Goal: Task Accomplishment & Management: Manage account settings

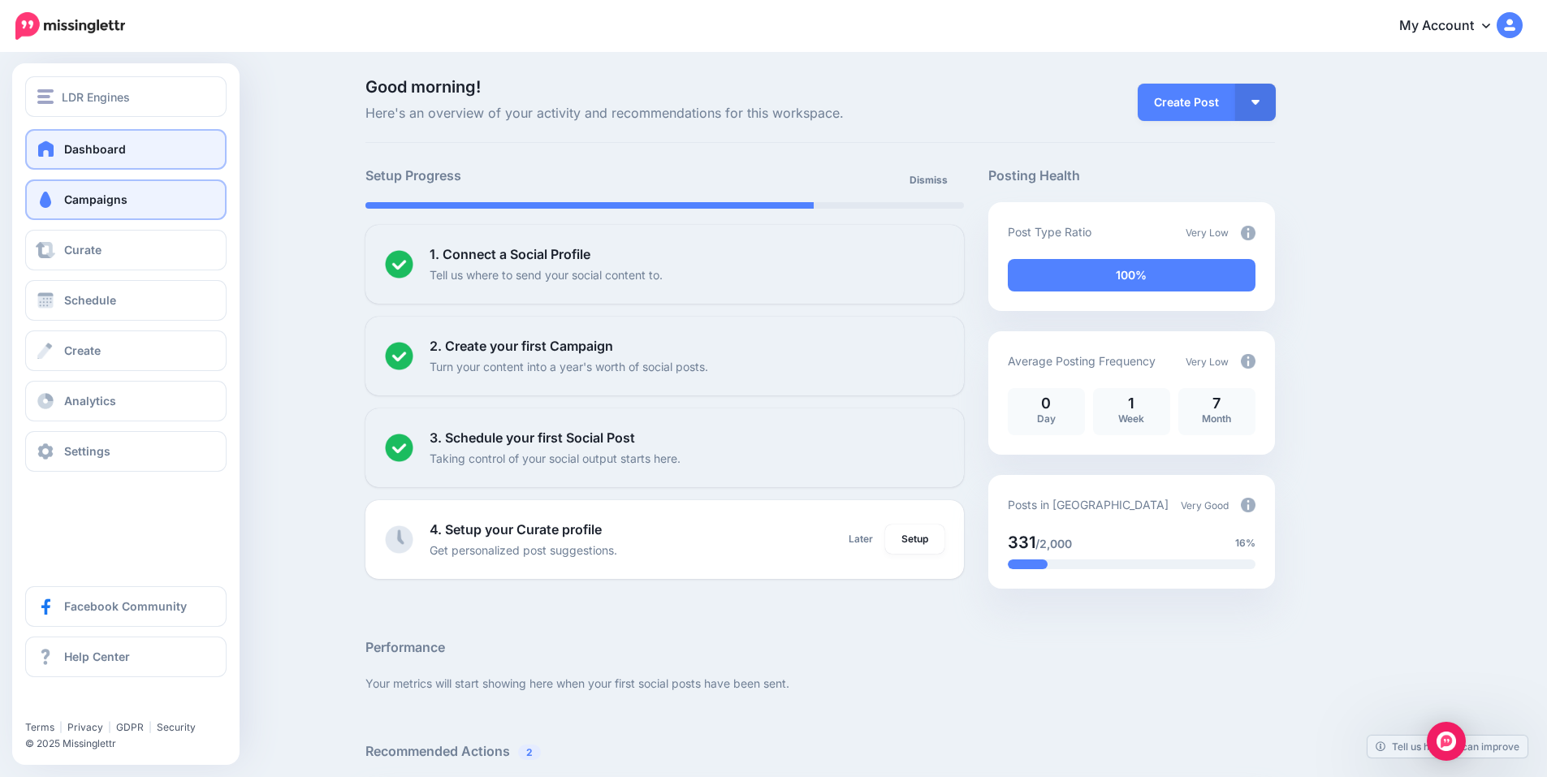
click at [111, 200] on span "Campaigns" at bounding box center [95, 200] width 63 height 14
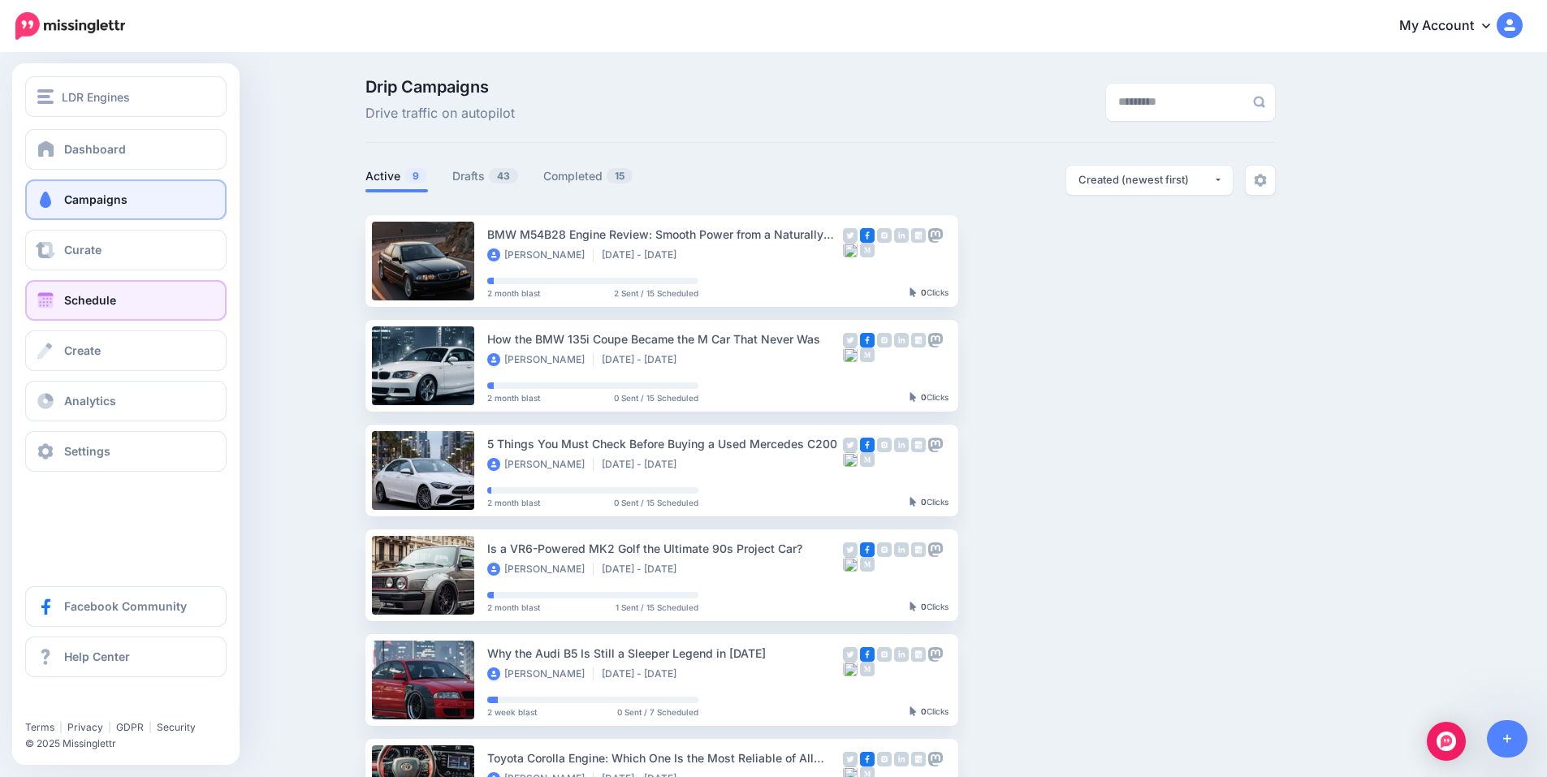
click at [62, 306] on link "Schedule" at bounding box center [125, 300] width 201 height 41
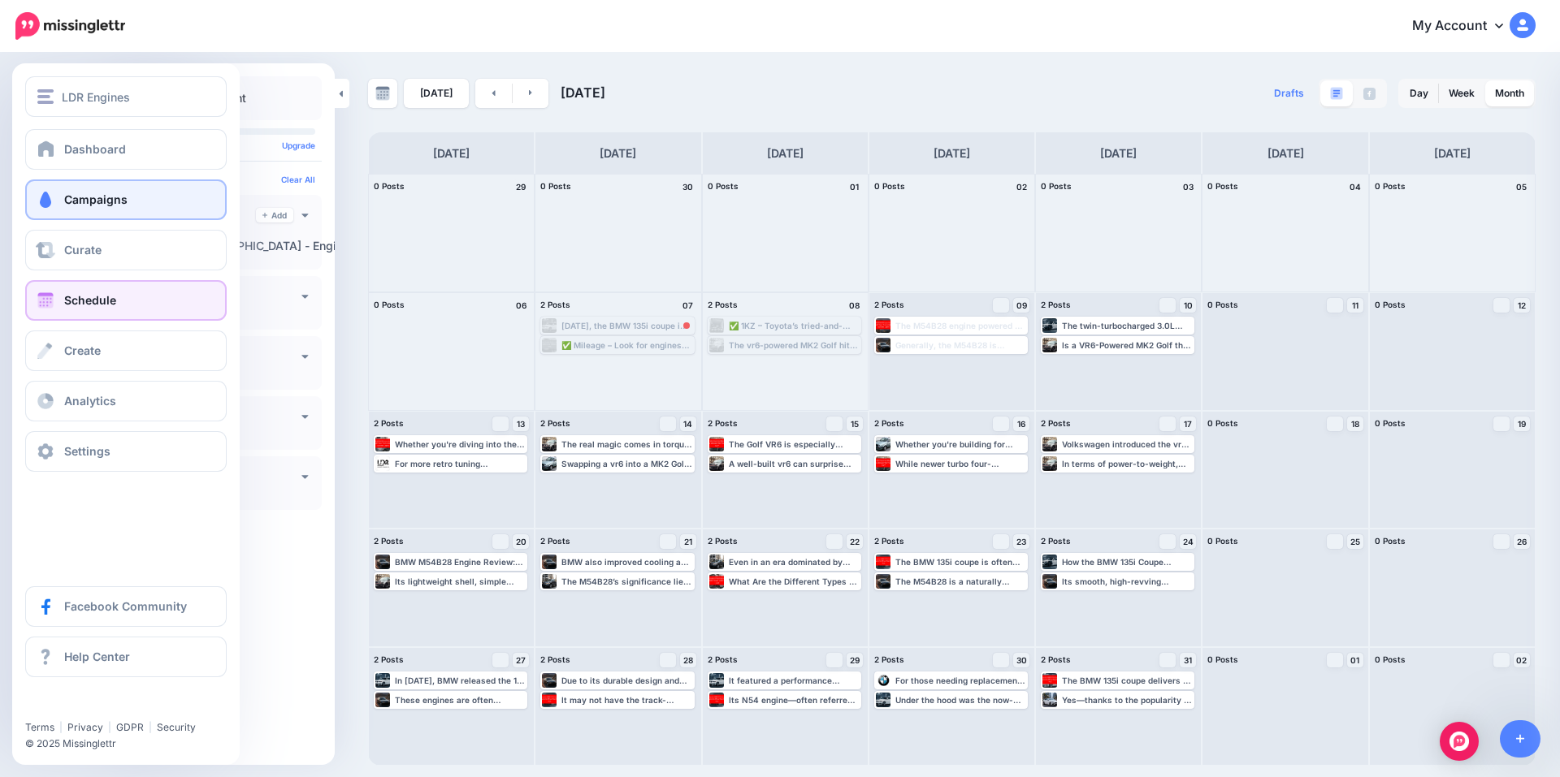
click at [72, 198] on span "Campaigns" at bounding box center [95, 200] width 63 height 14
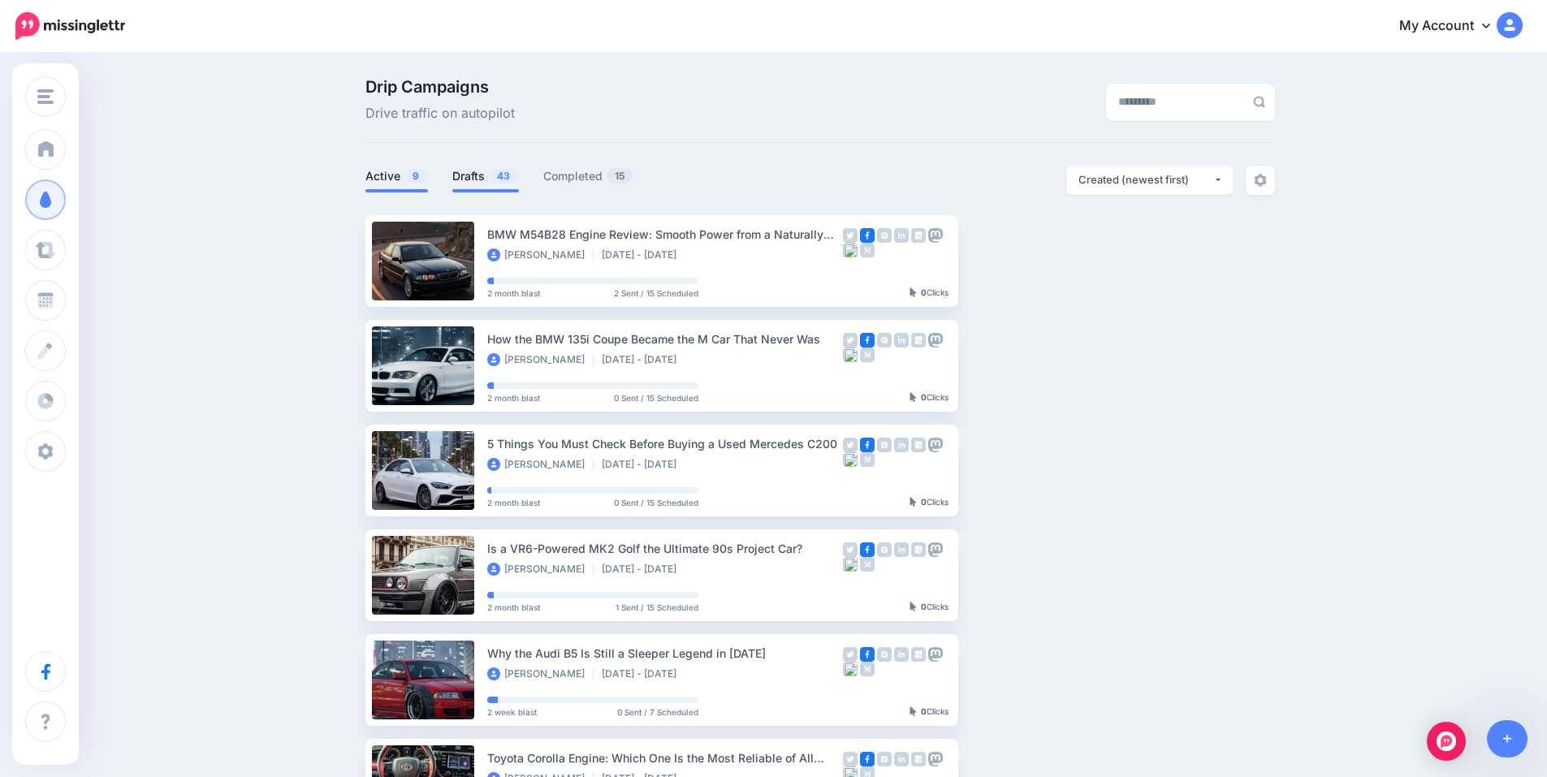
click at [485, 179] on link "Drafts 43" at bounding box center [485, 176] width 67 height 19
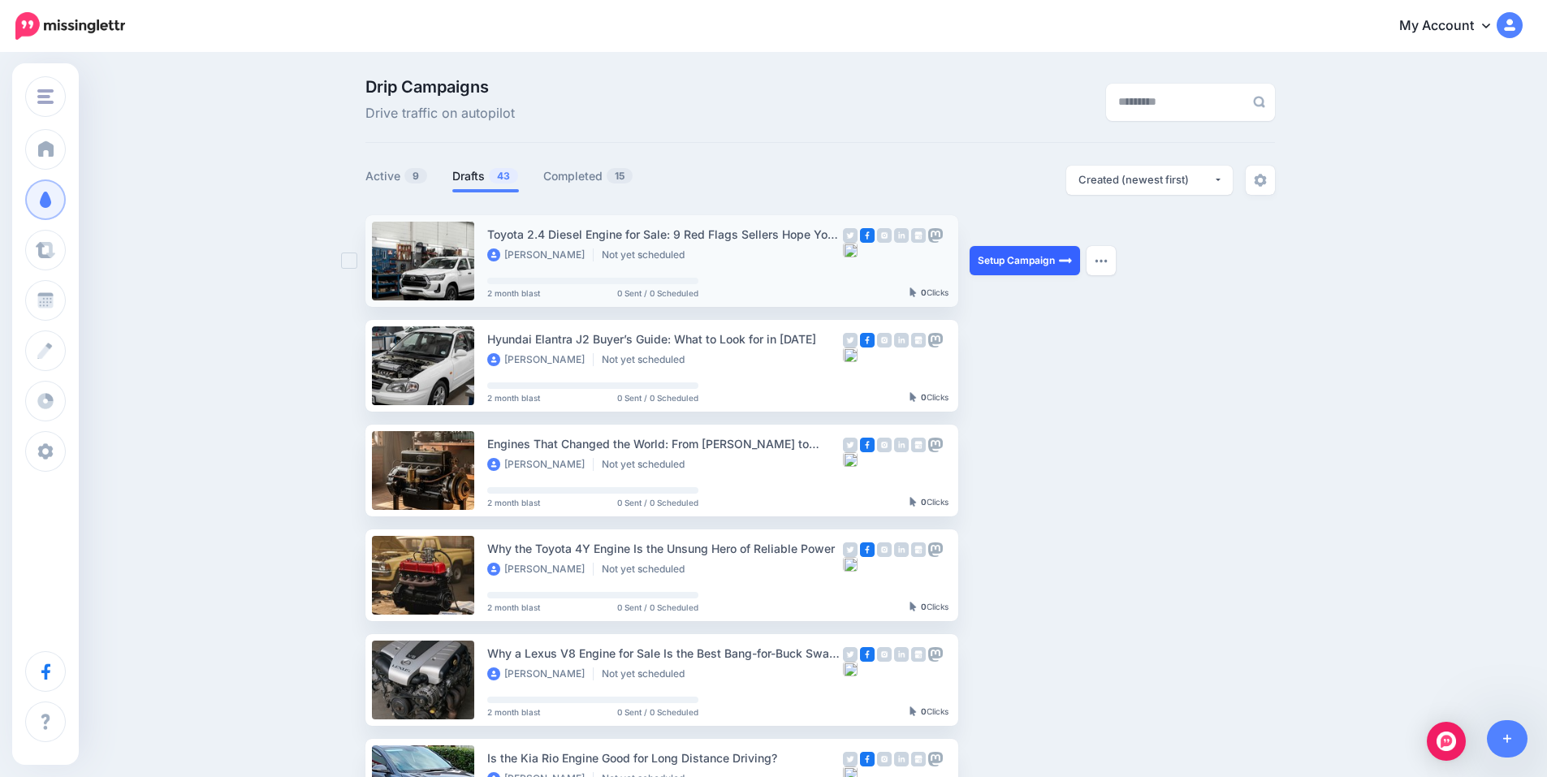
click at [1041, 259] on link "Setup Campaign" at bounding box center [1025, 260] width 110 height 29
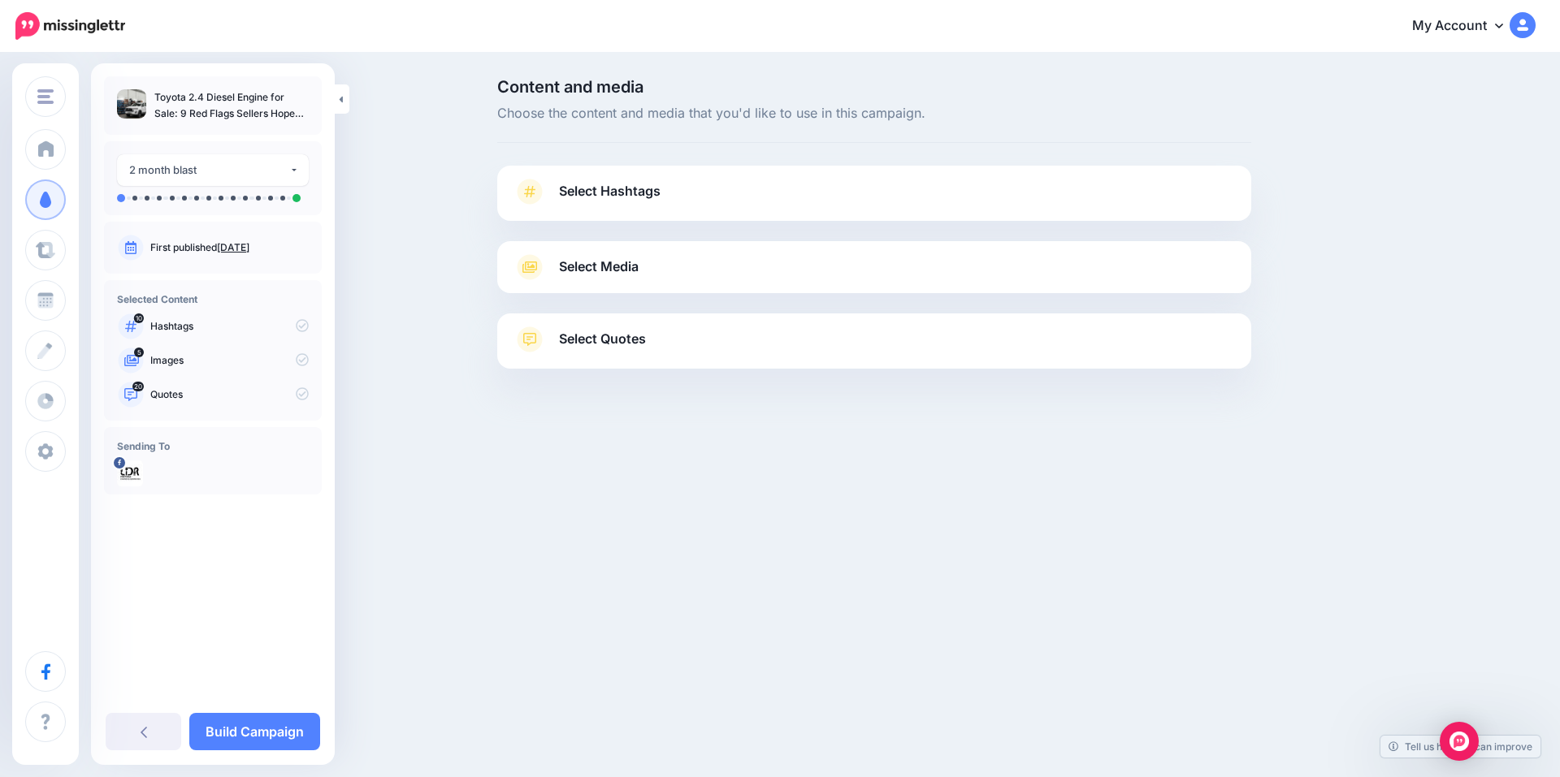
click at [604, 190] on span "Select Hashtags" at bounding box center [610, 191] width 102 height 22
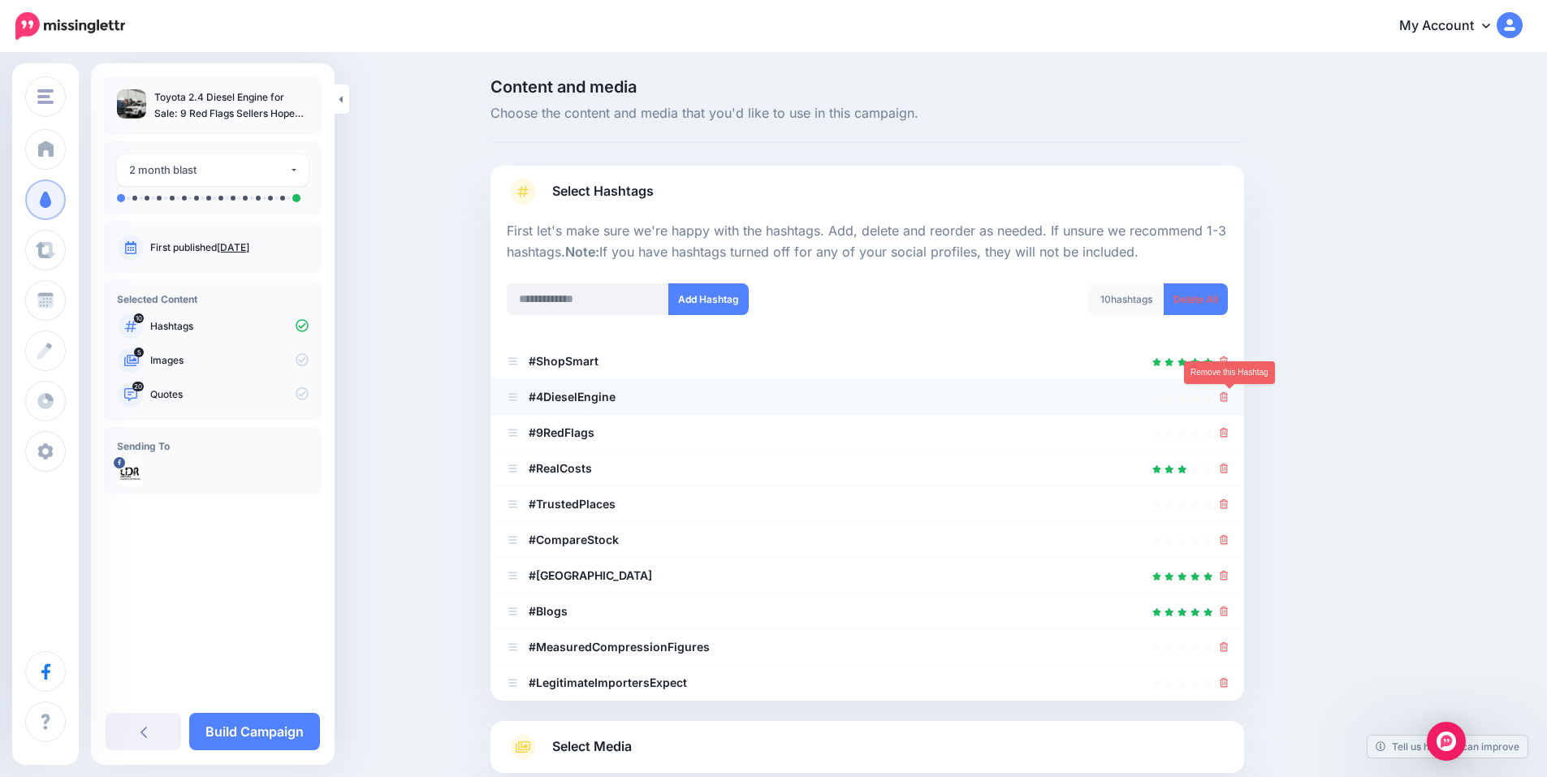
click at [1229, 398] on icon at bounding box center [1224, 397] width 9 height 10
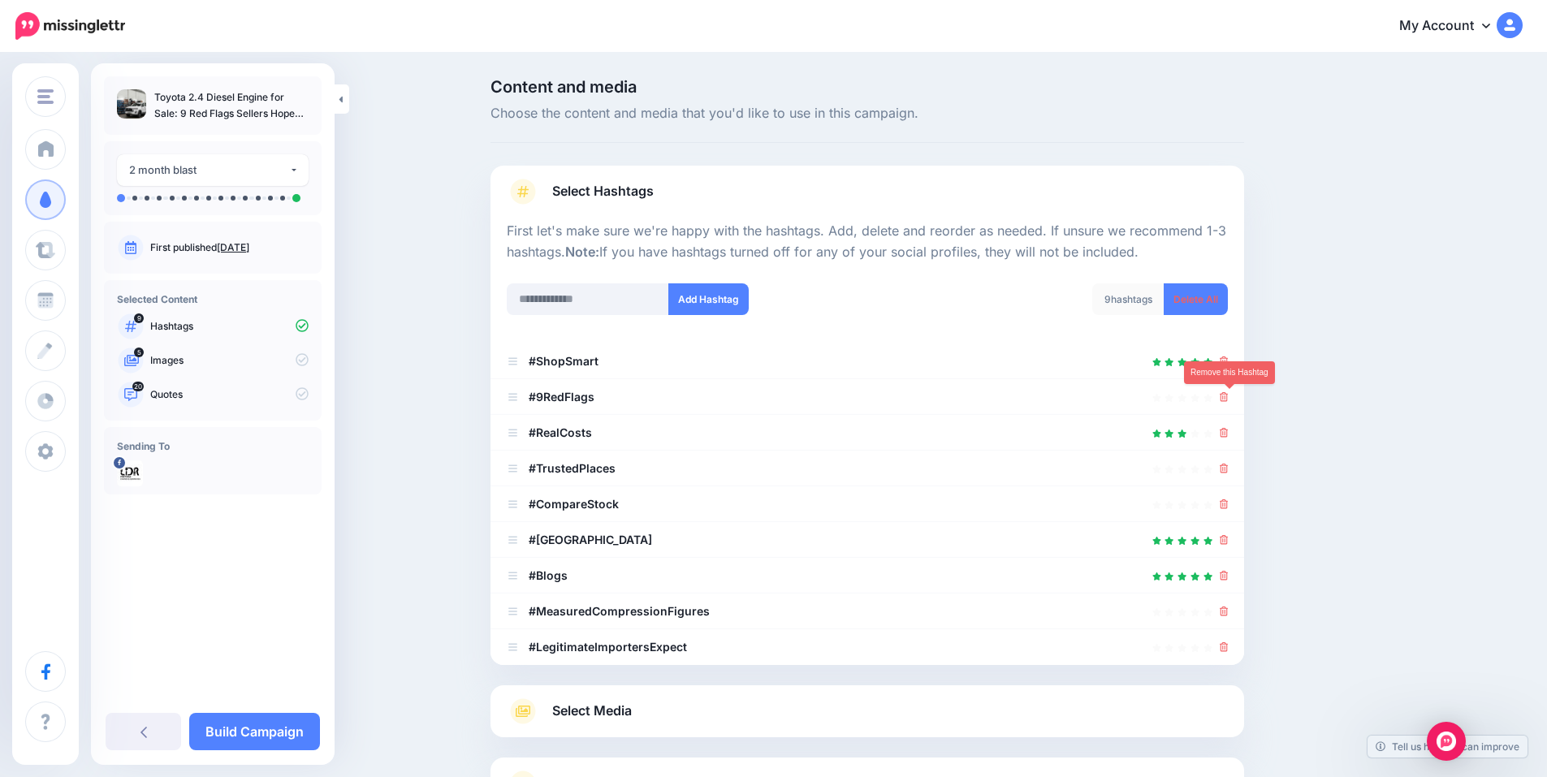
click at [1229, 398] on icon at bounding box center [1224, 397] width 9 height 10
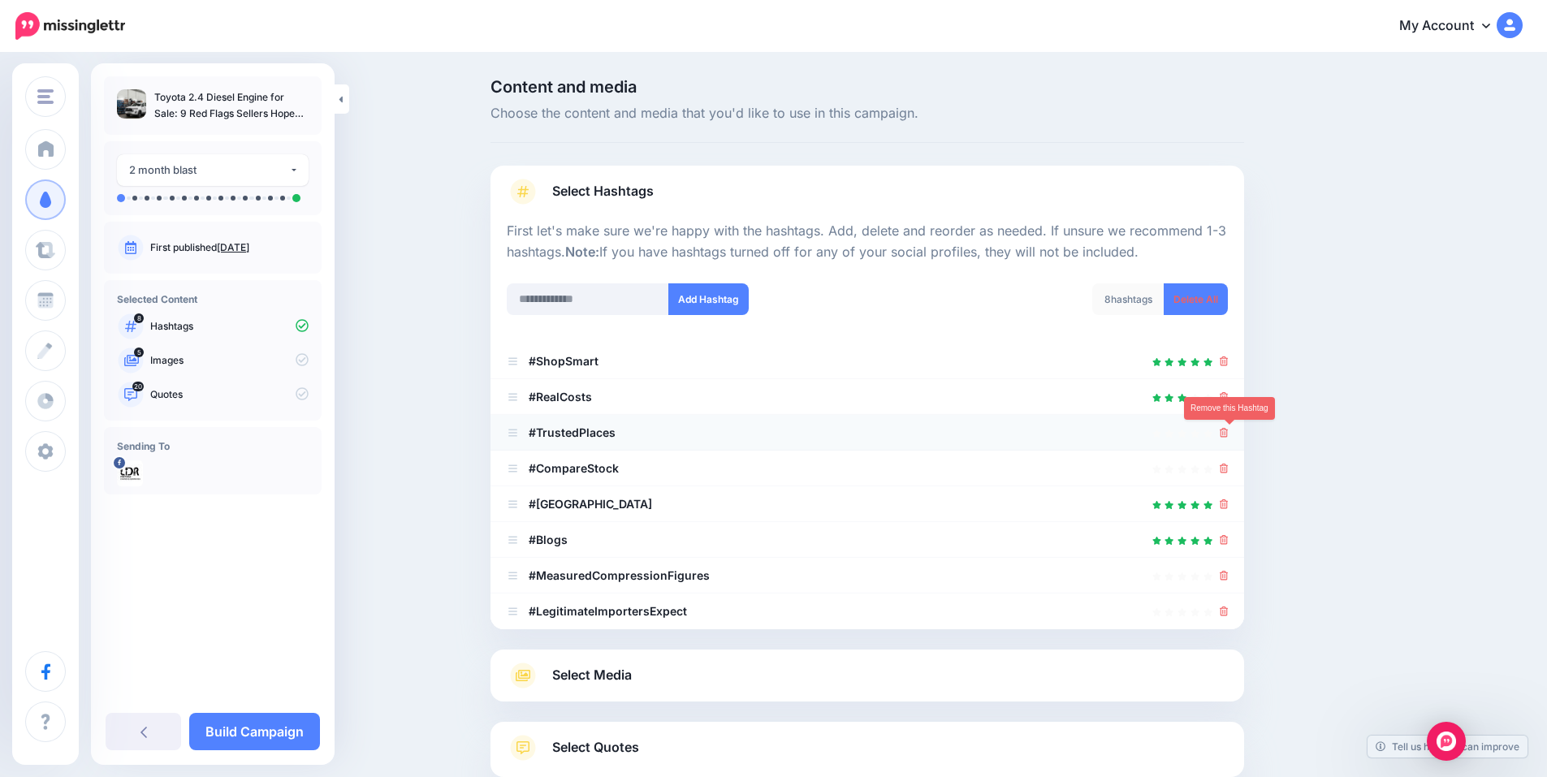
click at [1229, 432] on icon at bounding box center [1224, 433] width 9 height 10
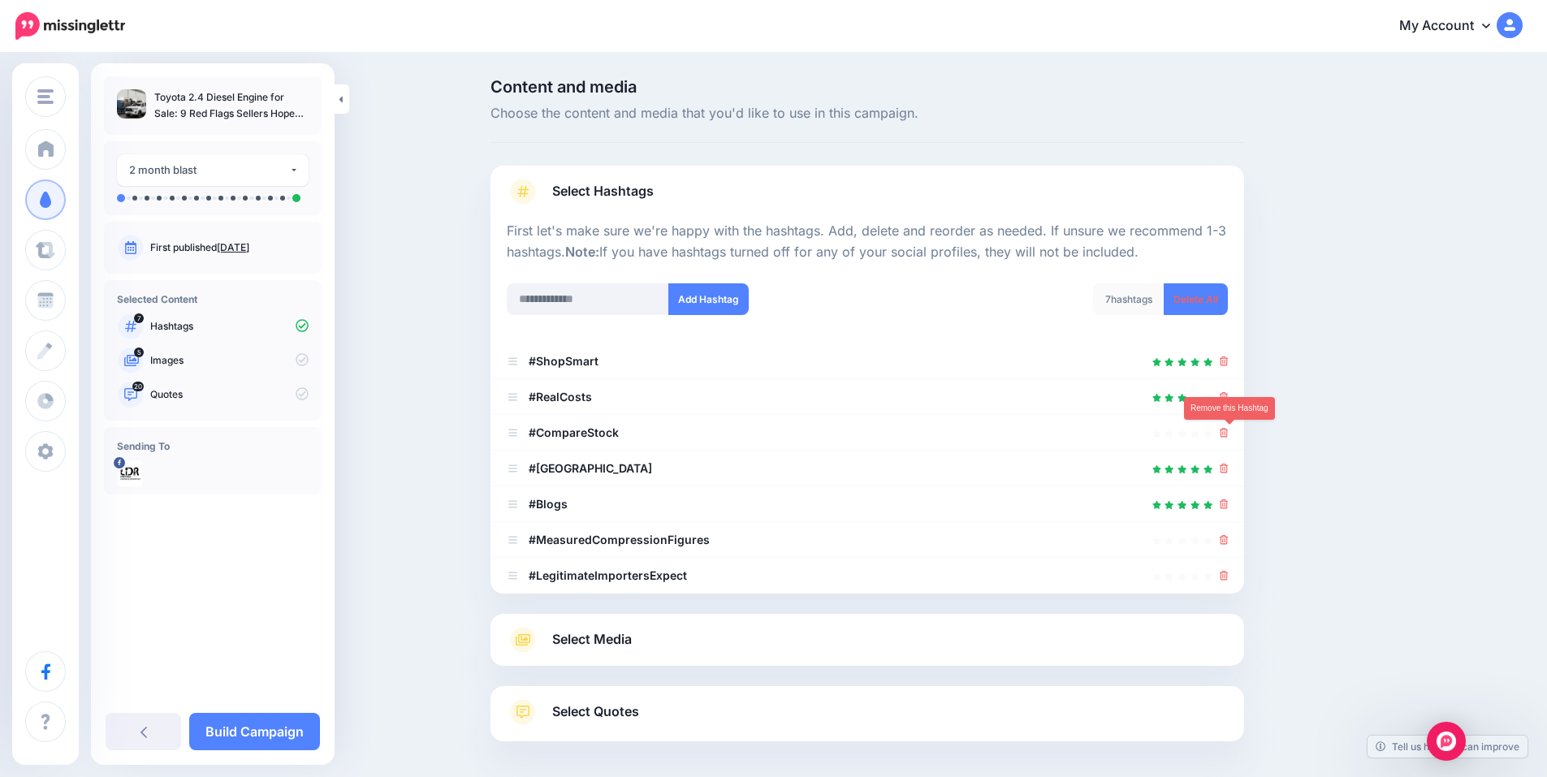
click at [1229, 432] on icon at bounding box center [1224, 433] width 9 height 10
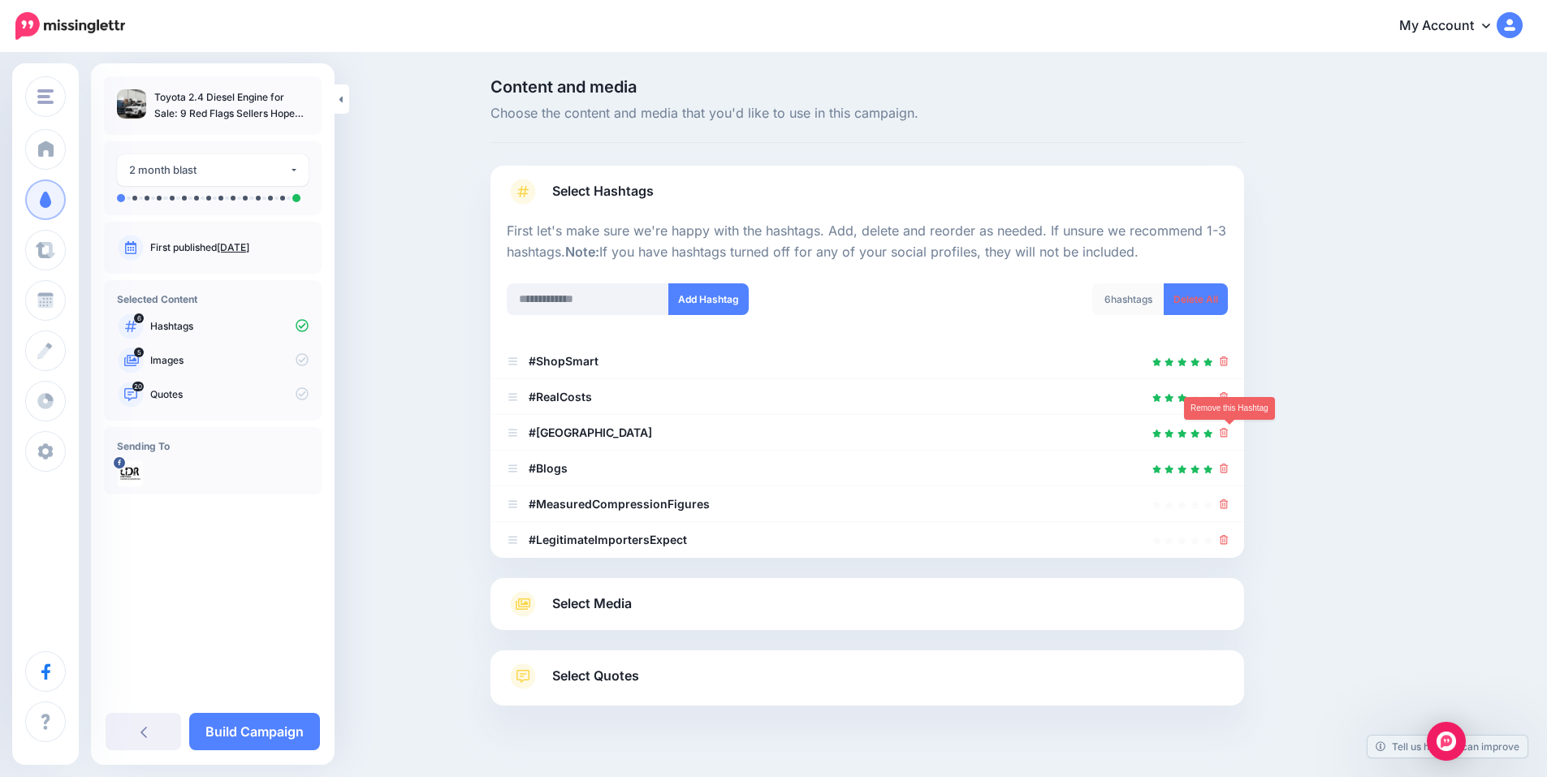
click at [1229, 432] on icon at bounding box center [1224, 433] width 9 height 10
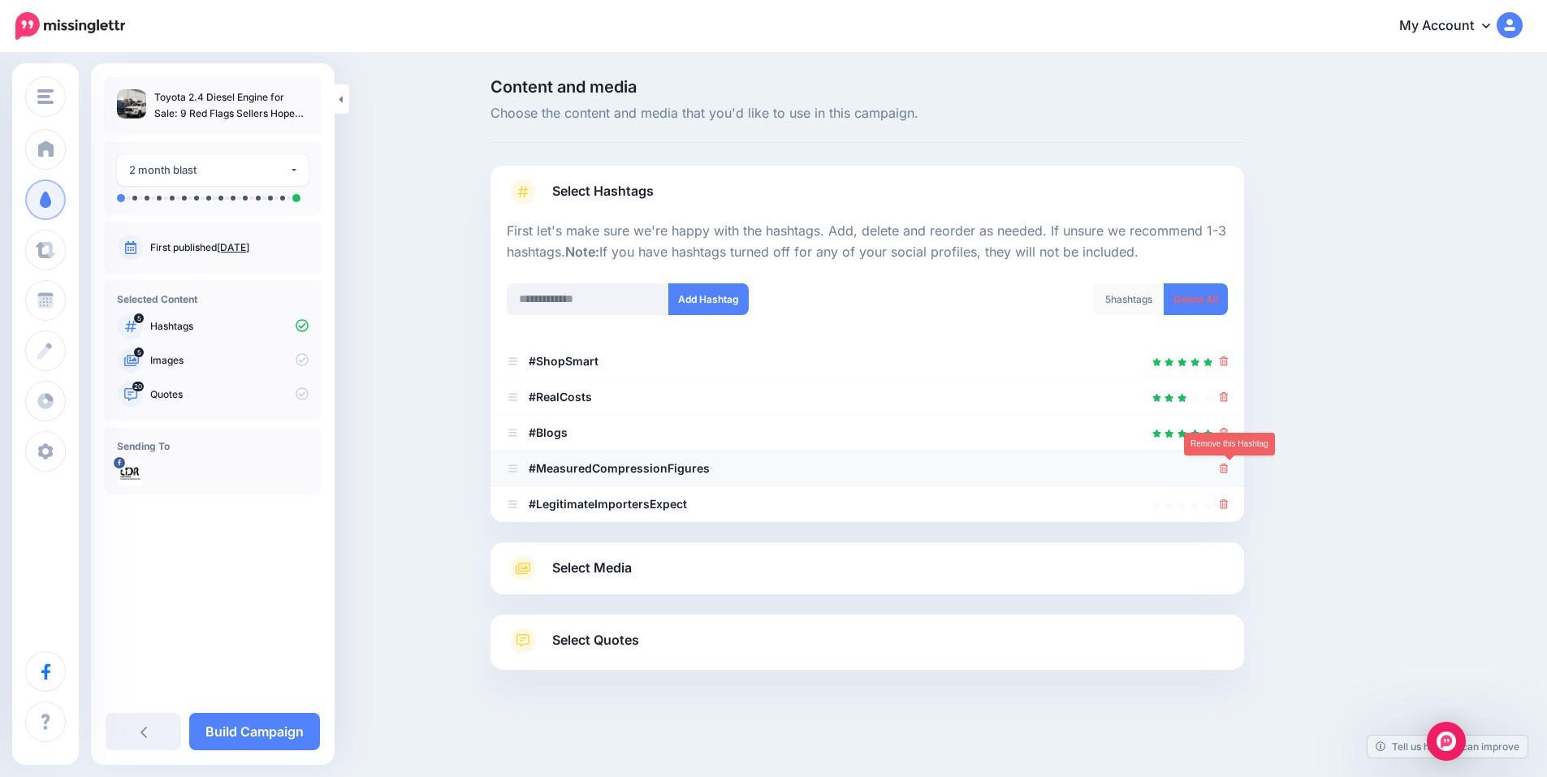
click at [1227, 465] on icon at bounding box center [1224, 469] width 9 height 10
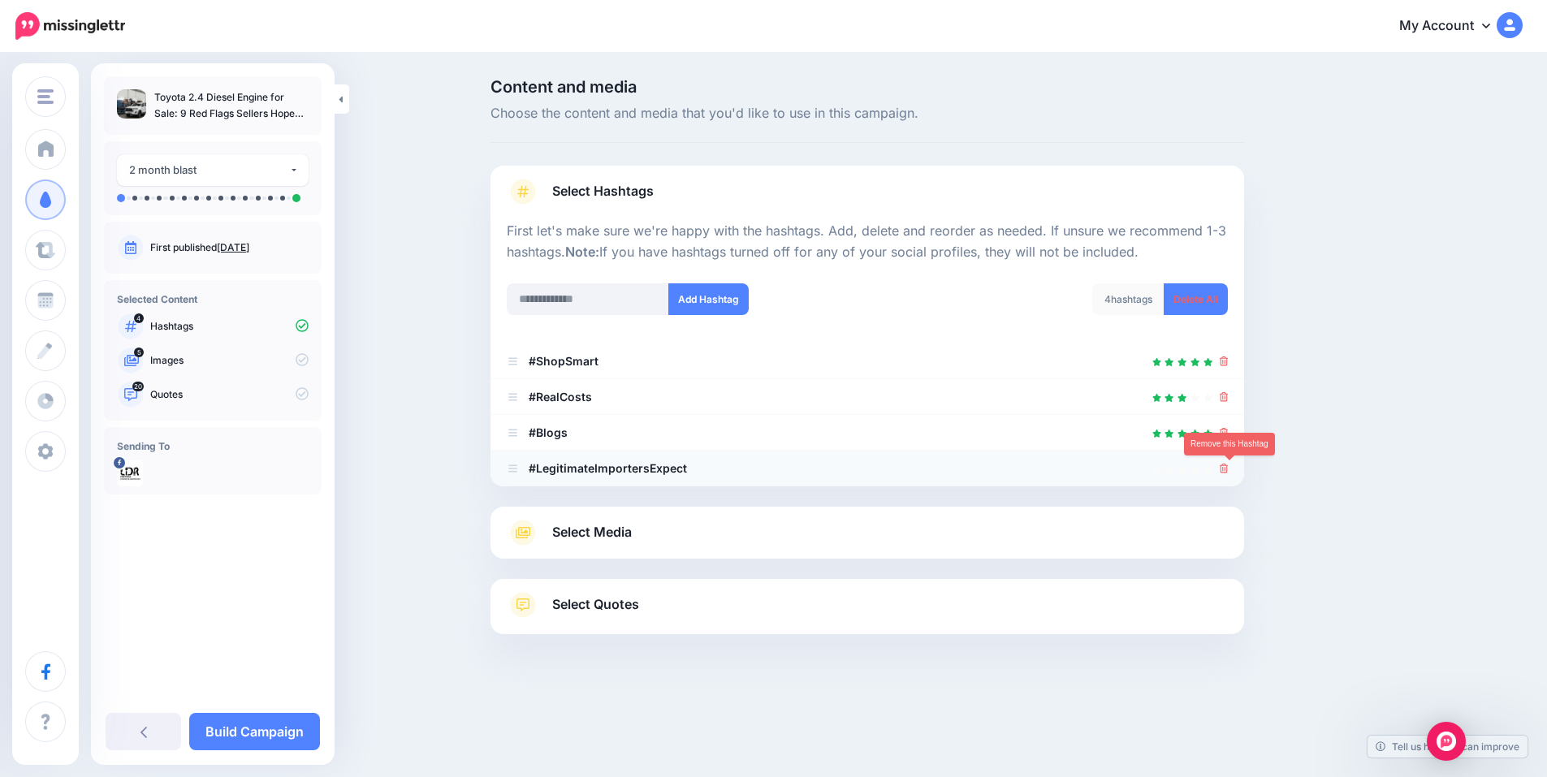
click at [1229, 473] on icon at bounding box center [1224, 469] width 9 height 10
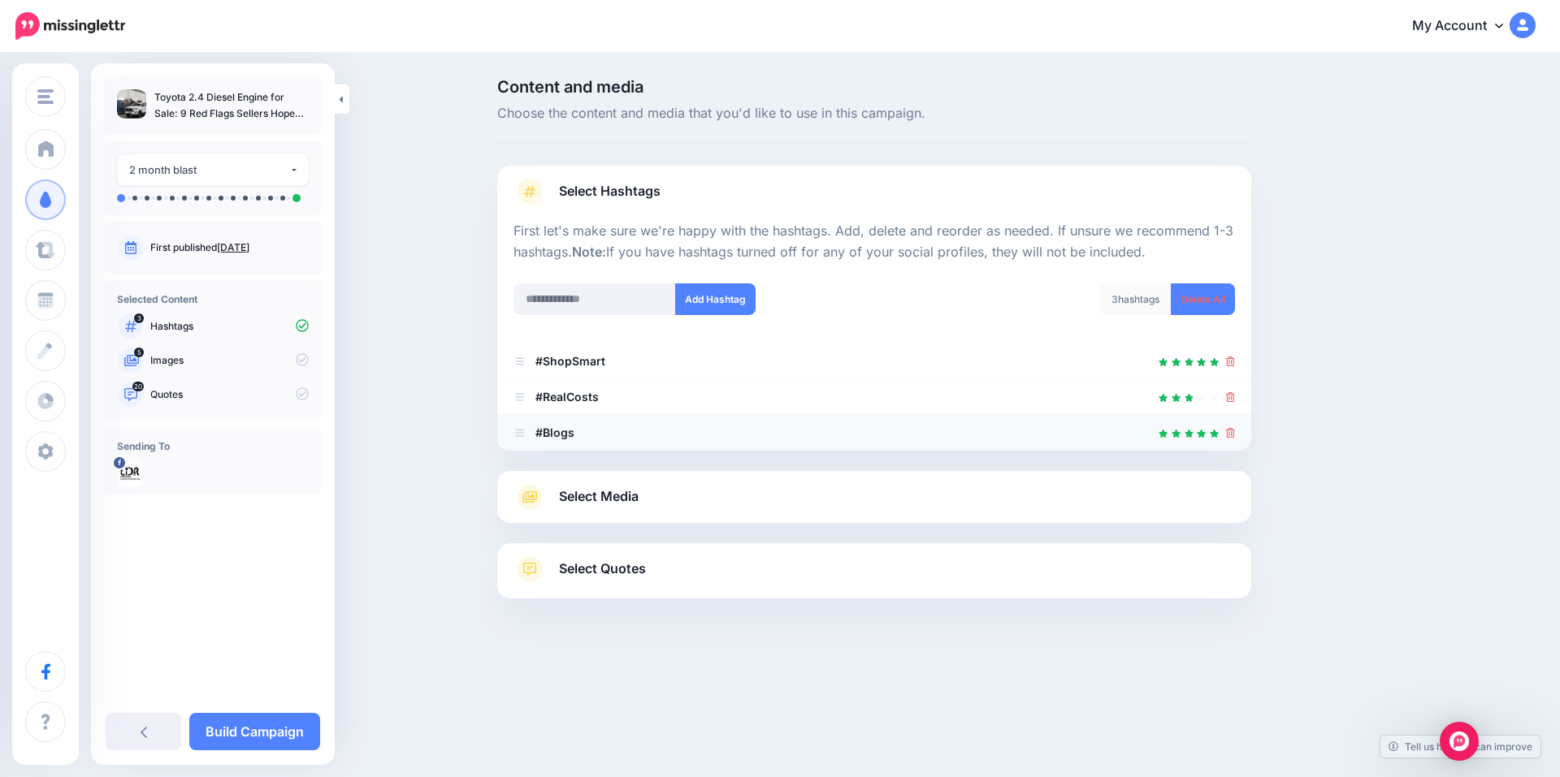
click at [1229, 433] on icon at bounding box center [1230, 433] width 9 height 10
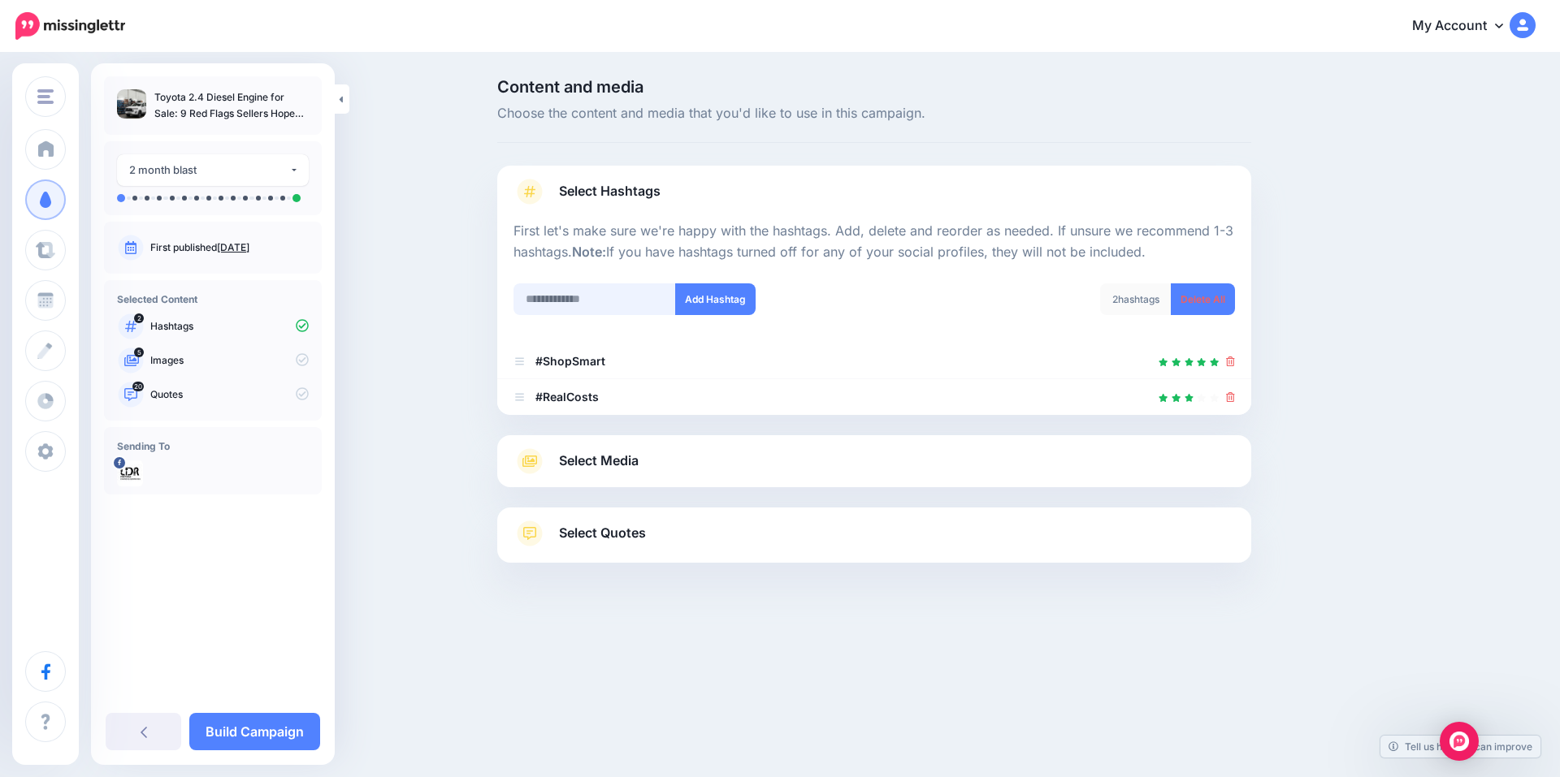
click at [616, 303] on input "text" at bounding box center [594, 299] width 162 height 32
type input "**********"
click at [714, 302] on button "Add Hashtag" at bounding box center [715, 299] width 80 height 32
click at [604, 303] on input "text" at bounding box center [594, 299] width 162 height 32
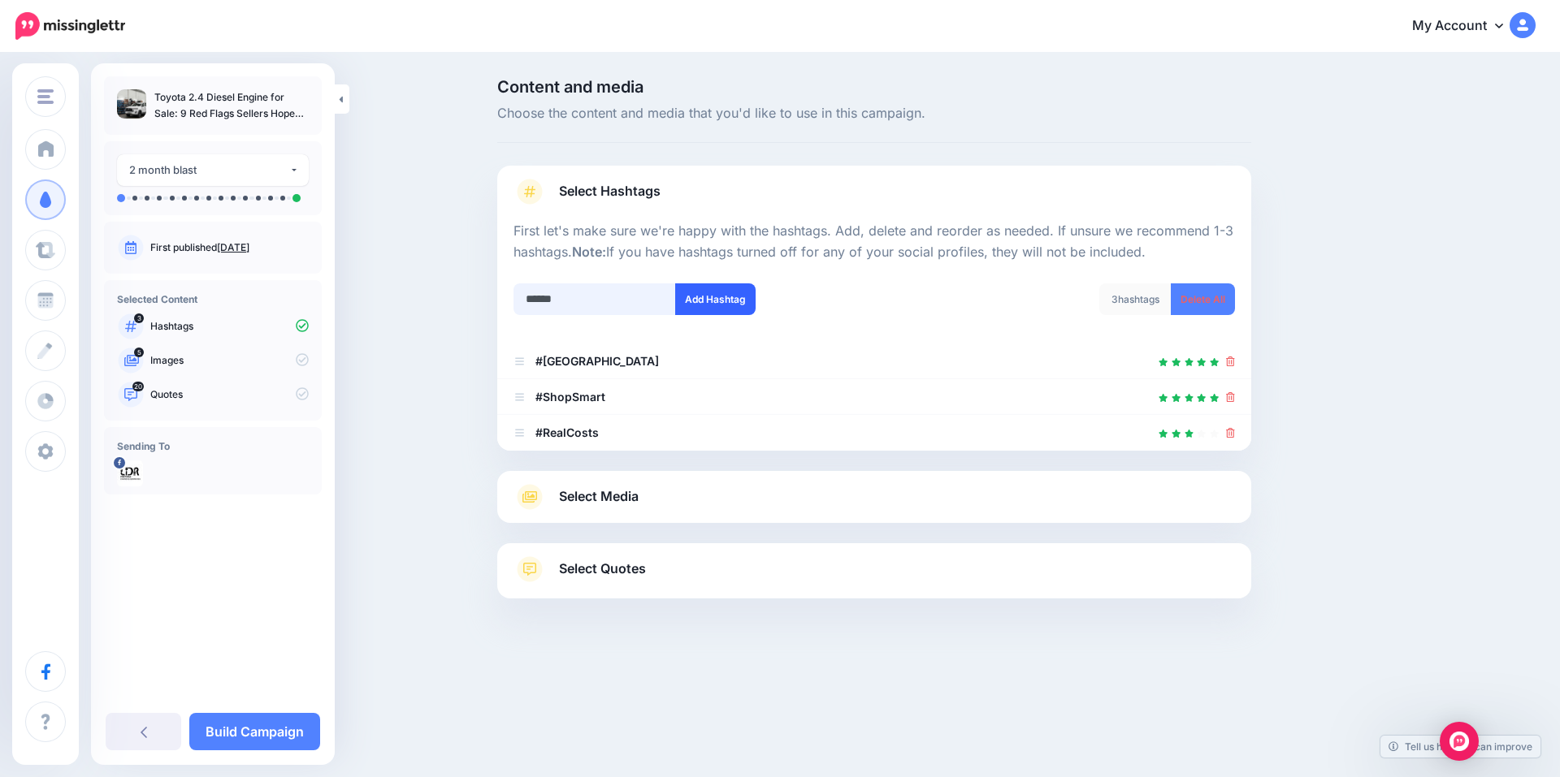
type input "******"
click at [718, 293] on button "Add Hashtag" at bounding box center [715, 299] width 80 height 32
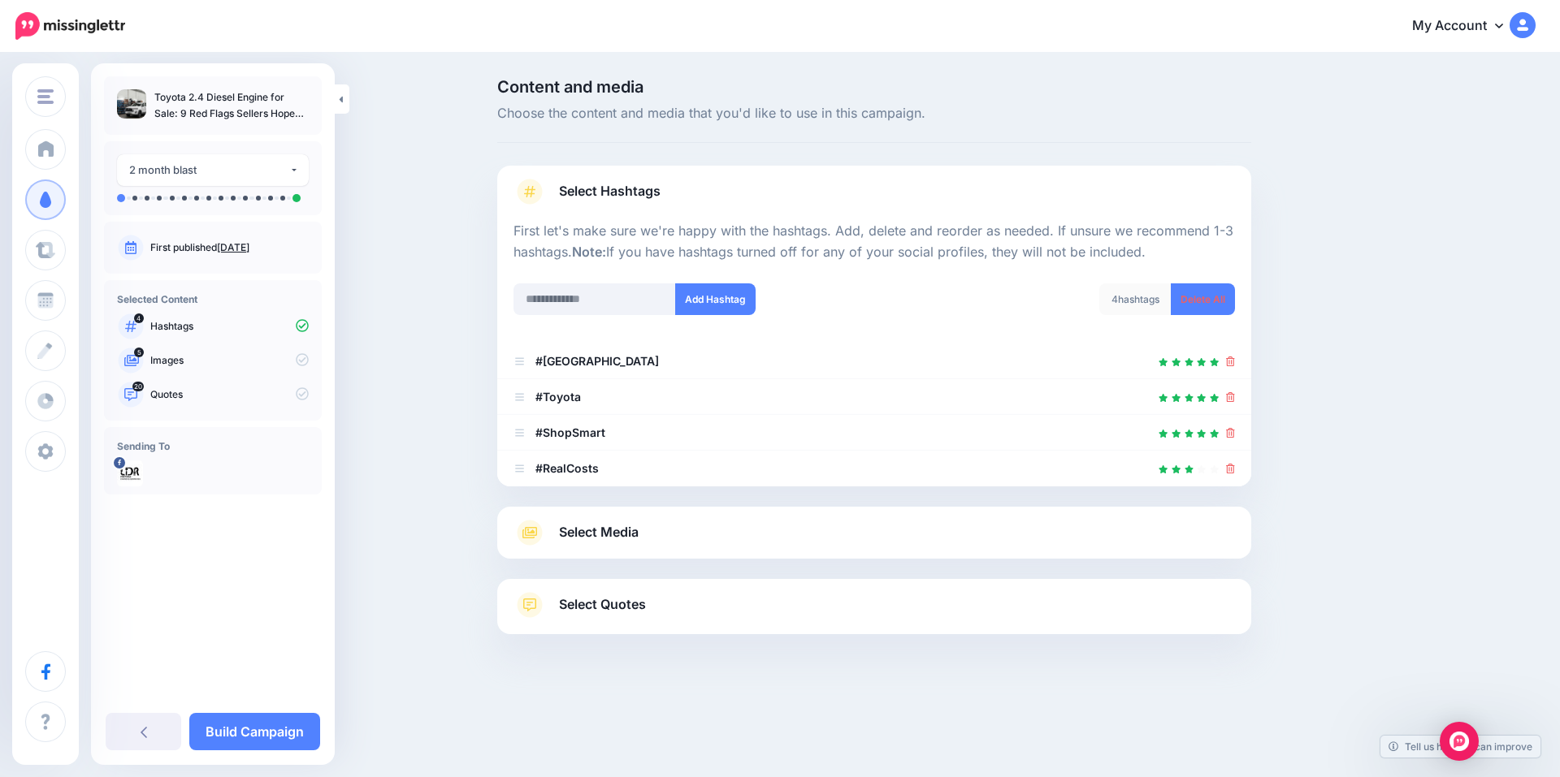
click at [647, 528] on link "Select Media" at bounding box center [873, 533] width 721 height 26
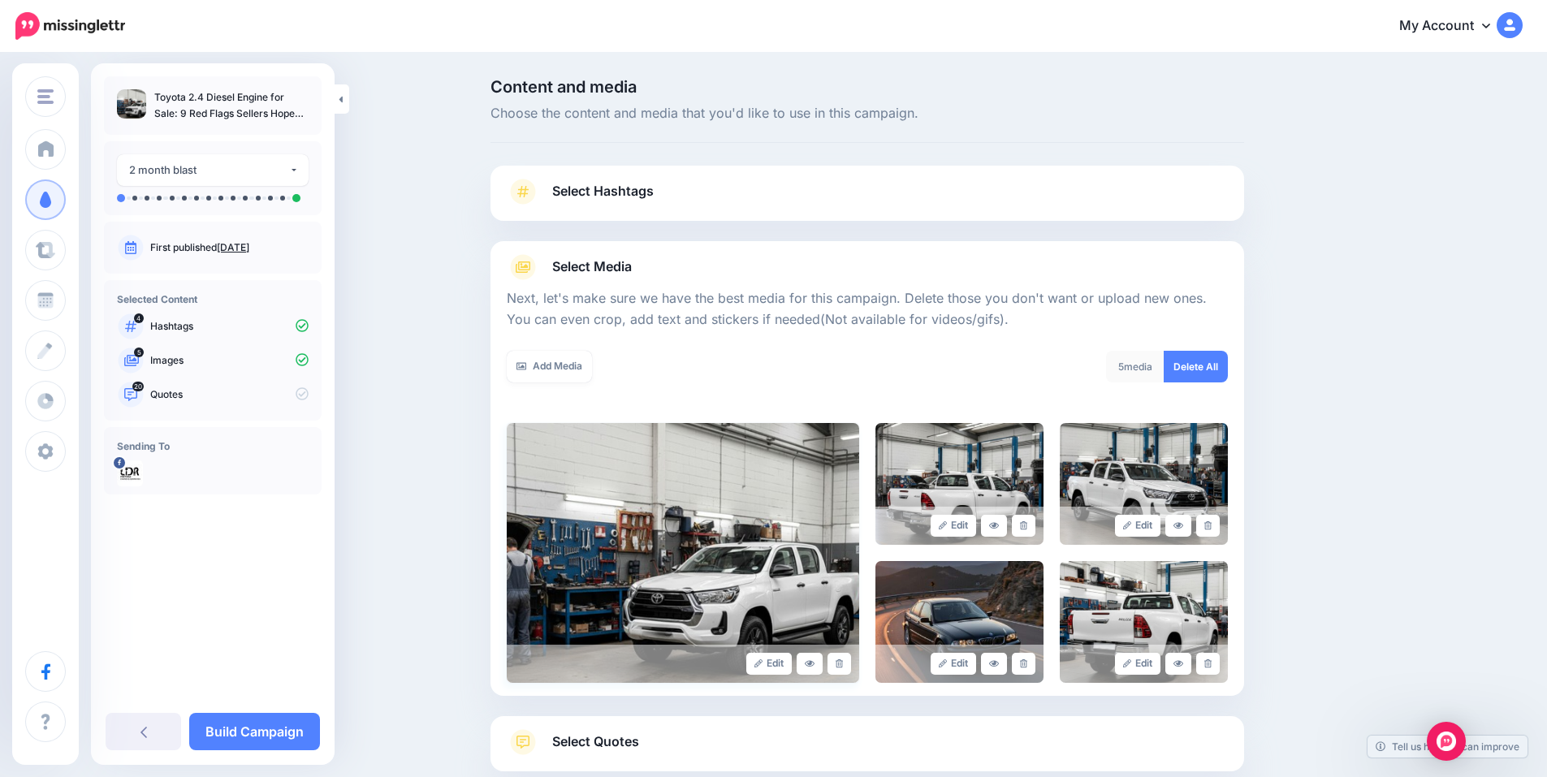
scroll to position [100, 0]
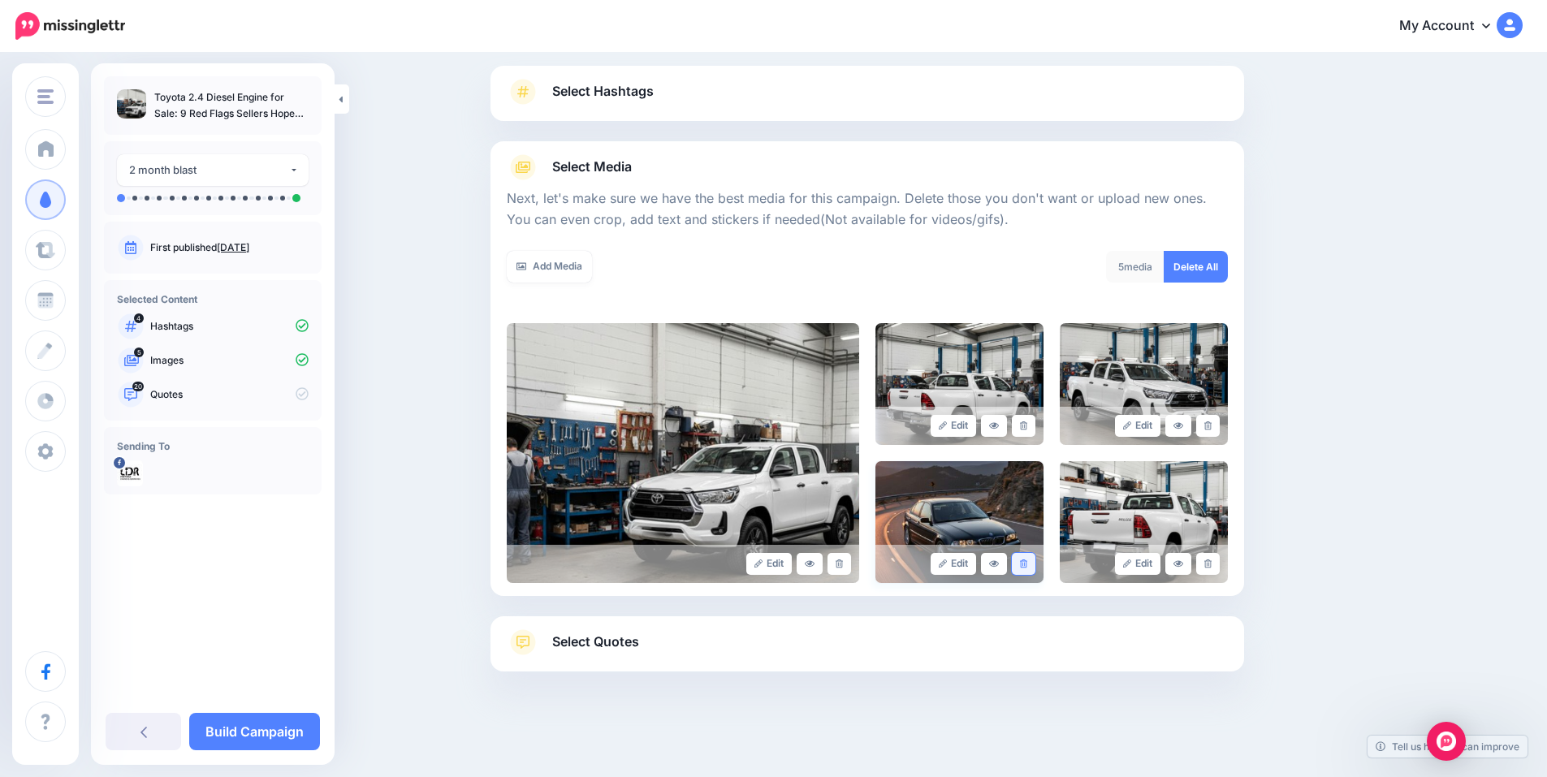
click at [1028, 565] on icon at bounding box center [1023, 564] width 7 height 9
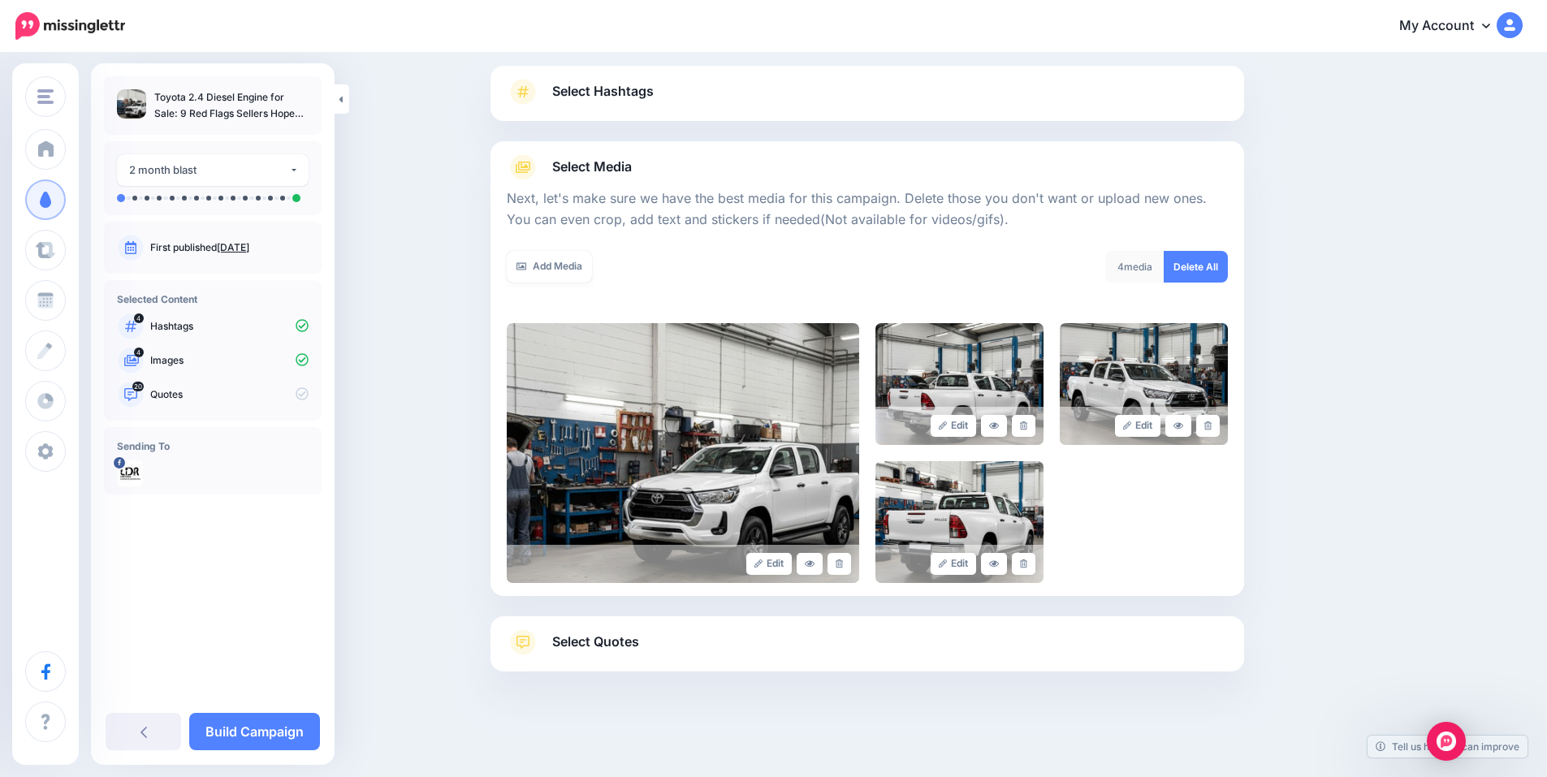
click at [573, 643] on span "Select Quotes" at bounding box center [595, 642] width 87 height 22
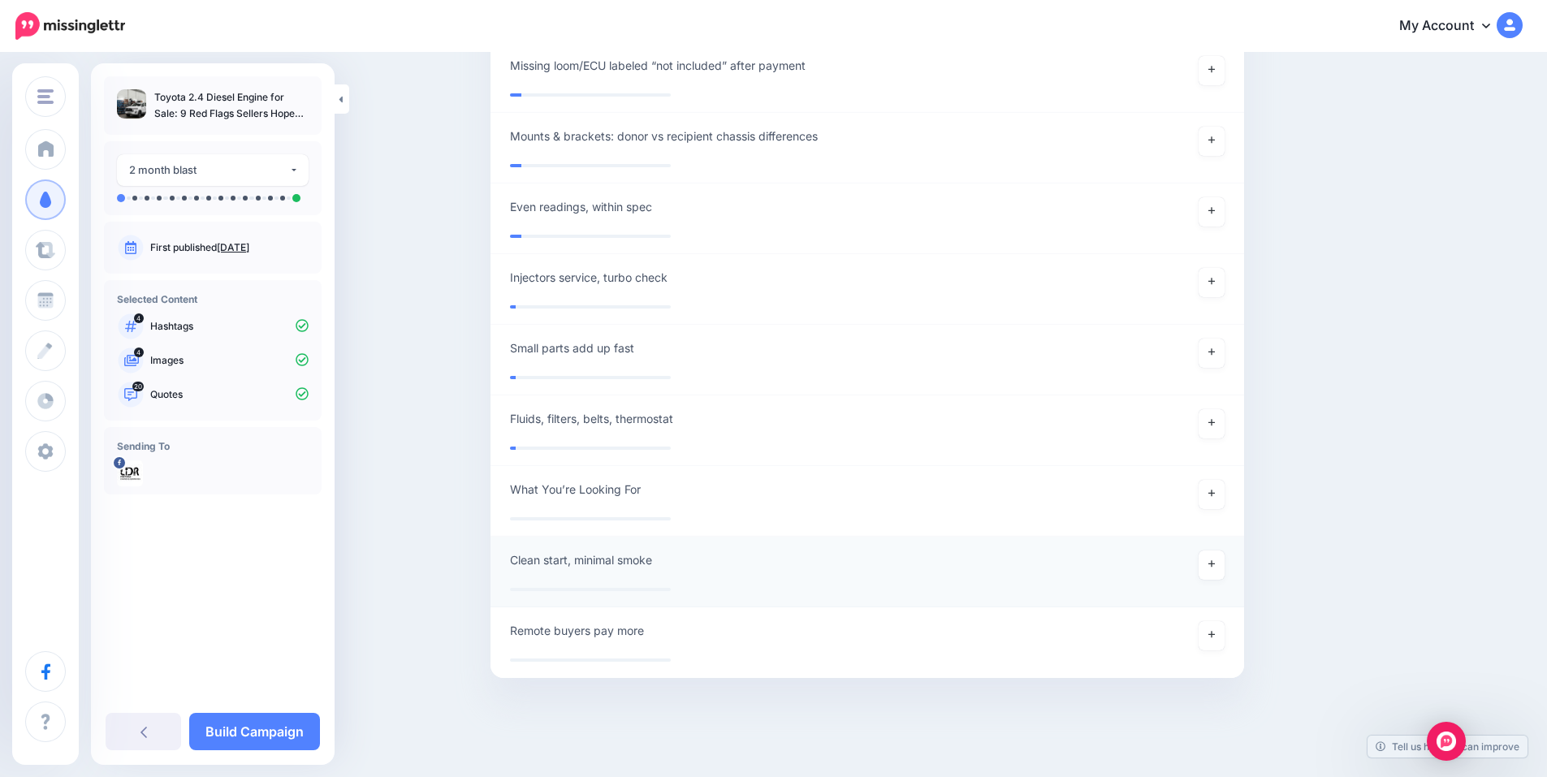
scroll to position [5002, 0]
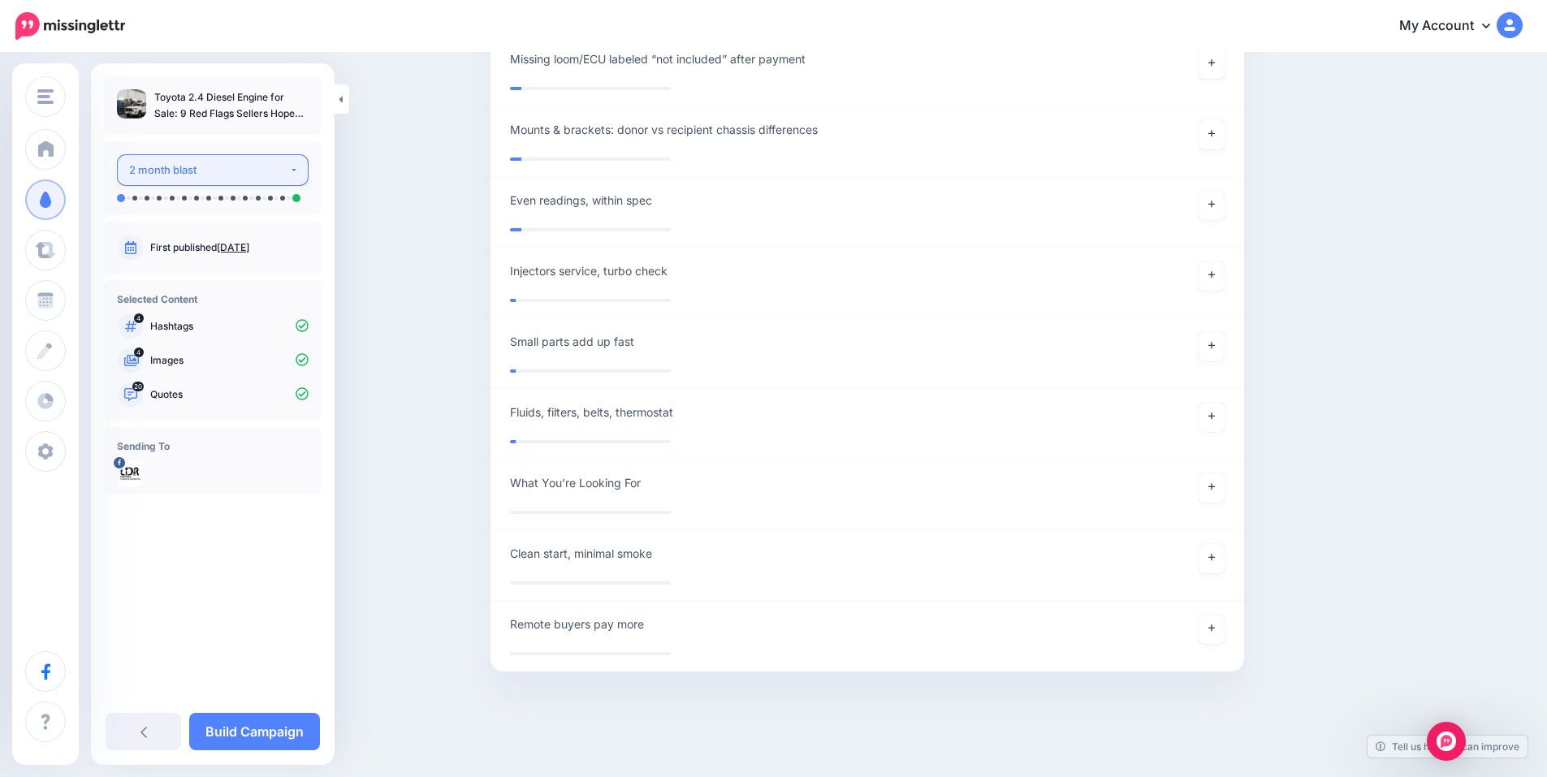
click at [277, 170] on div "2 month blast" at bounding box center [209, 170] width 160 height 19
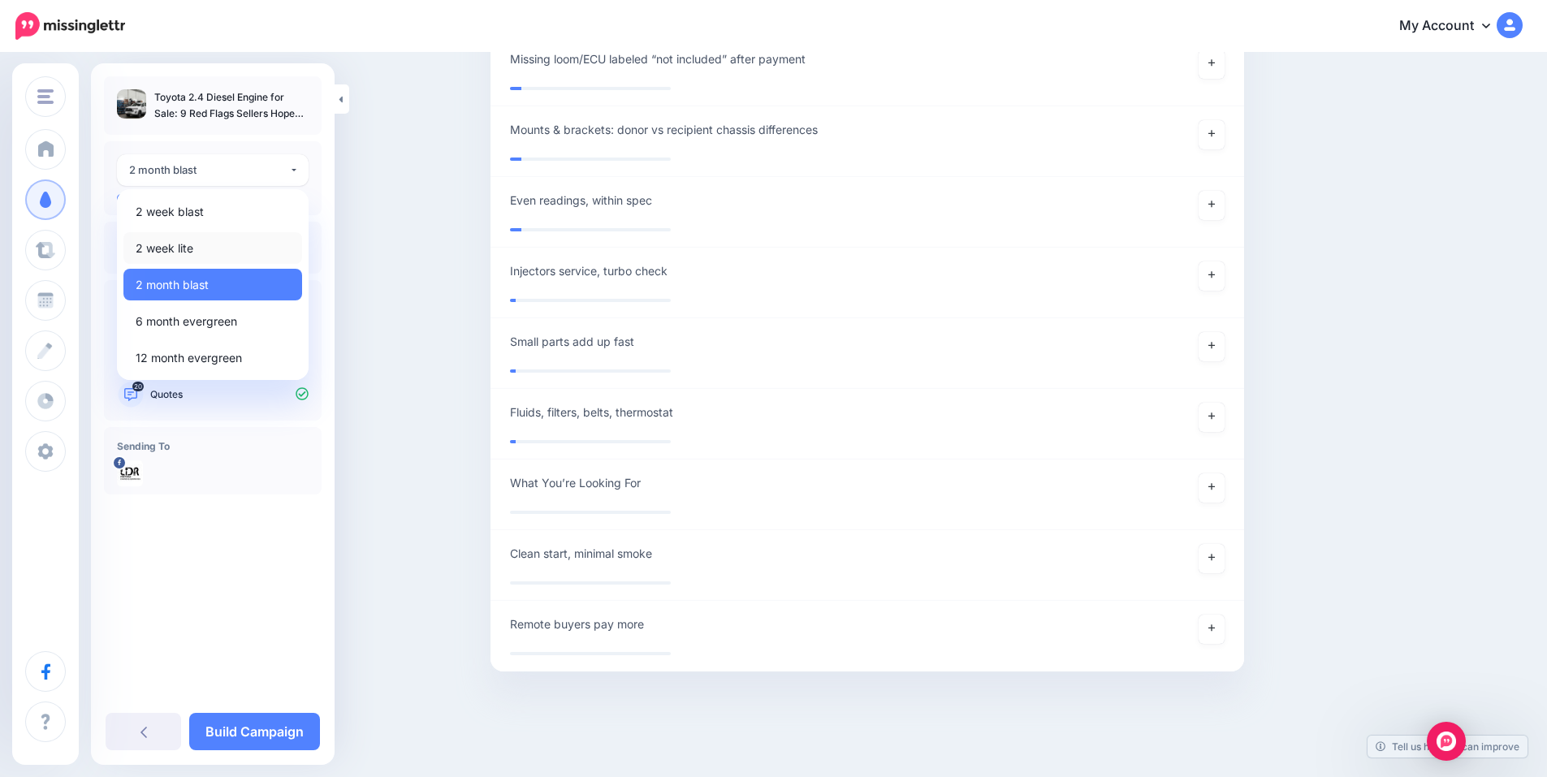
click at [188, 252] on span "2 week lite" at bounding box center [165, 248] width 58 height 19
select select "******"
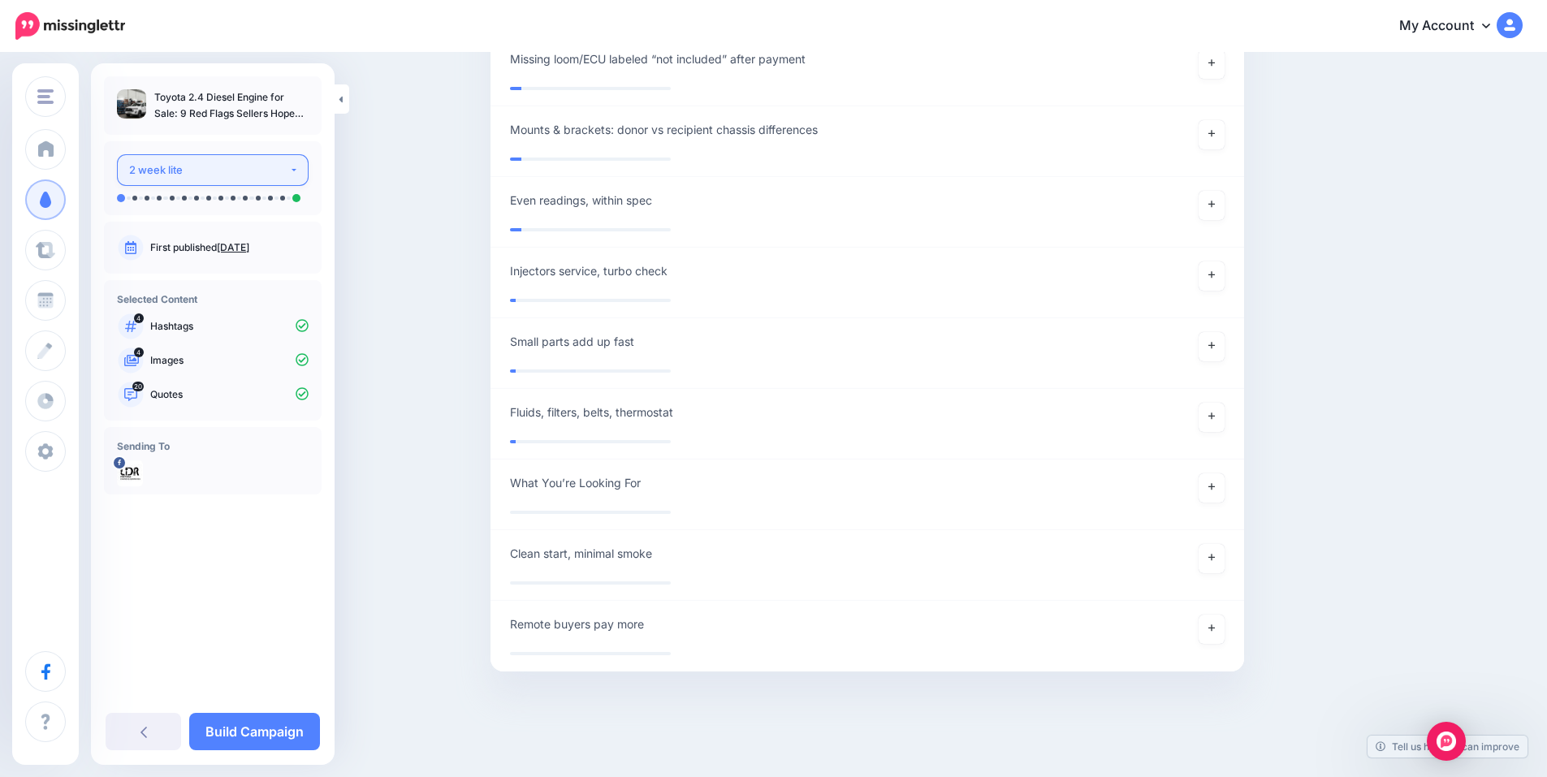
click at [199, 165] on div "2 week lite" at bounding box center [209, 170] width 160 height 19
click at [296, 726] on link "Build Campaign" at bounding box center [254, 731] width 131 height 37
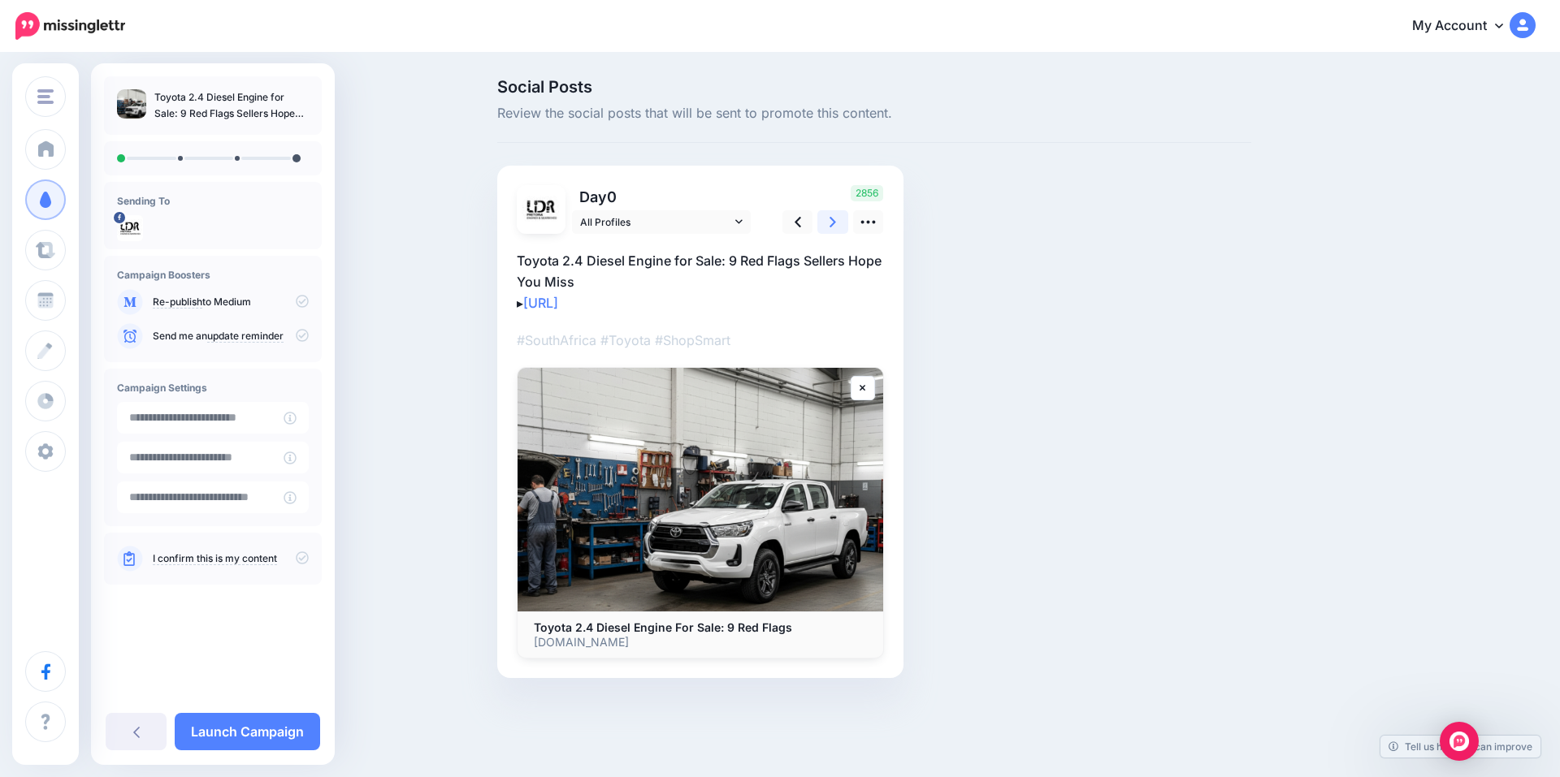
click at [827, 221] on link at bounding box center [832, 222] width 31 height 24
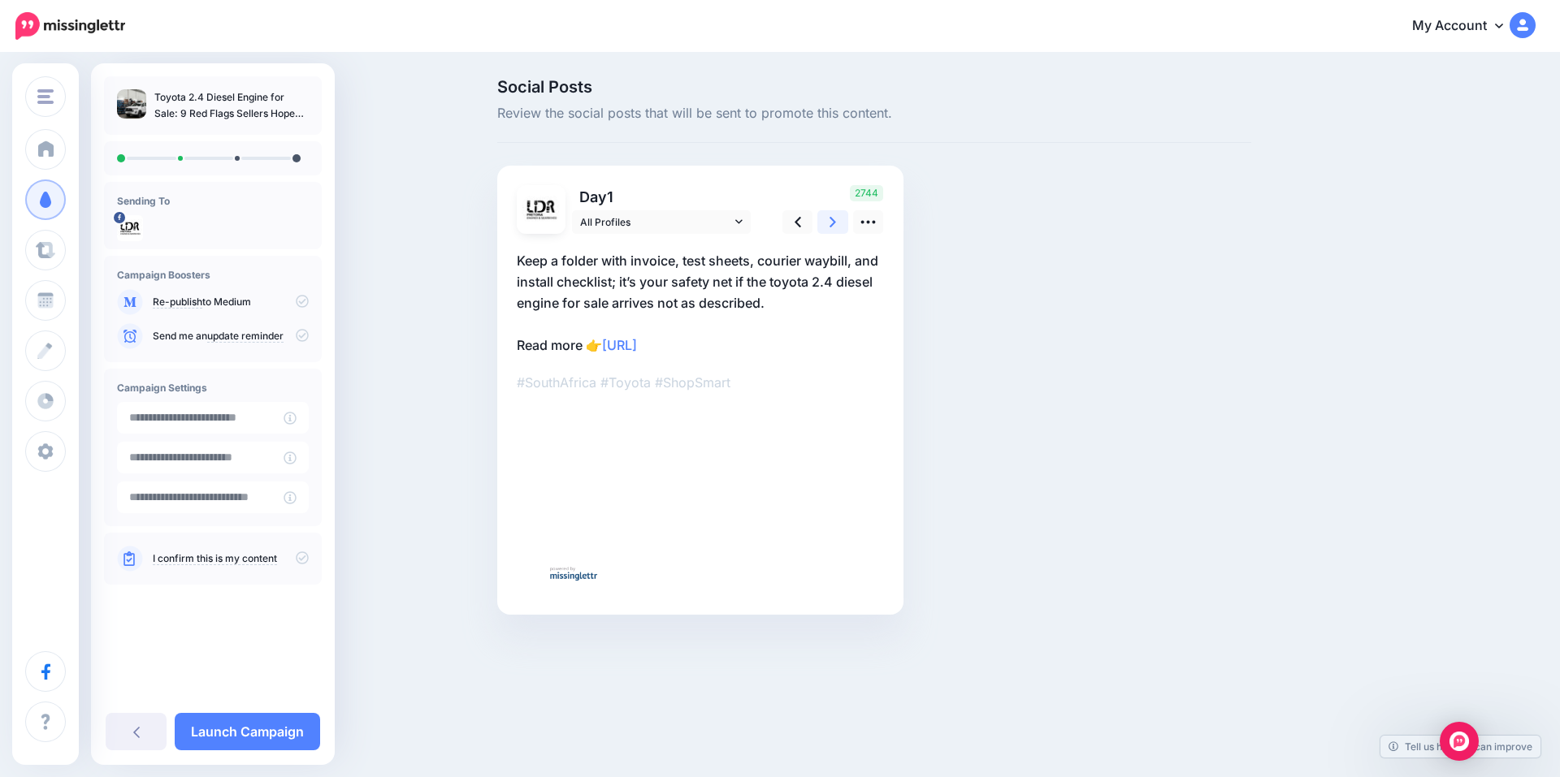
click at [827, 221] on link at bounding box center [832, 222] width 31 height 24
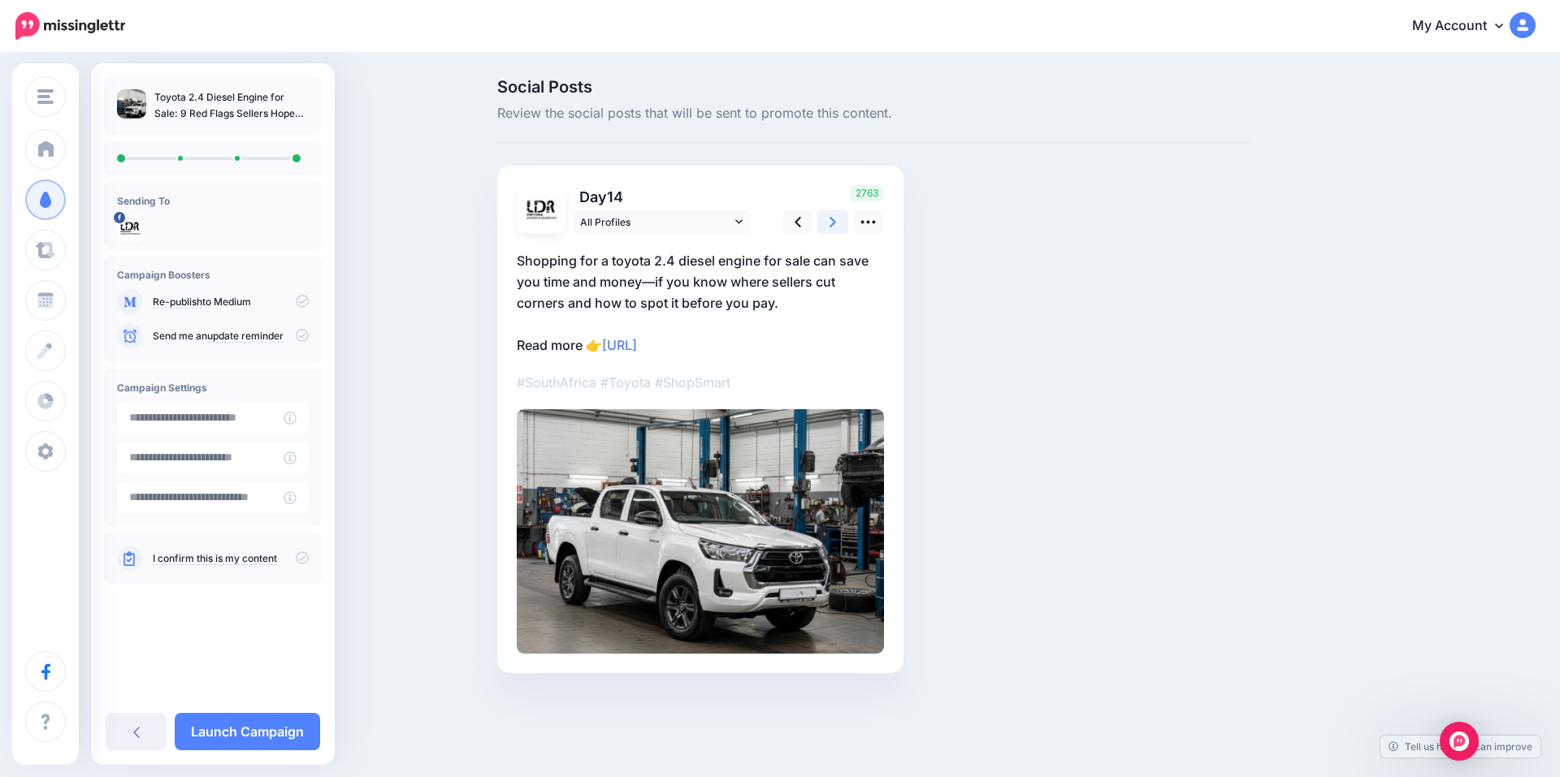
click at [827, 221] on link at bounding box center [832, 222] width 31 height 24
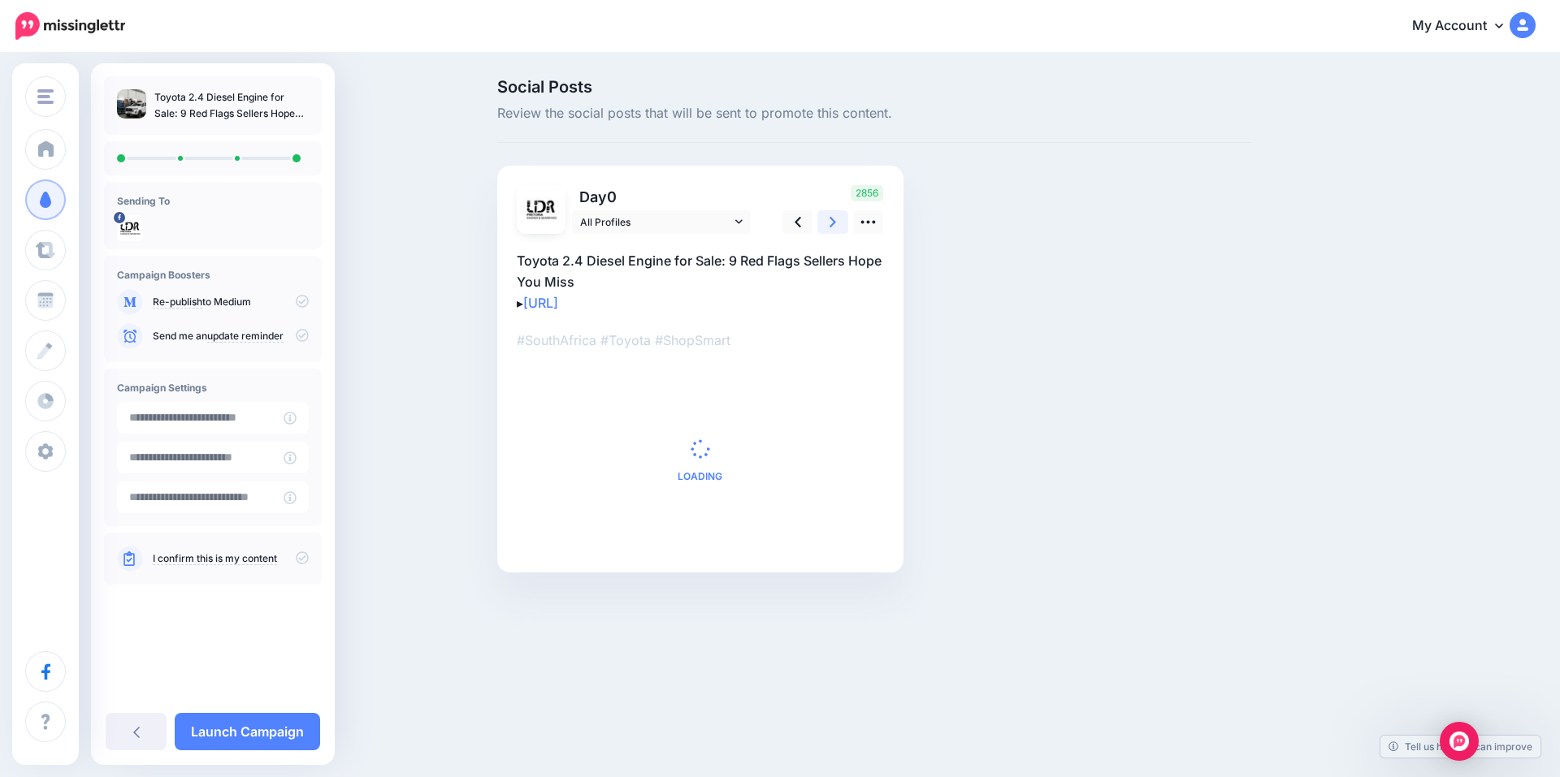
click at [827, 221] on link at bounding box center [832, 222] width 31 height 24
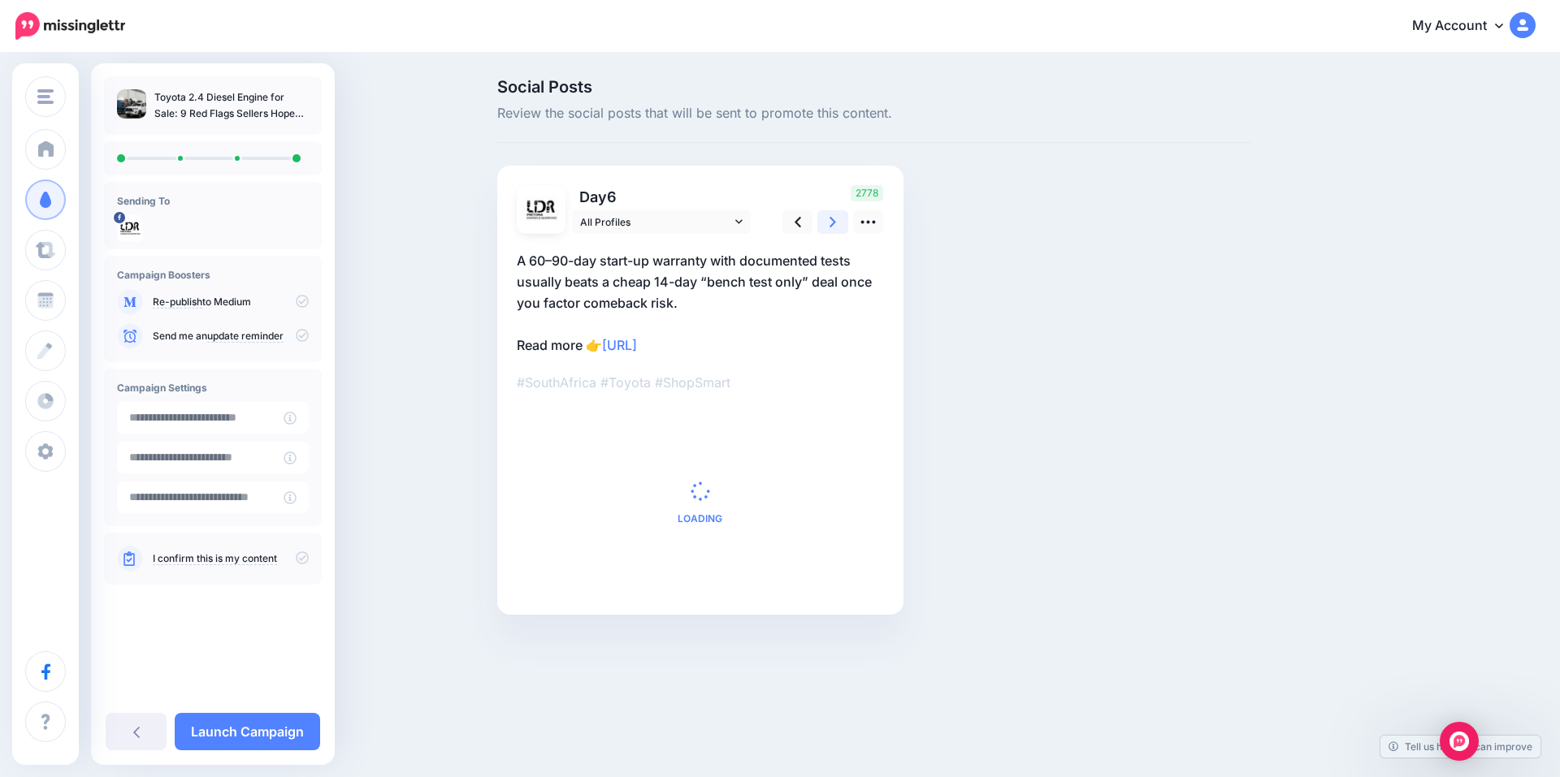
click at [827, 221] on link at bounding box center [832, 222] width 31 height 24
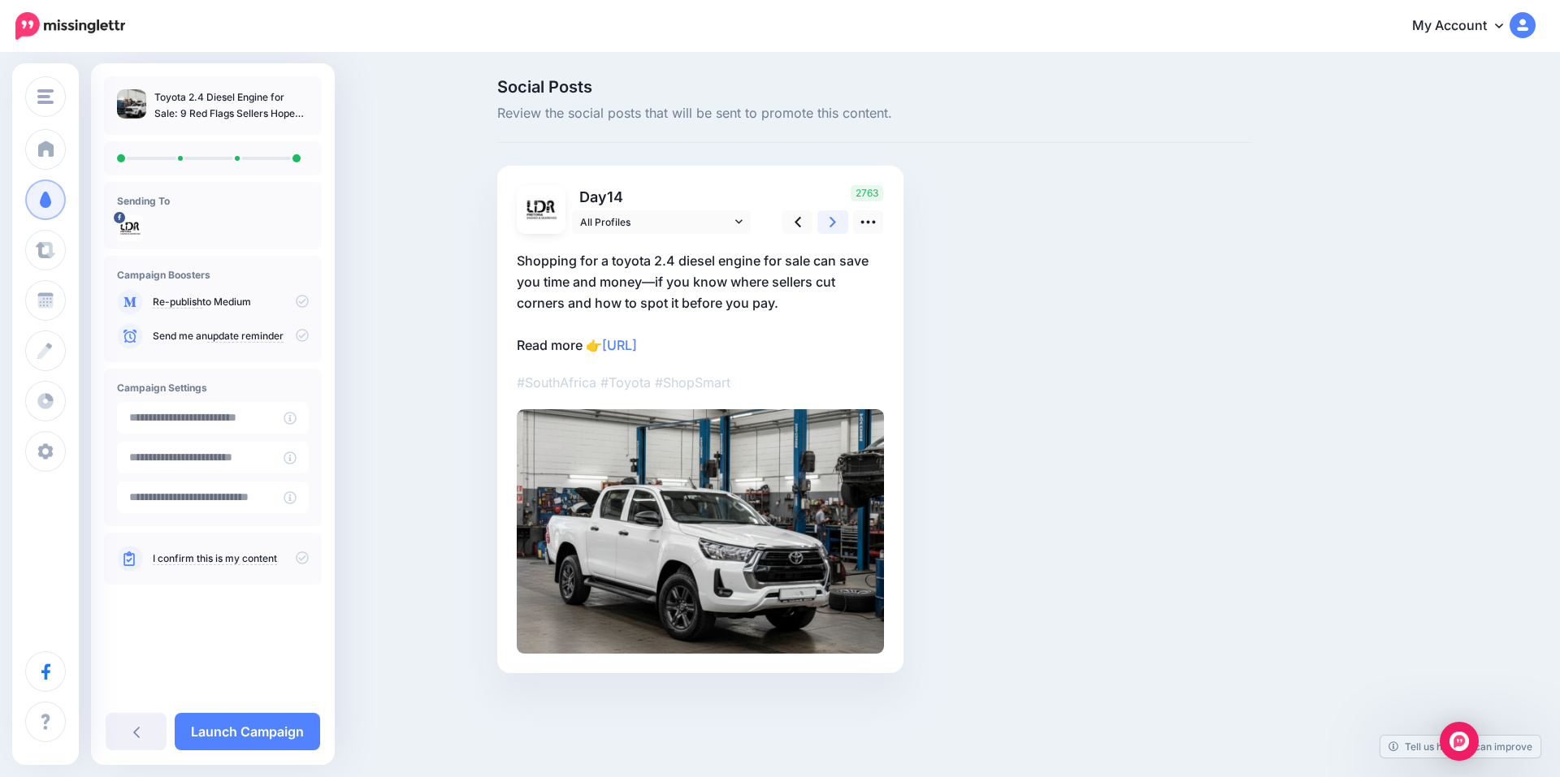
click at [827, 221] on link at bounding box center [832, 222] width 31 height 24
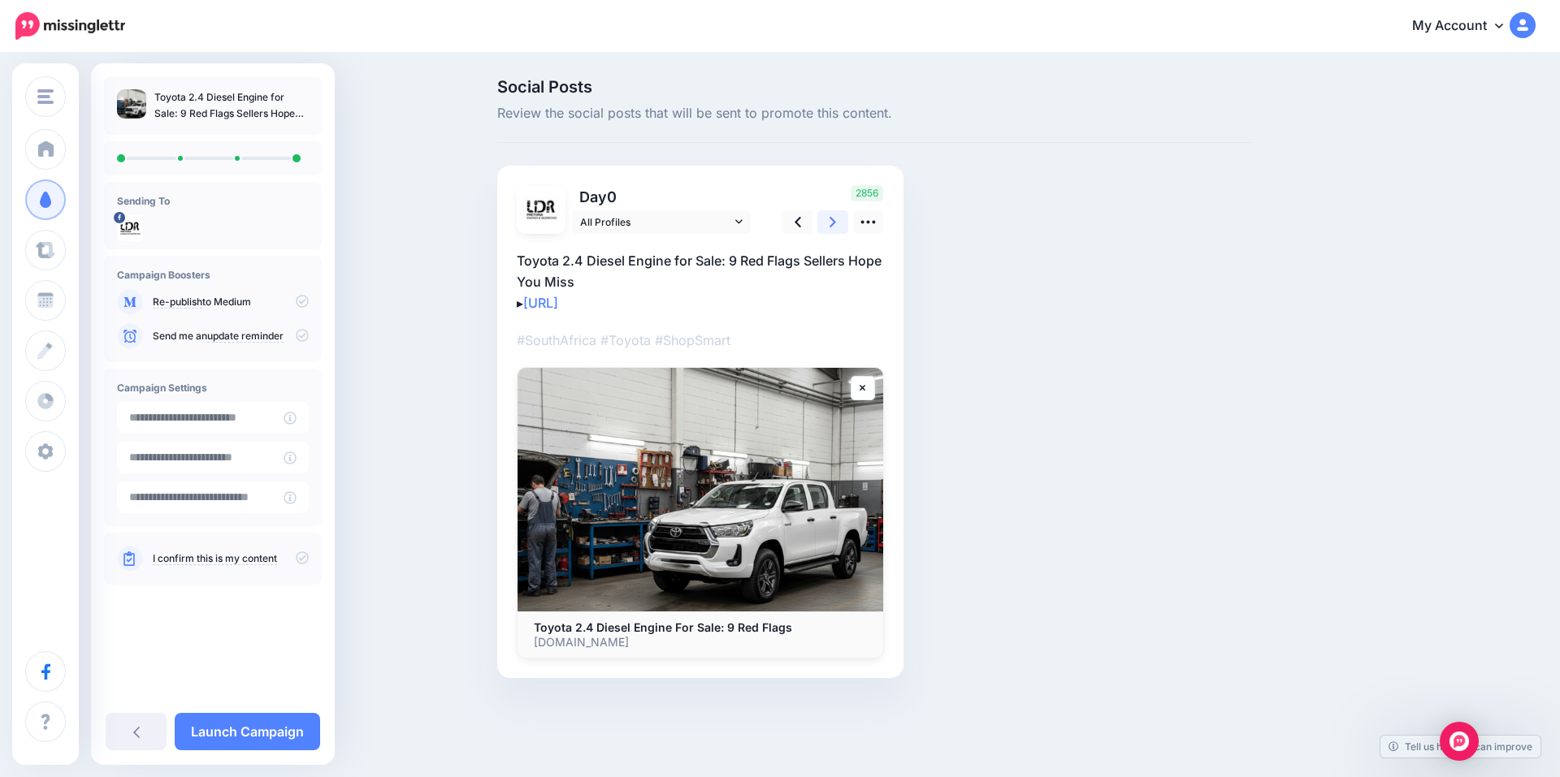
click at [827, 221] on link at bounding box center [832, 222] width 31 height 24
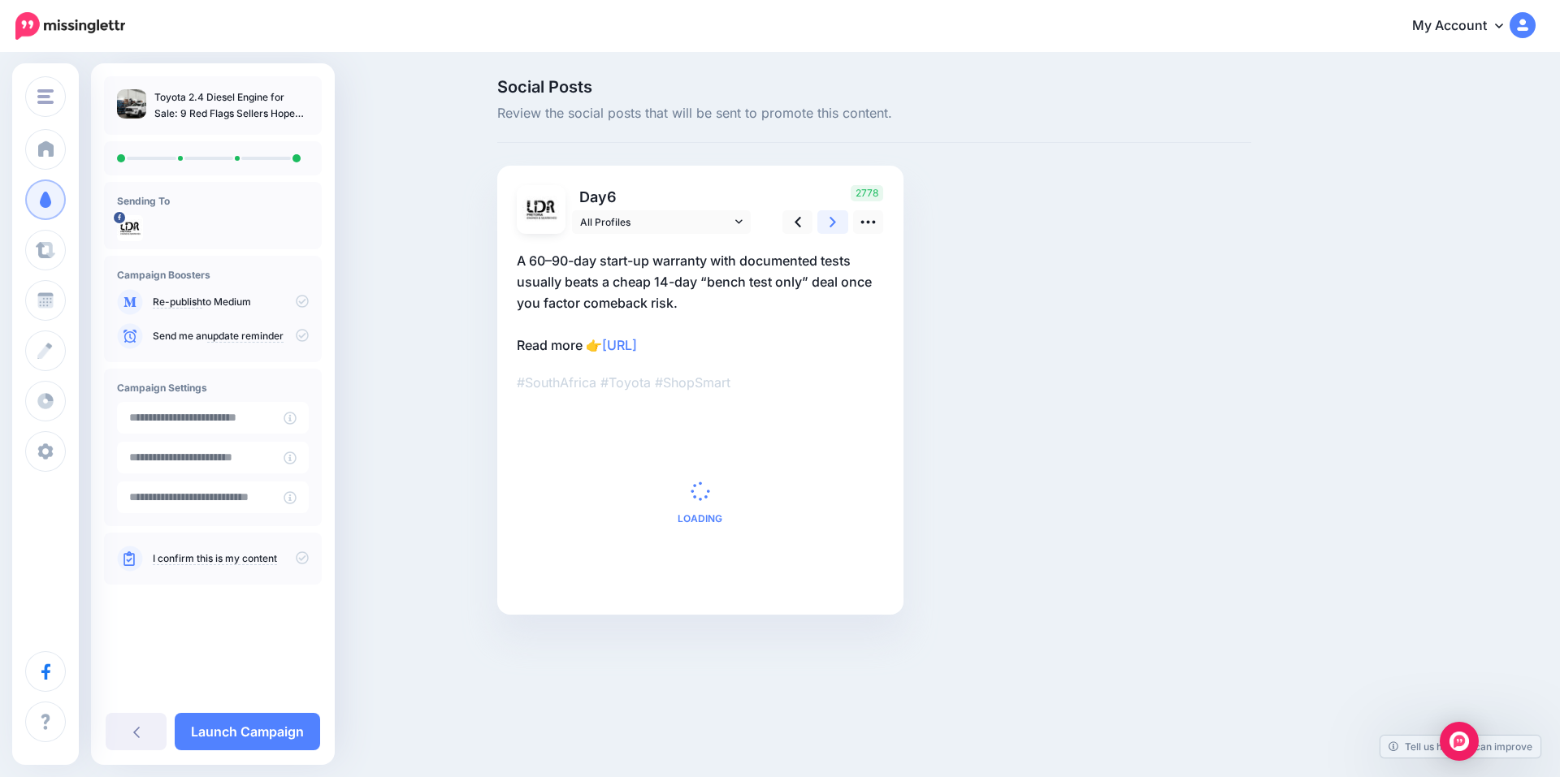
click at [827, 221] on link at bounding box center [832, 222] width 31 height 24
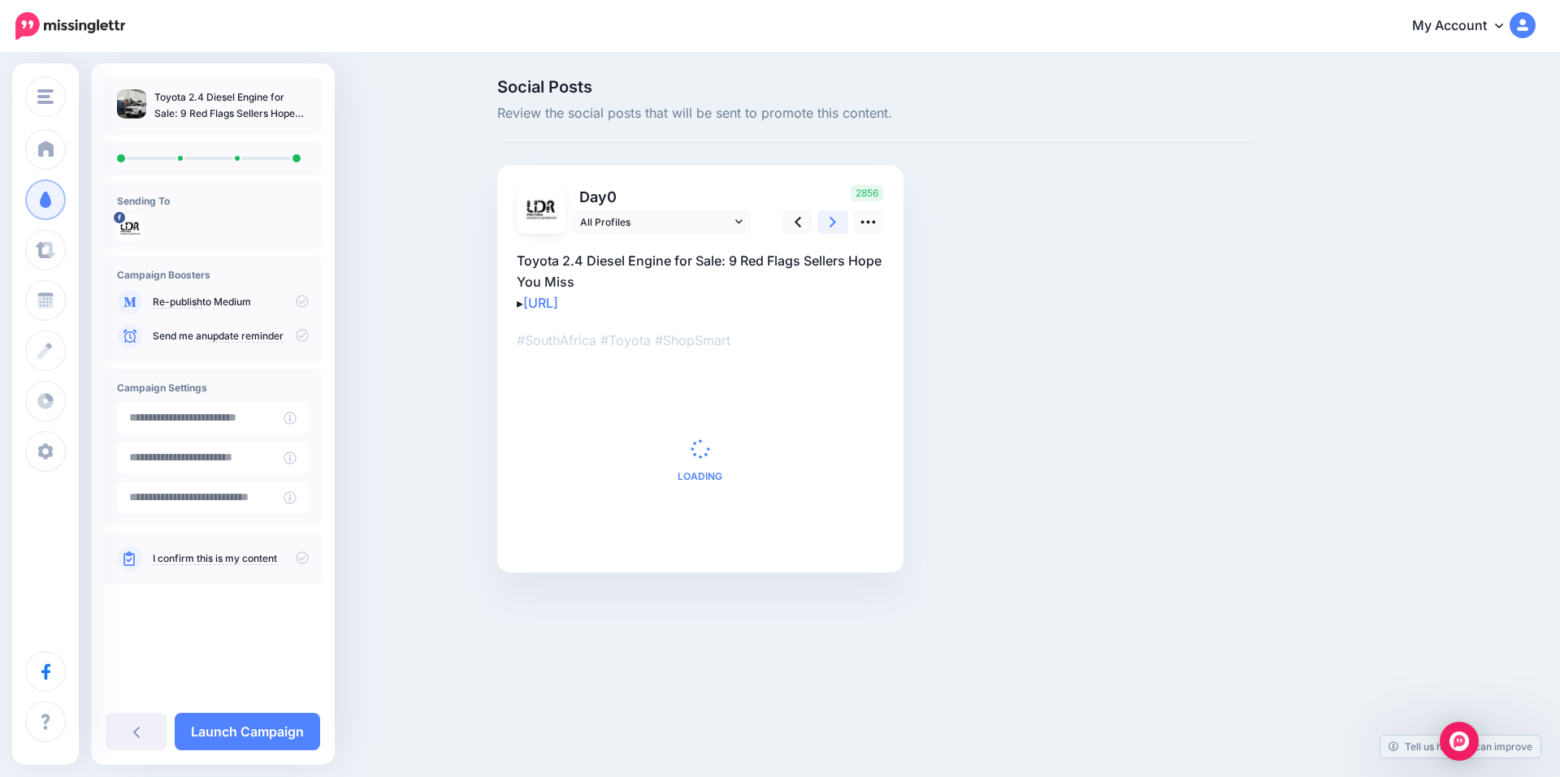
click at [827, 221] on link at bounding box center [832, 222] width 31 height 24
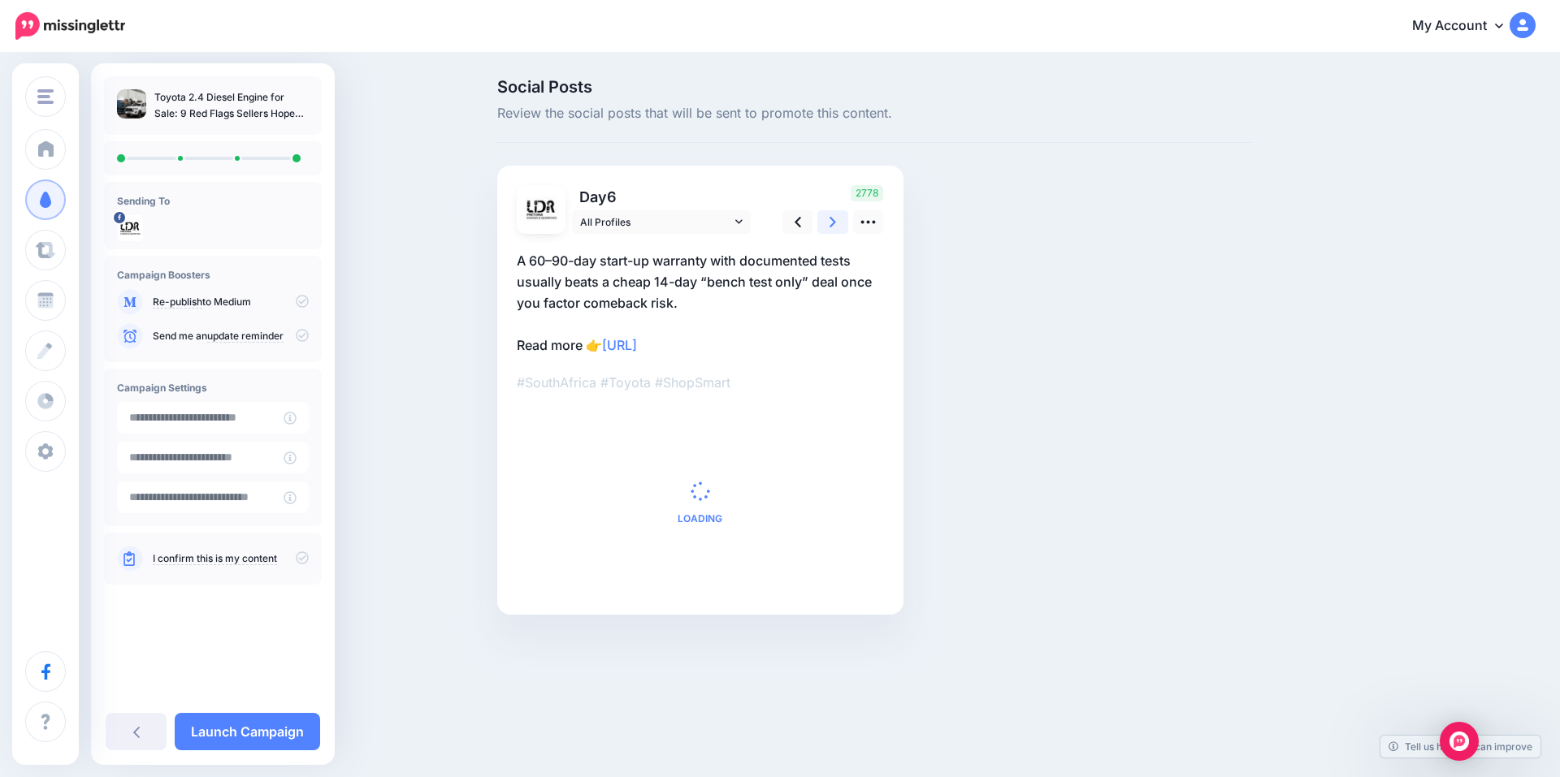
click at [827, 221] on link at bounding box center [832, 222] width 31 height 24
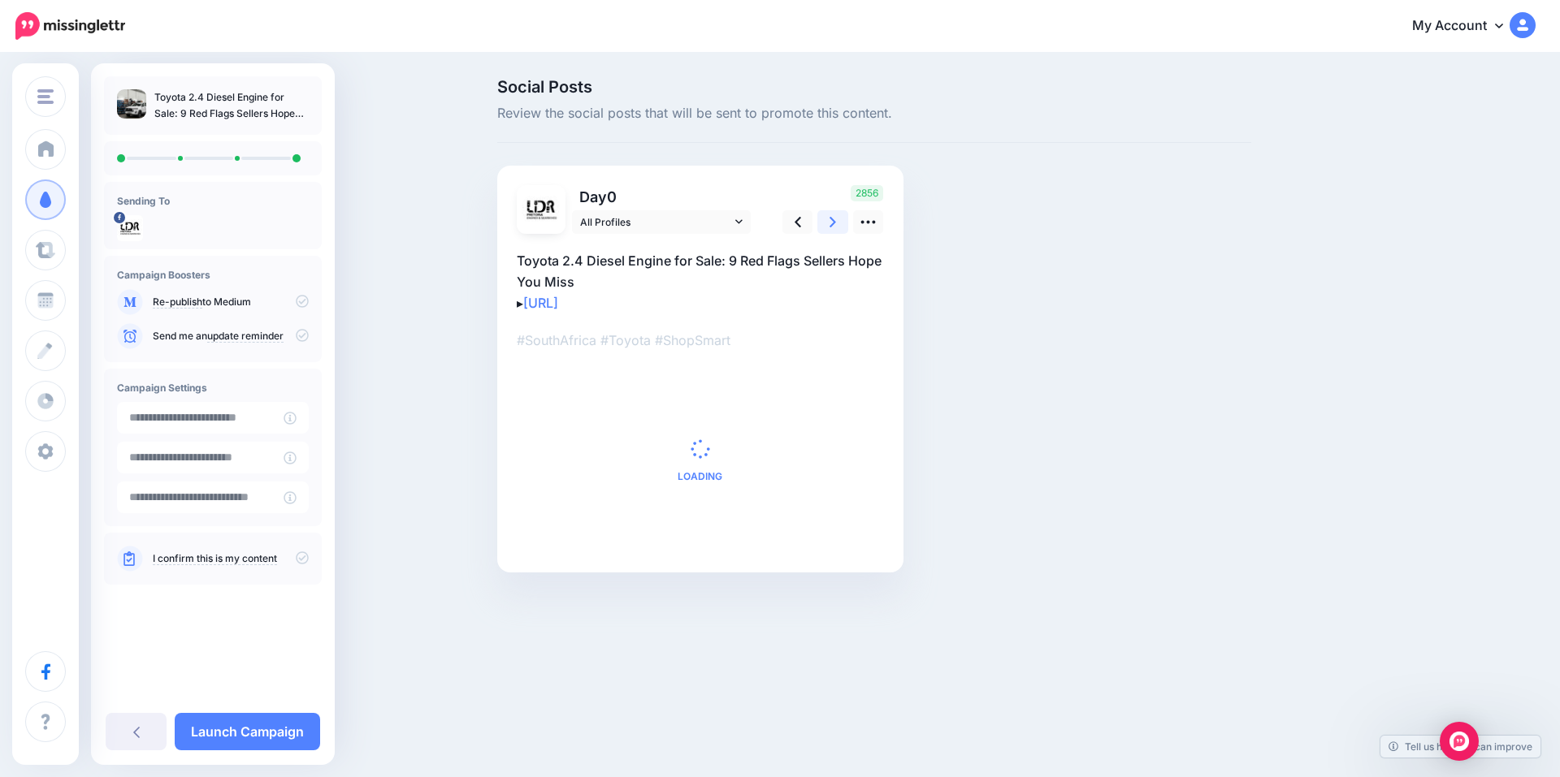
click at [827, 221] on link at bounding box center [832, 222] width 31 height 24
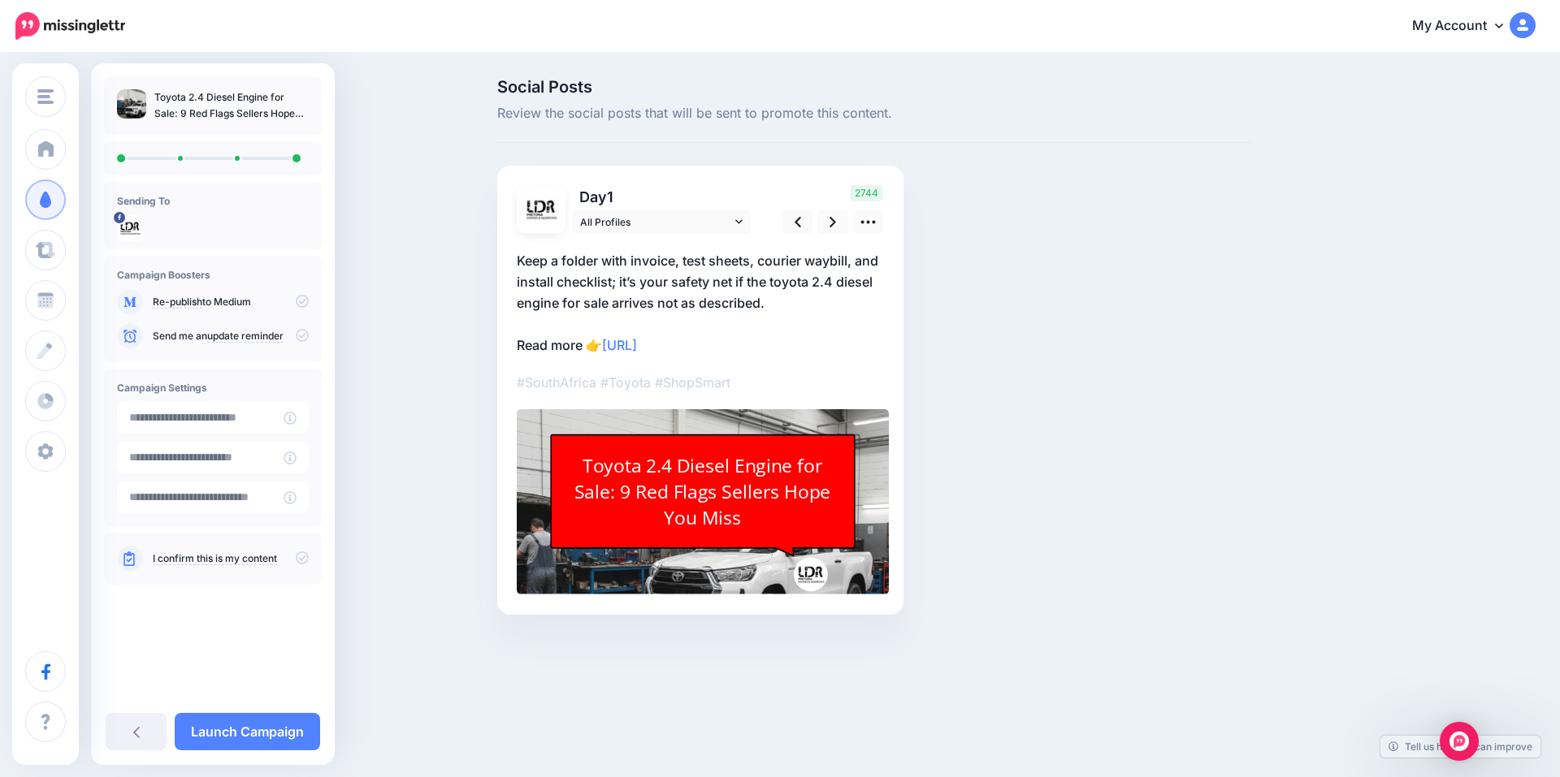
drag, startPoint x: 746, startPoint y: 500, endPoint x: 713, endPoint y: 558, distance: 67.3
click at [713, 558] on div "Combined-Shape Created with Sketch. LDR Engines LDR Engines Pretoria Toyota 2.4…" at bounding box center [703, 501] width 372 height 185
click at [682, 507] on div "Toyota 2.4 Diesel Engine for Sale: 9 Red Flags Sellers Hope You Miss" at bounding box center [702, 491] width 276 height 78
type textarea "**********"
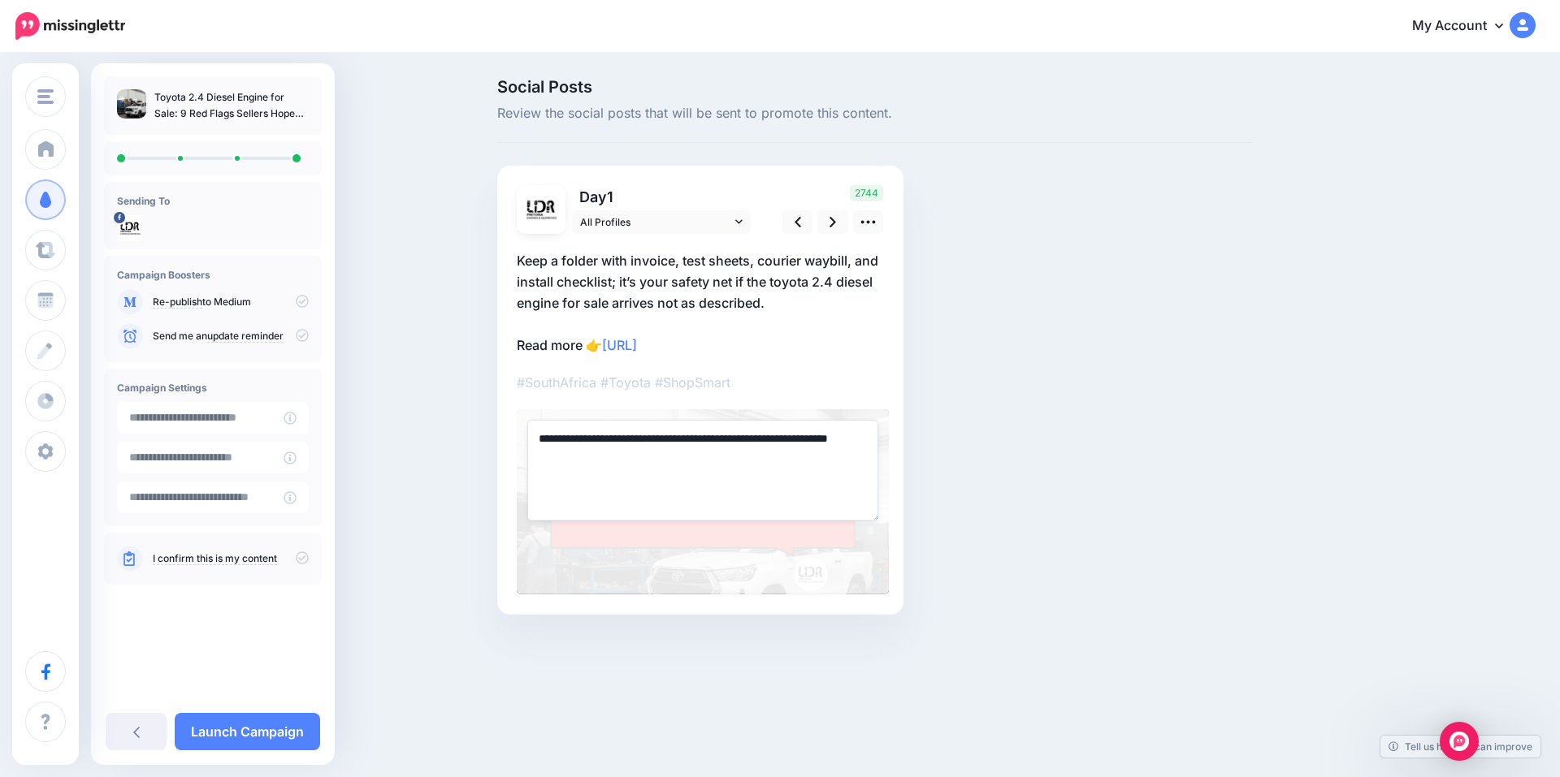
click at [959, 421] on div "Social Posts Review the social posts that will be sent to promote this content.…" at bounding box center [874, 371] width 778 height 585
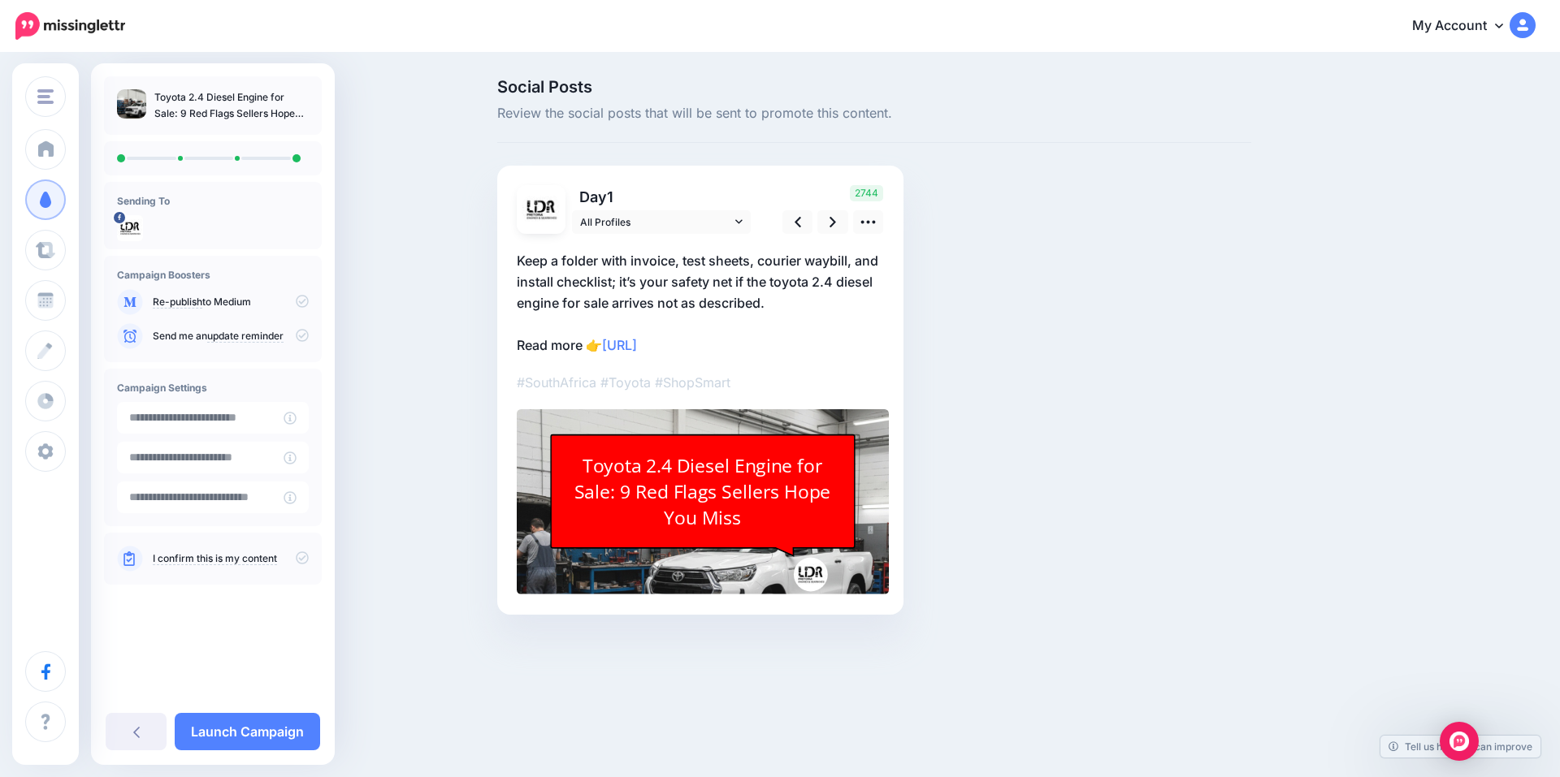
click at [266, 559] on link "I confirm this is my content" at bounding box center [215, 558] width 124 height 13
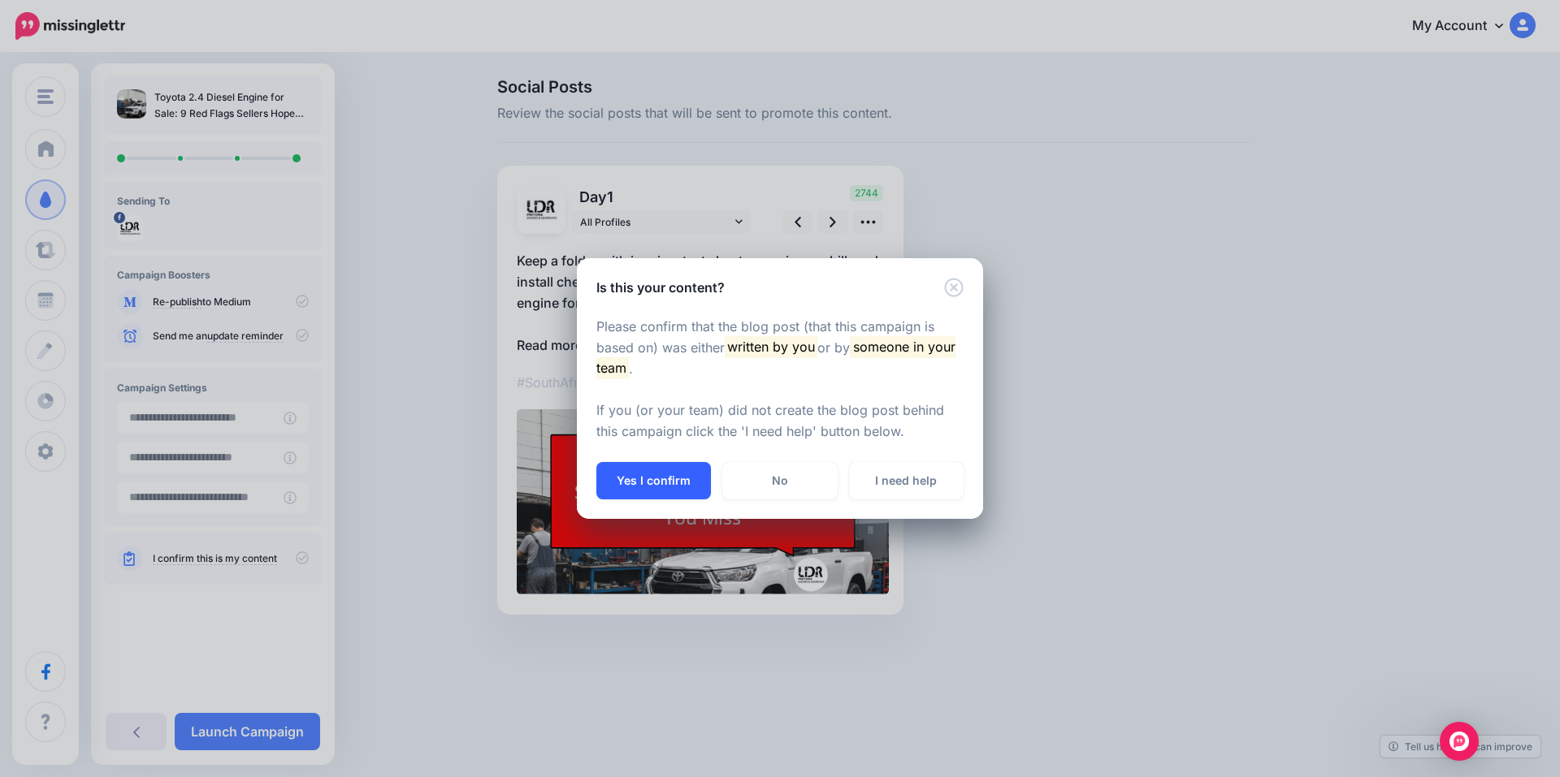
click at [660, 482] on button "Yes I confirm" at bounding box center [653, 480] width 115 height 37
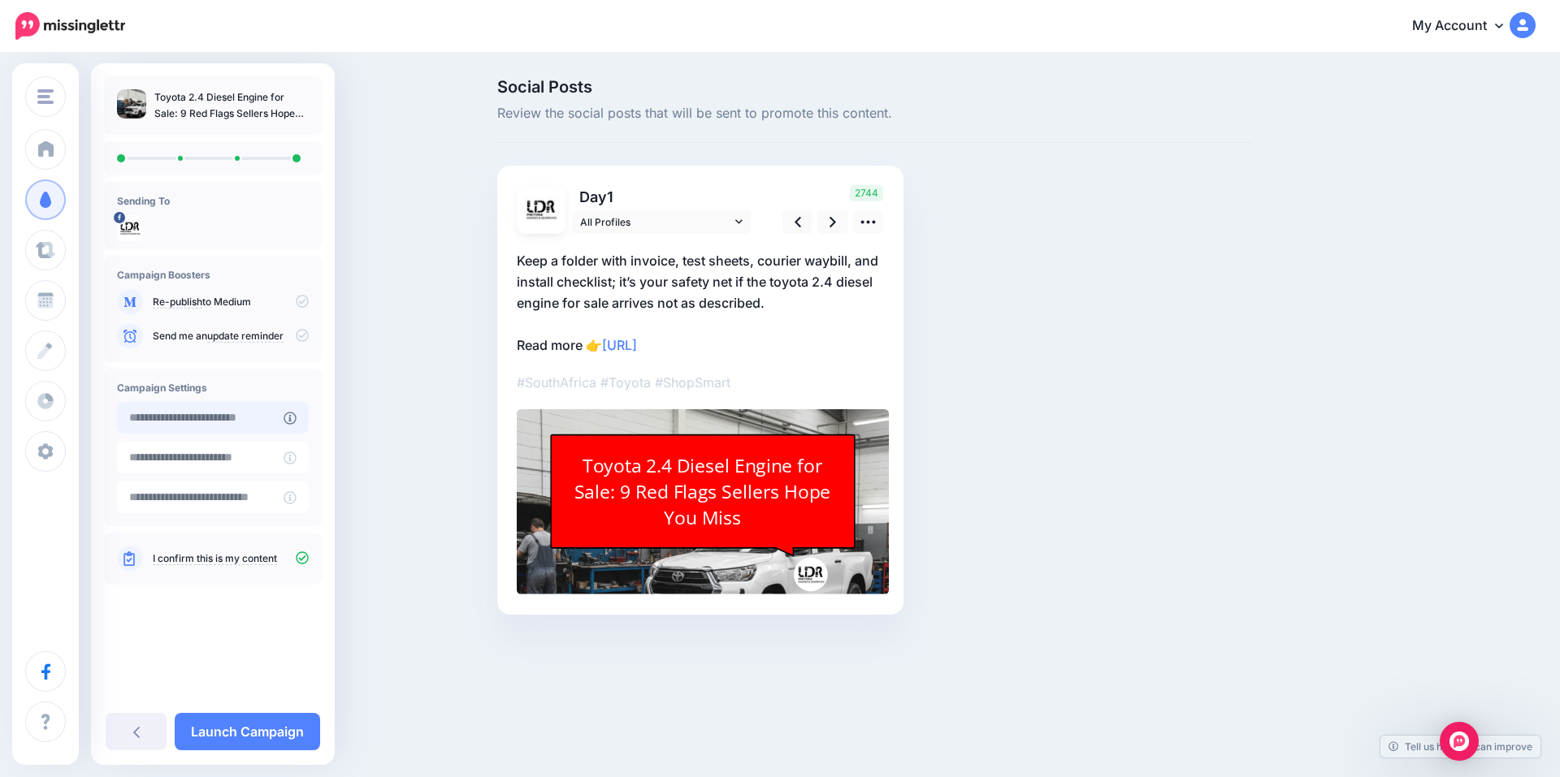
type input "**********"
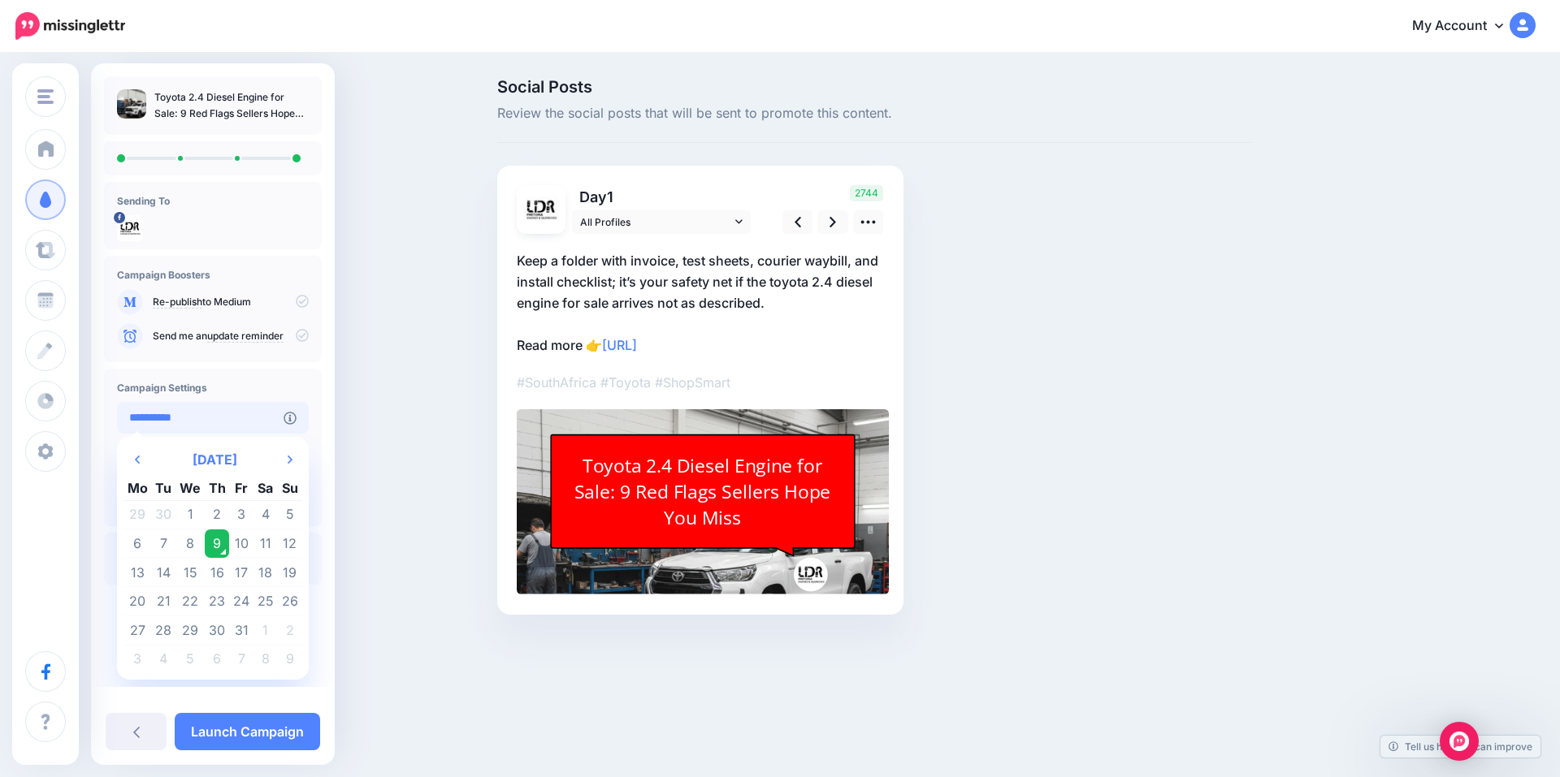
click at [223, 422] on input "**********" at bounding box center [200, 418] width 167 height 32
click at [213, 539] on td "9" at bounding box center [217, 544] width 25 height 29
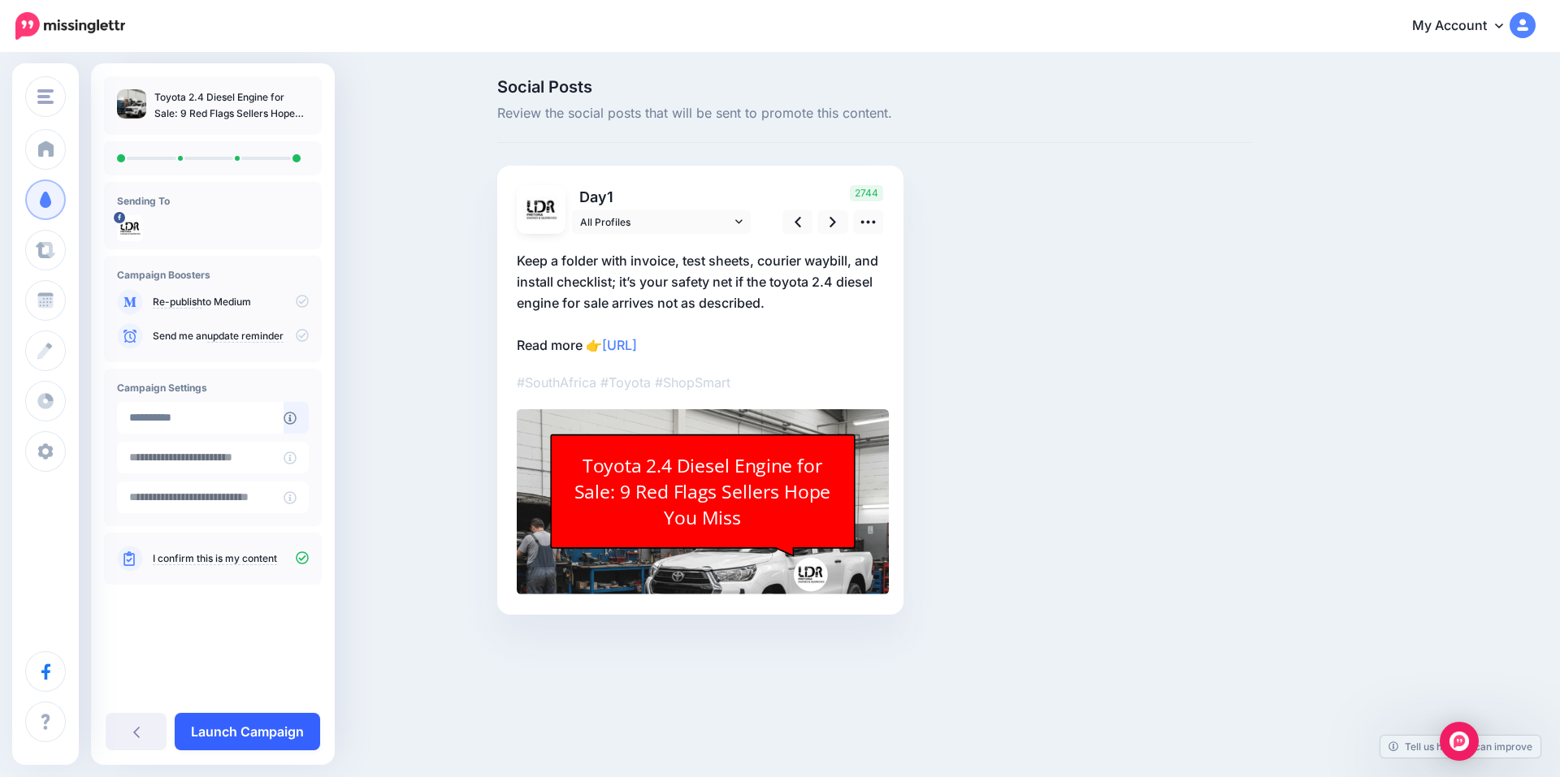
click at [272, 719] on link "Launch Campaign" at bounding box center [247, 731] width 145 height 37
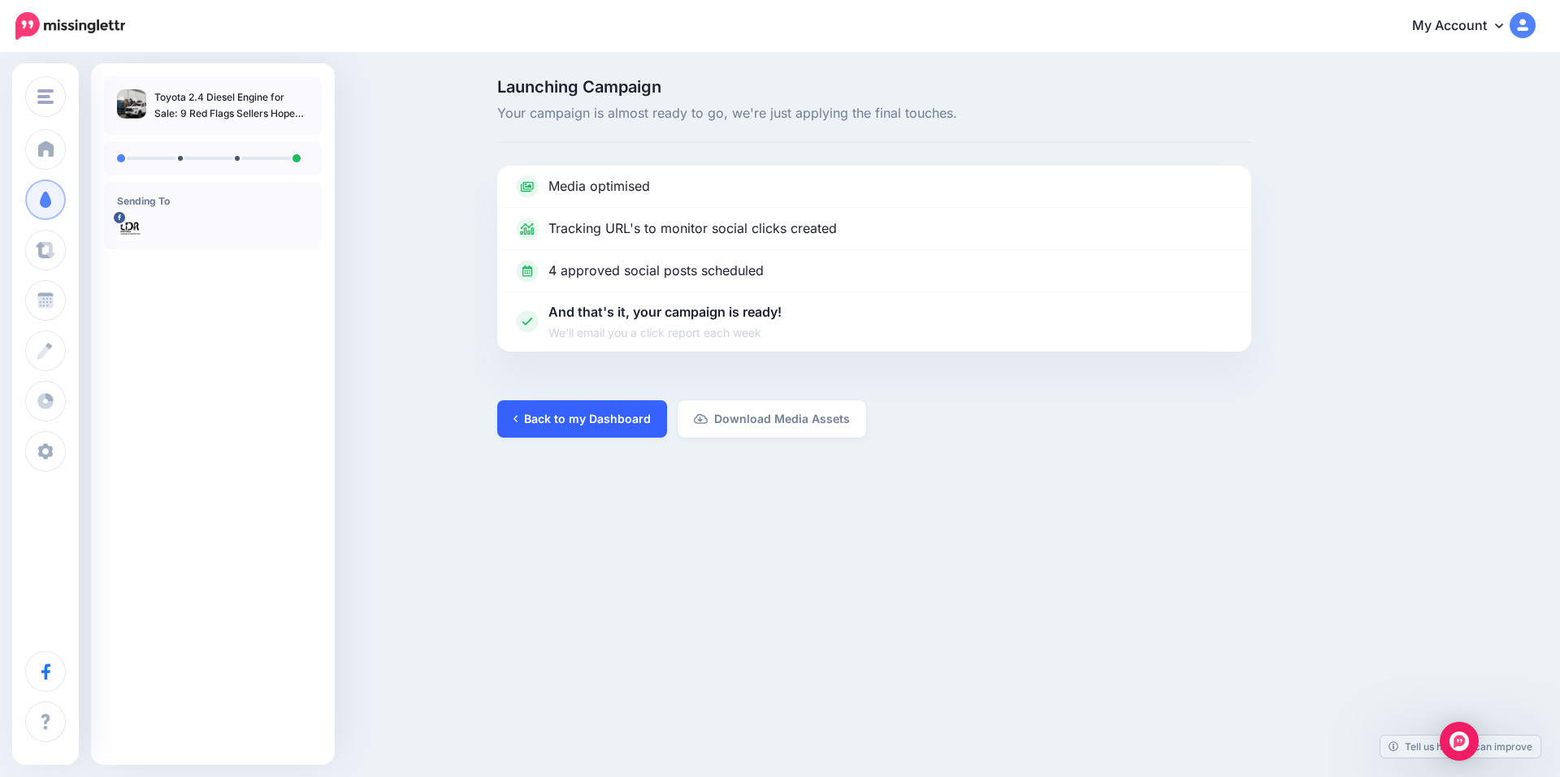
click at [603, 419] on link "Back to my Dashboard" at bounding box center [582, 418] width 170 height 37
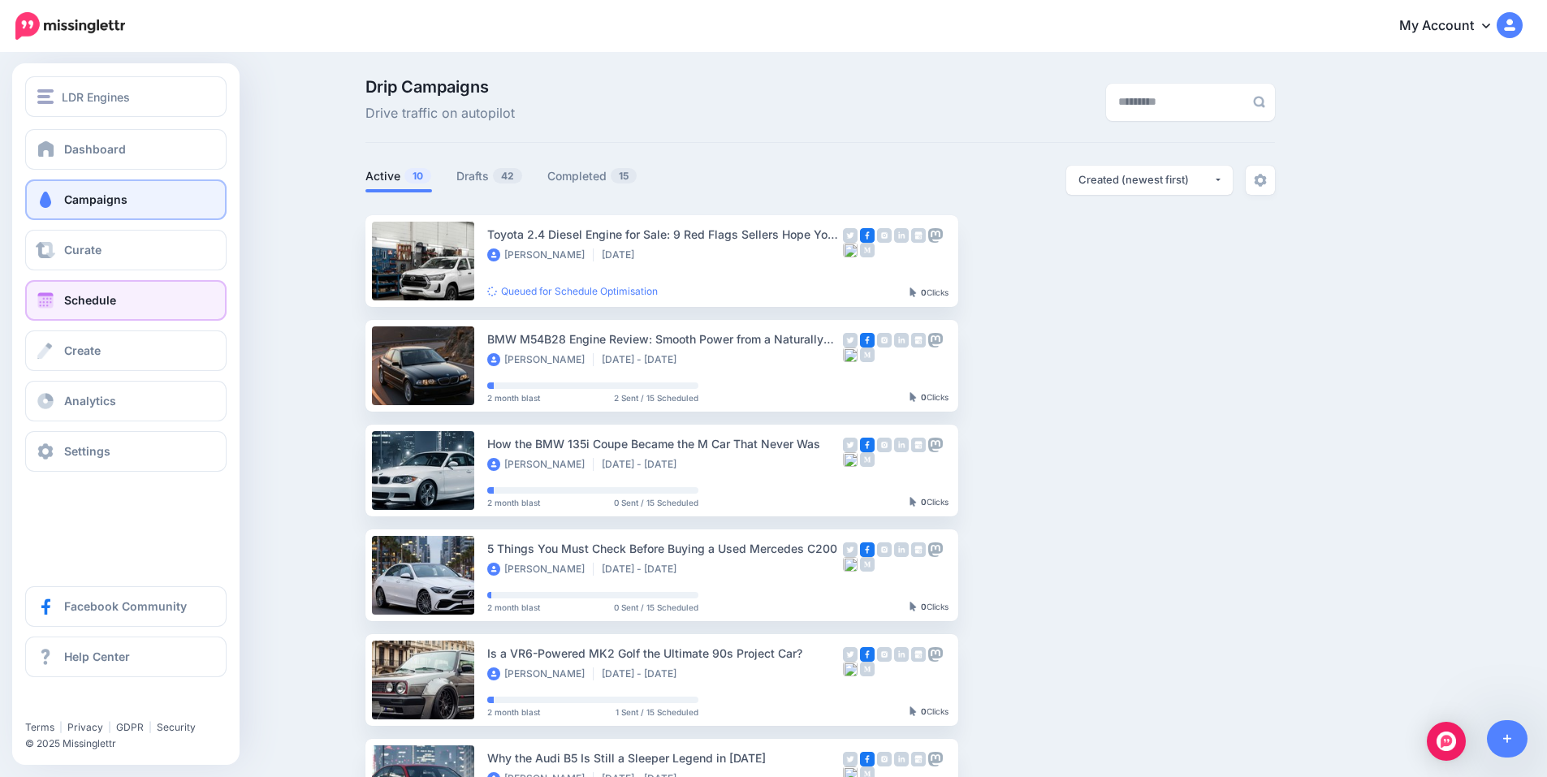
click at [123, 301] on link "Schedule" at bounding box center [125, 300] width 201 height 41
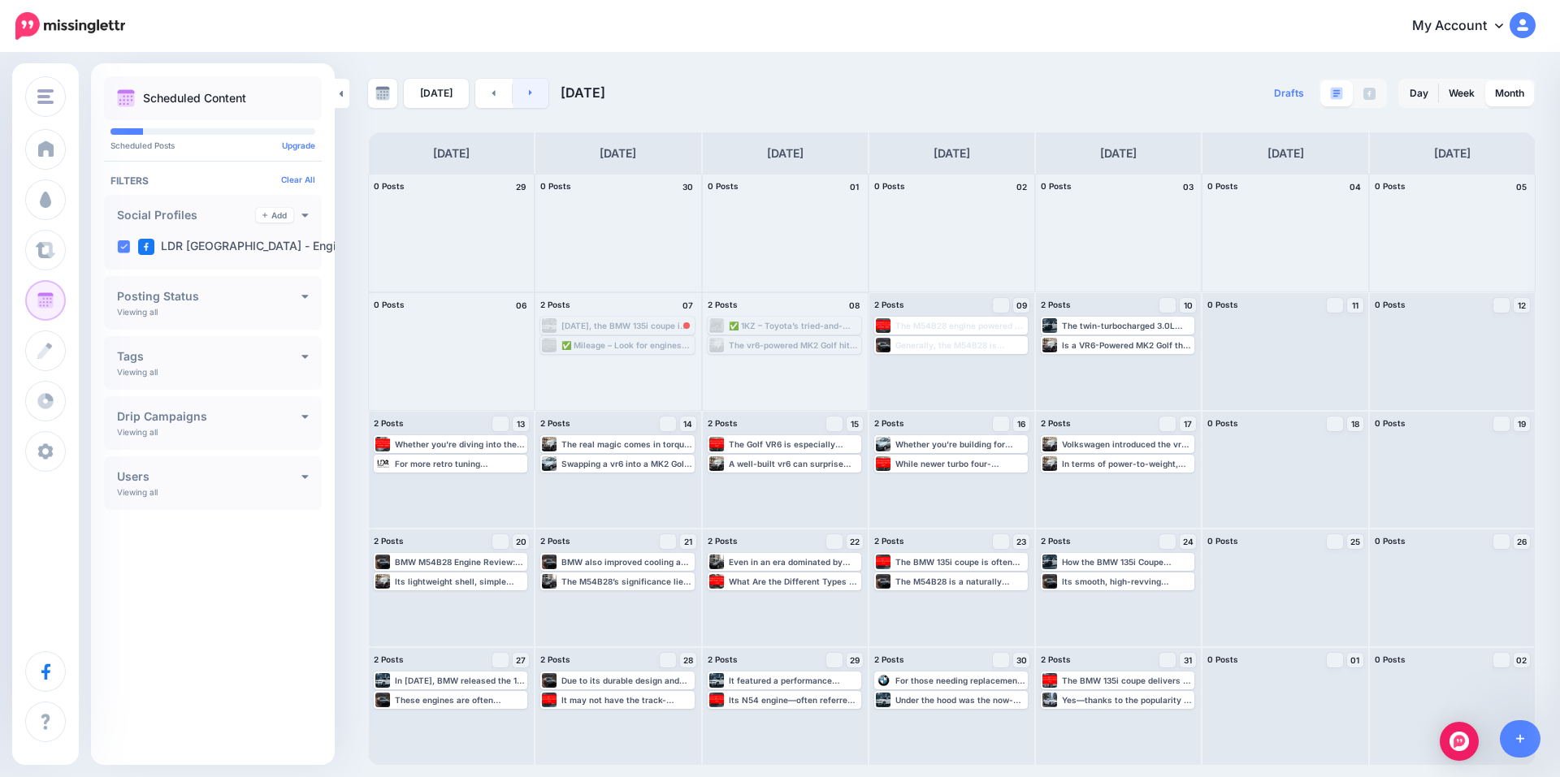
click at [525, 97] on link at bounding box center [531, 93] width 37 height 29
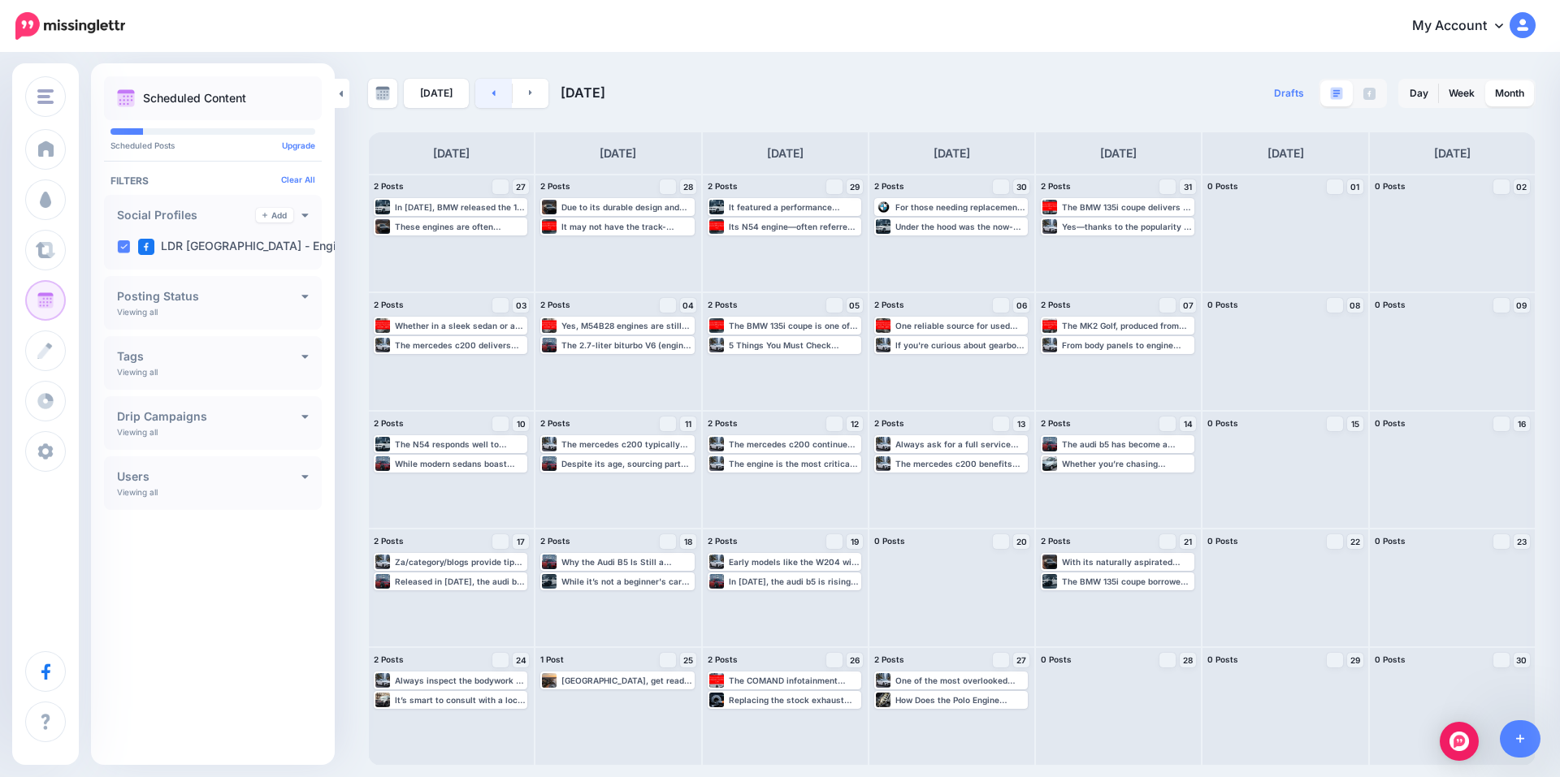
click at [483, 93] on link at bounding box center [493, 93] width 37 height 29
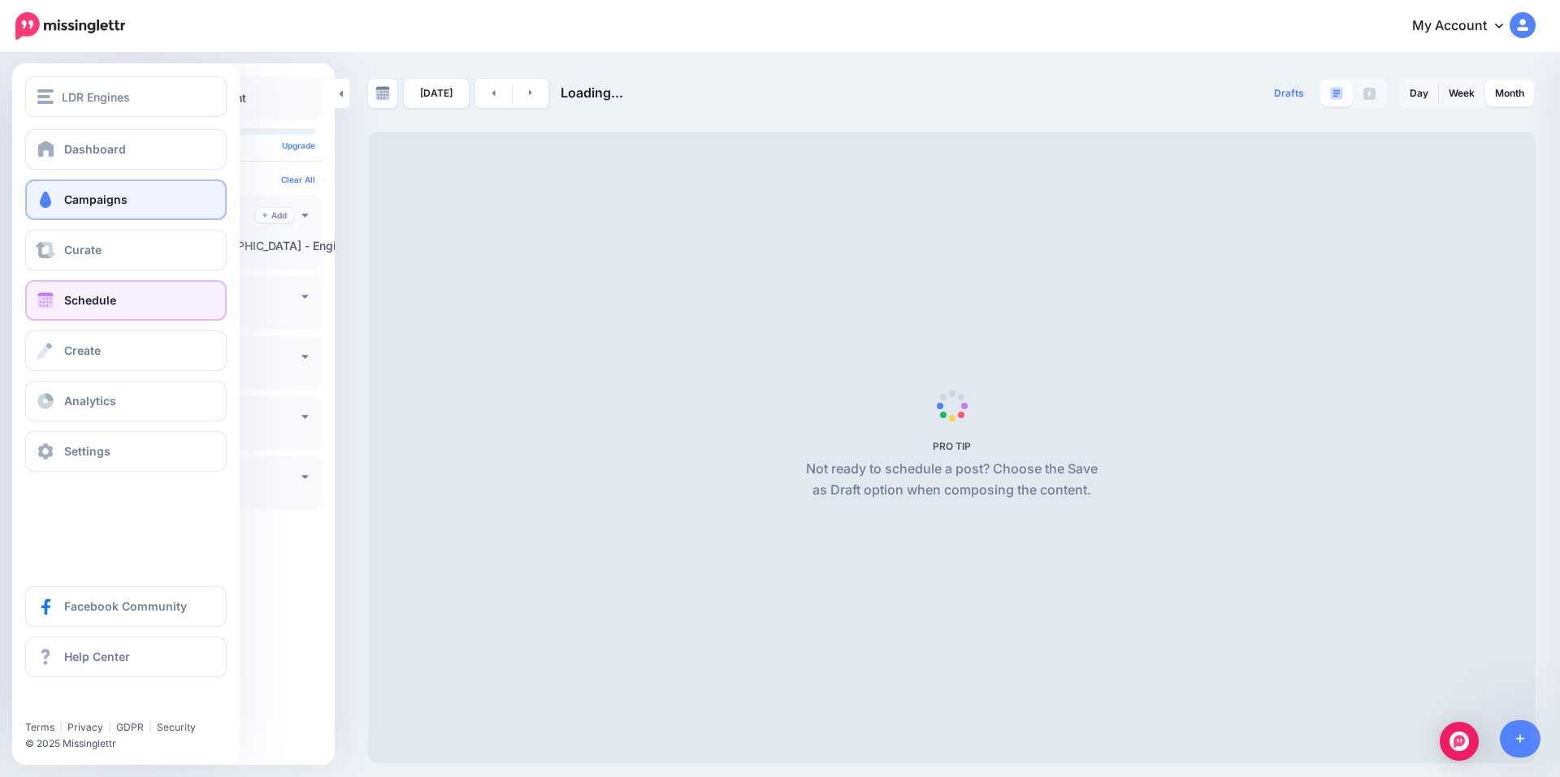
click at [89, 209] on link "Campaigns" at bounding box center [125, 200] width 201 height 41
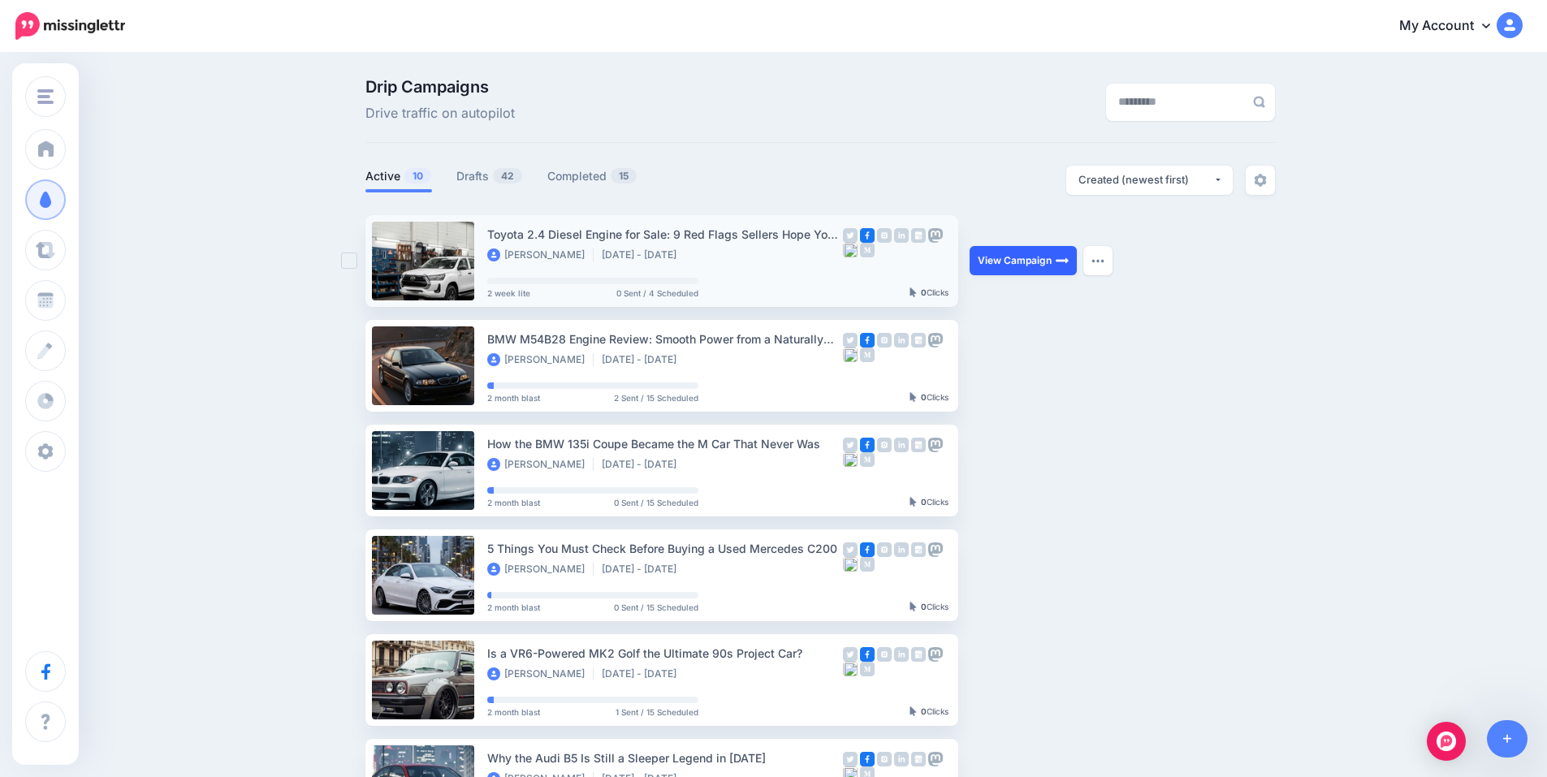
click at [1037, 261] on link "View Campaign" at bounding box center [1023, 260] width 107 height 29
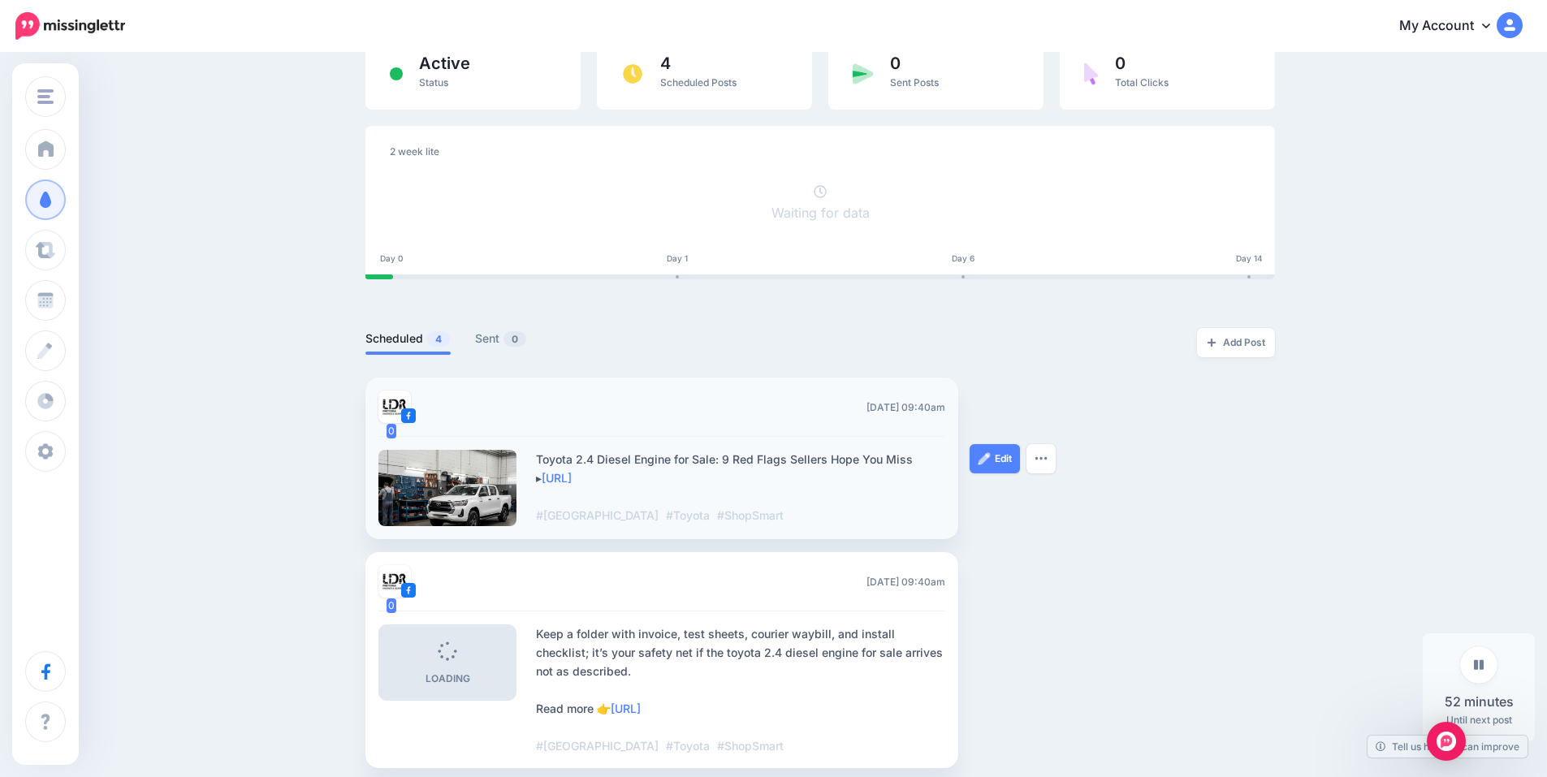
scroll to position [133, 0]
click at [1056, 458] on button "button" at bounding box center [1041, 460] width 29 height 29
click at [1092, 413] on div "Edit Delete Post" at bounding box center [1031, 460] width 122 height 162
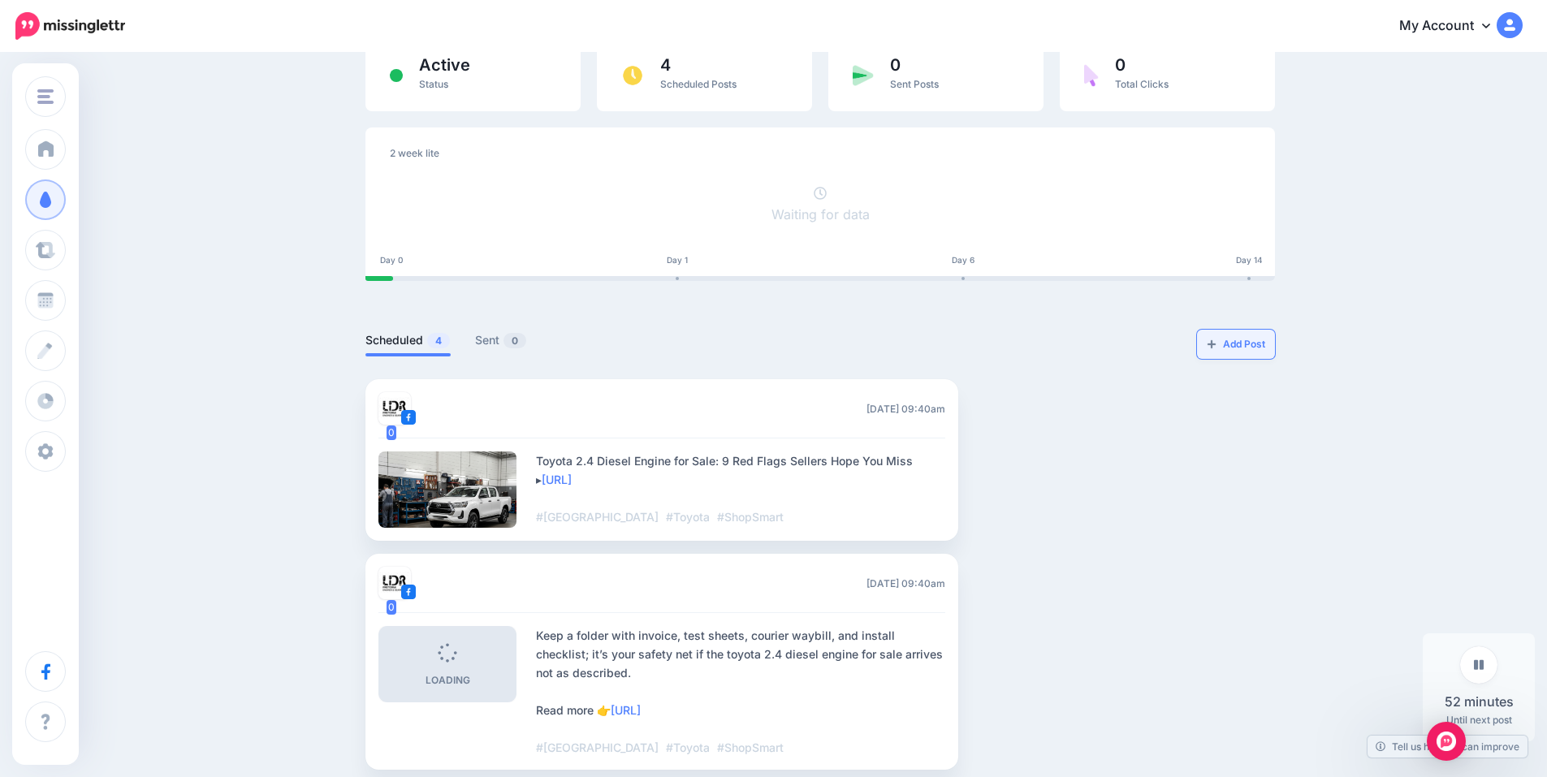
click at [1232, 348] on link "Add Post" at bounding box center [1236, 344] width 78 height 29
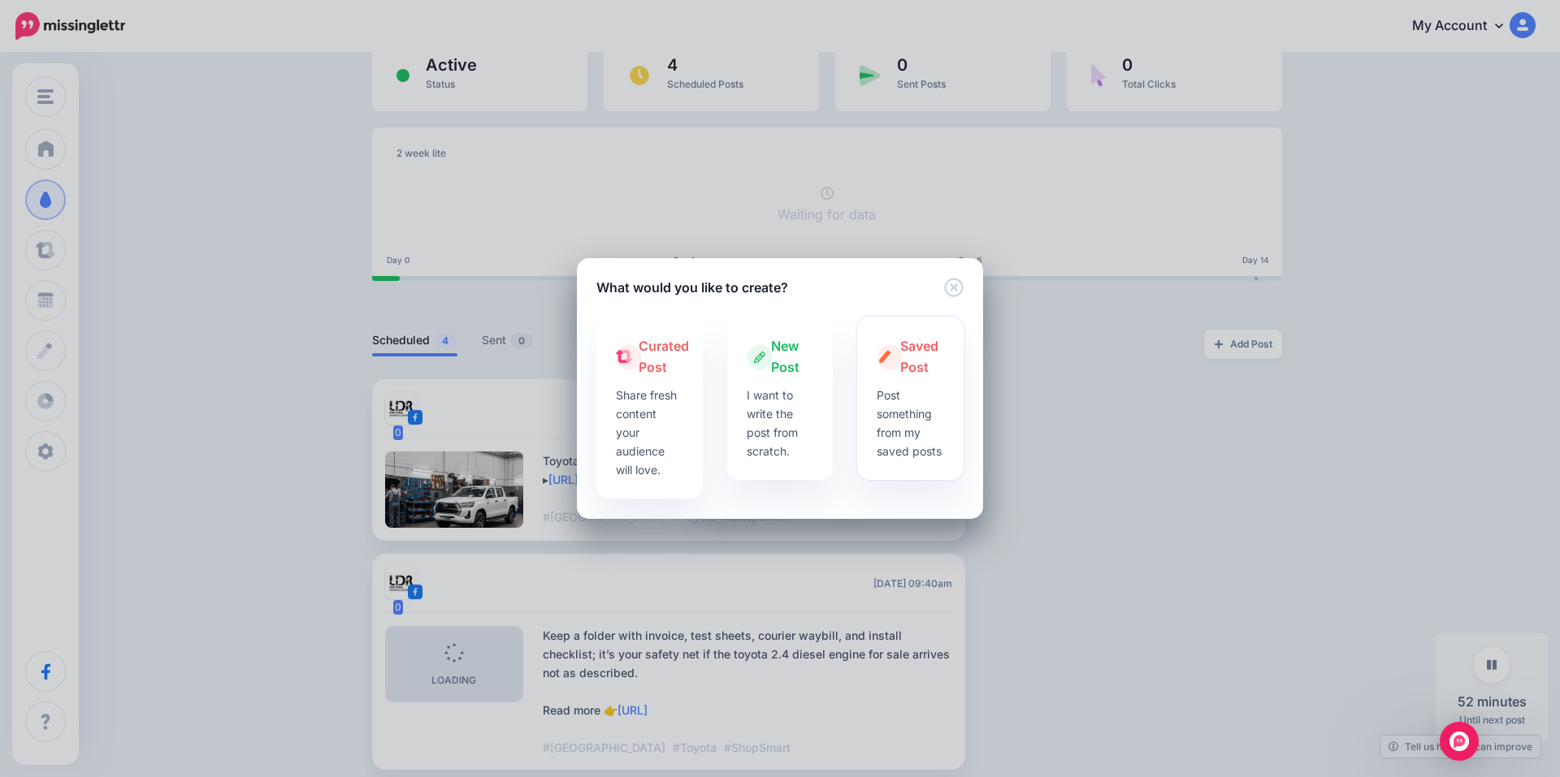
click at [944, 409] on div "Saved Post Post something from my saved posts" at bounding box center [910, 399] width 106 height 164
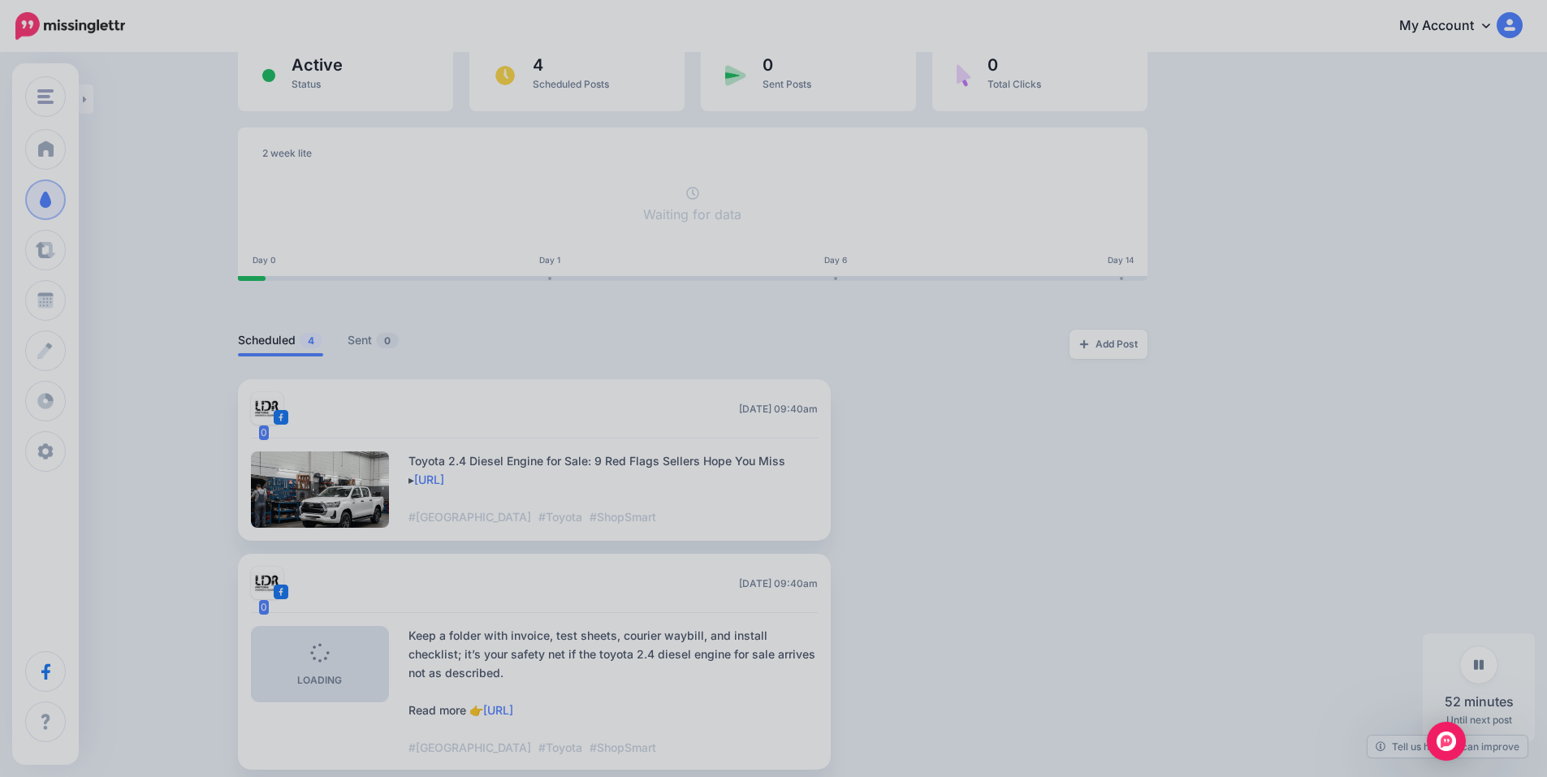
click at [804, 322] on div at bounding box center [773, 388] width 1547 height 777
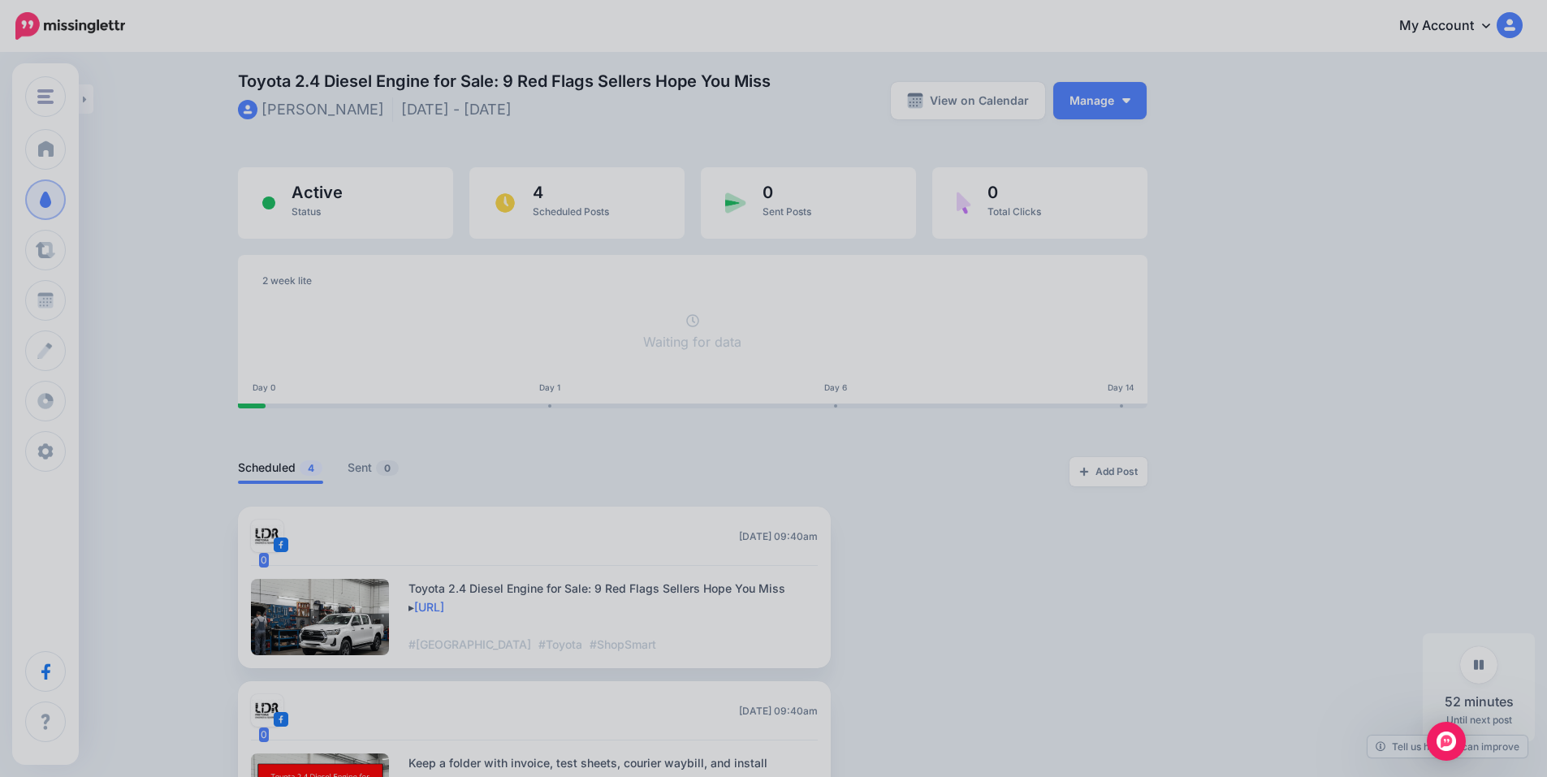
scroll to position [0, 0]
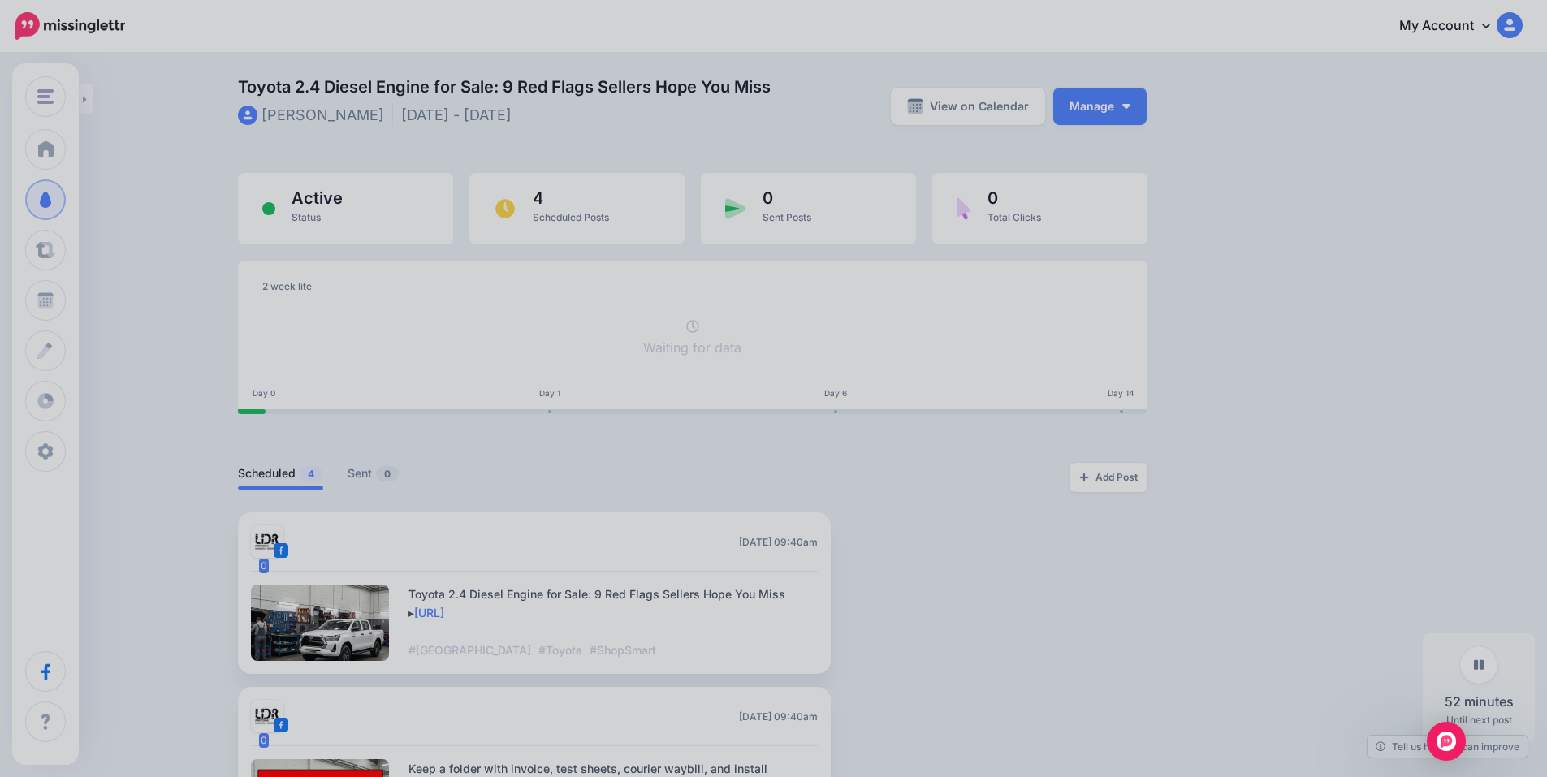
drag, startPoint x: 1283, startPoint y: 396, endPoint x: 1274, endPoint y: 403, distance: 10.4
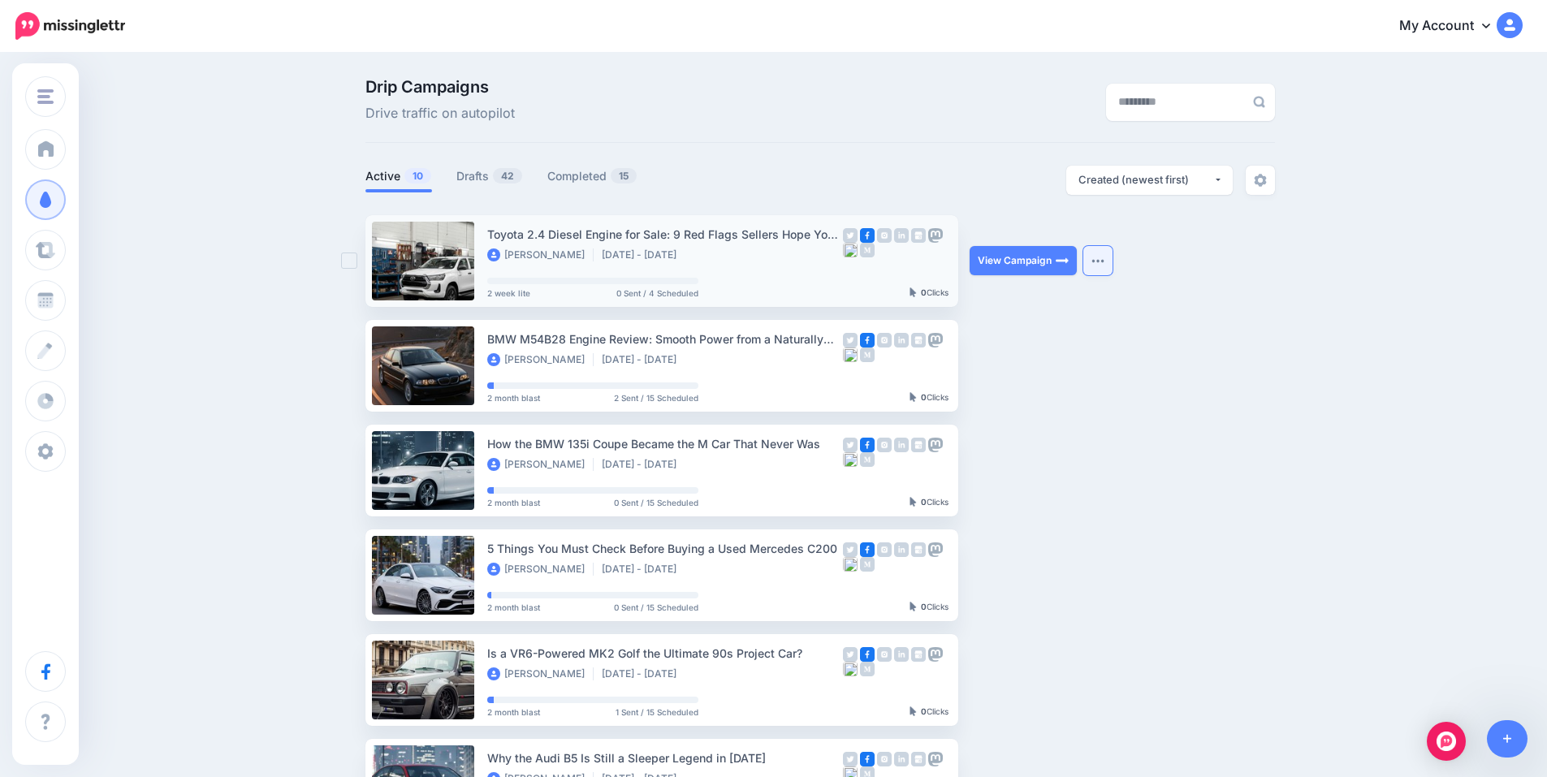
click at [1113, 258] on button "button" at bounding box center [1098, 260] width 29 height 29
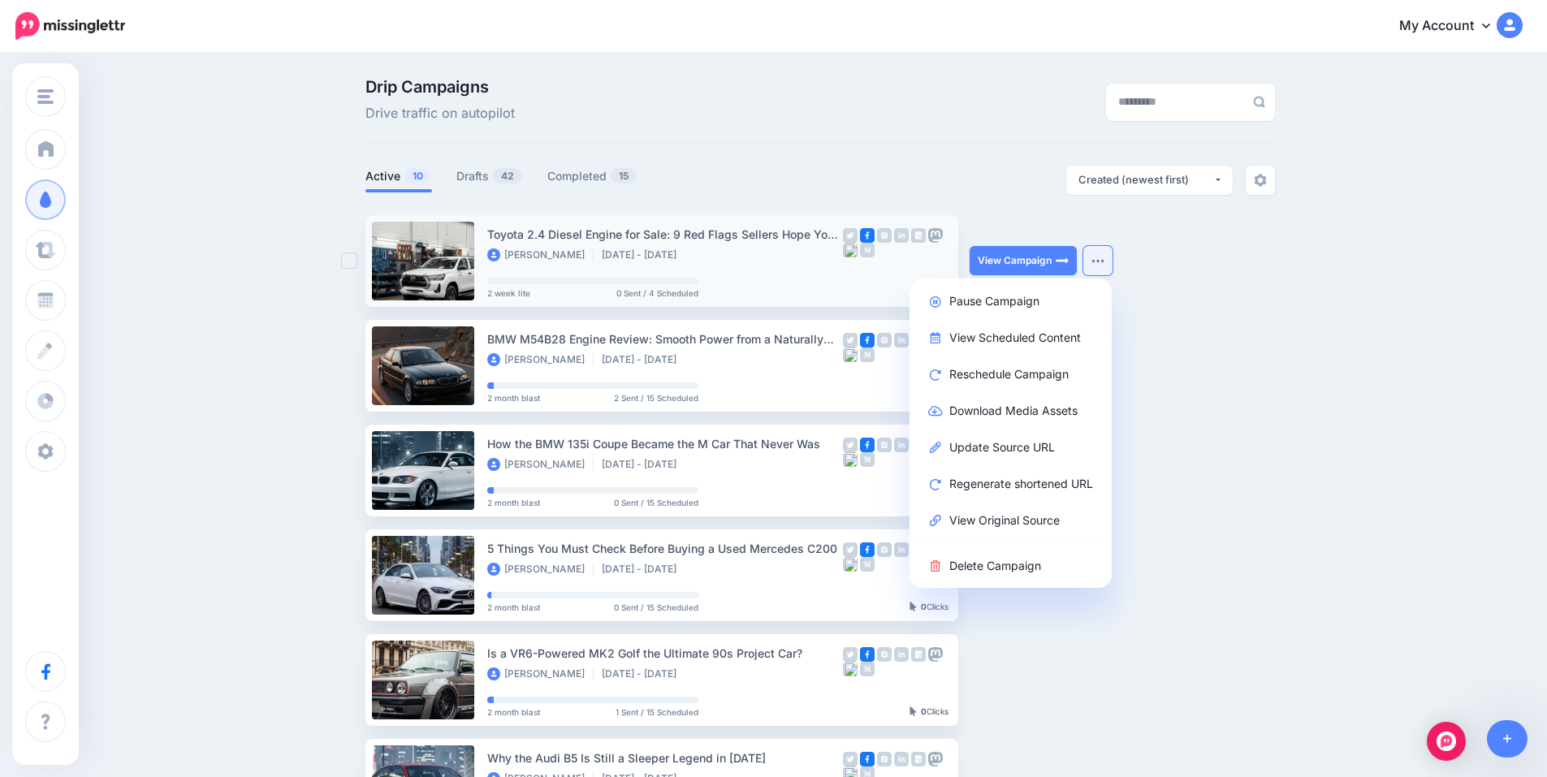
click at [775, 254] on div "Johan Oct 9 - Oct 23 2025" at bounding box center [665, 256] width 356 height 15
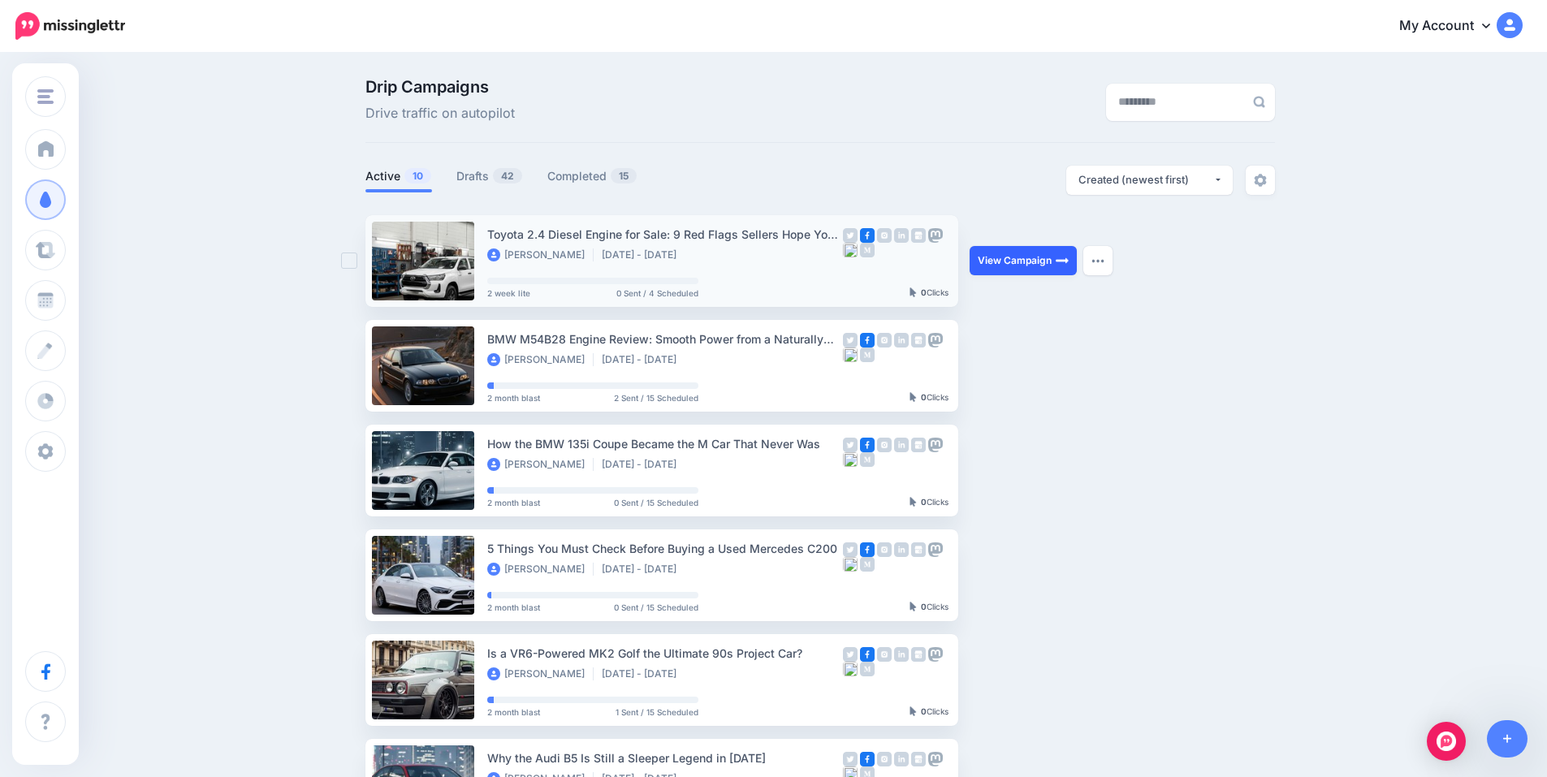
click at [999, 266] on link "View Campaign" at bounding box center [1023, 260] width 107 height 29
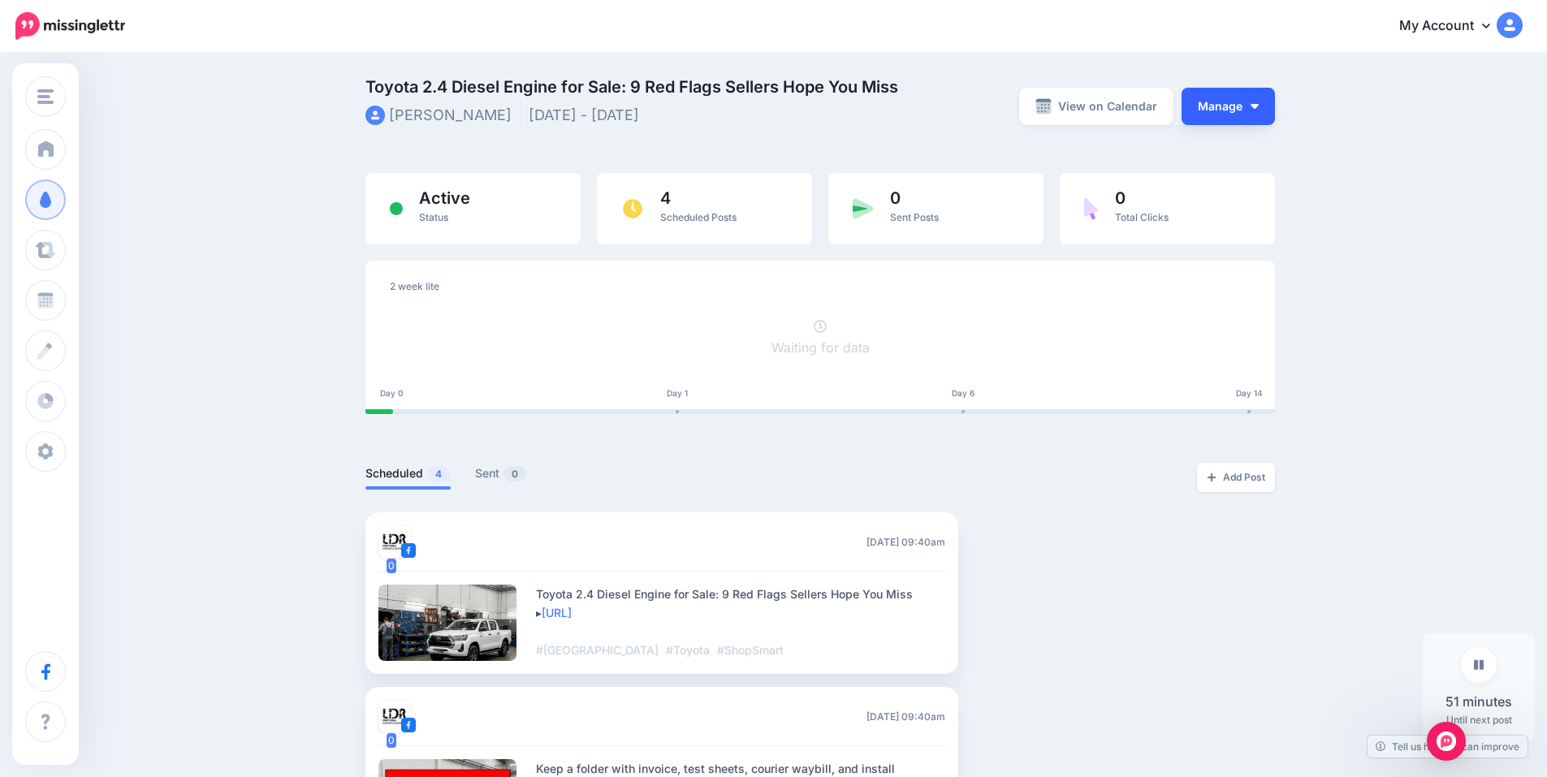
click at [1223, 105] on button "Manage" at bounding box center [1228, 106] width 93 height 37
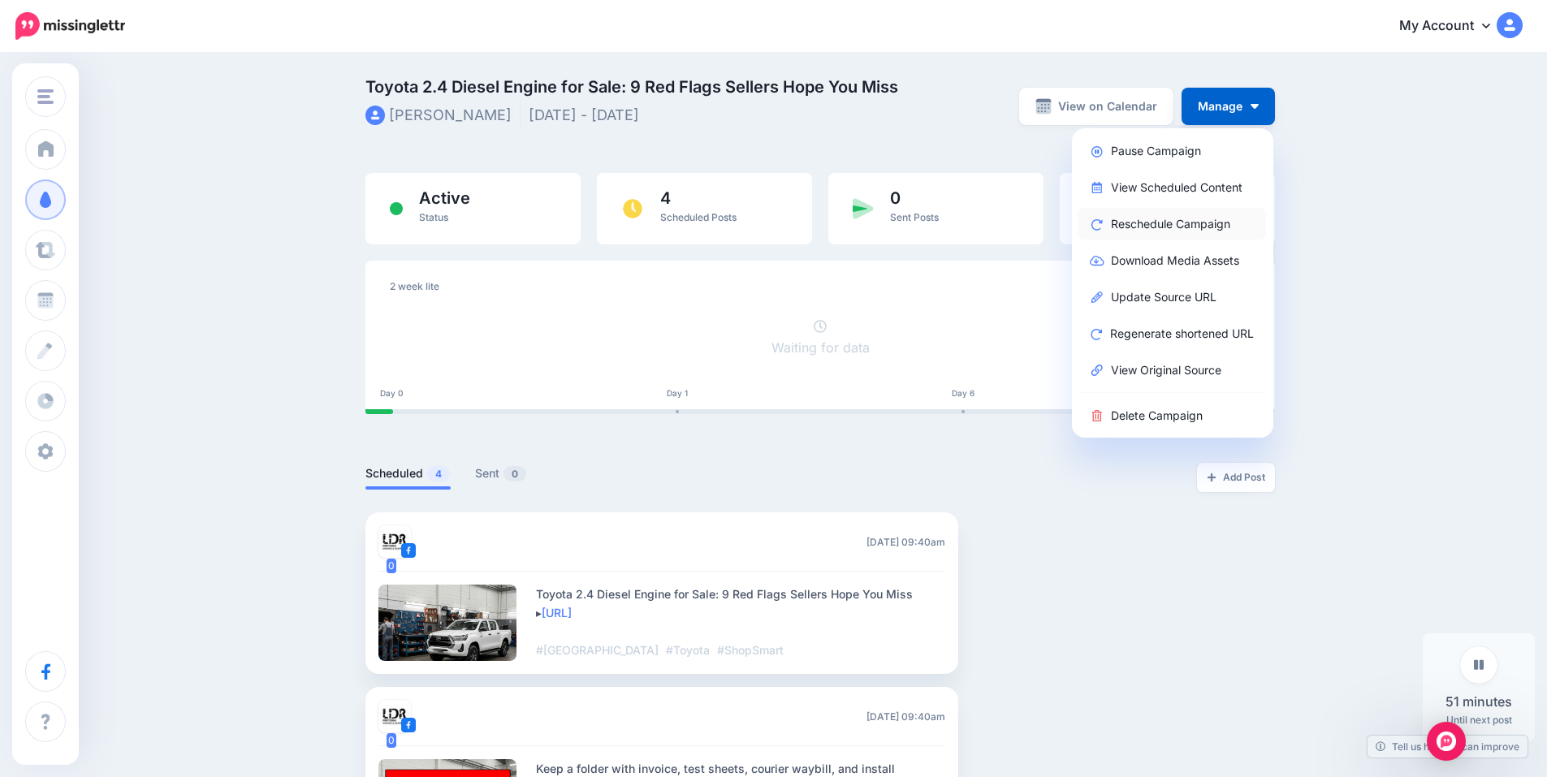
click at [1174, 223] on link "Reschedule Campaign" at bounding box center [1172, 224] width 188 height 32
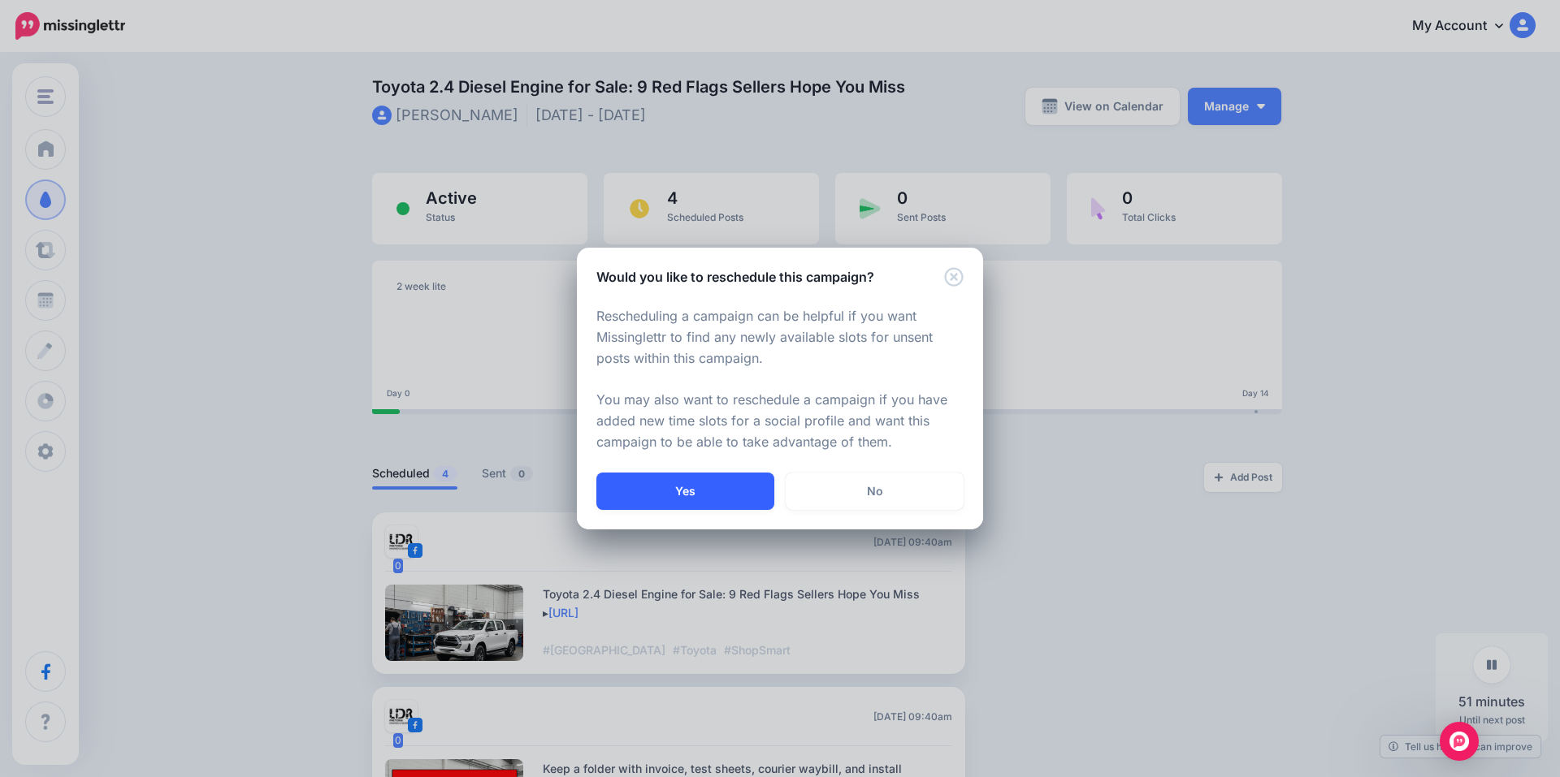
click at [680, 482] on button "Yes" at bounding box center [685, 491] width 178 height 37
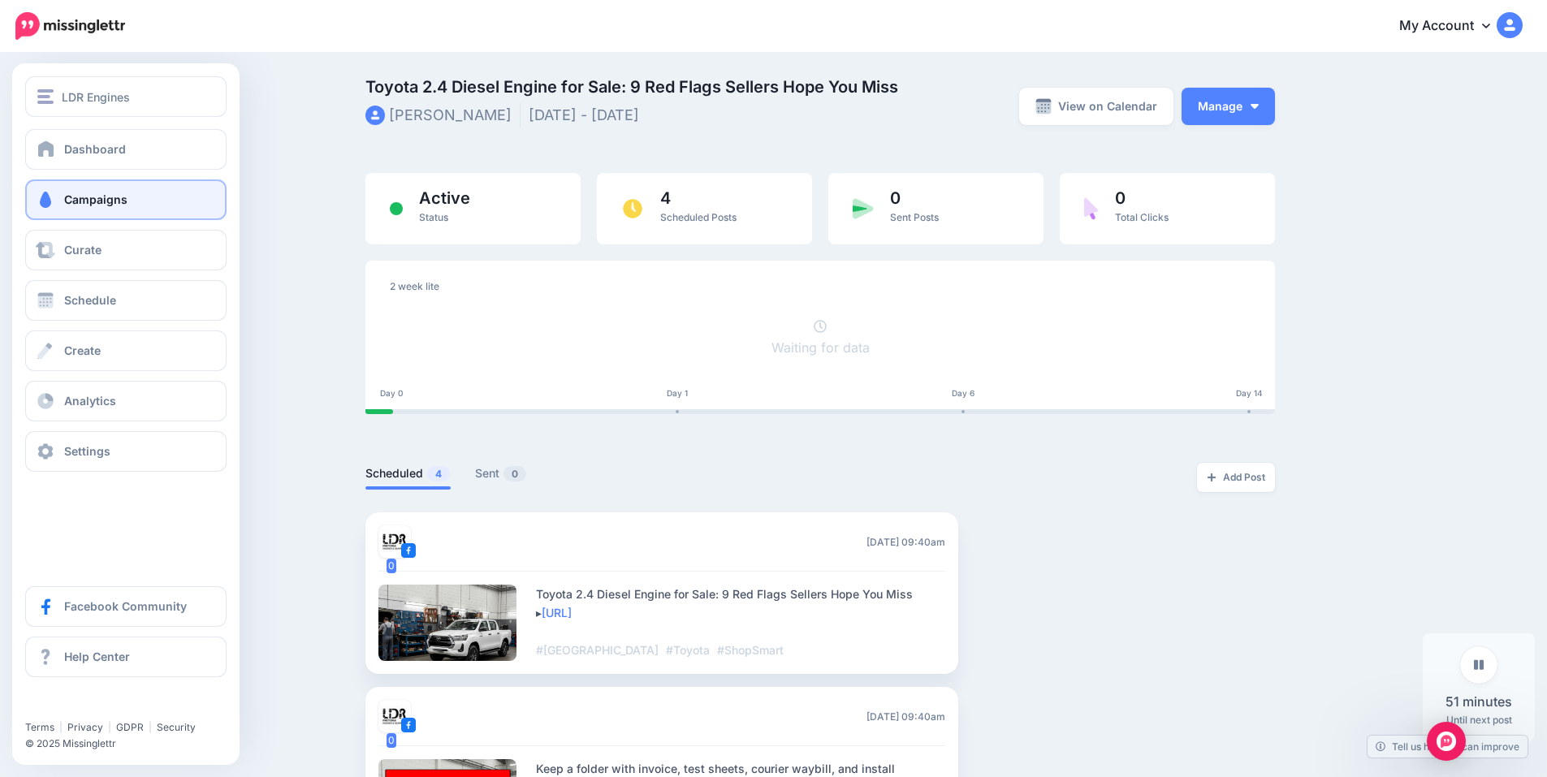
click at [109, 200] on span "Campaigns" at bounding box center [95, 200] width 63 height 14
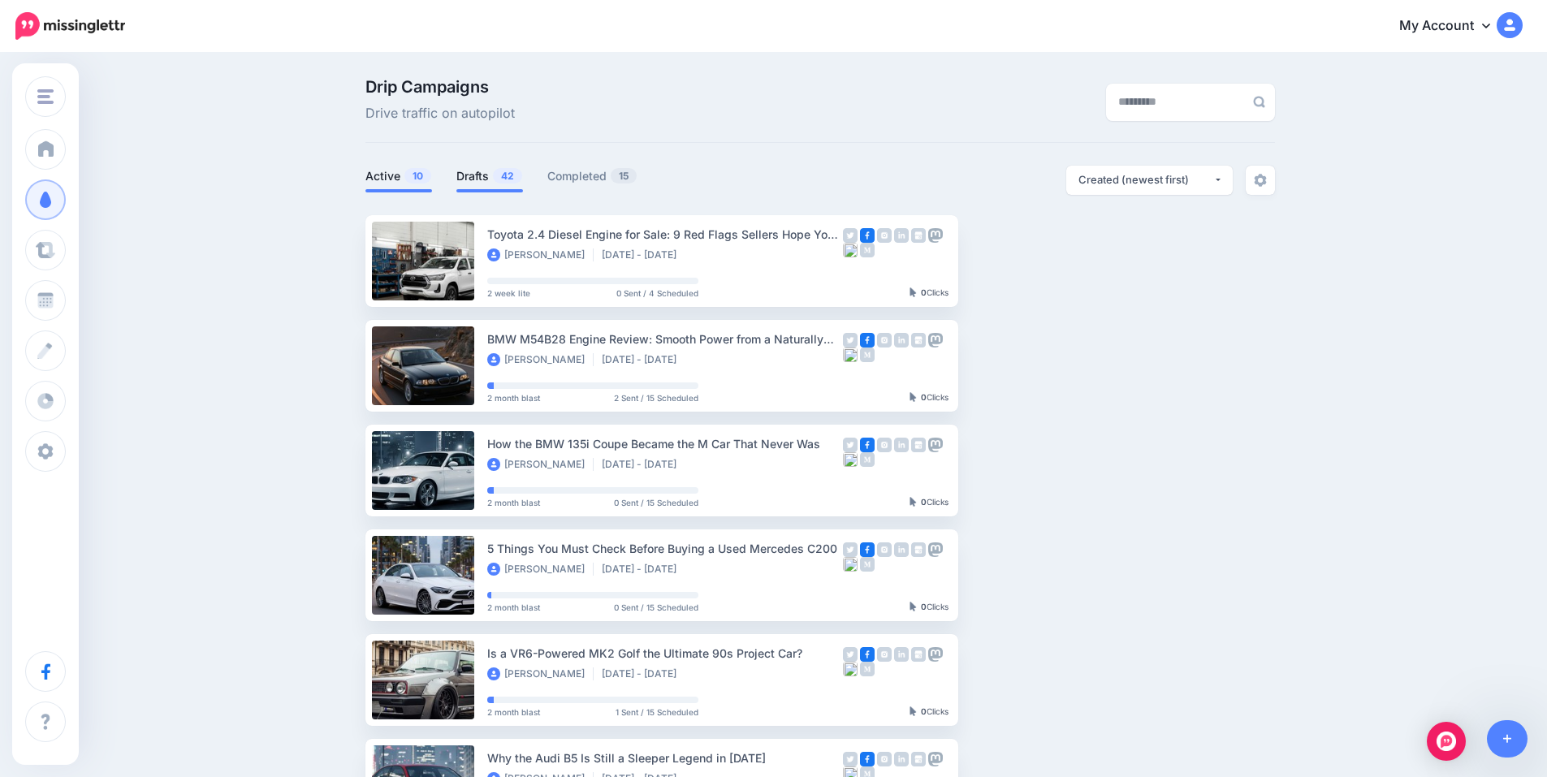
click at [482, 175] on link "Drafts 42" at bounding box center [489, 176] width 67 height 19
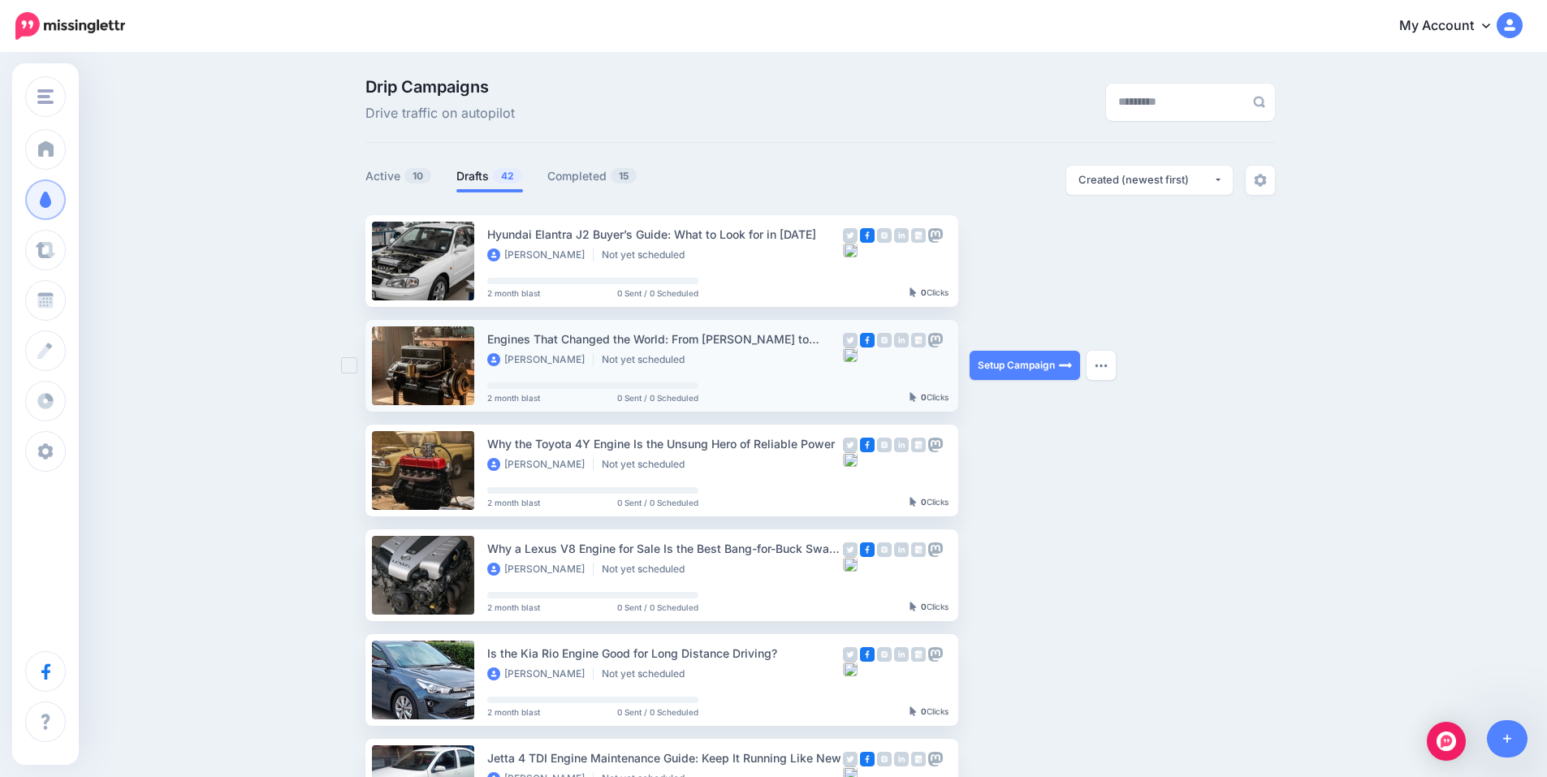
scroll to position [54, 0]
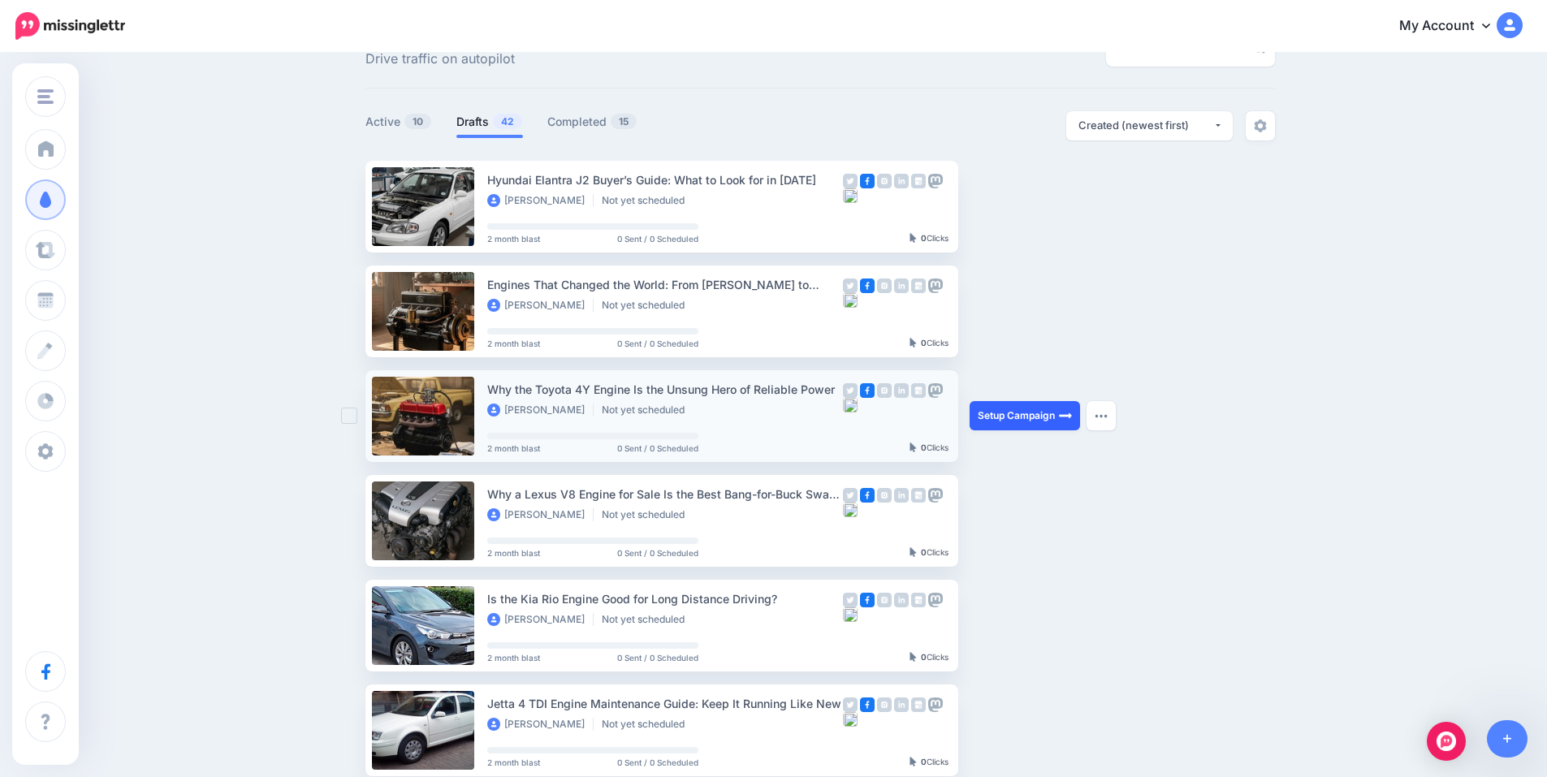
click at [1024, 415] on link "Setup Campaign" at bounding box center [1025, 415] width 110 height 29
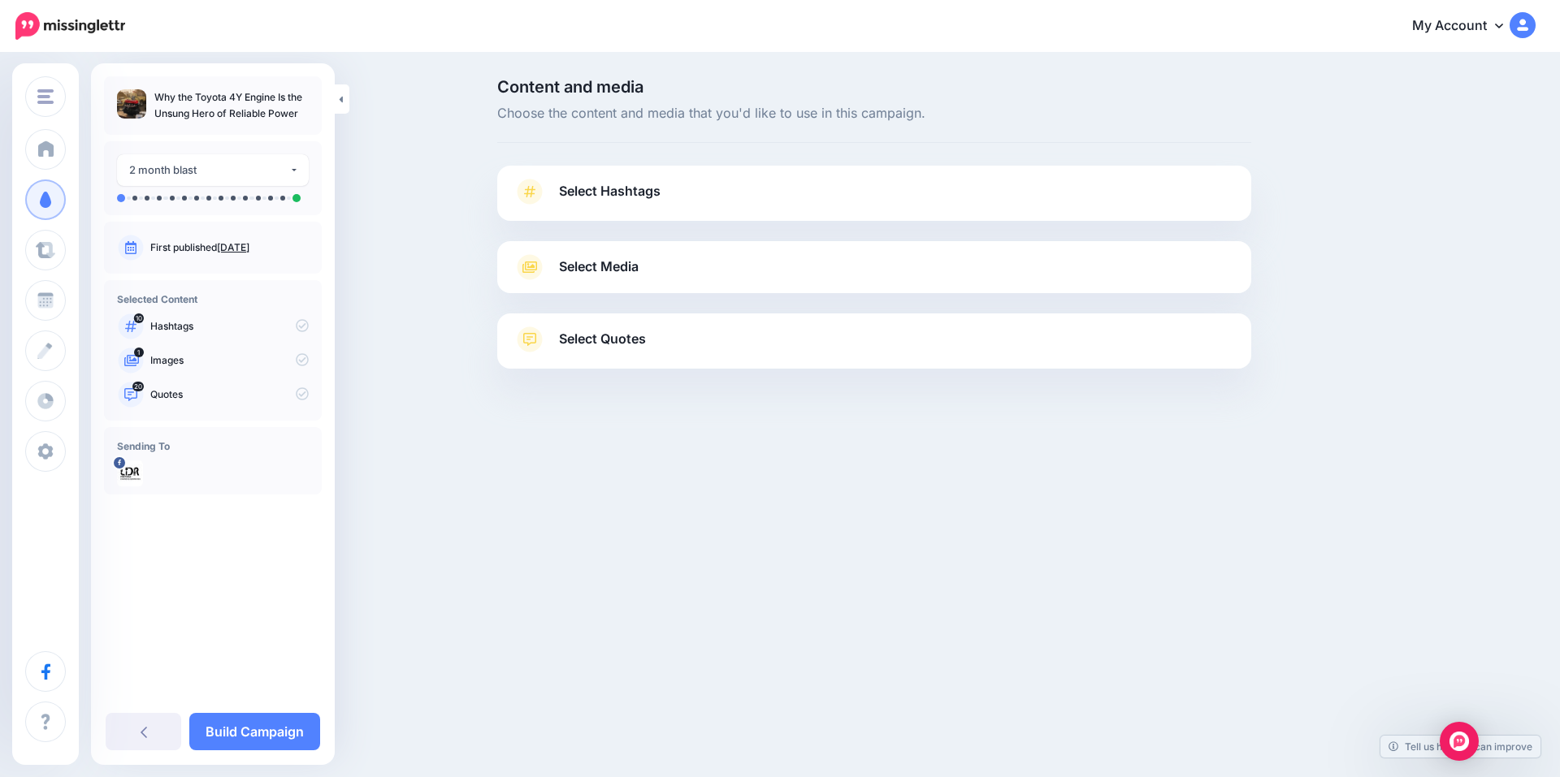
click at [552, 193] on link "Select Hashtags" at bounding box center [873, 200] width 721 height 42
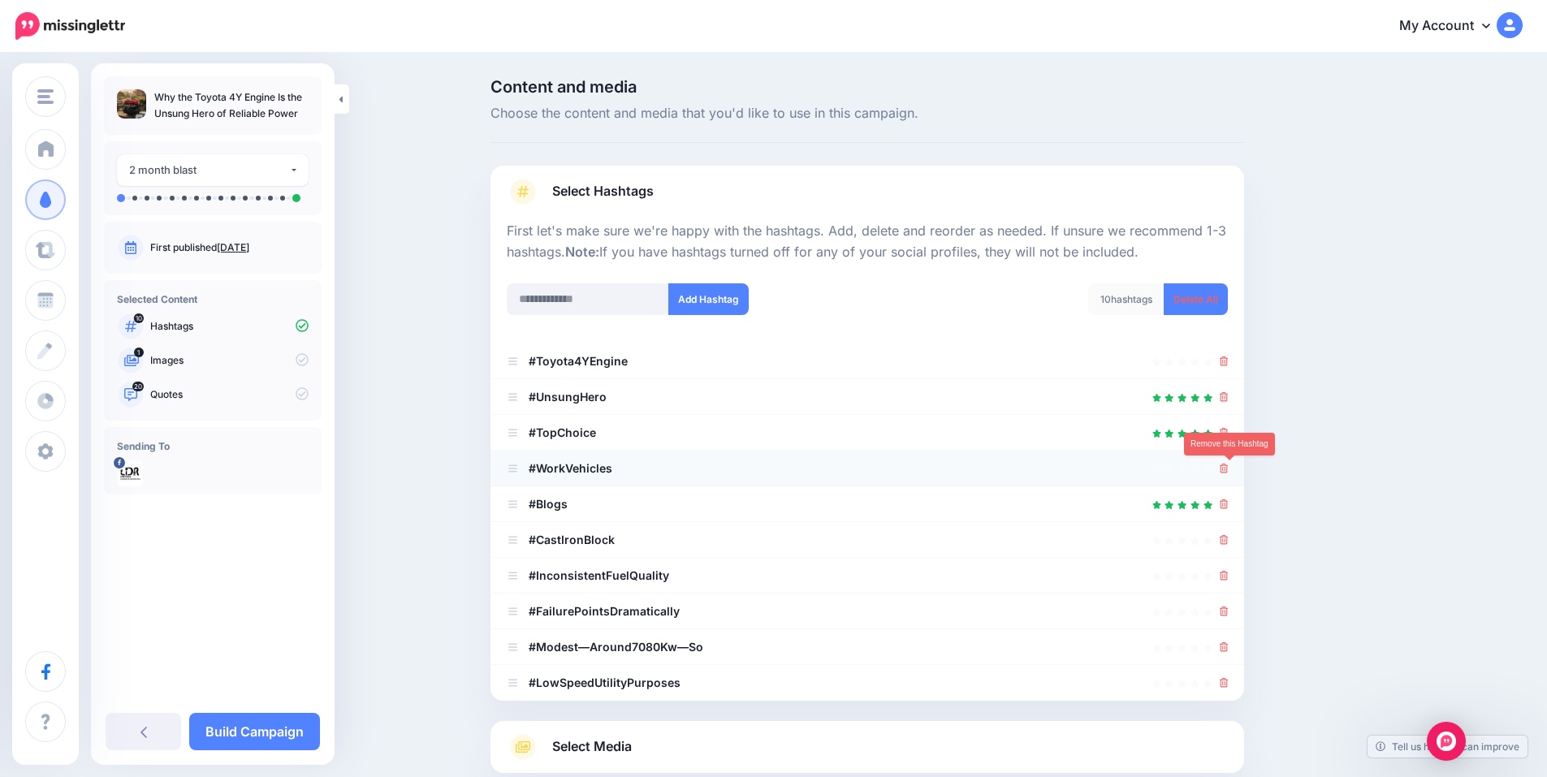
click at [1229, 465] on icon at bounding box center [1224, 469] width 9 height 10
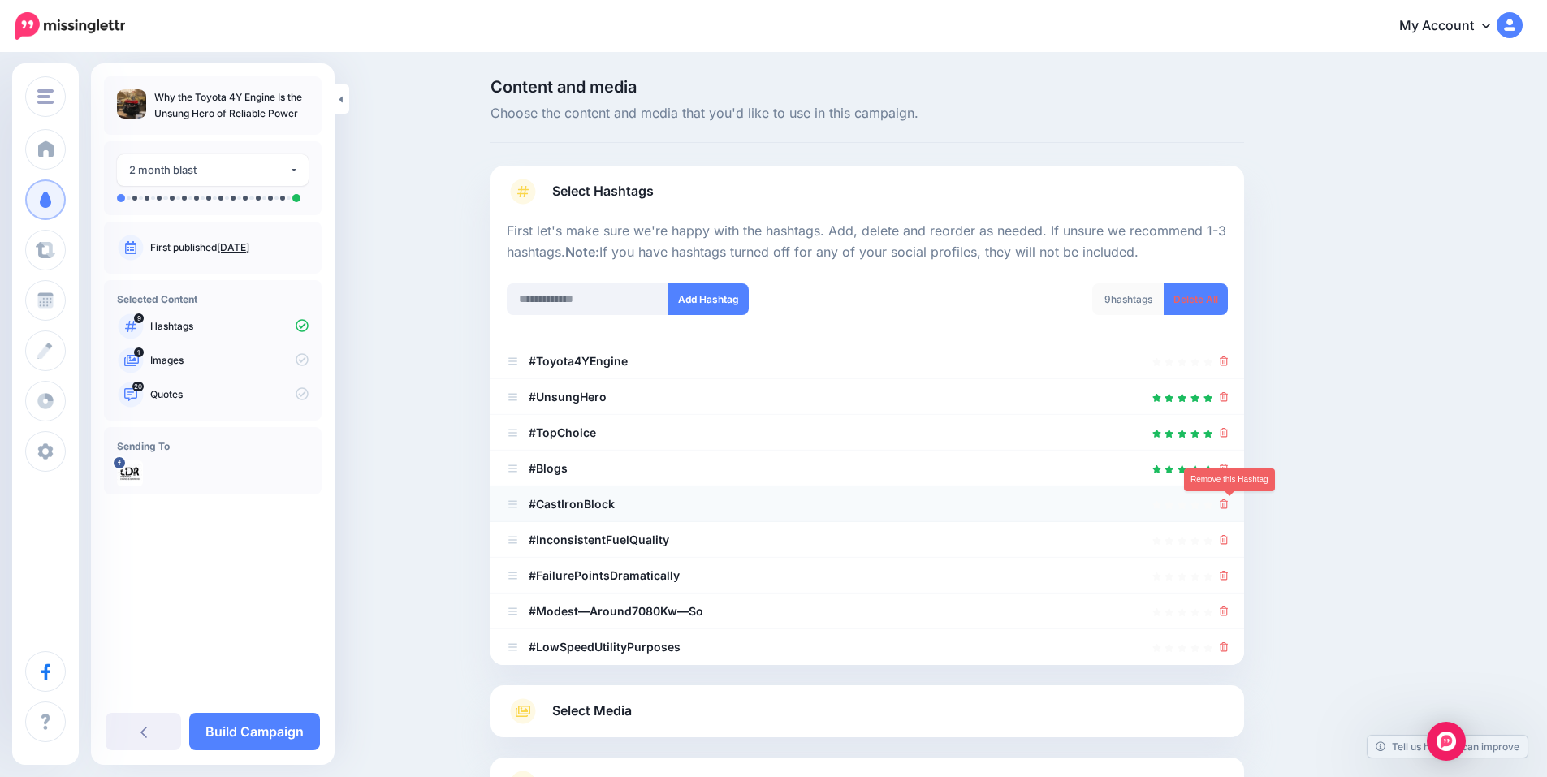
click at [1229, 502] on icon at bounding box center [1224, 505] width 9 height 10
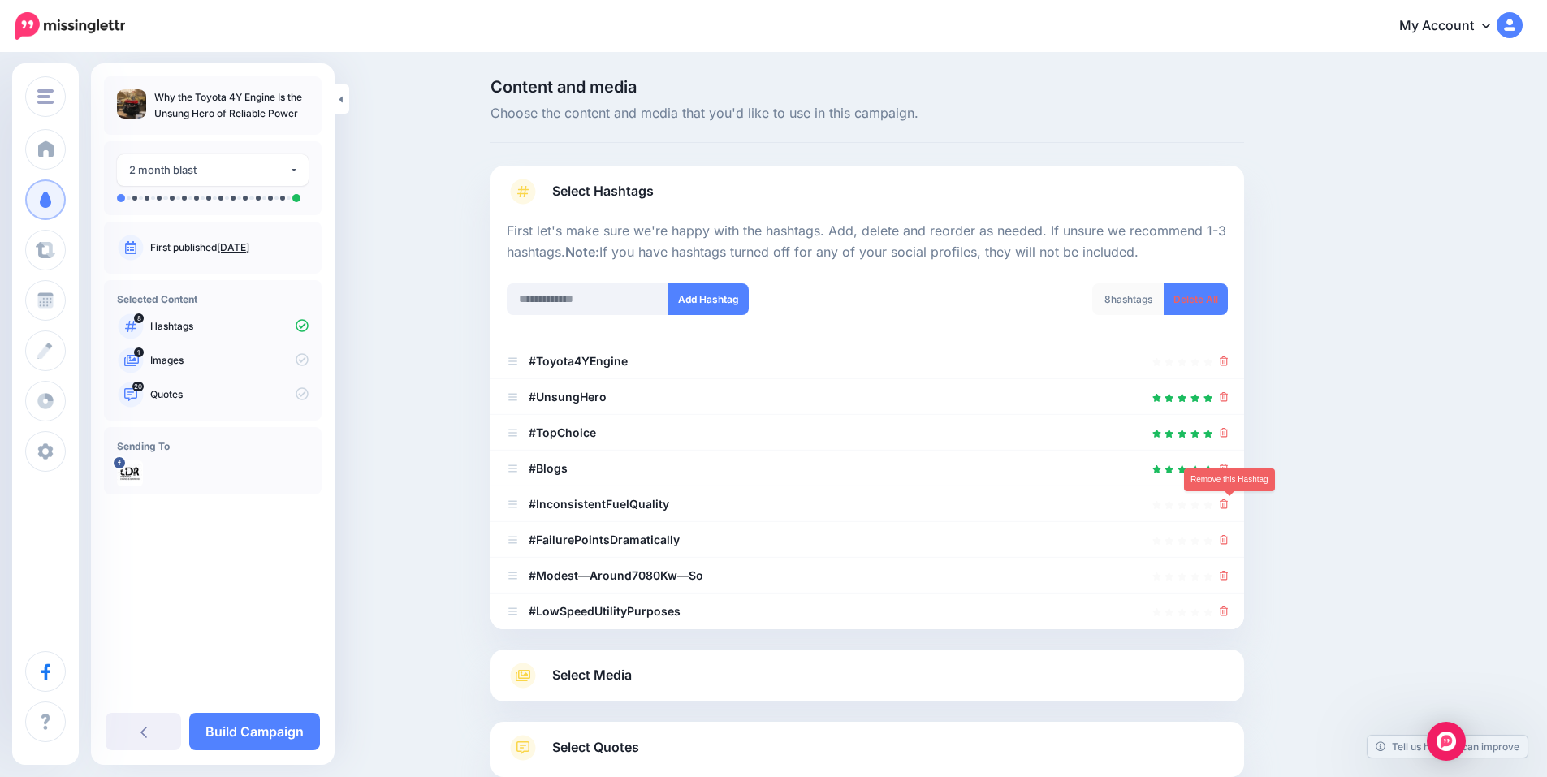
click at [1229, 502] on icon at bounding box center [1224, 505] width 9 height 10
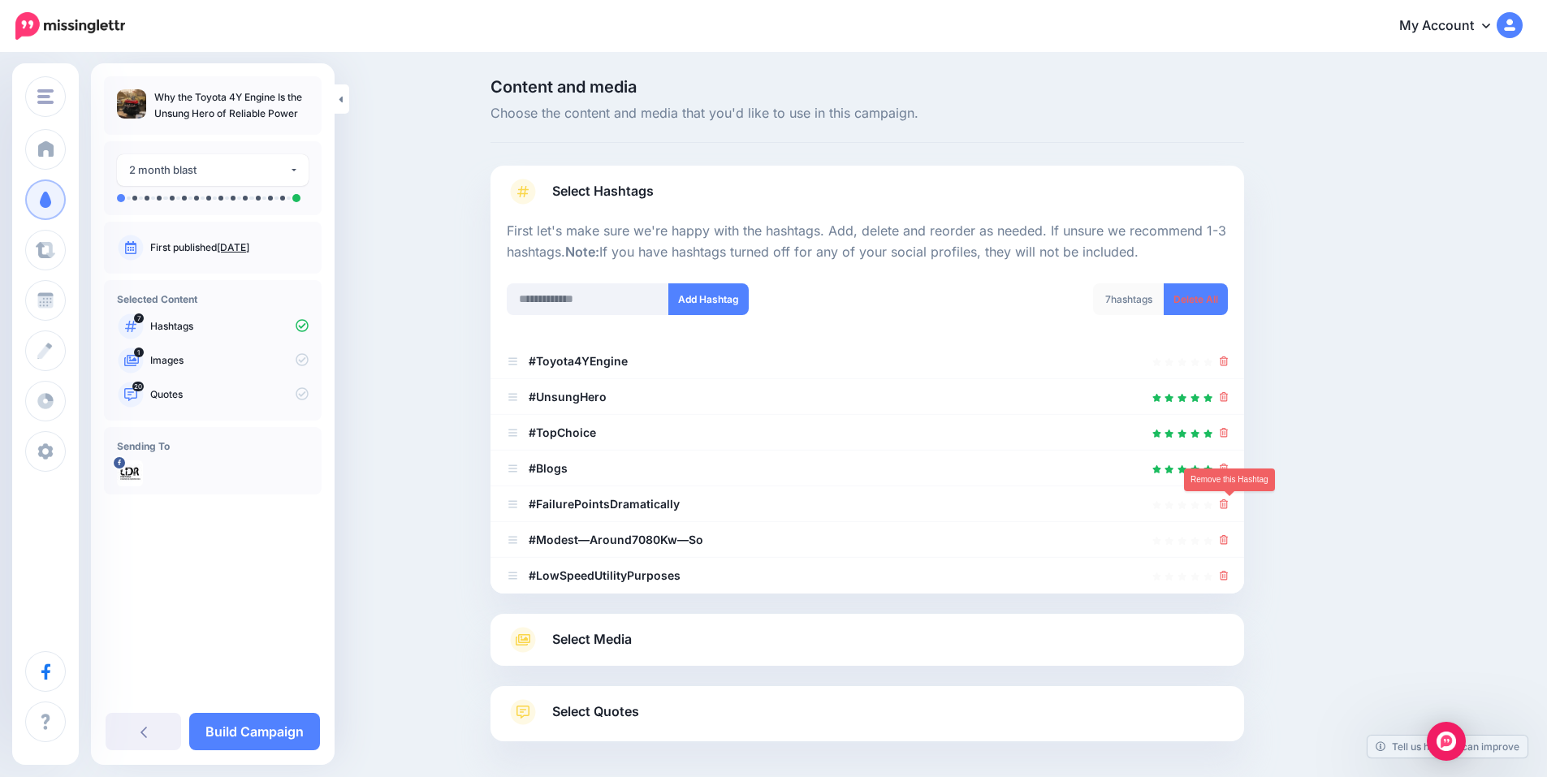
click at [1229, 502] on icon at bounding box center [1224, 505] width 9 height 10
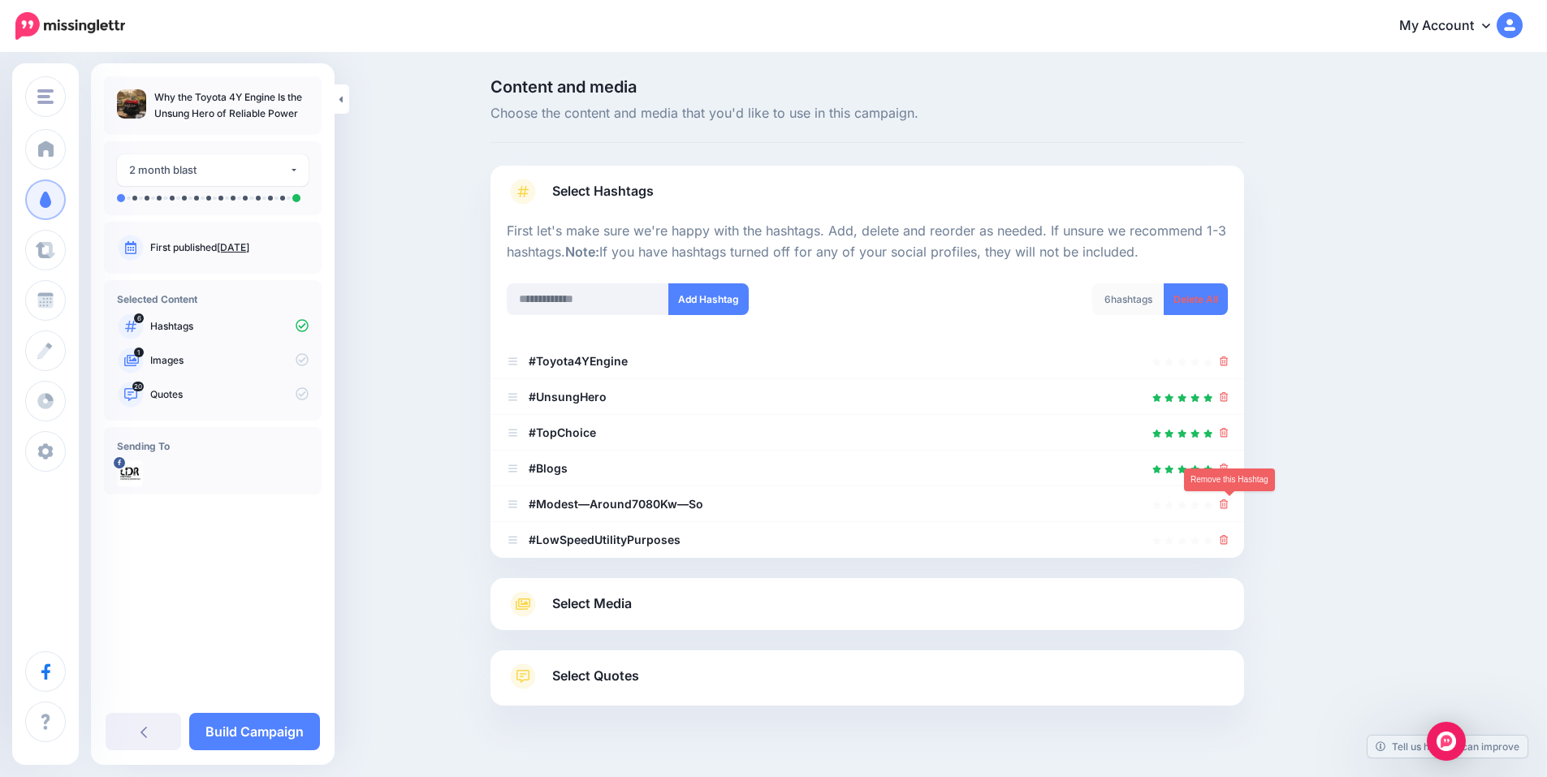
click at [1229, 502] on icon at bounding box center [1224, 505] width 9 height 10
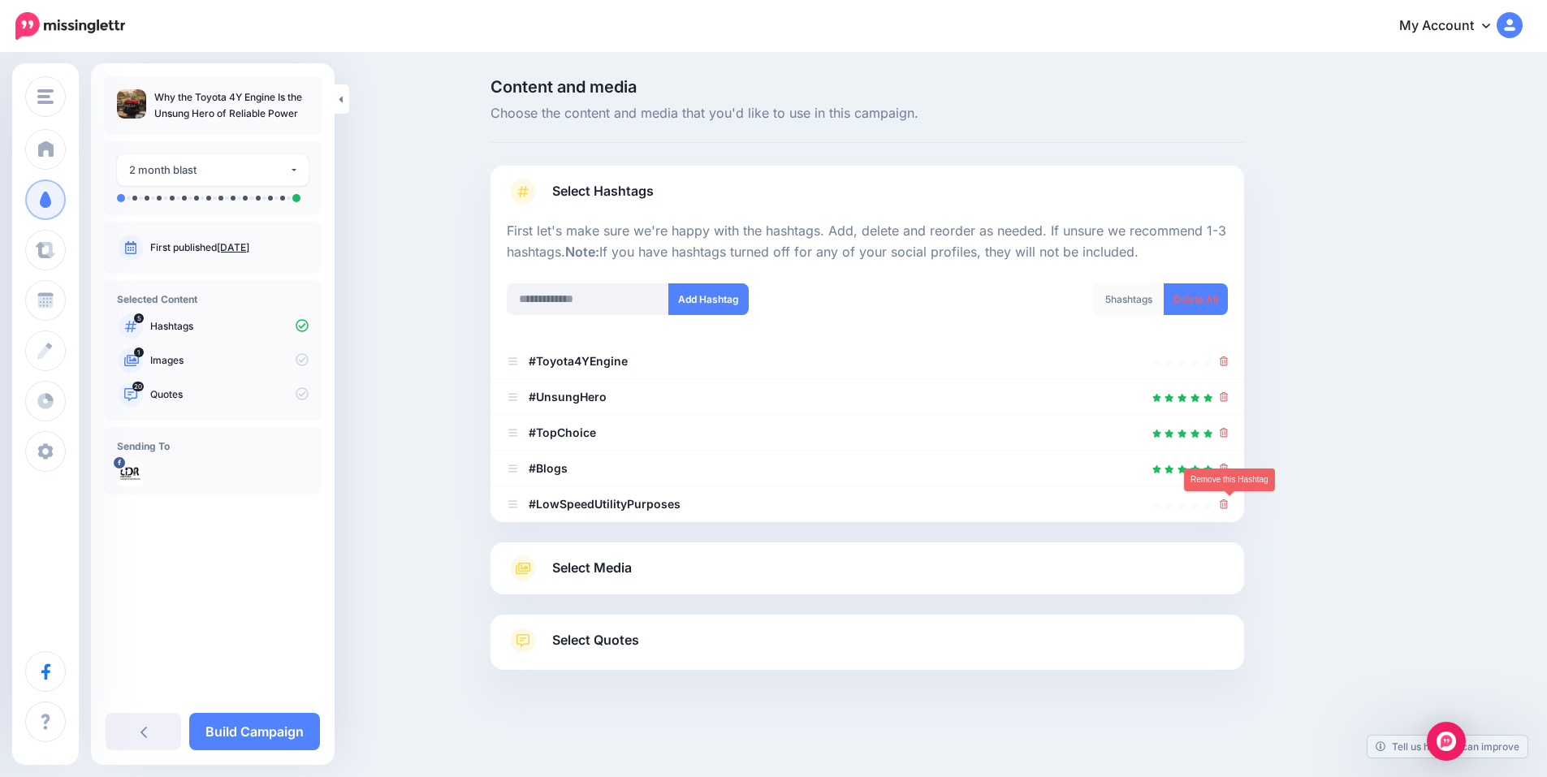
click at [1229, 502] on icon at bounding box center [1224, 505] width 9 height 10
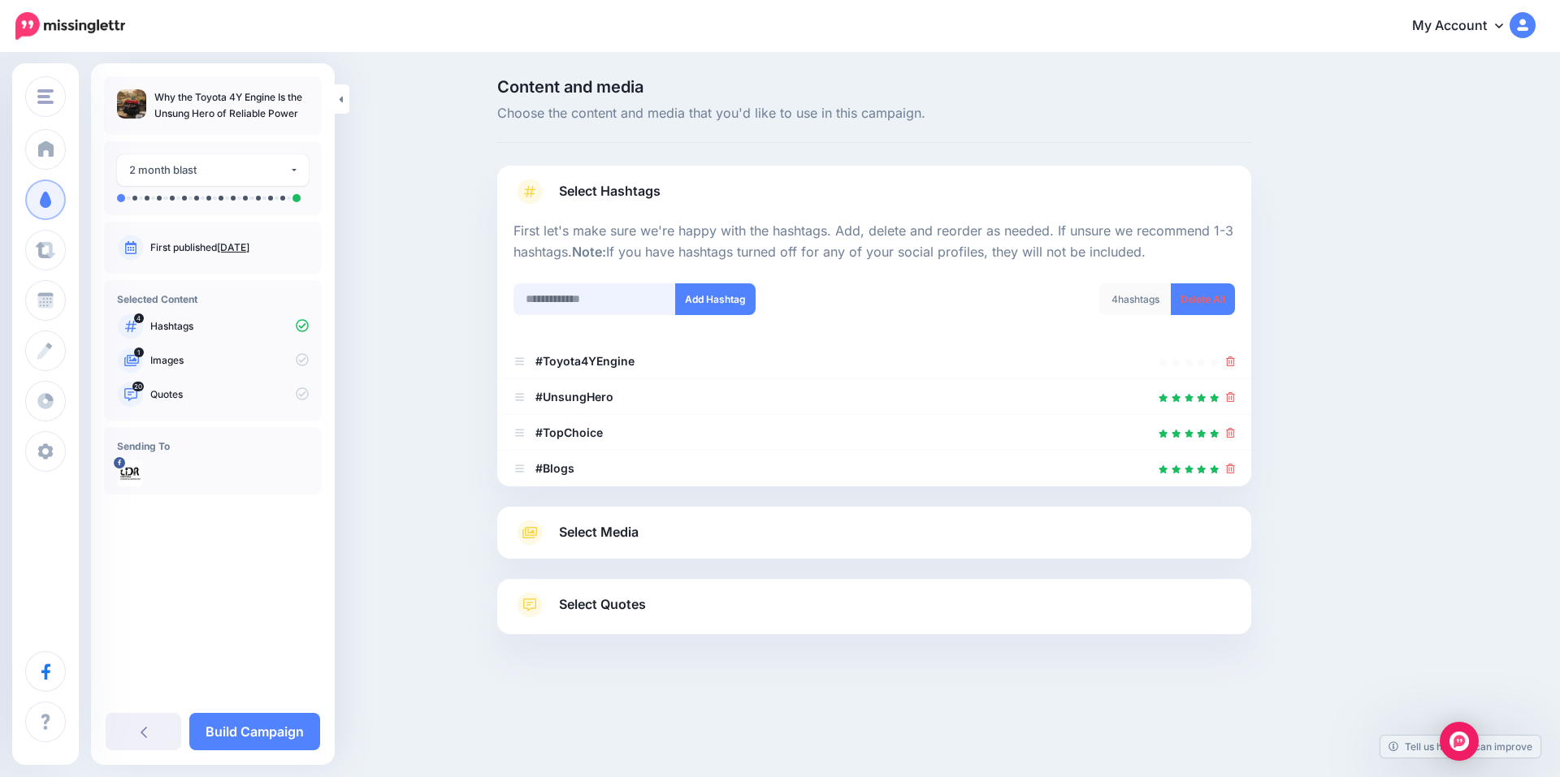
click at [648, 288] on input "text" at bounding box center [594, 299] width 162 height 32
type input "******"
click at [732, 305] on button "Add Hashtag" at bounding box center [715, 299] width 80 height 32
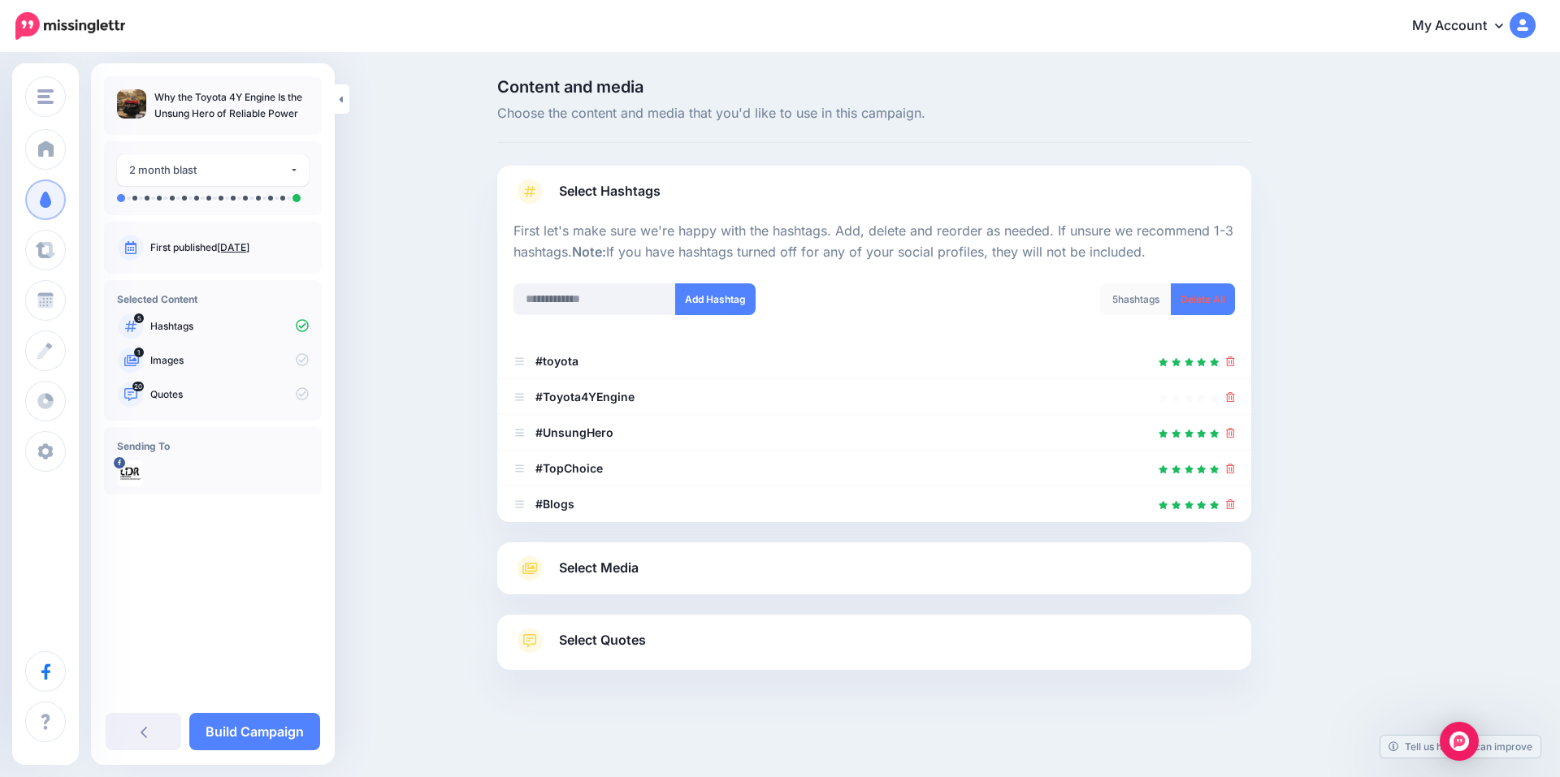
click at [666, 579] on link "Select Media" at bounding box center [873, 569] width 721 height 26
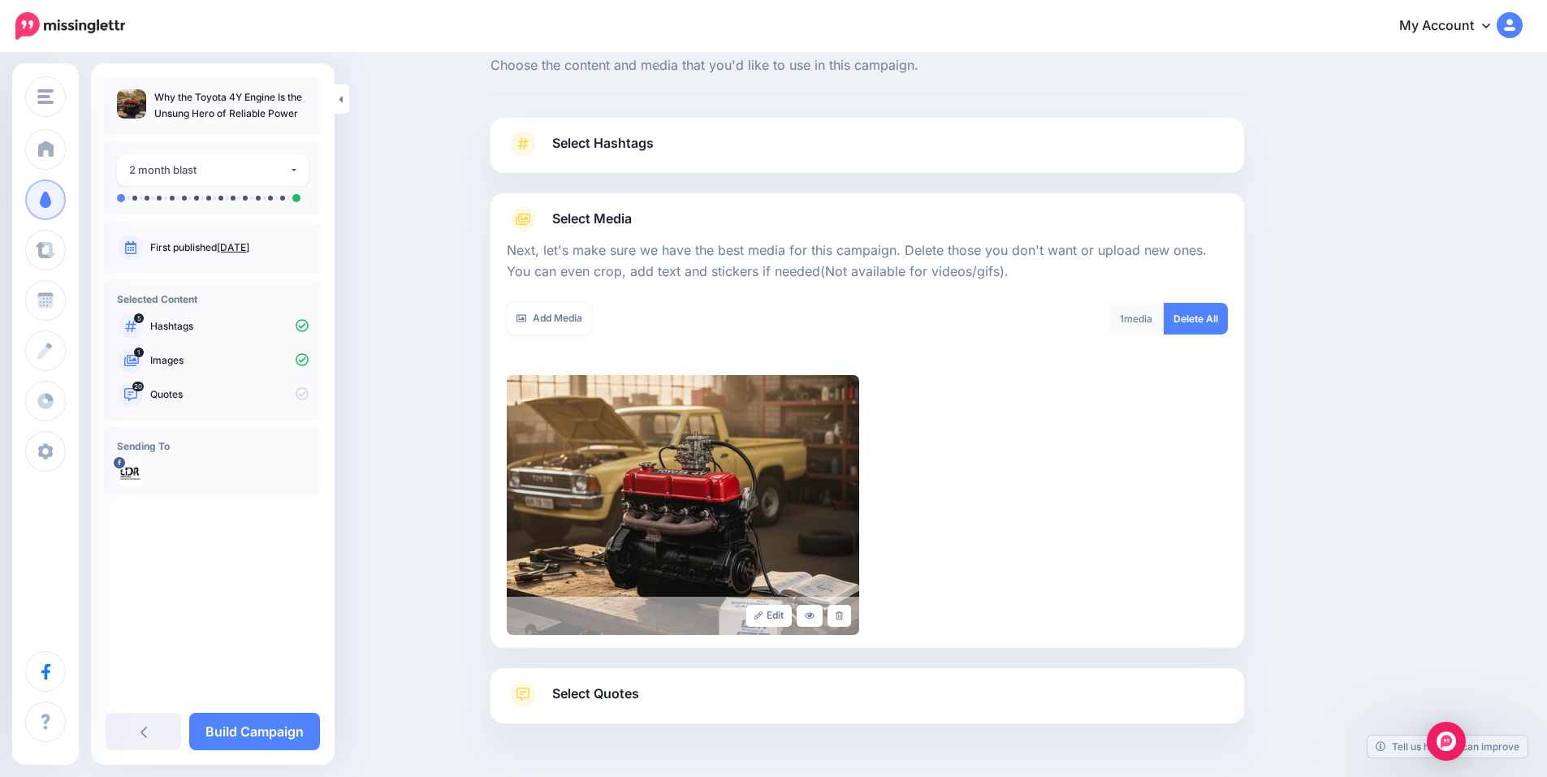
scroll to position [100, 0]
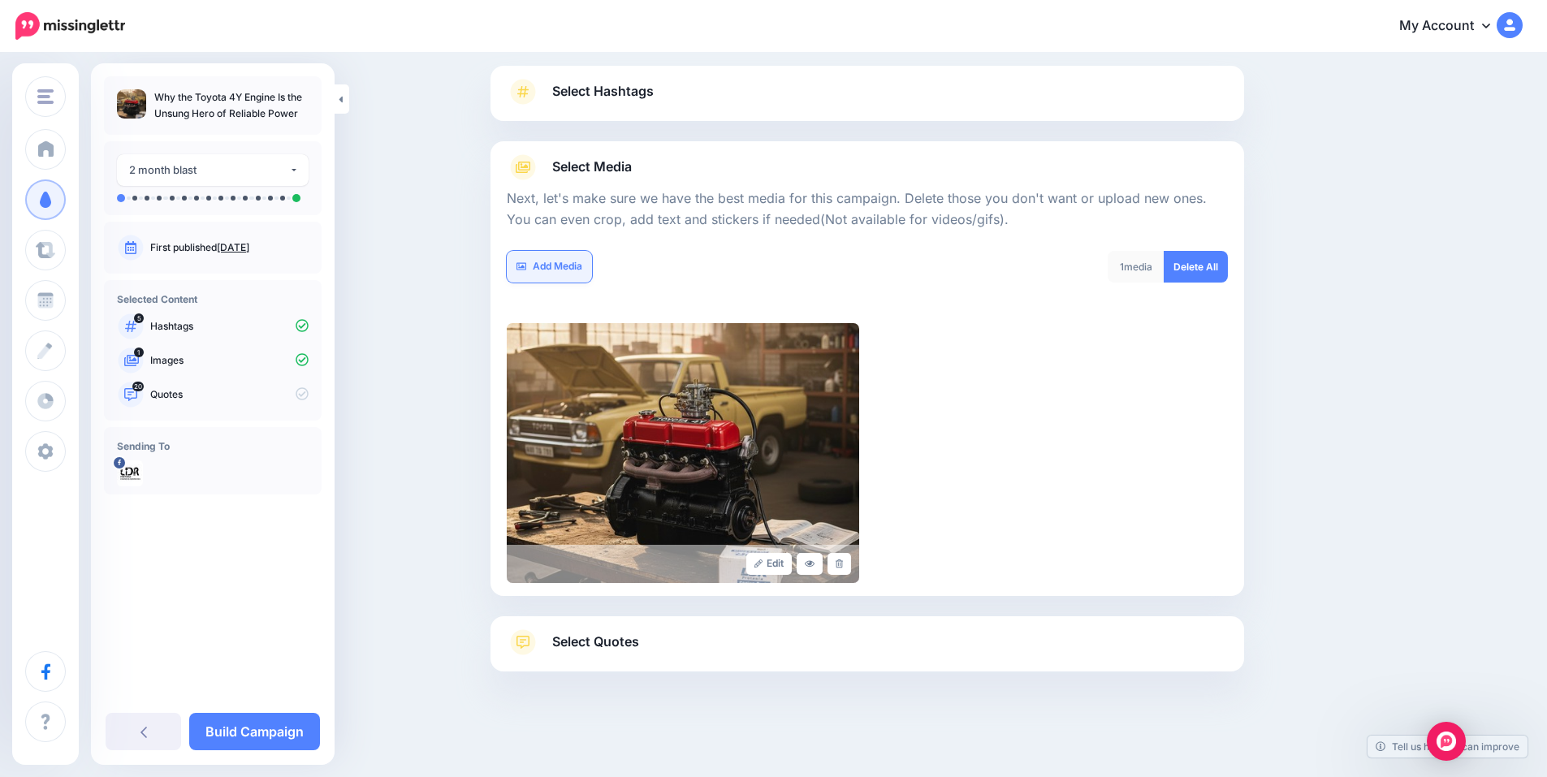
click at [552, 262] on link "Add Media" at bounding box center [549, 267] width 85 height 32
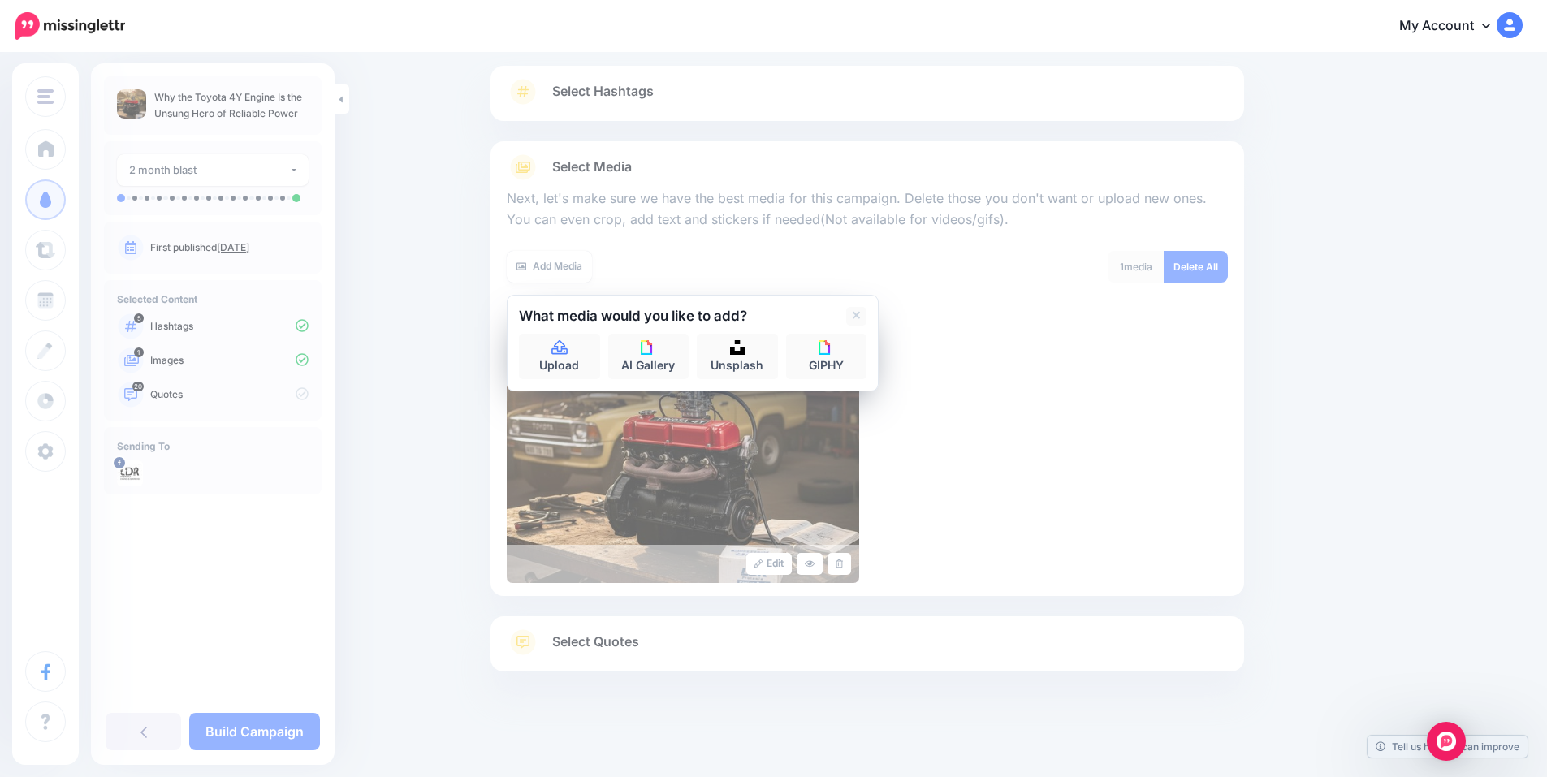
click at [983, 405] on div "Edit" at bounding box center [867, 453] width 721 height 260
click at [855, 313] on link at bounding box center [856, 316] width 20 height 19
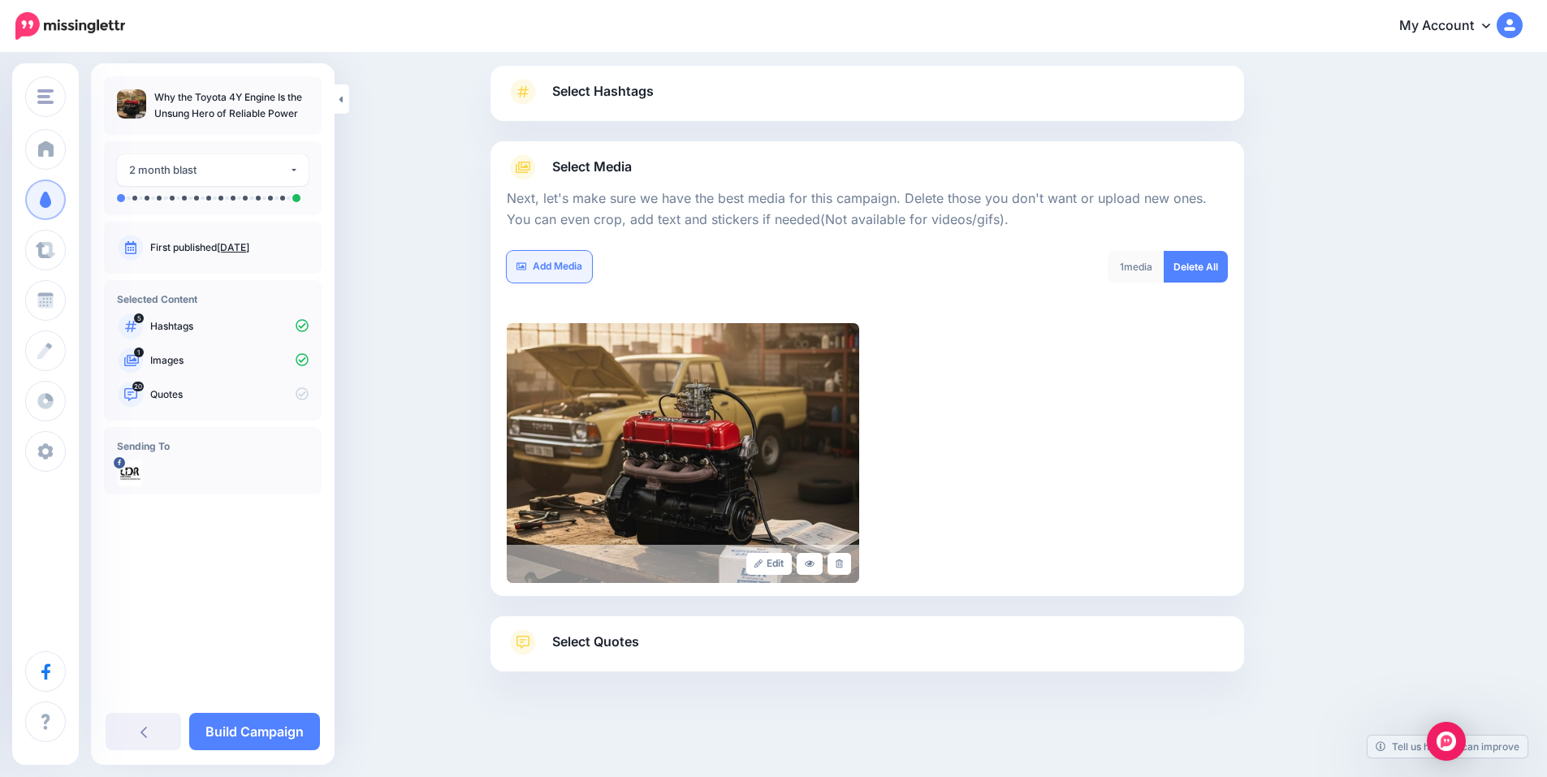
click at [574, 270] on link "Add Media" at bounding box center [549, 267] width 85 height 32
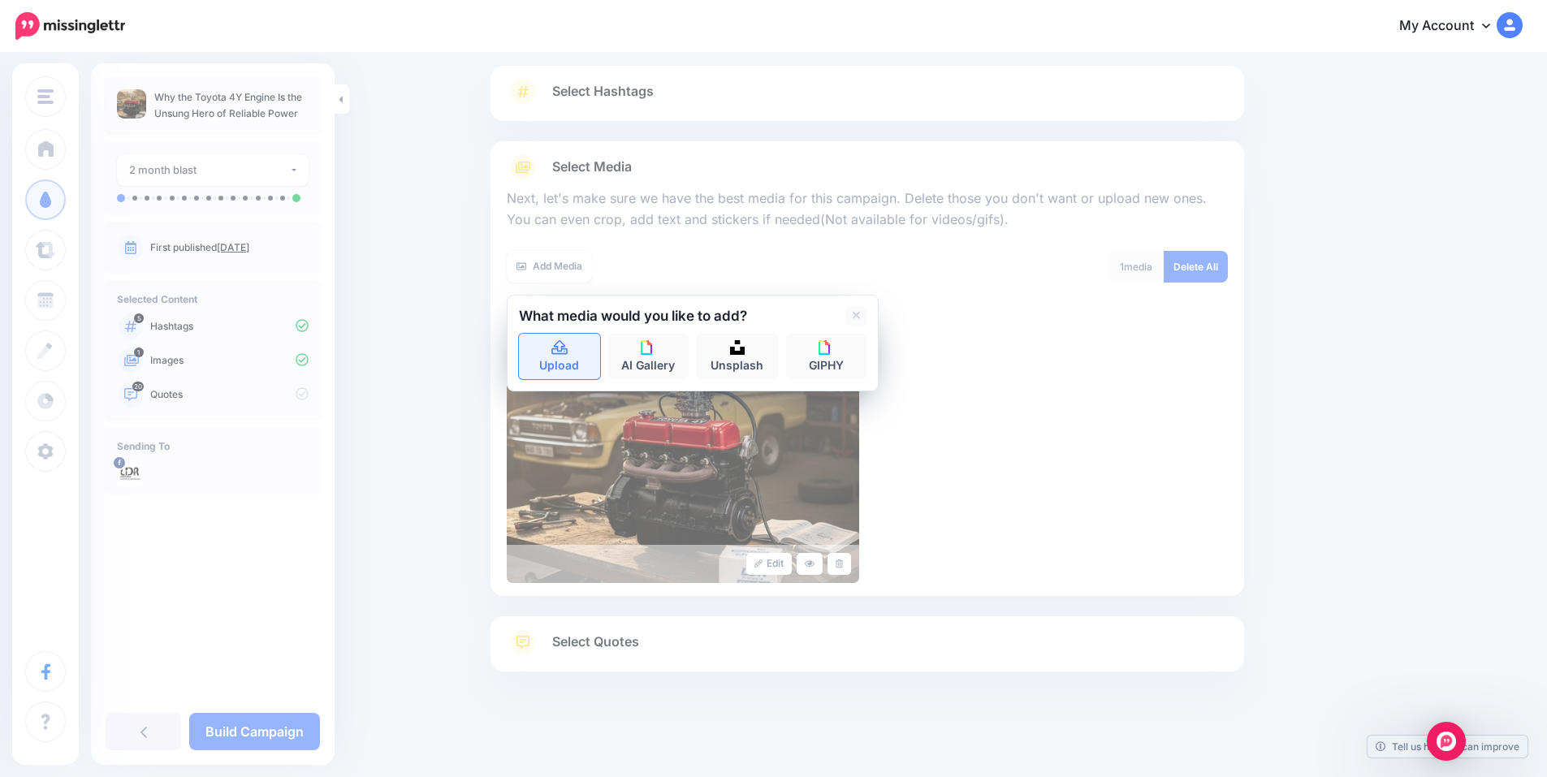
click at [564, 365] on link "Upload" at bounding box center [559, 356] width 81 height 45
click at [565, 363] on link "Upload" at bounding box center [559, 356] width 81 height 45
click at [341, 120] on div "Content and media Choose the content and media that you'd like to use in this c…" at bounding box center [773, 366] width 1547 height 823
click at [555, 377] on link "Upload" at bounding box center [559, 356] width 81 height 45
drag, startPoint x: 1047, startPoint y: 386, endPoint x: 1055, endPoint y: 381, distance: 9.5
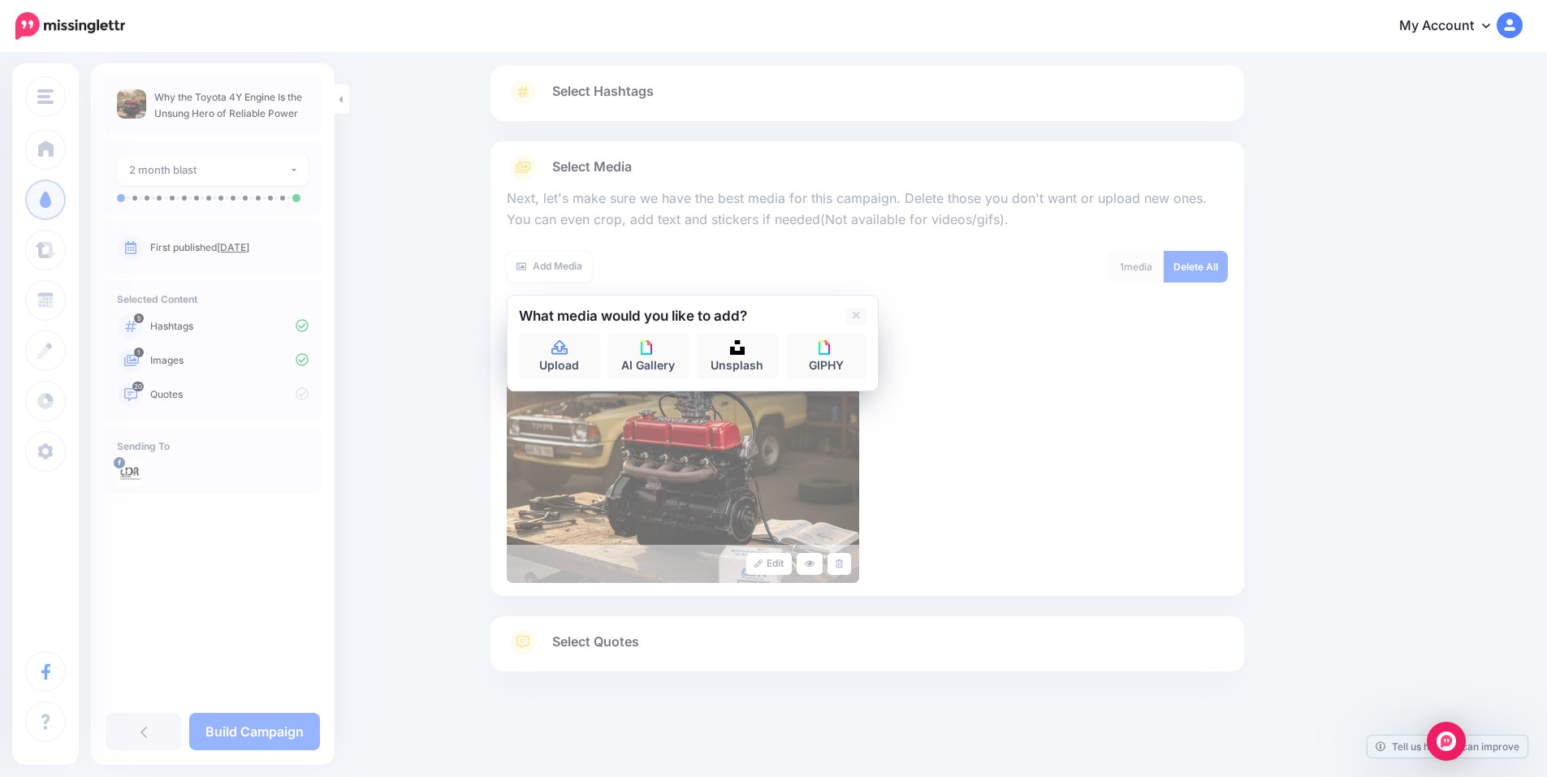
click at [1050, 385] on div "Edit" at bounding box center [867, 453] width 721 height 260
drag, startPoint x: 625, startPoint y: 616, endPoint x: 614, endPoint y: 631, distance: 18.7
click at [623, 618] on div "Select Hashtags First let's make sure we're happy with the hashtags. Add, delet…" at bounding box center [868, 369] width 754 height 606
click at [449, 521] on div "Content and media Choose the content and media that you'd like to use in this c…" at bounding box center [773, 366] width 1547 height 823
click at [859, 321] on icon at bounding box center [857, 315] width 8 height 13
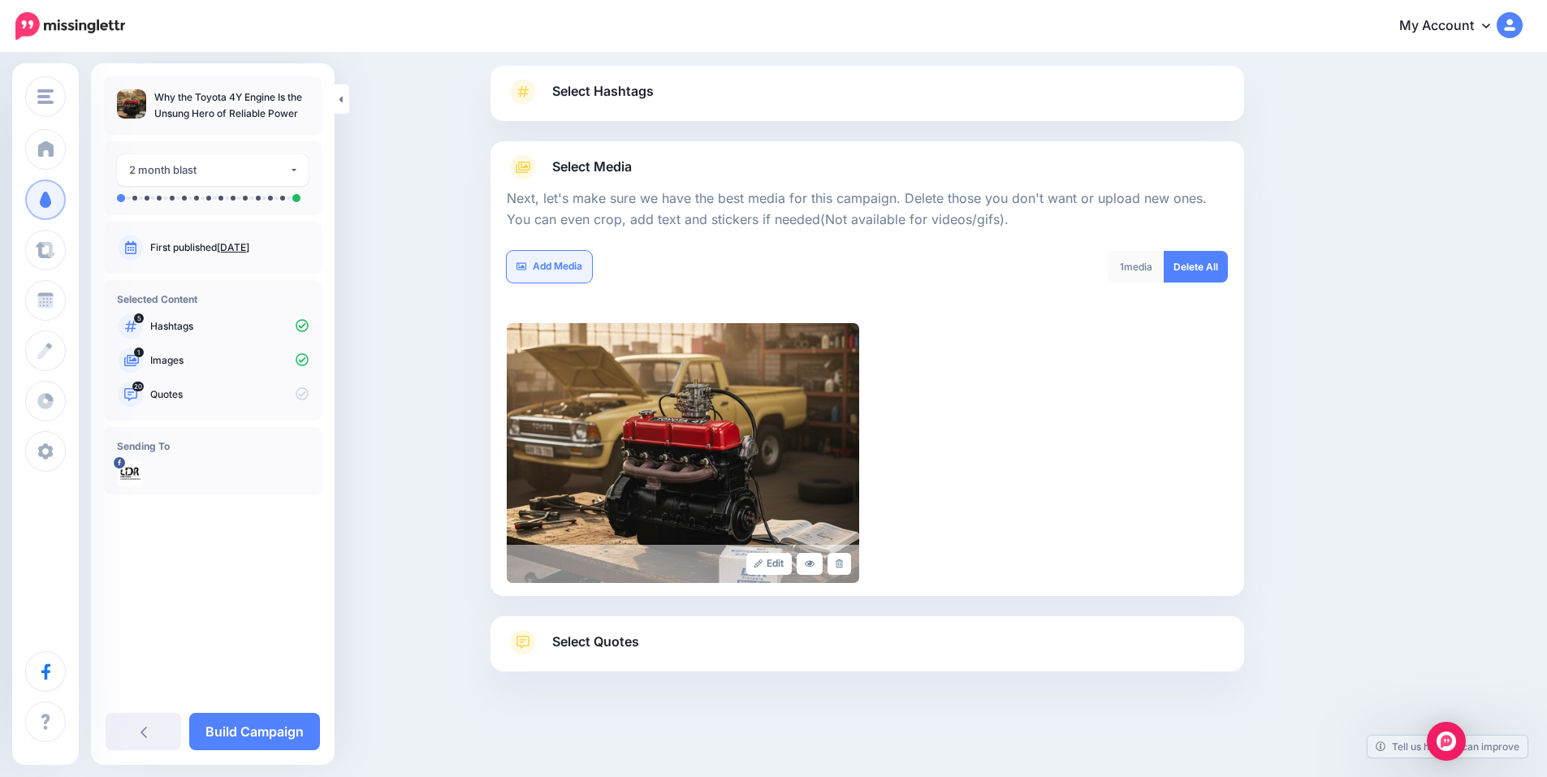
click at [581, 268] on link "Add Media" at bounding box center [549, 267] width 85 height 32
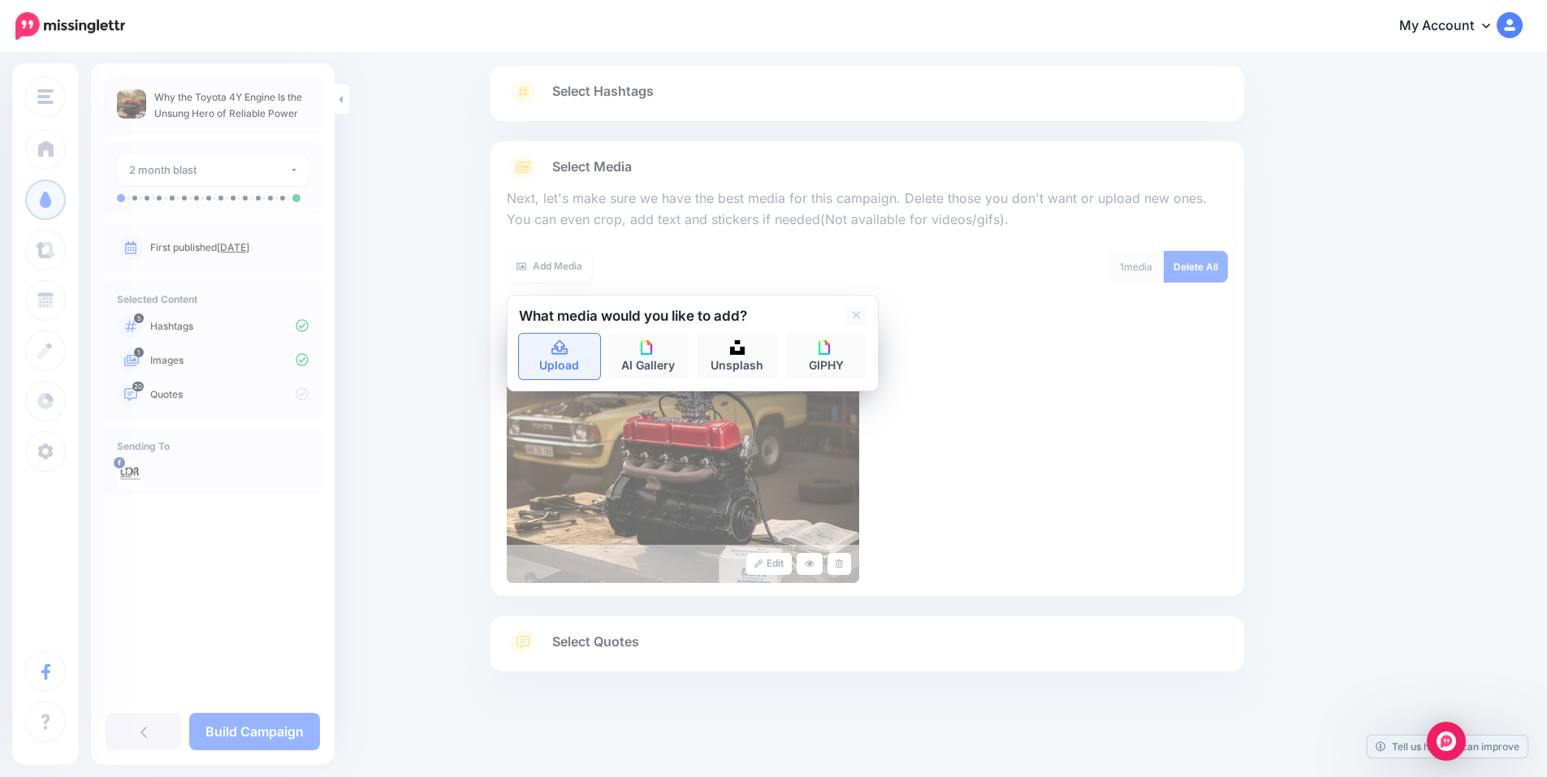
click at [576, 356] on link "Upload" at bounding box center [559, 356] width 81 height 45
click at [487, 375] on div "Content and media Choose the content and media that you'd like to use in this c…" at bounding box center [867, 366] width 778 height 774
click at [553, 350] on link "Upload" at bounding box center [559, 356] width 81 height 45
click at [861, 313] on icon at bounding box center [857, 315] width 8 height 13
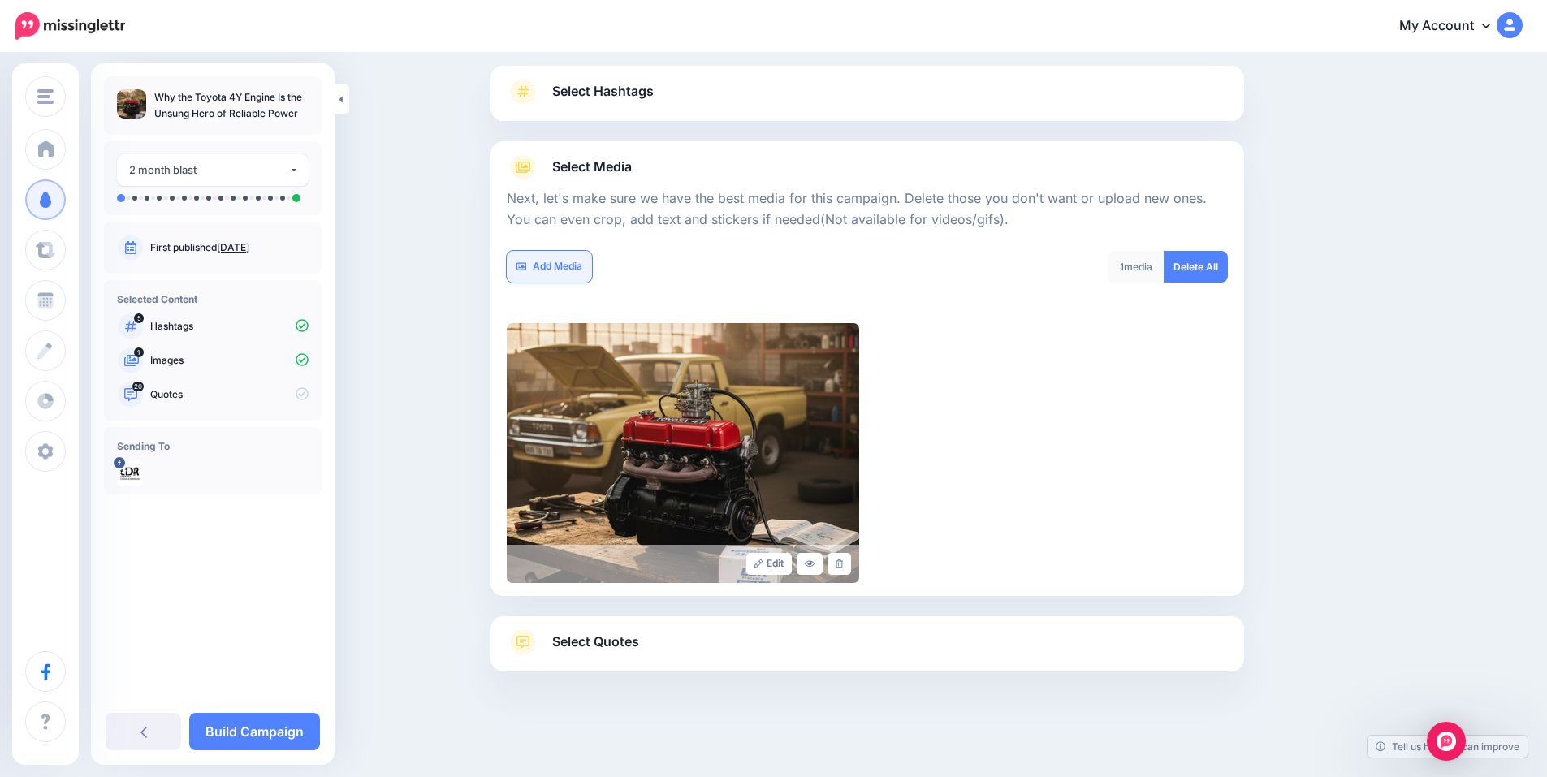
click at [560, 272] on link "Add Media" at bounding box center [549, 267] width 85 height 32
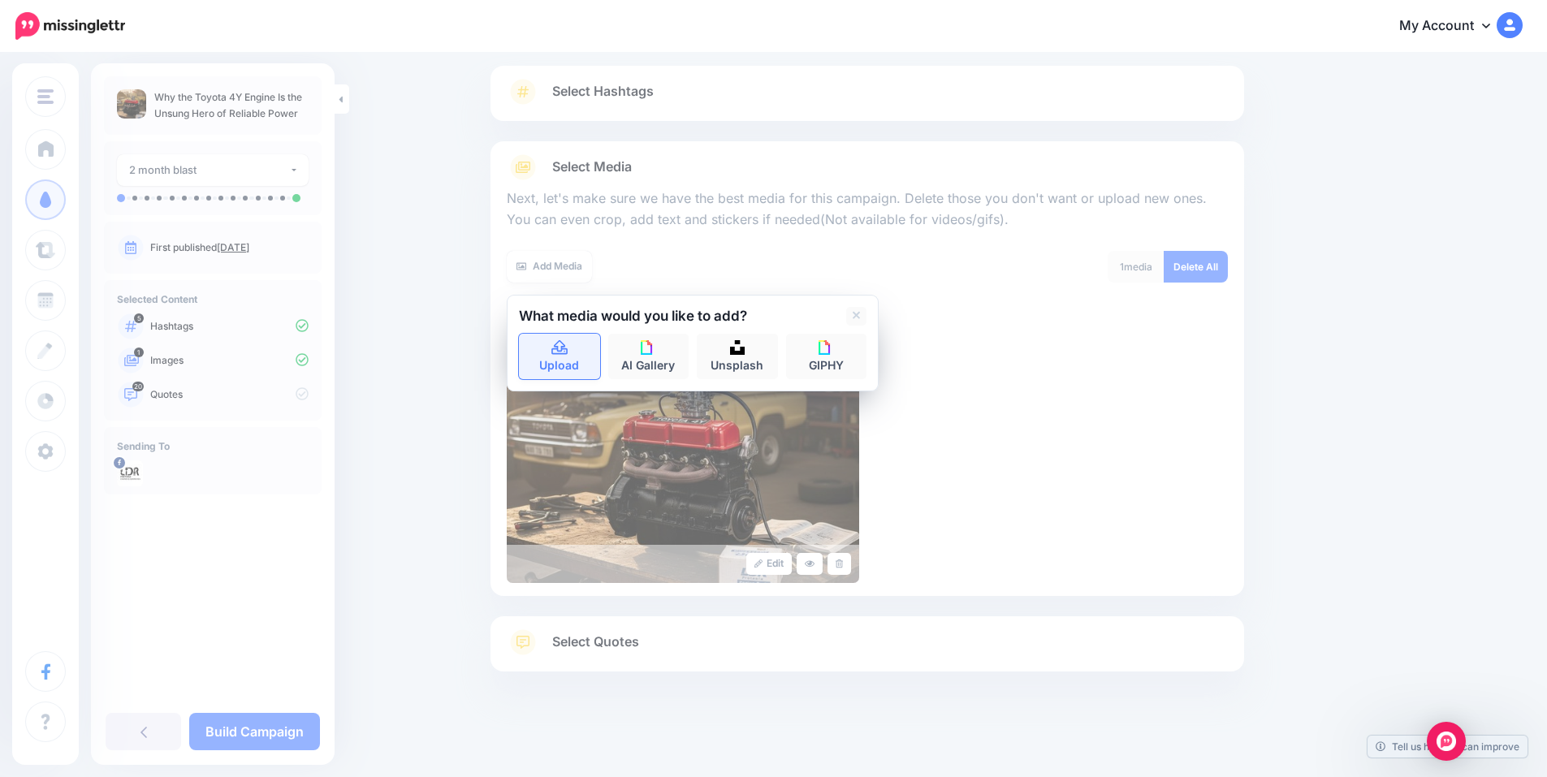
click at [561, 356] on link "Upload" at bounding box center [559, 356] width 81 height 45
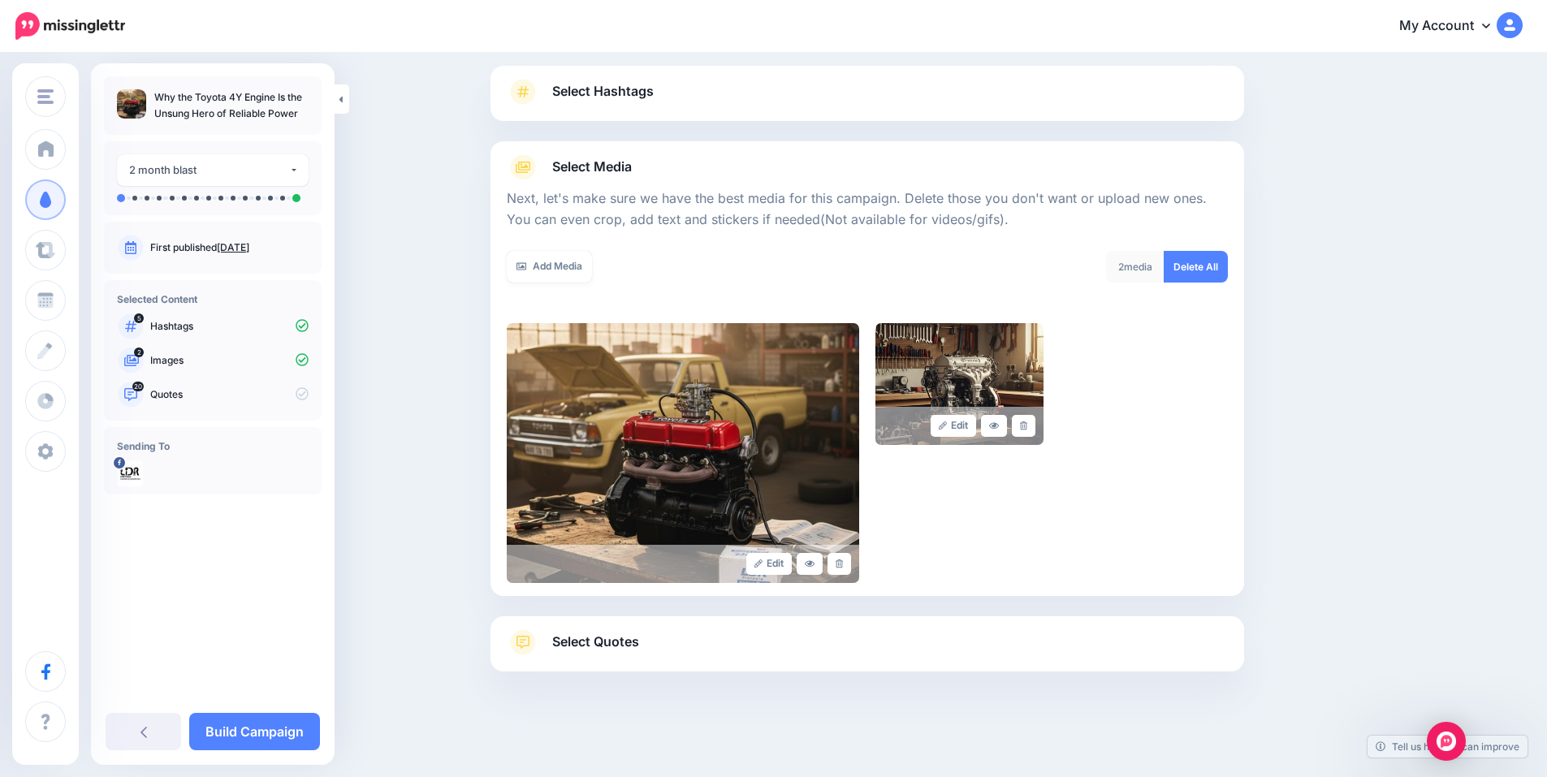
click at [583, 632] on span "Select Quotes" at bounding box center [595, 642] width 87 height 22
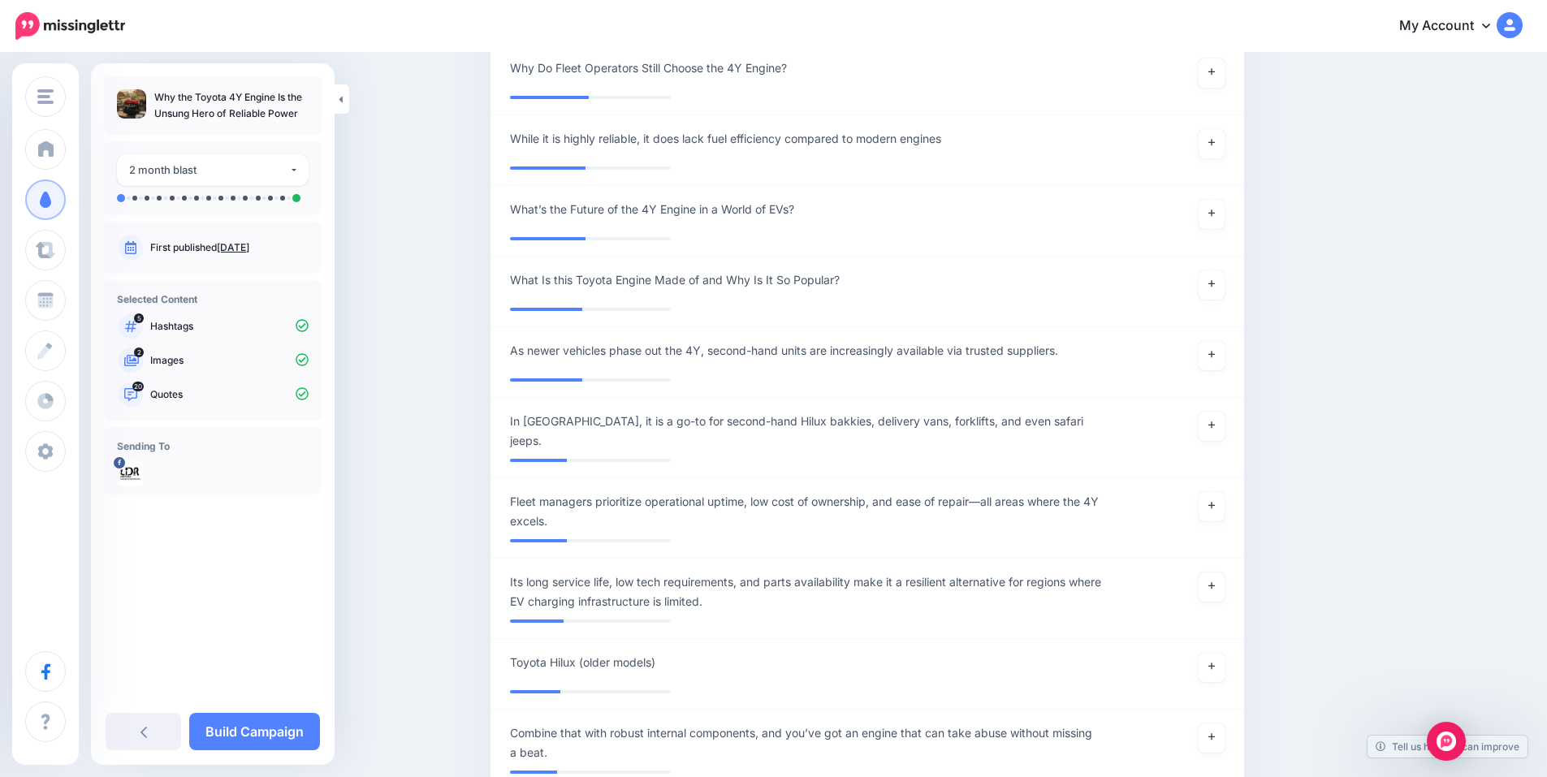
scroll to position [2266, 0]
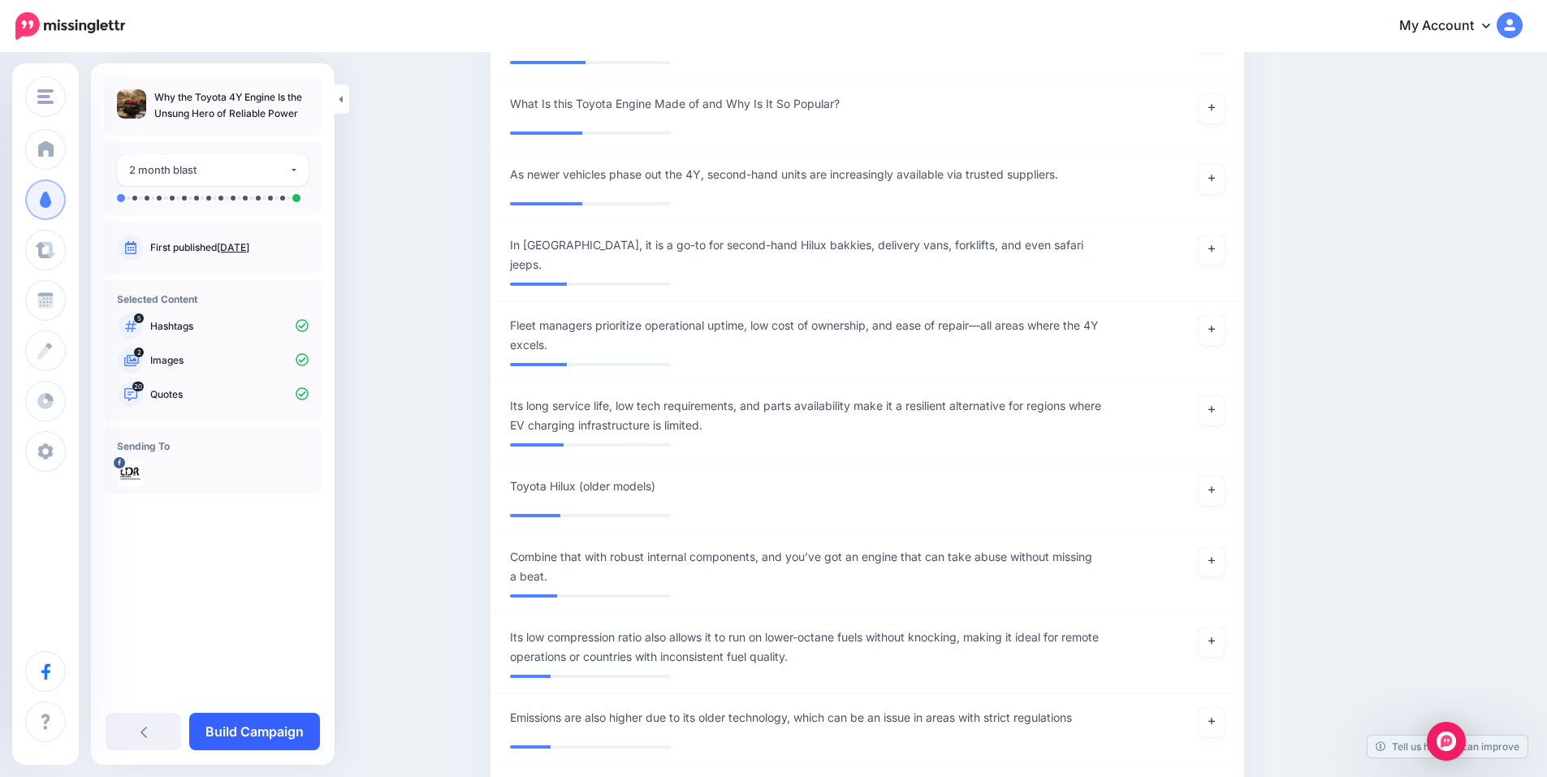
click at [273, 725] on link "Build Campaign" at bounding box center [254, 731] width 131 height 37
drag, startPoint x: 273, startPoint y: 725, endPoint x: 281, endPoint y: 376, distance: 349.4
click at [279, 432] on div "**********" at bounding box center [213, 381] width 244 height 611
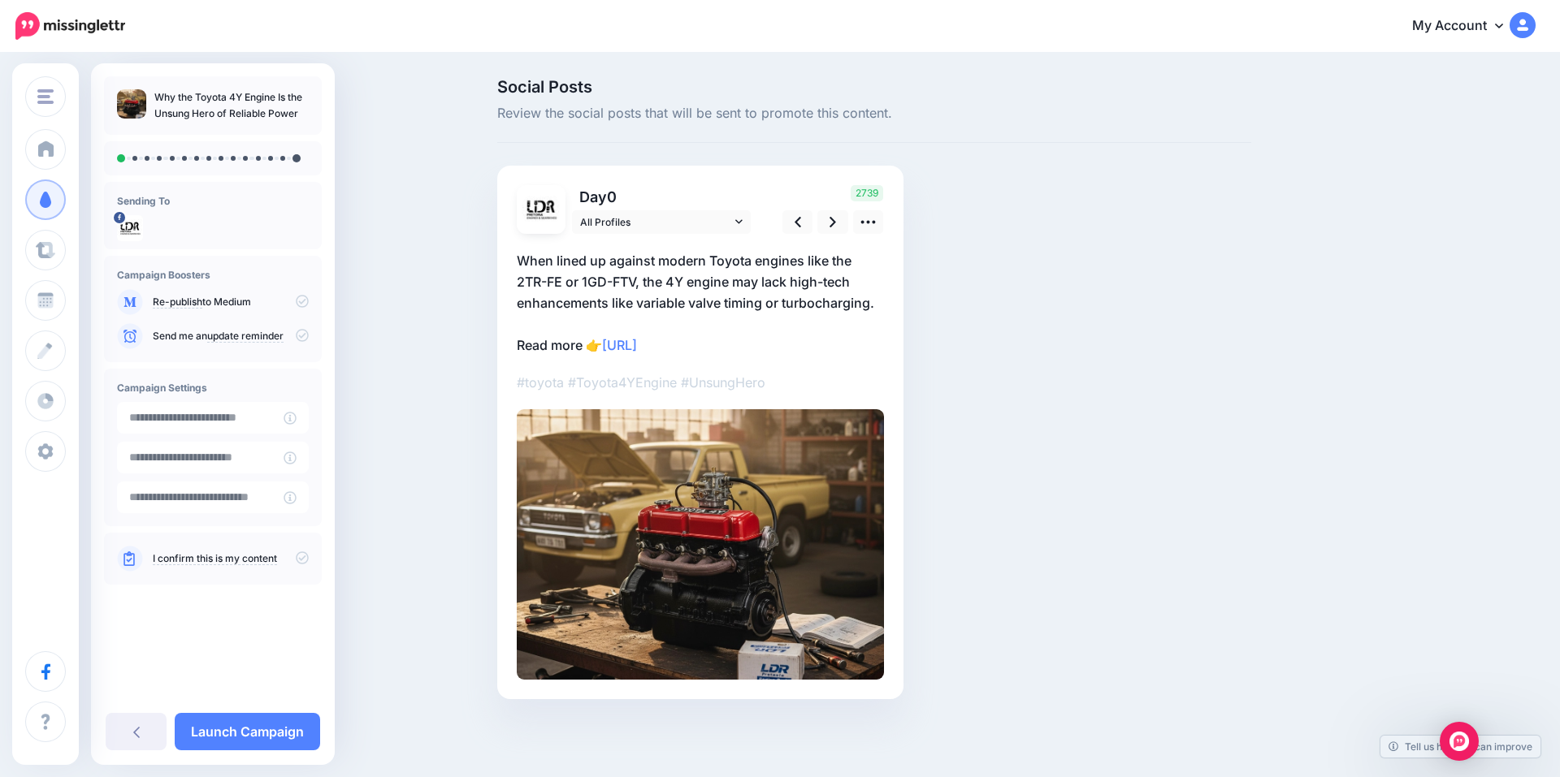
click at [297, 562] on icon at bounding box center [302, 558] width 13 height 13
type input "**********"
click at [149, 423] on input "**********" at bounding box center [200, 418] width 167 height 32
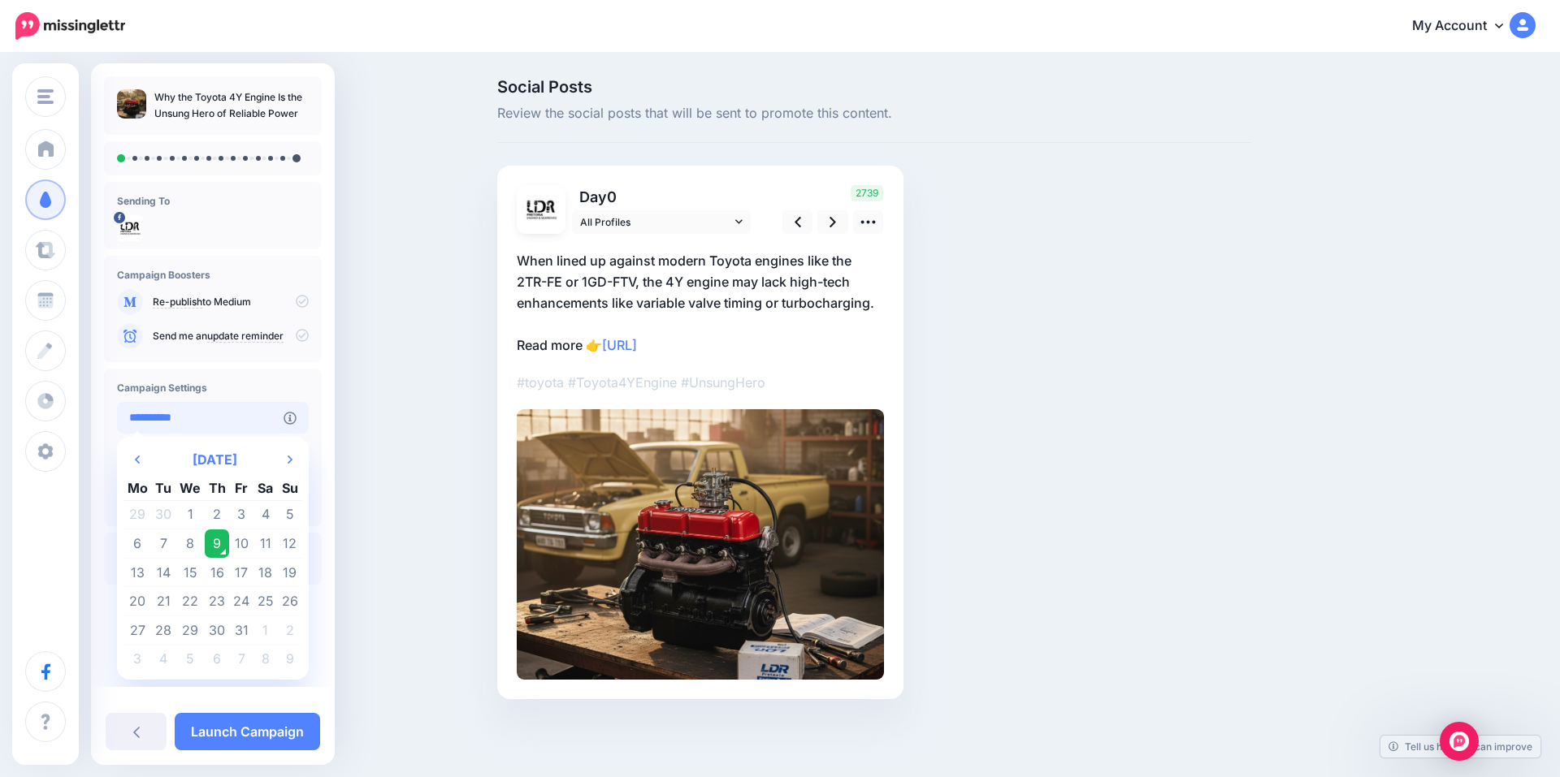
click at [223, 414] on input "**********" at bounding box center [200, 418] width 167 height 32
click at [225, 391] on h4 "Campaign Settings" at bounding box center [213, 388] width 192 height 12
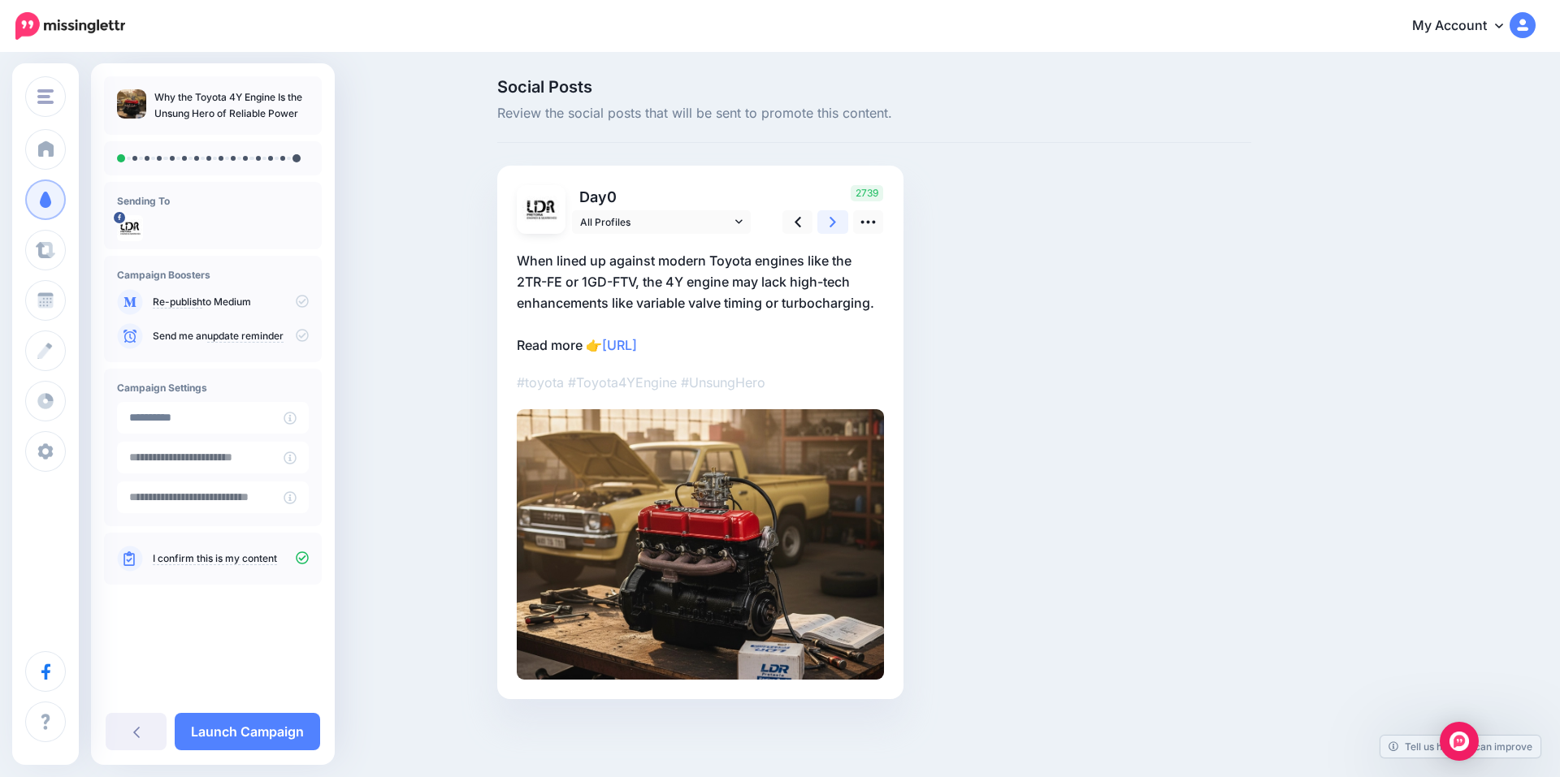
click at [834, 213] on link at bounding box center [832, 222] width 31 height 24
click at [833, 218] on icon at bounding box center [832, 222] width 6 height 17
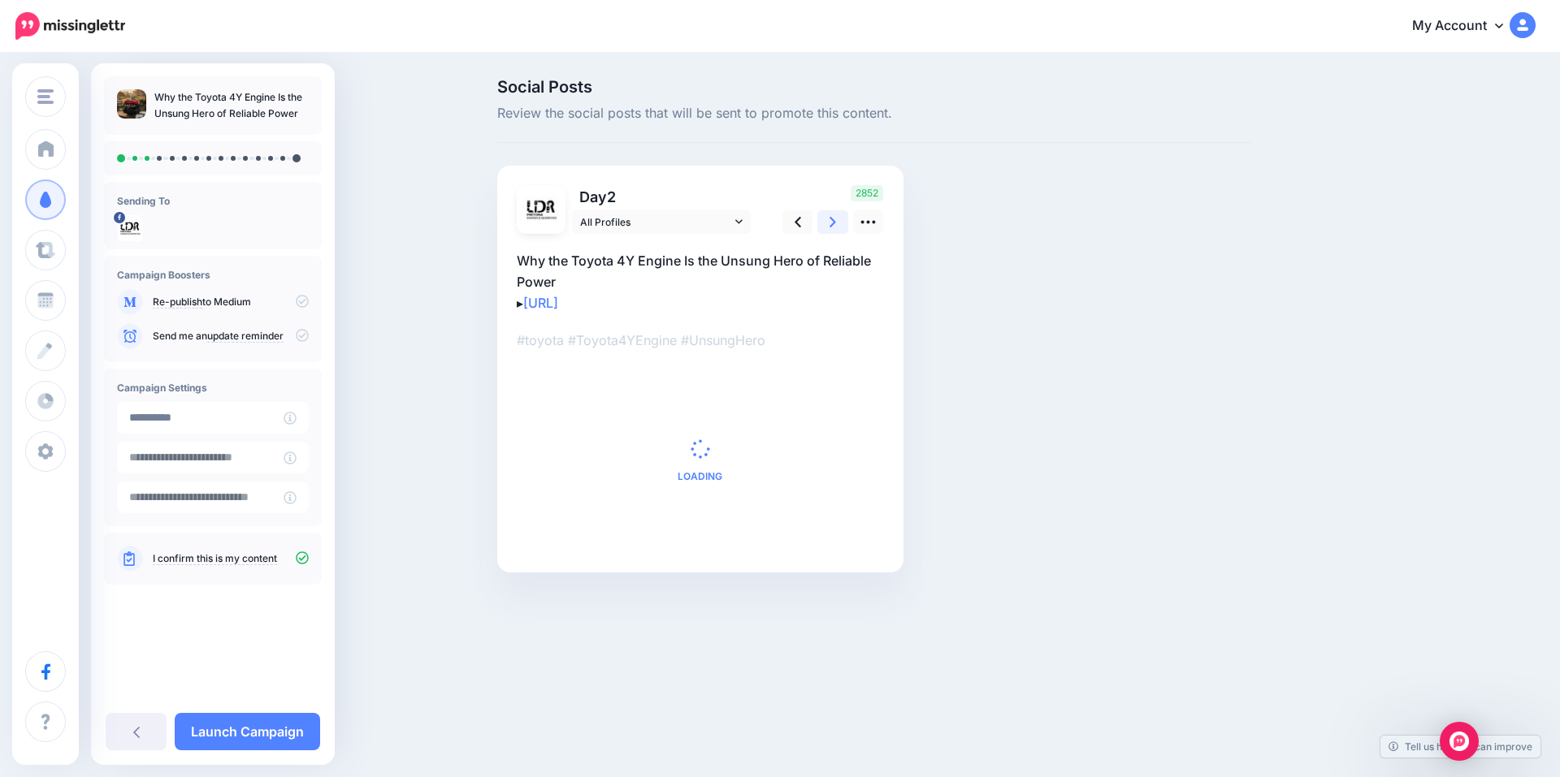
click at [833, 218] on icon at bounding box center [832, 222] width 6 height 17
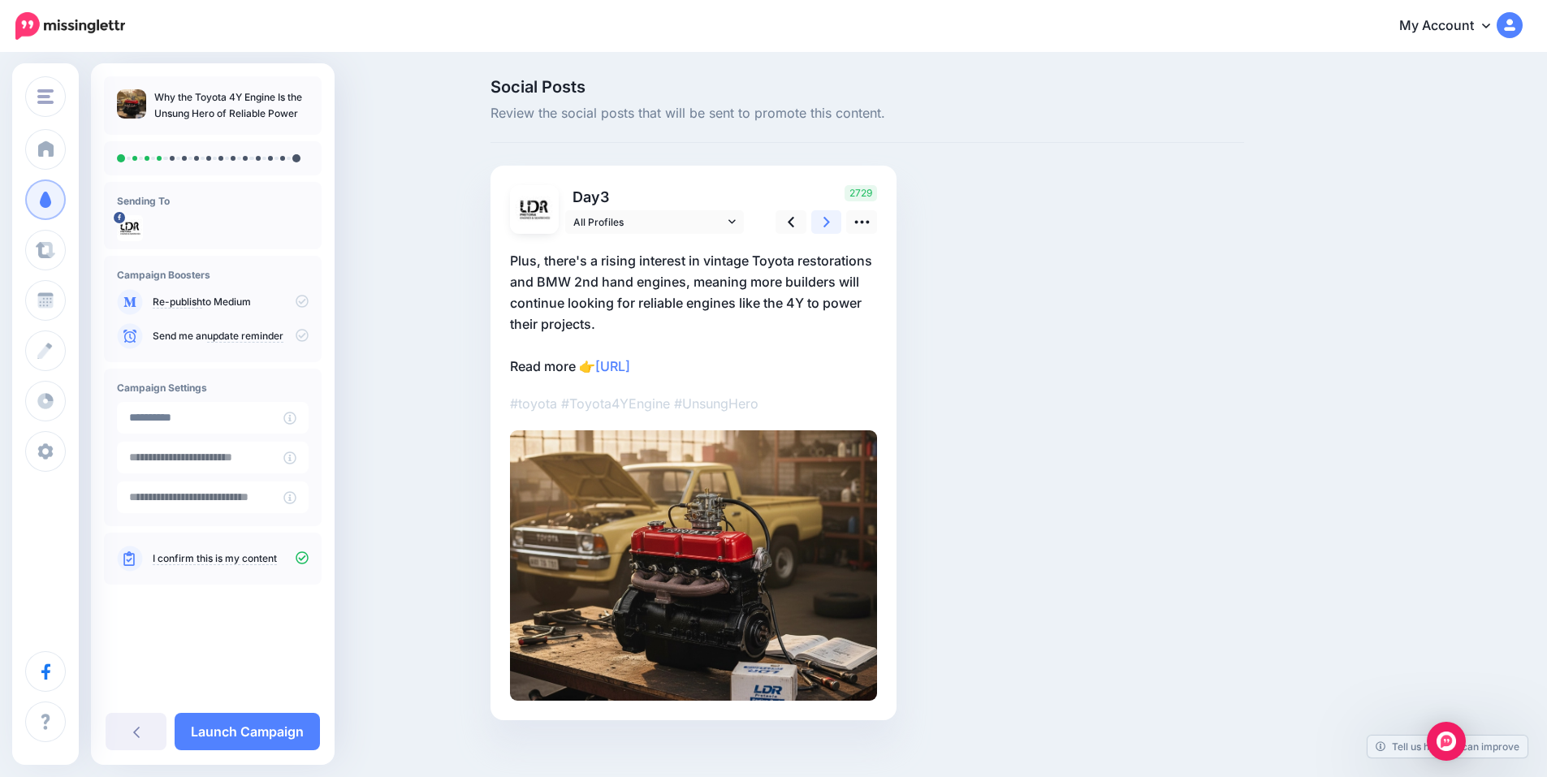
click at [830, 218] on icon at bounding box center [827, 222] width 6 height 17
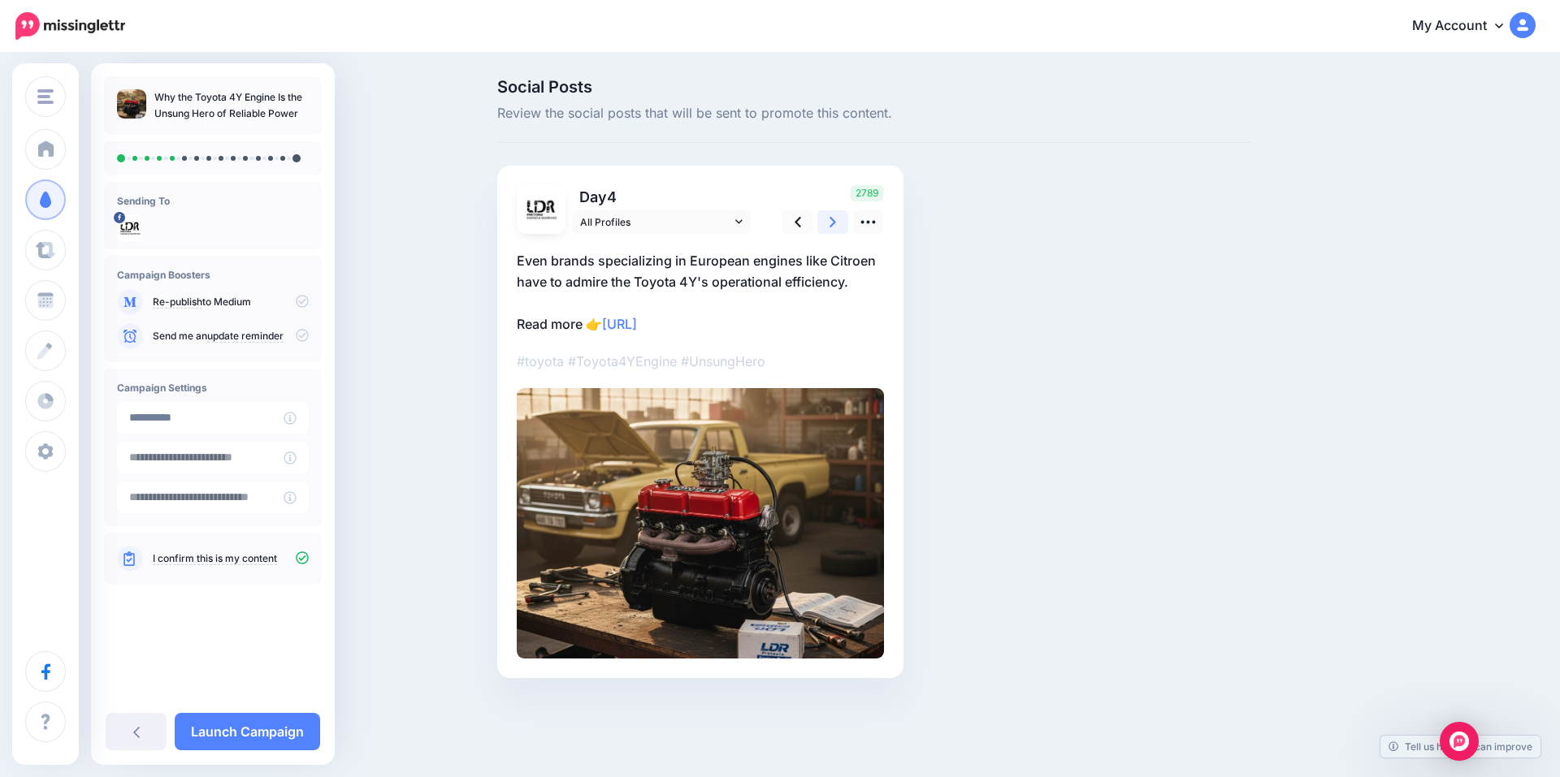
click at [833, 218] on icon at bounding box center [832, 222] width 6 height 17
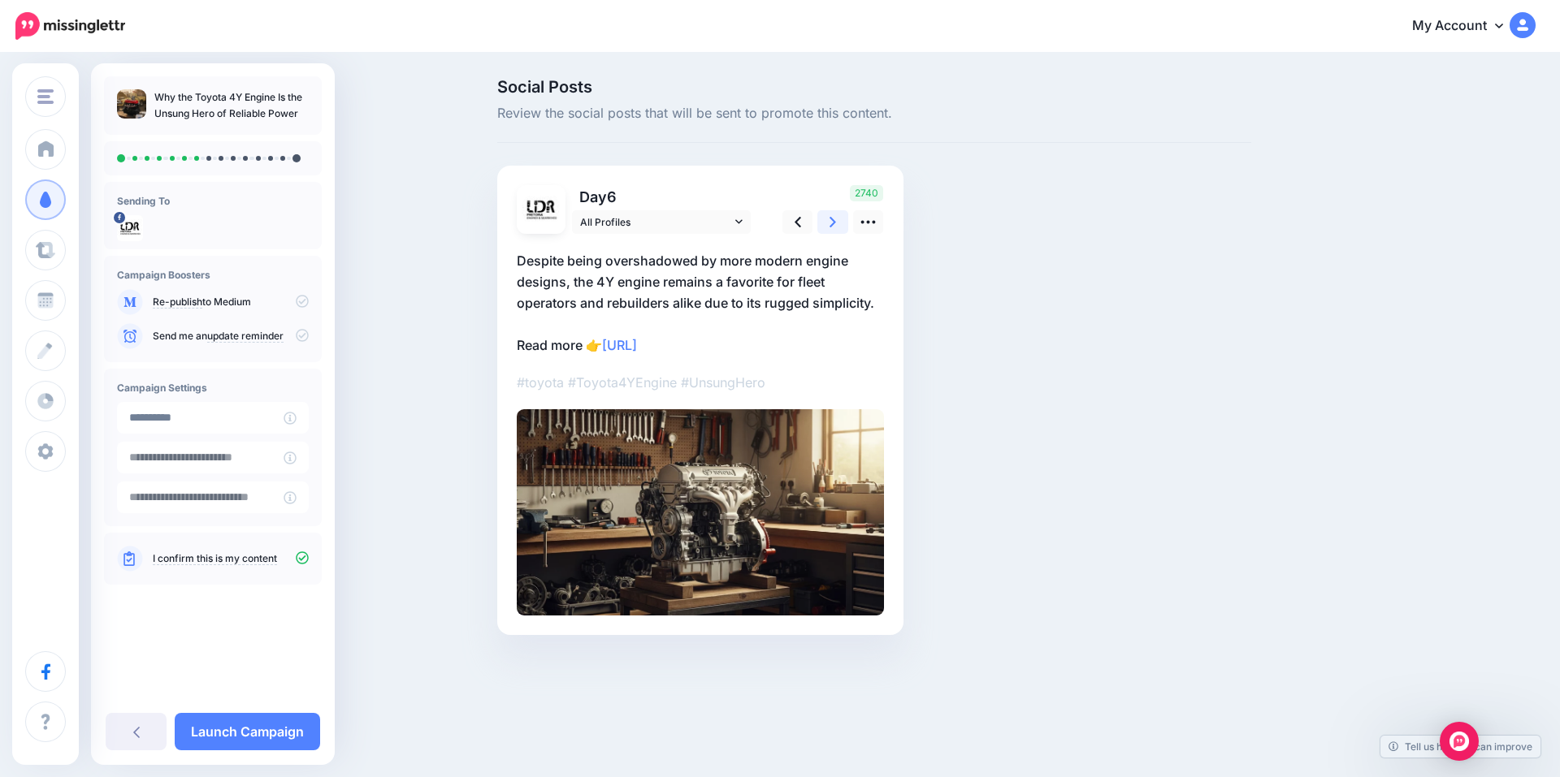
click at [833, 218] on icon at bounding box center [832, 222] width 6 height 17
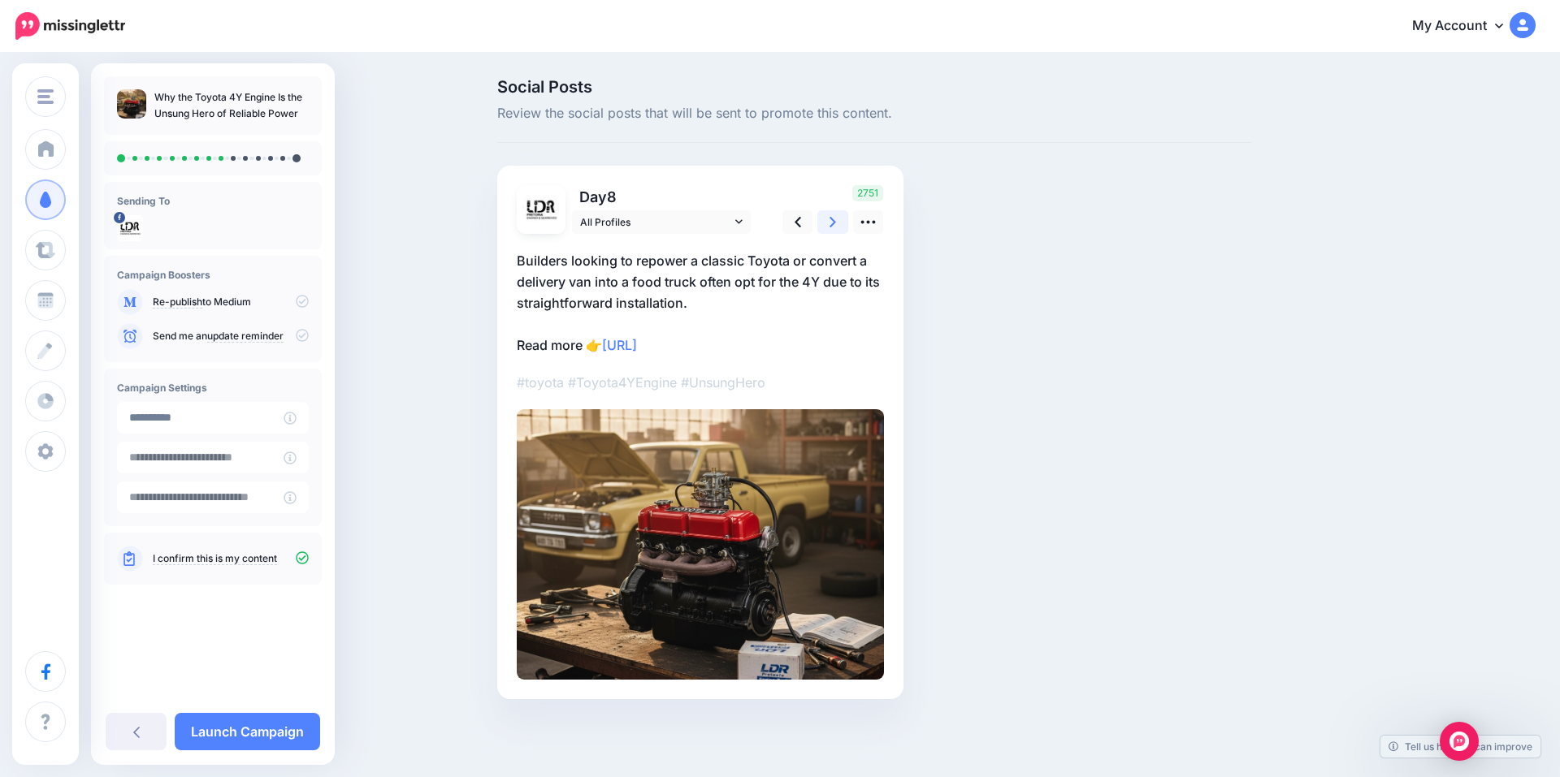
click at [833, 218] on icon at bounding box center [832, 222] width 6 height 17
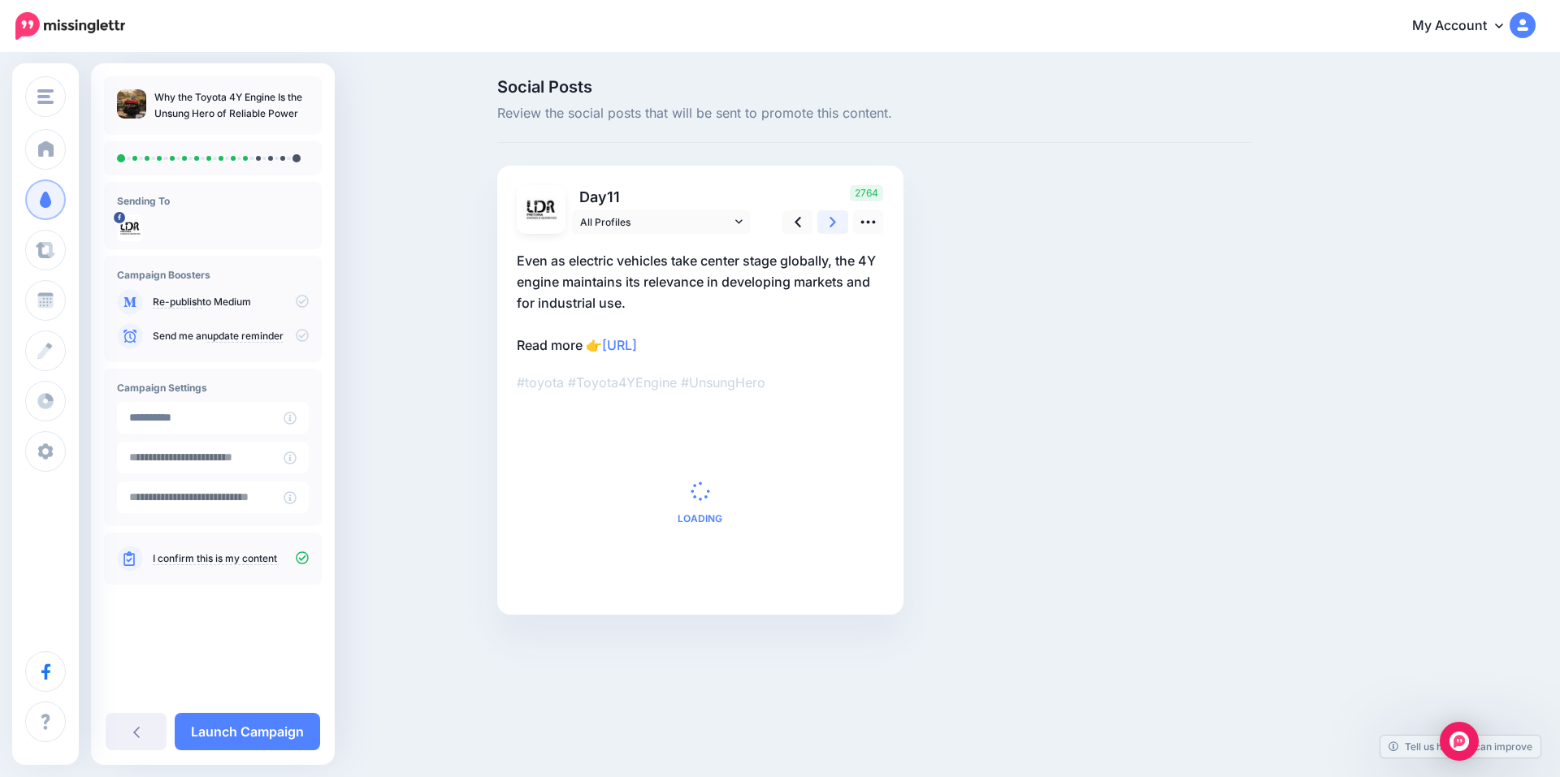
click at [833, 218] on icon at bounding box center [832, 222] width 6 height 17
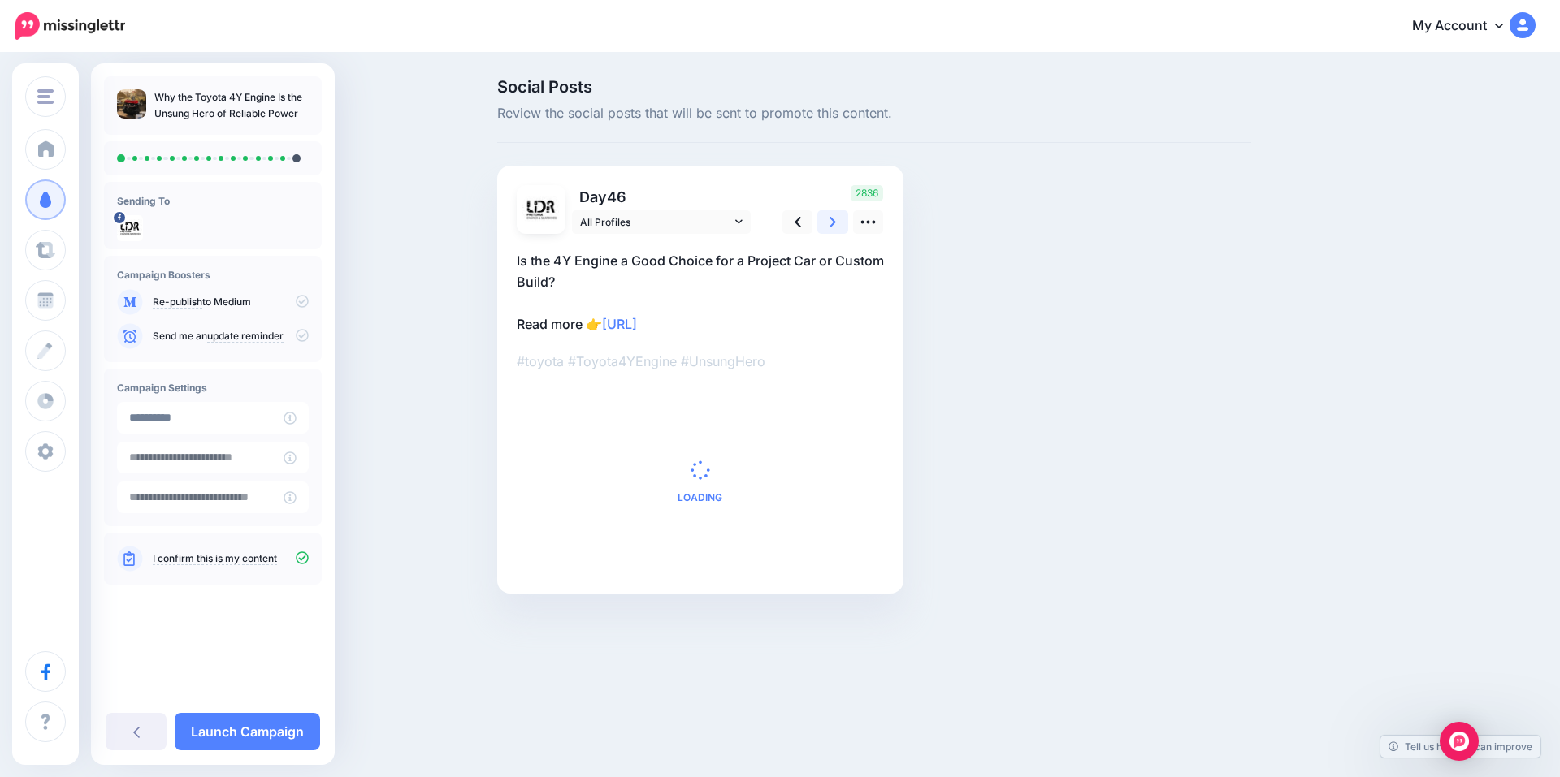
click at [833, 218] on icon at bounding box center [832, 222] width 6 height 17
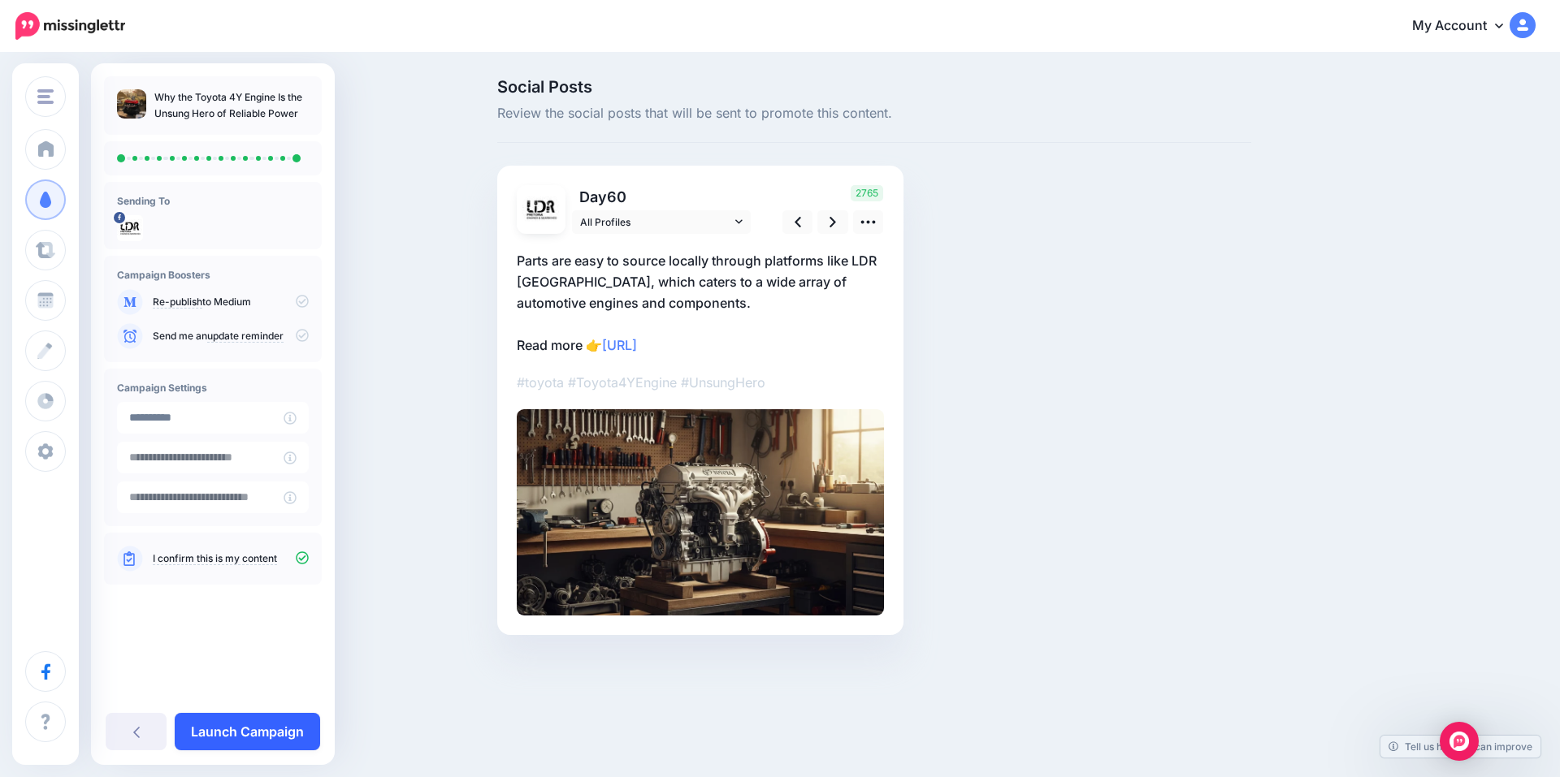
click at [264, 739] on link "Launch Campaign" at bounding box center [247, 731] width 145 height 37
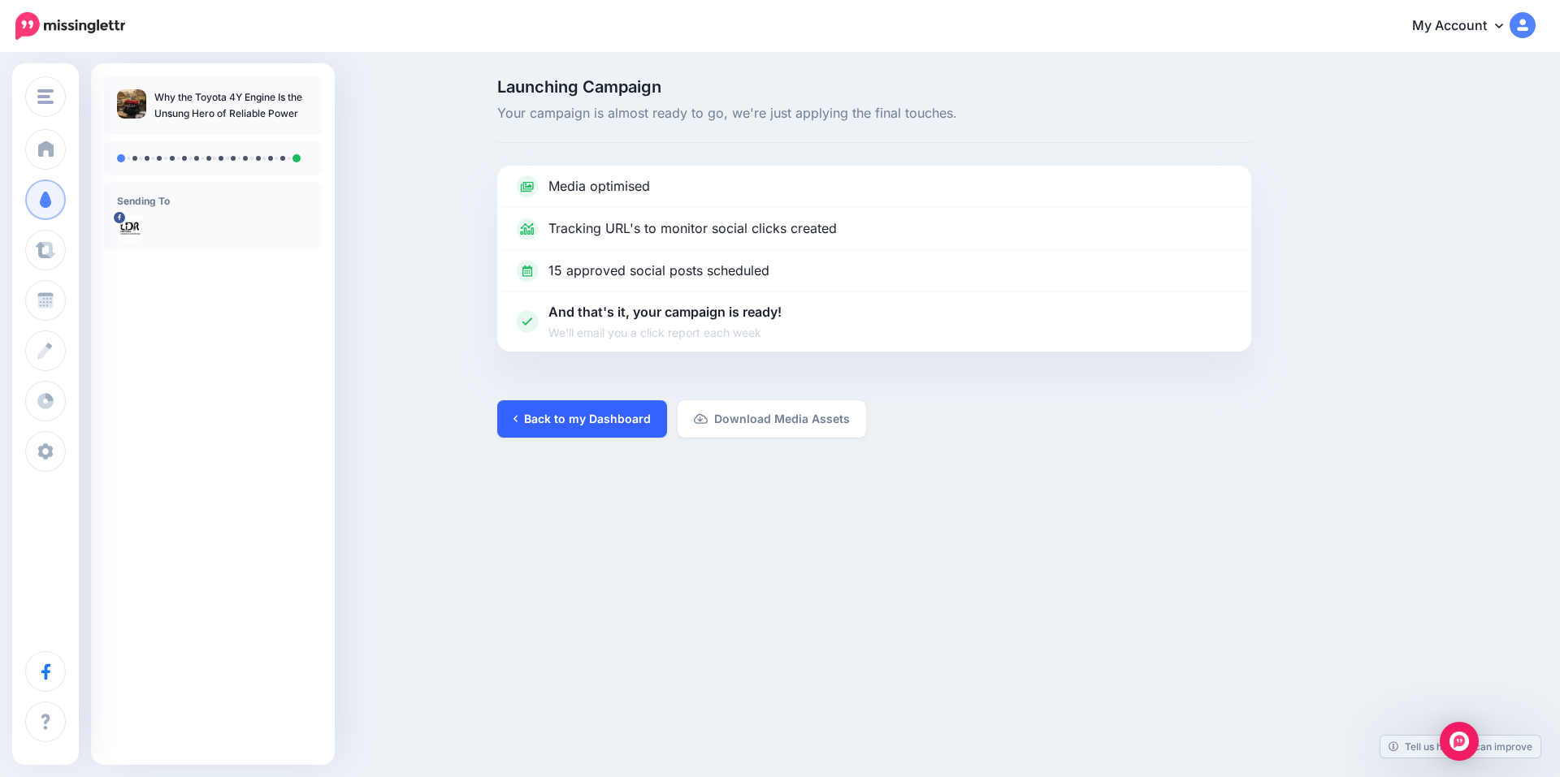
click at [592, 420] on link "Back to my Dashboard" at bounding box center [582, 418] width 170 height 37
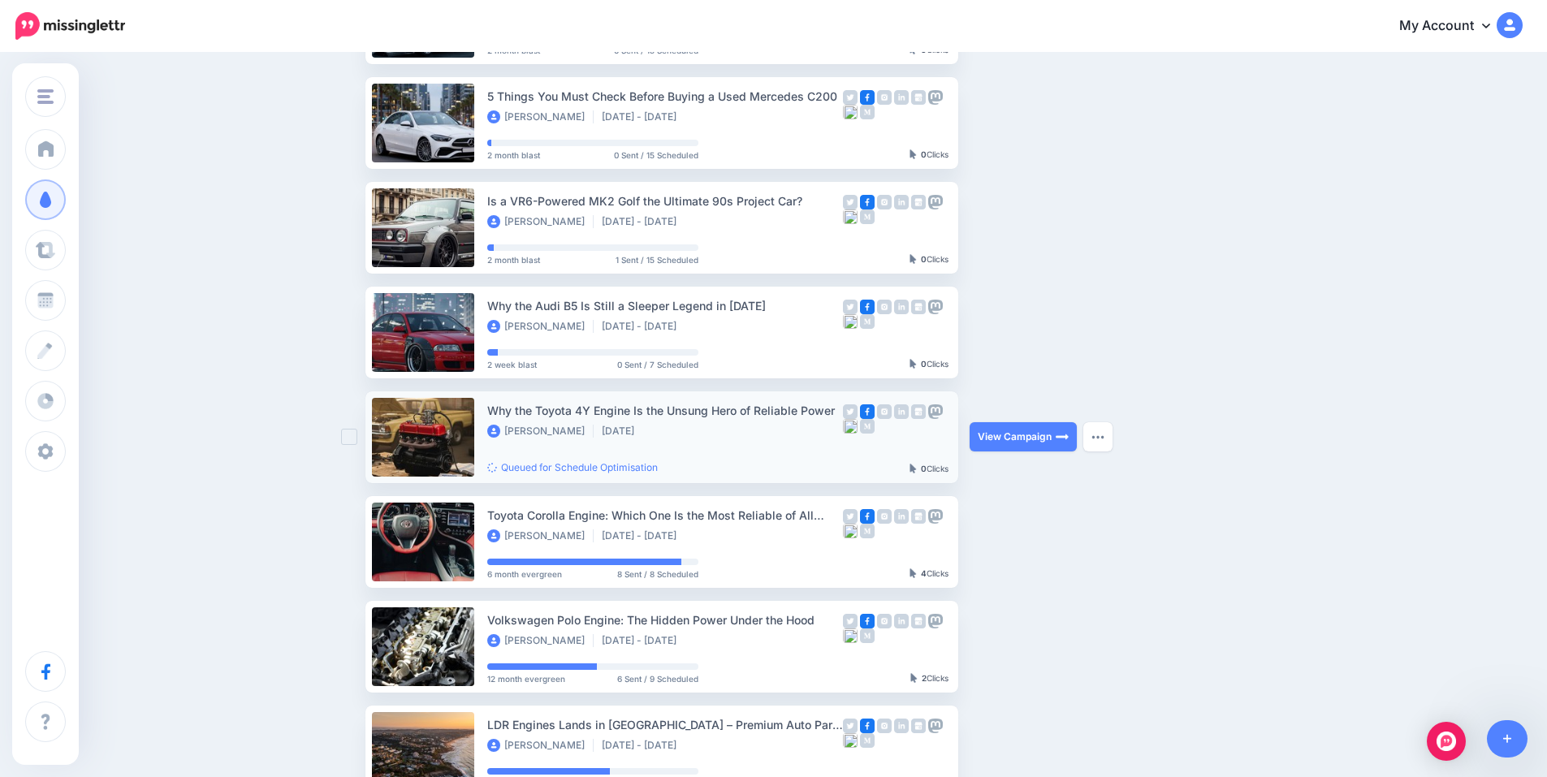
scroll to position [433, 0]
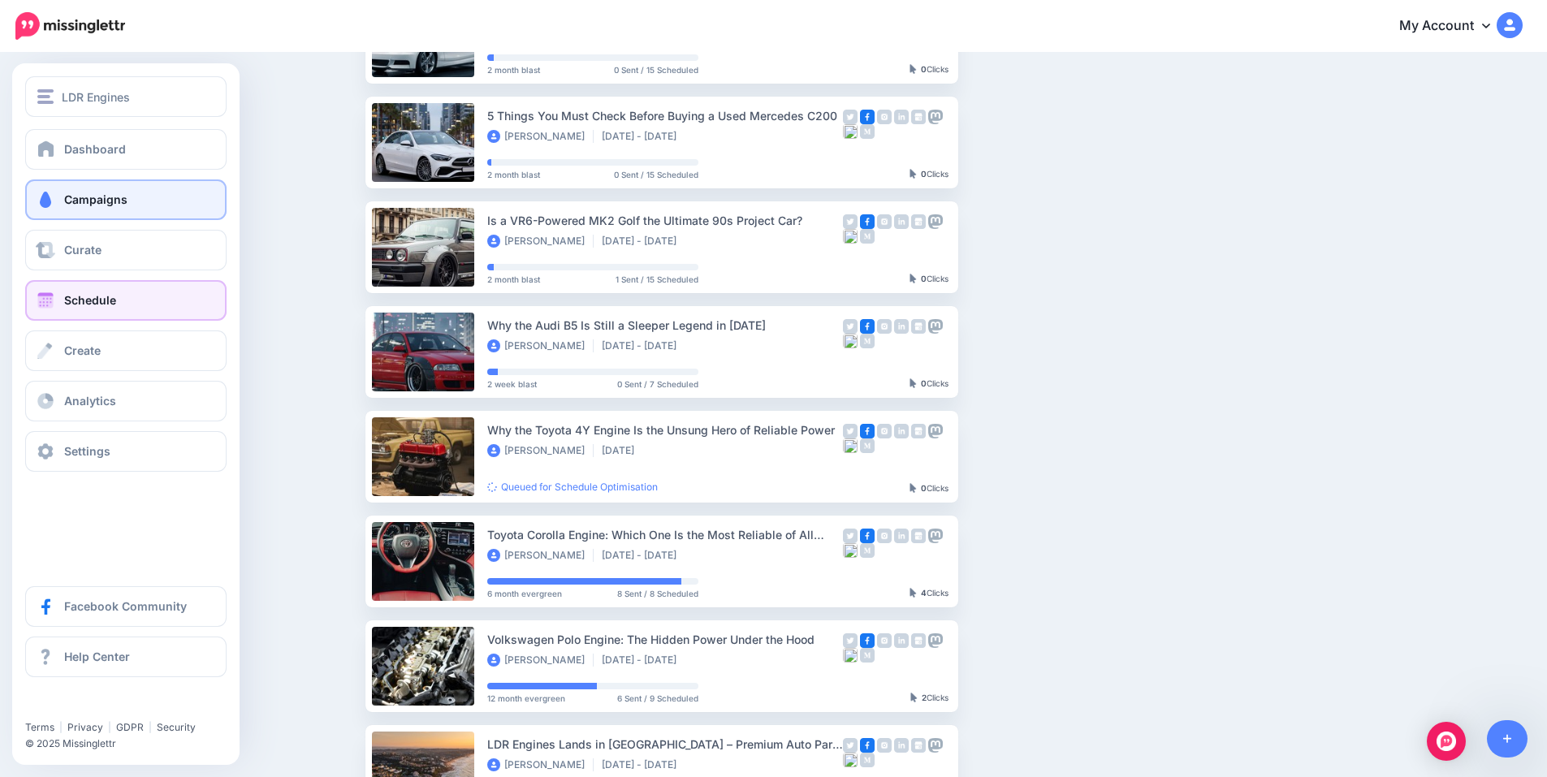
click at [74, 301] on span "Schedule" at bounding box center [90, 300] width 52 height 14
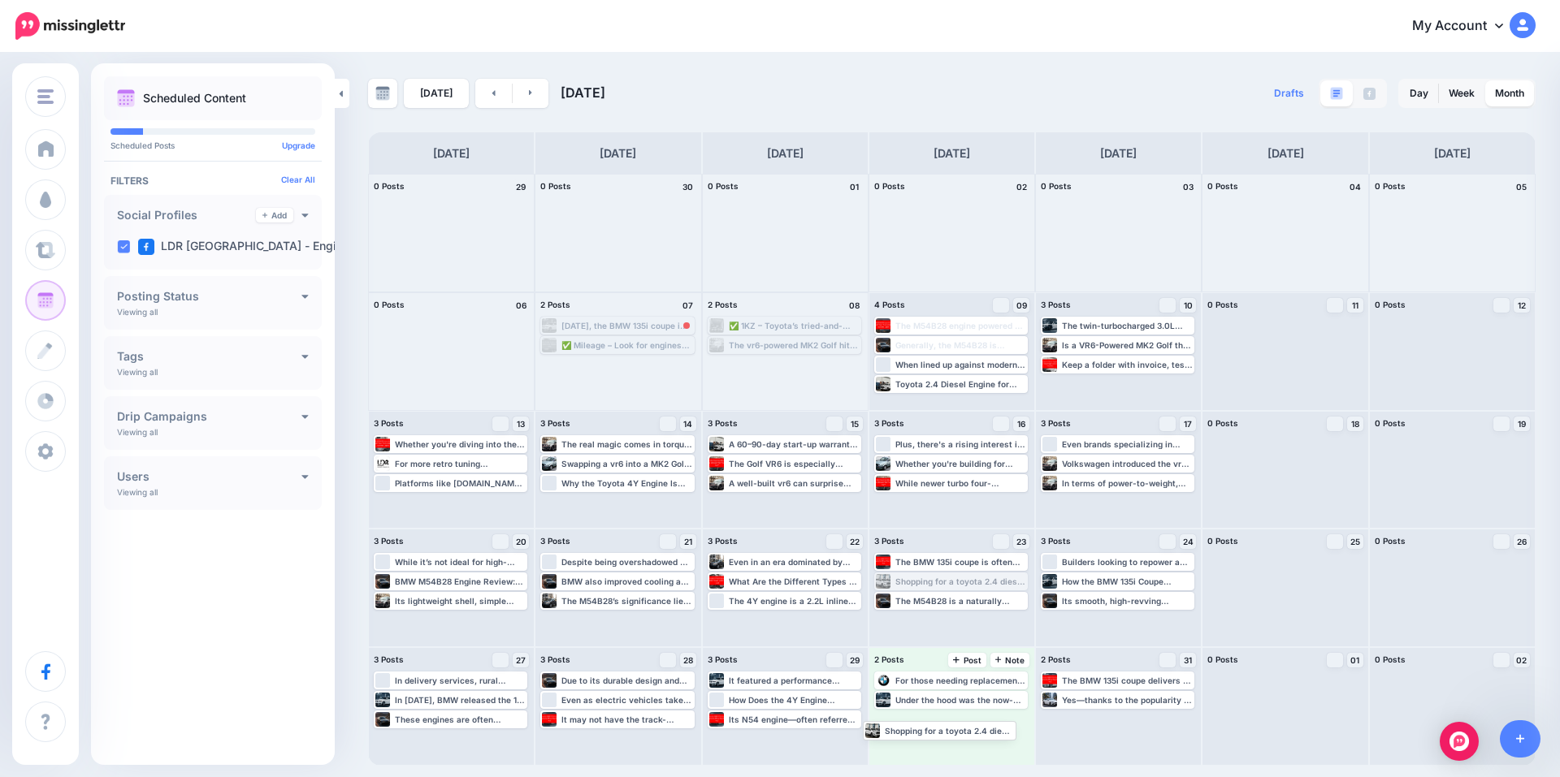
drag, startPoint x: 941, startPoint y: 585, endPoint x: 930, endPoint y: 733, distance: 148.3
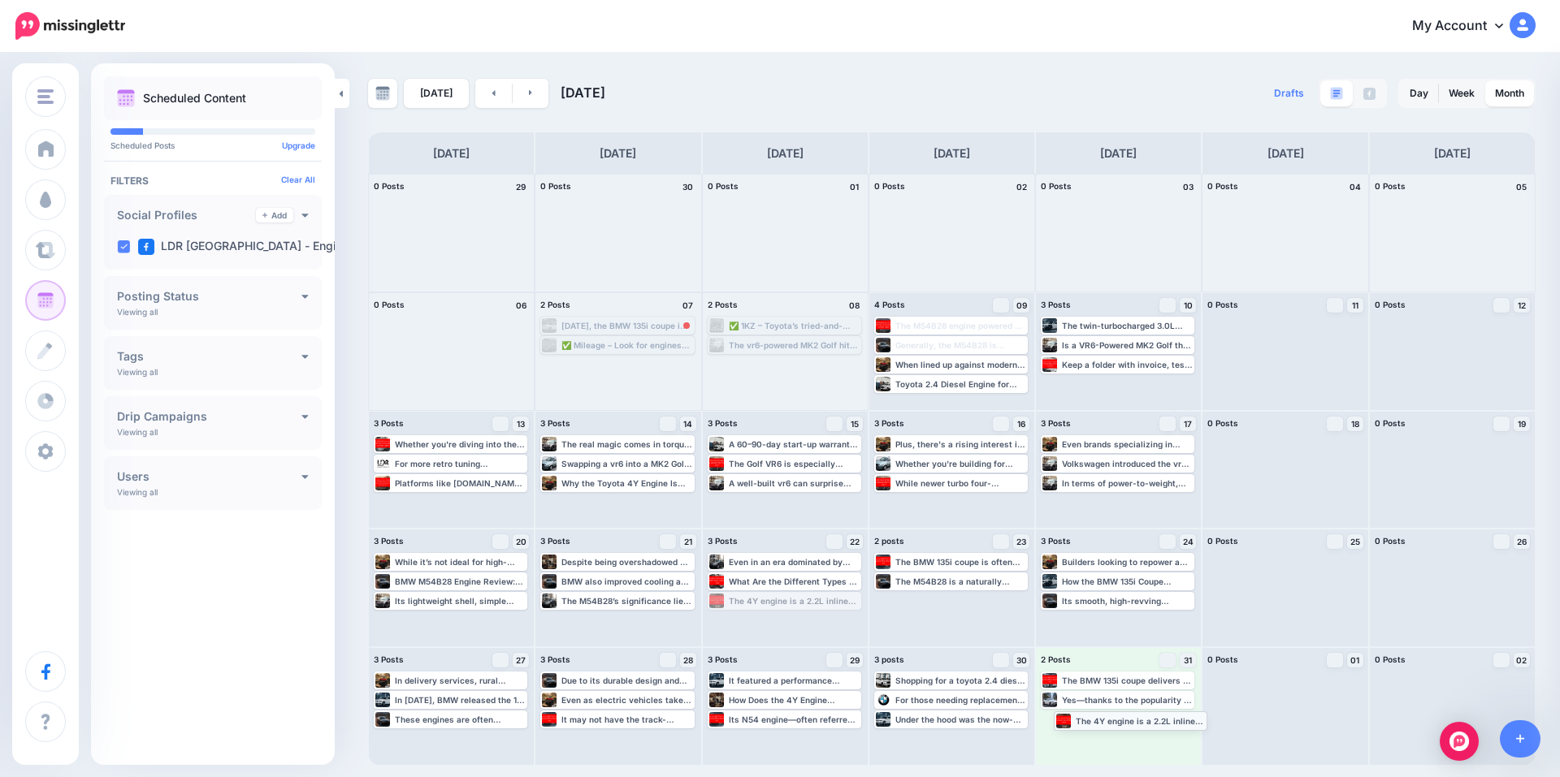
drag, startPoint x: 757, startPoint y: 599, endPoint x: 1103, endPoint y: 718, distance: 366.0
drag, startPoint x: 923, startPoint y: 384, endPoint x: 755, endPoint y: 617, distance: 287.4
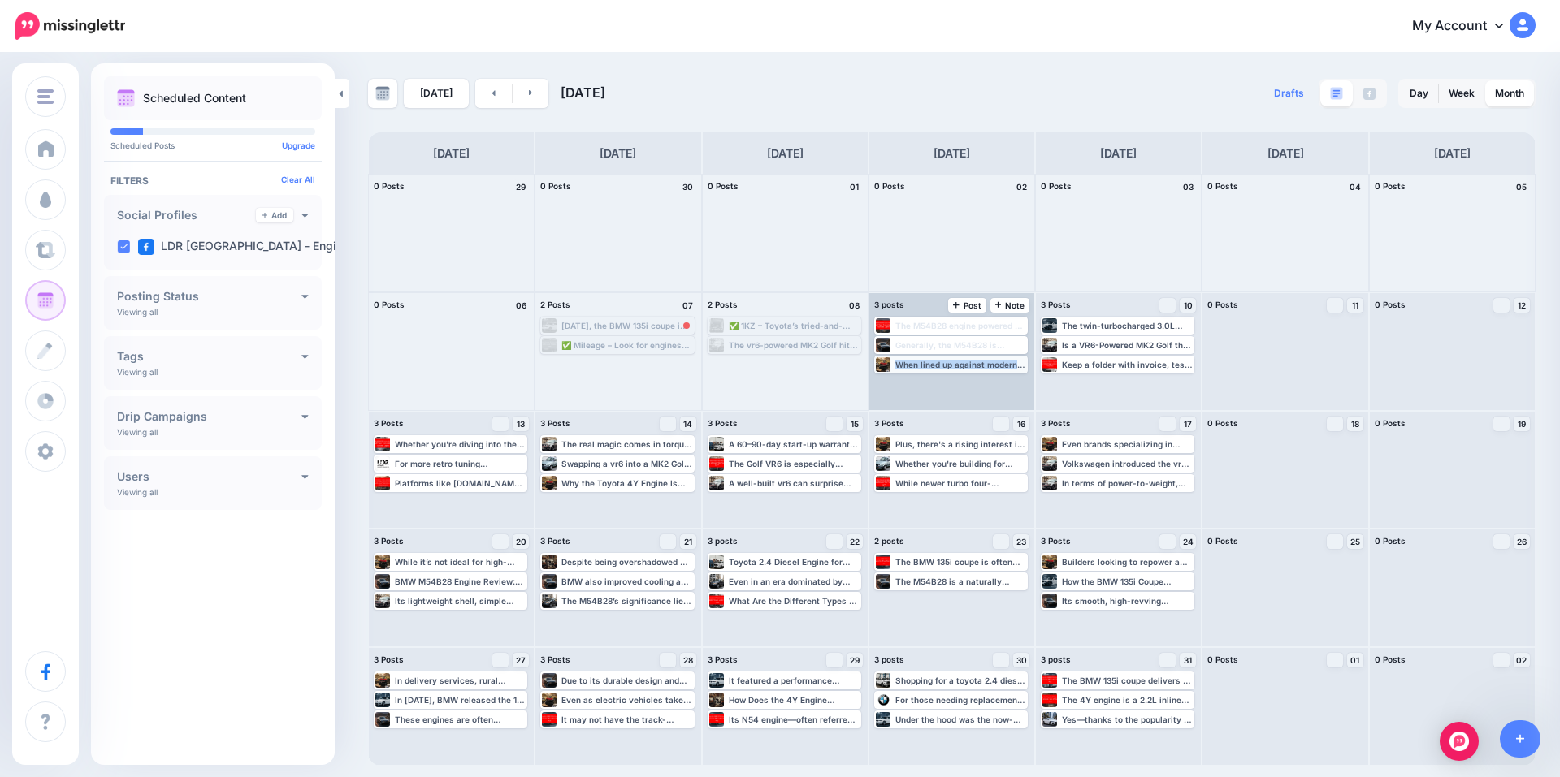
drag, startPoint x: 1012, startPoint y: 345, endPoint x: 977, endPoint y: 365, distance: 40.0
click at [977, 365] on div "The M54B28 engine powered a variety of BMW models across the early 2000s. Read …" at bounding box center [951, 345] width 154 height 57
click at [997, 379] on div "The M54B28 engine powered a variety of BMW models across the early 2000s. Read …" at bounding box center [951, 351] width 165 height 117
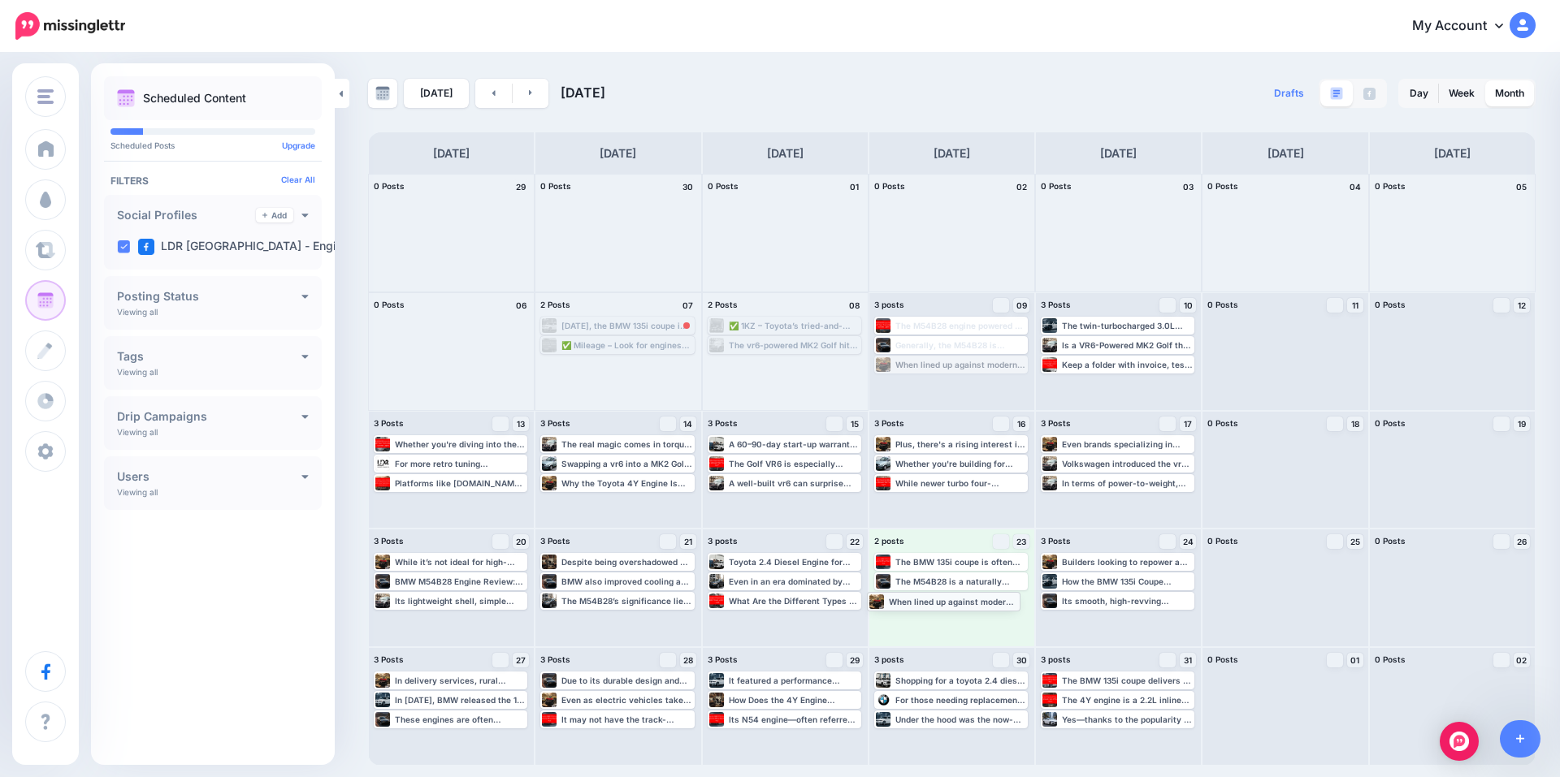
drag, startPoint x: 993, startPoint y: 364, endPoint x: 986, endPoint y: 600, distance: 236.5
click at [527, 101] on link at bounding box center [531, 93] width 37 height 29
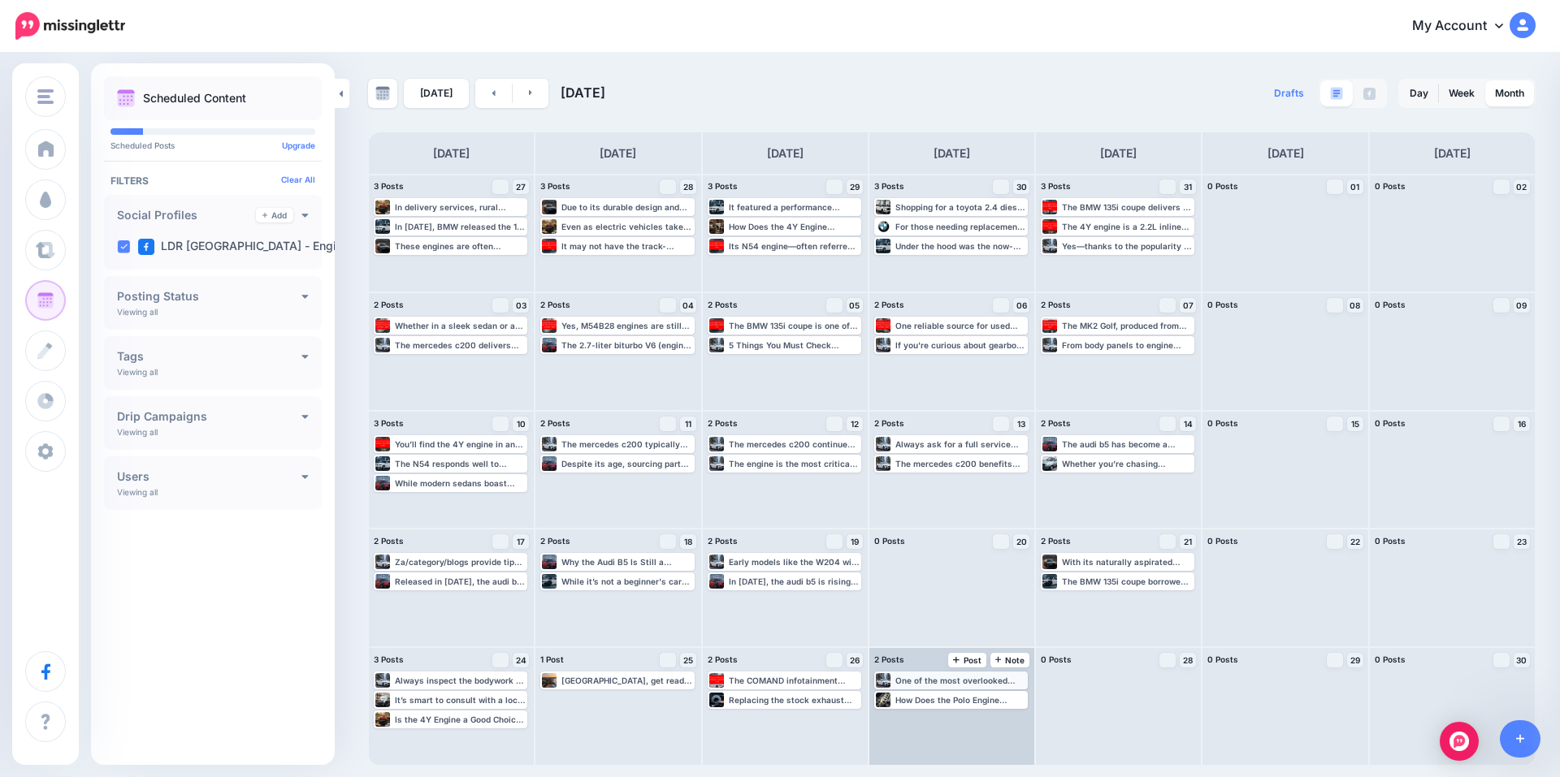
drag, startPoint x: 942, startPoint y: 684, endPoint x: 927, endPoint y: 678, distance: 16.4
click at [927, 678] on div "One of the most overlooked areas when buying a used mercedes c200 is the electr…" at bounding box center [960, 681] width 131 height 10
click at [985, 699] on link "Manage Dates" at bounding box center [990, 700] width 21 height 15
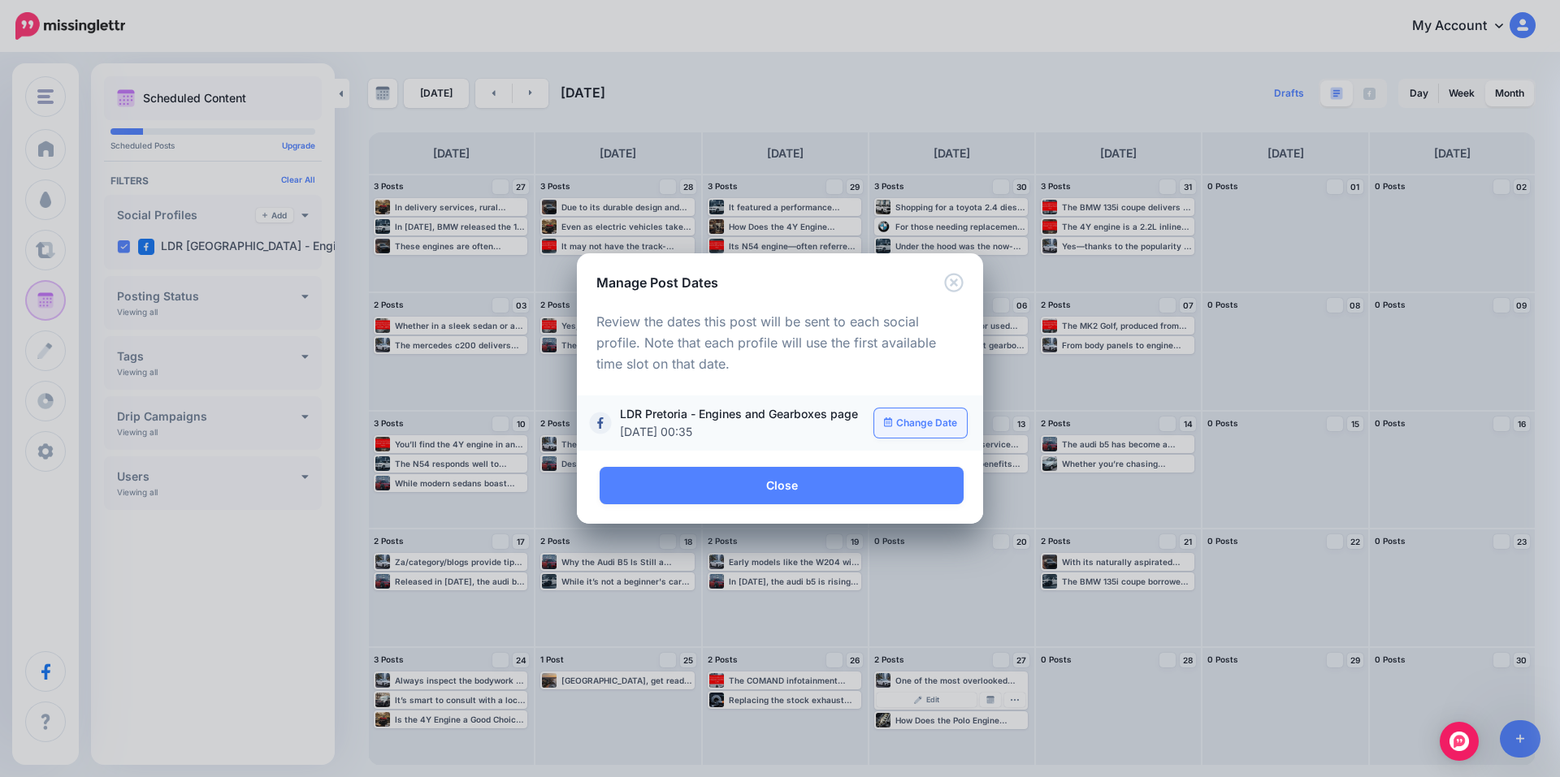
click at [878, 419] on link "Change Date" at bounding box center [920, 423] width 93 height 29
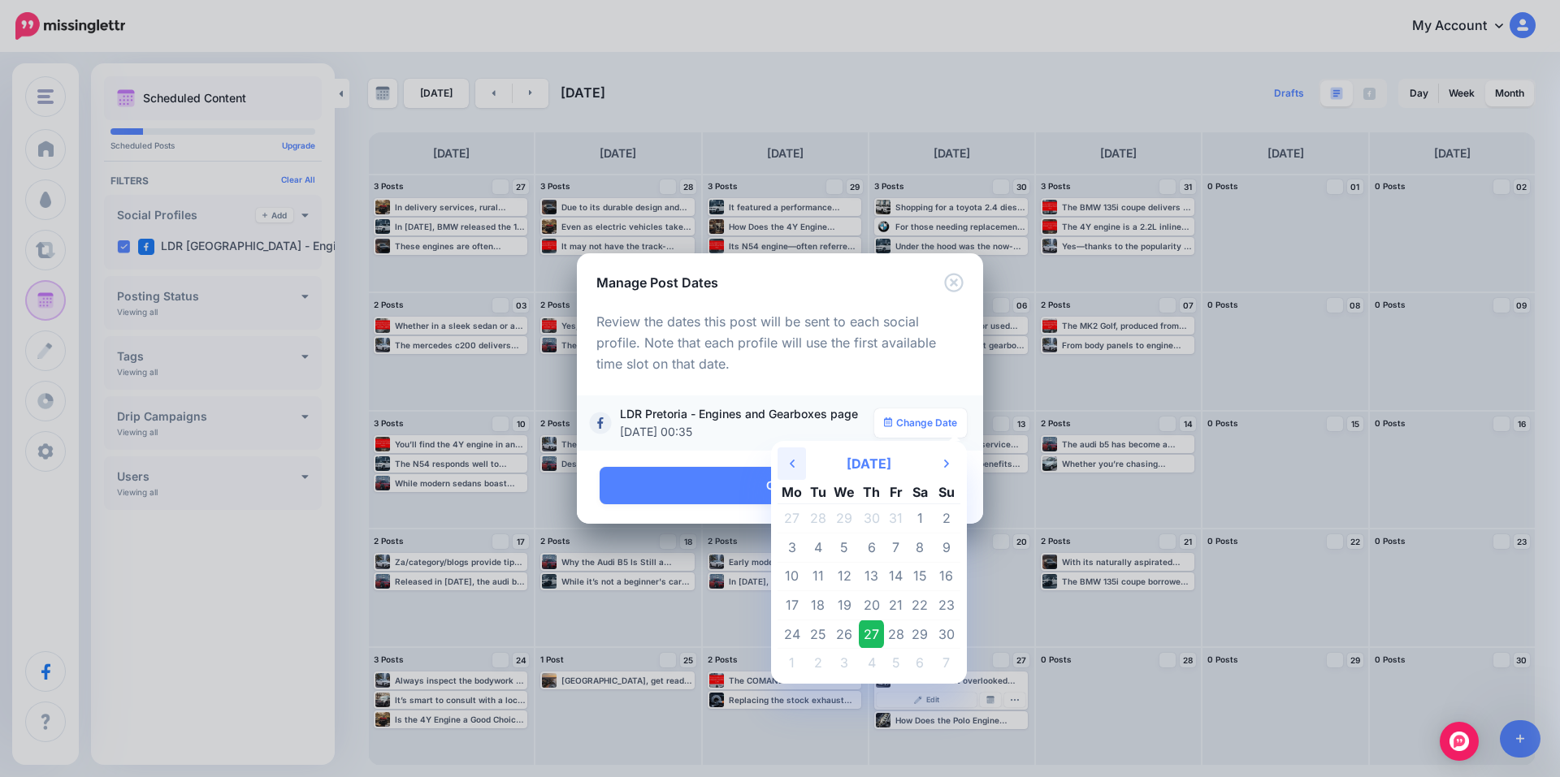
click at [793, 462] on icon at bounding box center [792, 464] width 5 height 8
click at [872, 547] on td "9" at bounding box center [871, 548] width 25 height 29
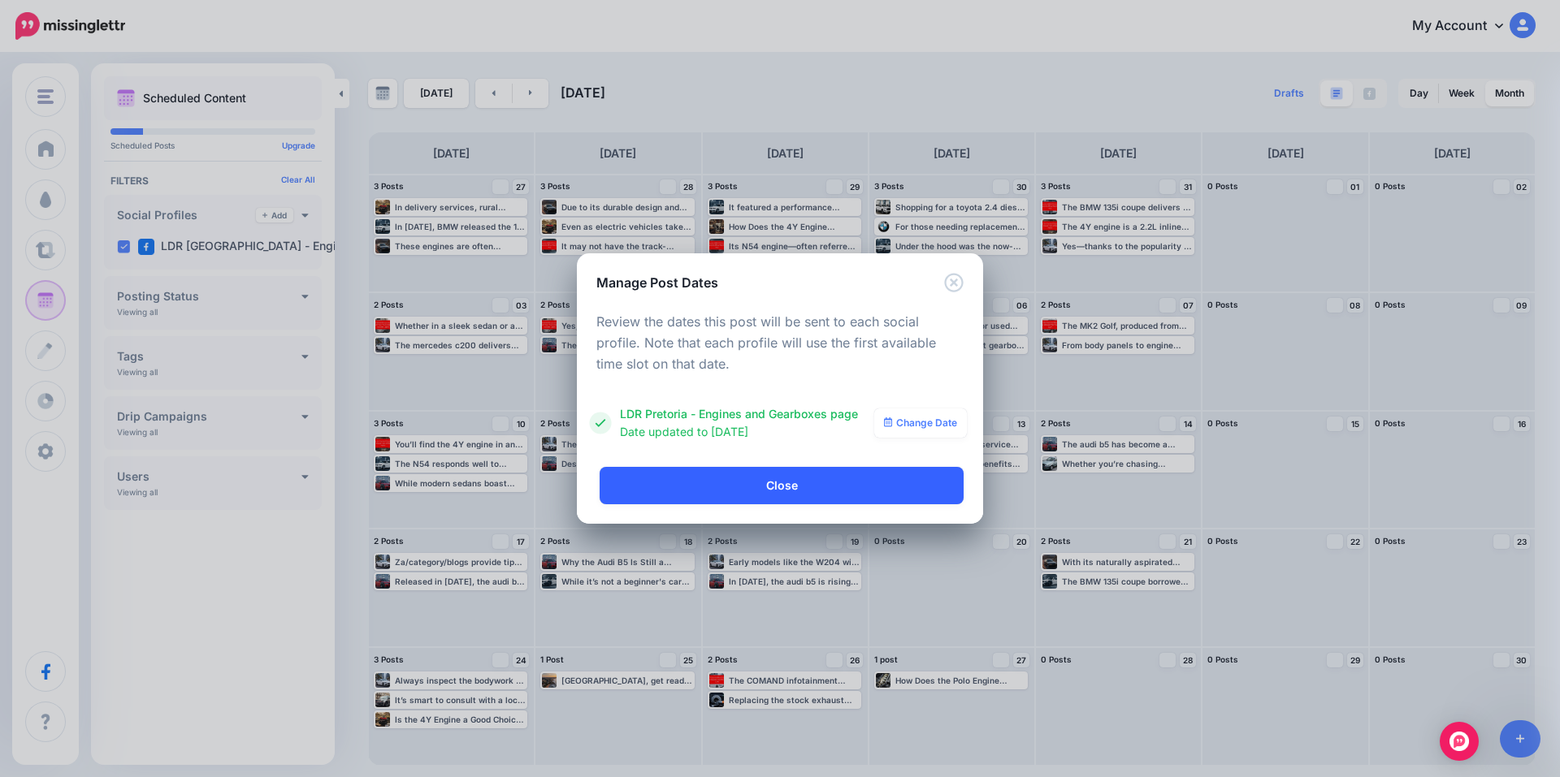
click at [807, 490] on link "Close" at bounding box center [781, 485] width 364 height 37
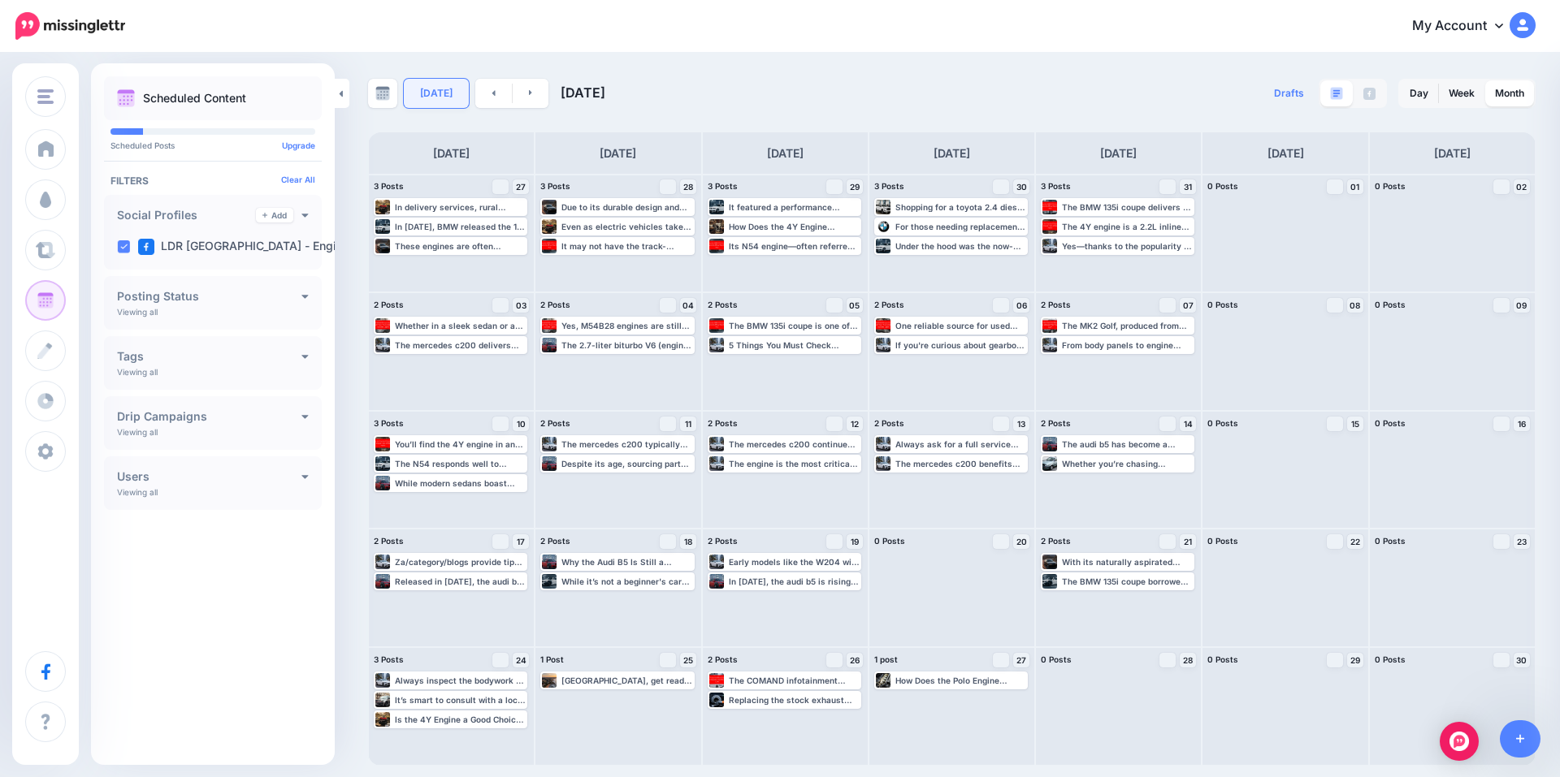
click at [427, 98] on link "[DATE]" at bounding box center [436, 93] width 65 height 29
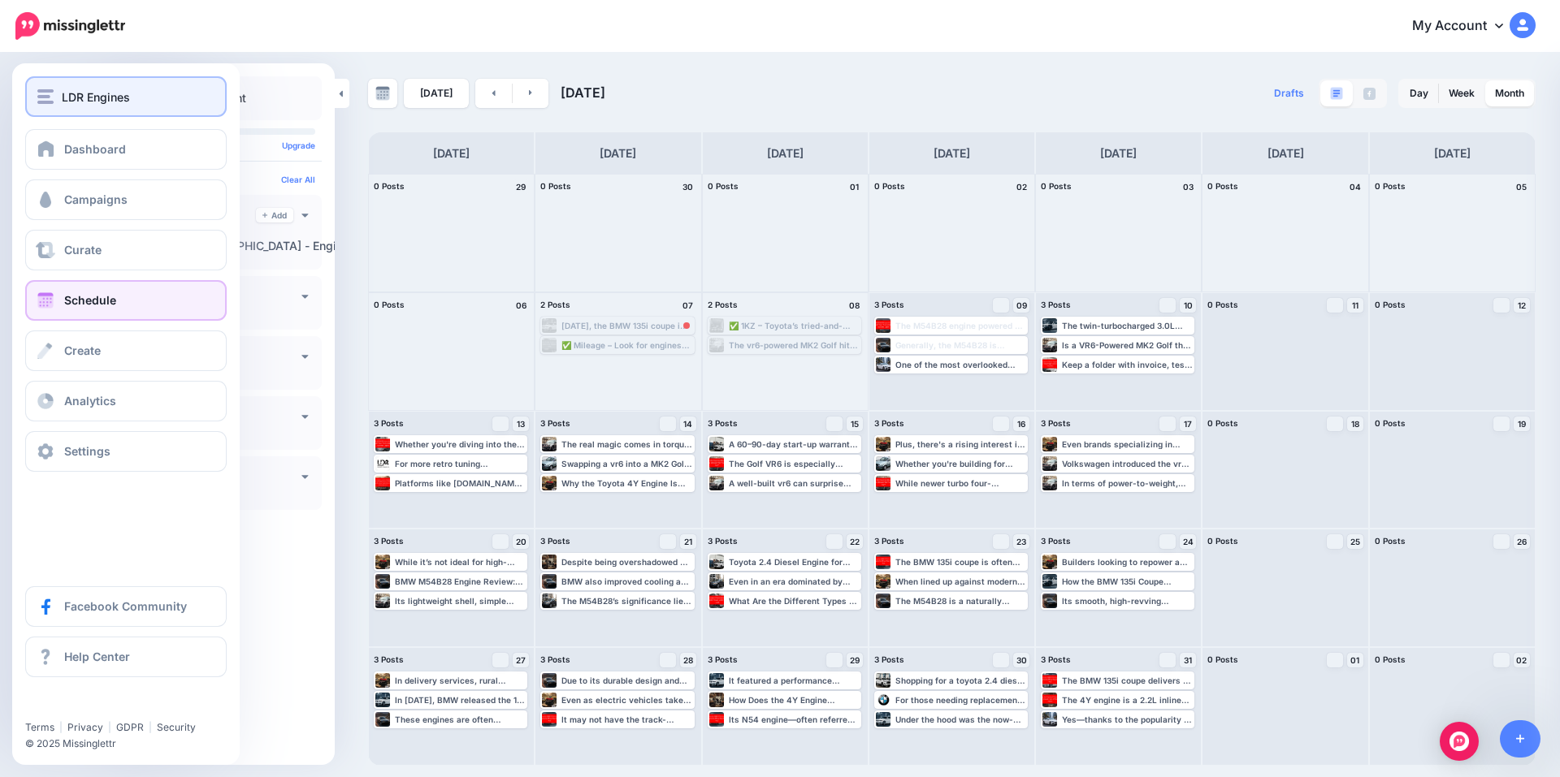
click at [65, 98] on span "LDR Engines" at bounding box center [96, 97] width 68 height 19
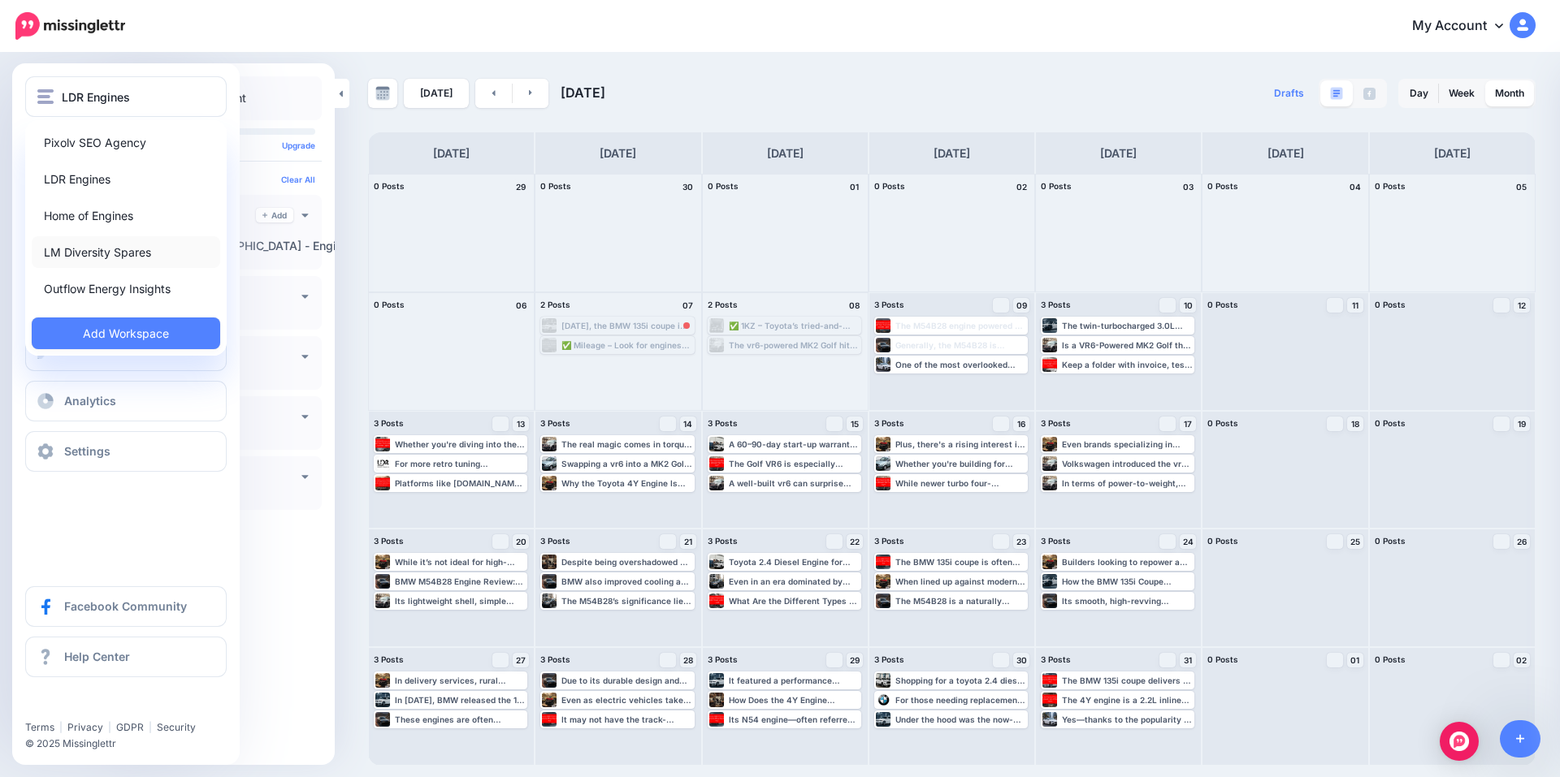
click at [93, 251] on link "LM Diversity Spares" at bounding box center [126, 252] width 188 height 32
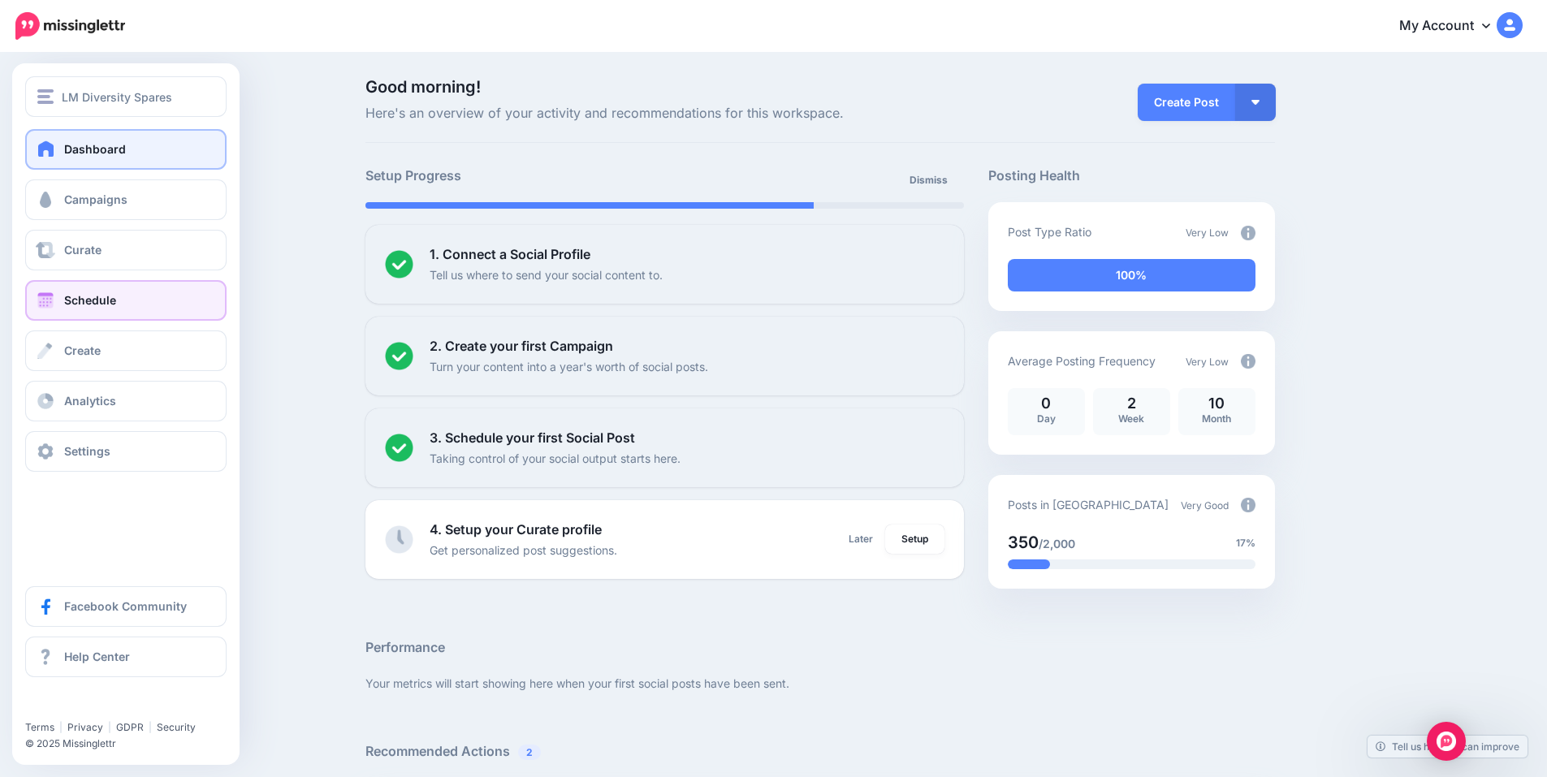
click at [106, 297] on span "Schedule" at bounding box center [90, 300] width 52 height 14
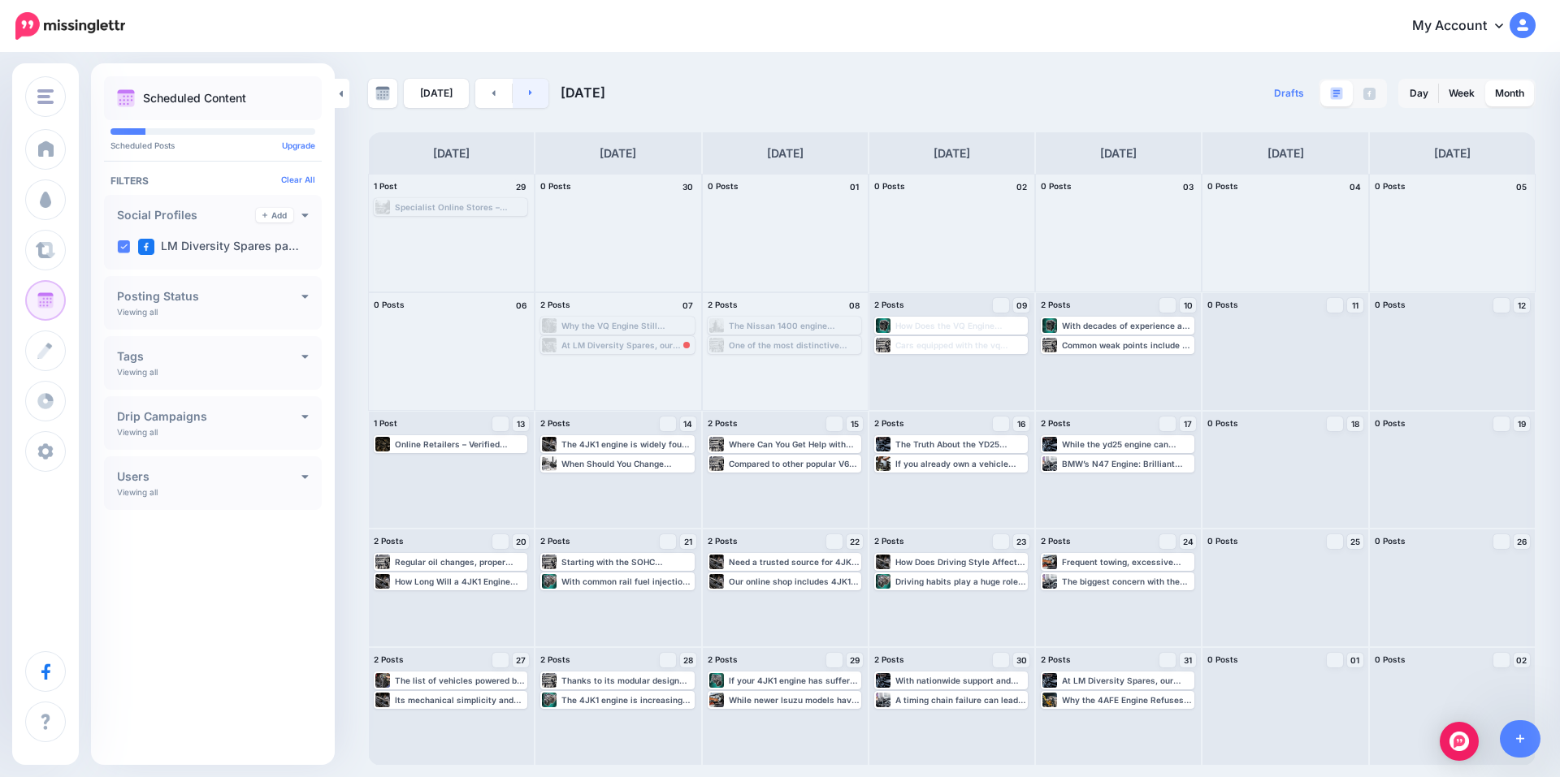
click at [529, 93] on icon at bounding box center [531, 93] width 4 height 10
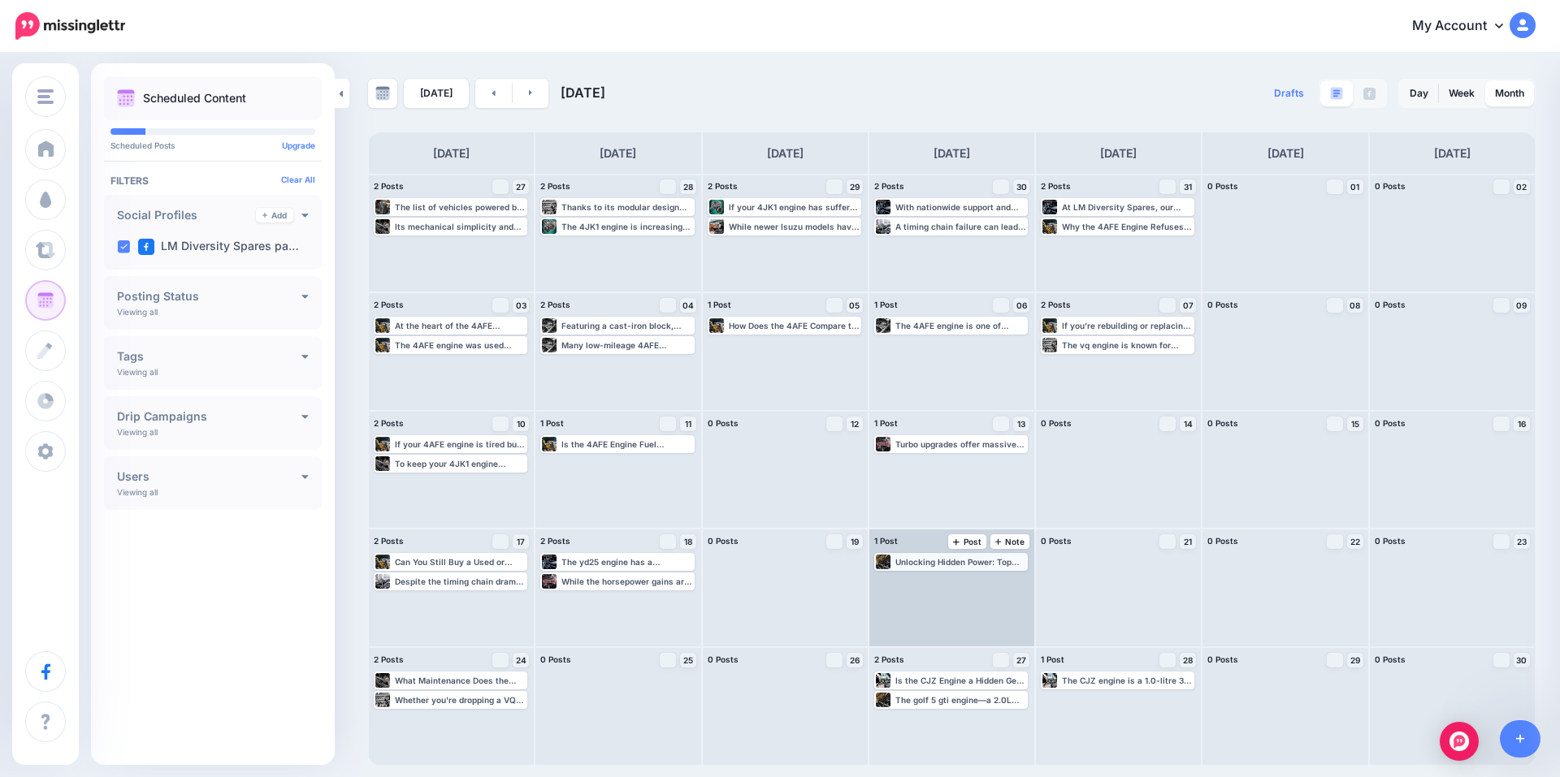
click at [945, 559] on div "Unlocking Hidden Power: Top Mods for Your Golf 5 GTI Engine ▸ https://lttr.ai/A…" at bounding box center [960, 562] width 131 height 10
click at [989, 584] on img at bounding box center [990, 582] width 8 height 8
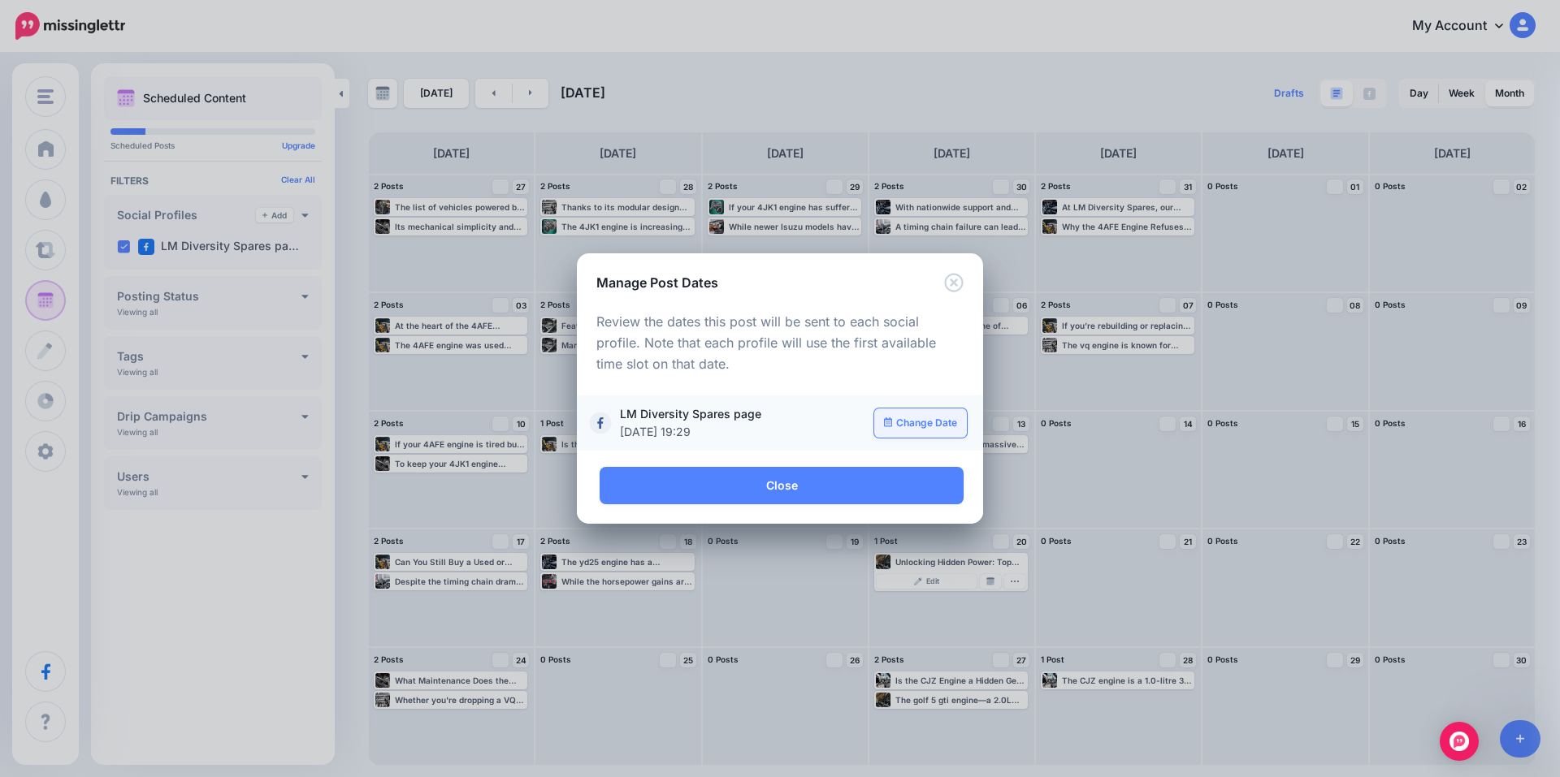
click at [905, 433] on link "Change Date" at bounding box center [920, 423] width 93 height 29
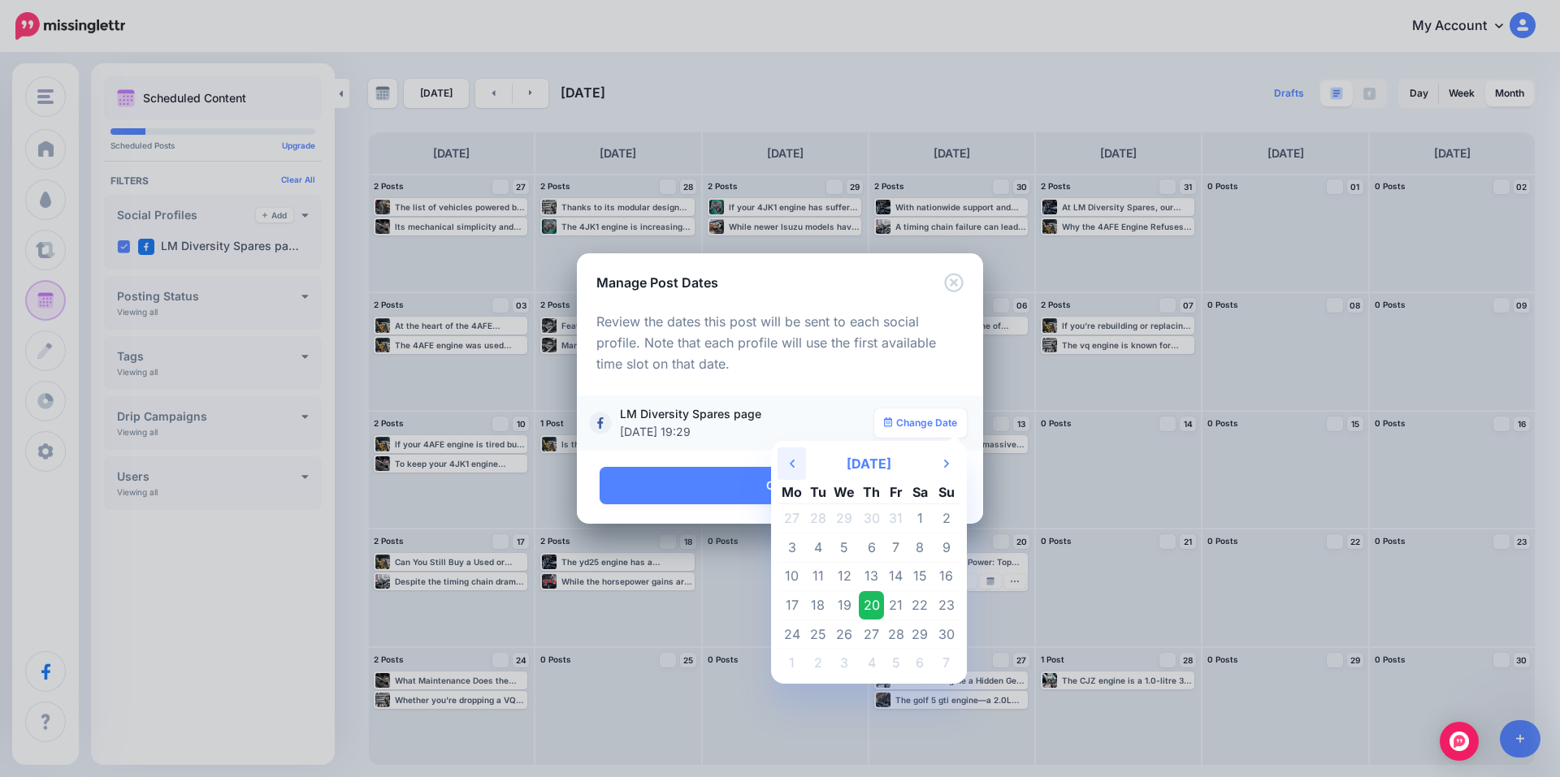
click at [803, 464] on th "Previous Month" at bounding box center [791, 464] width 28 height 32
click at [872, 546] on td "9" at bounding box center [871, 548] width 25 height 29
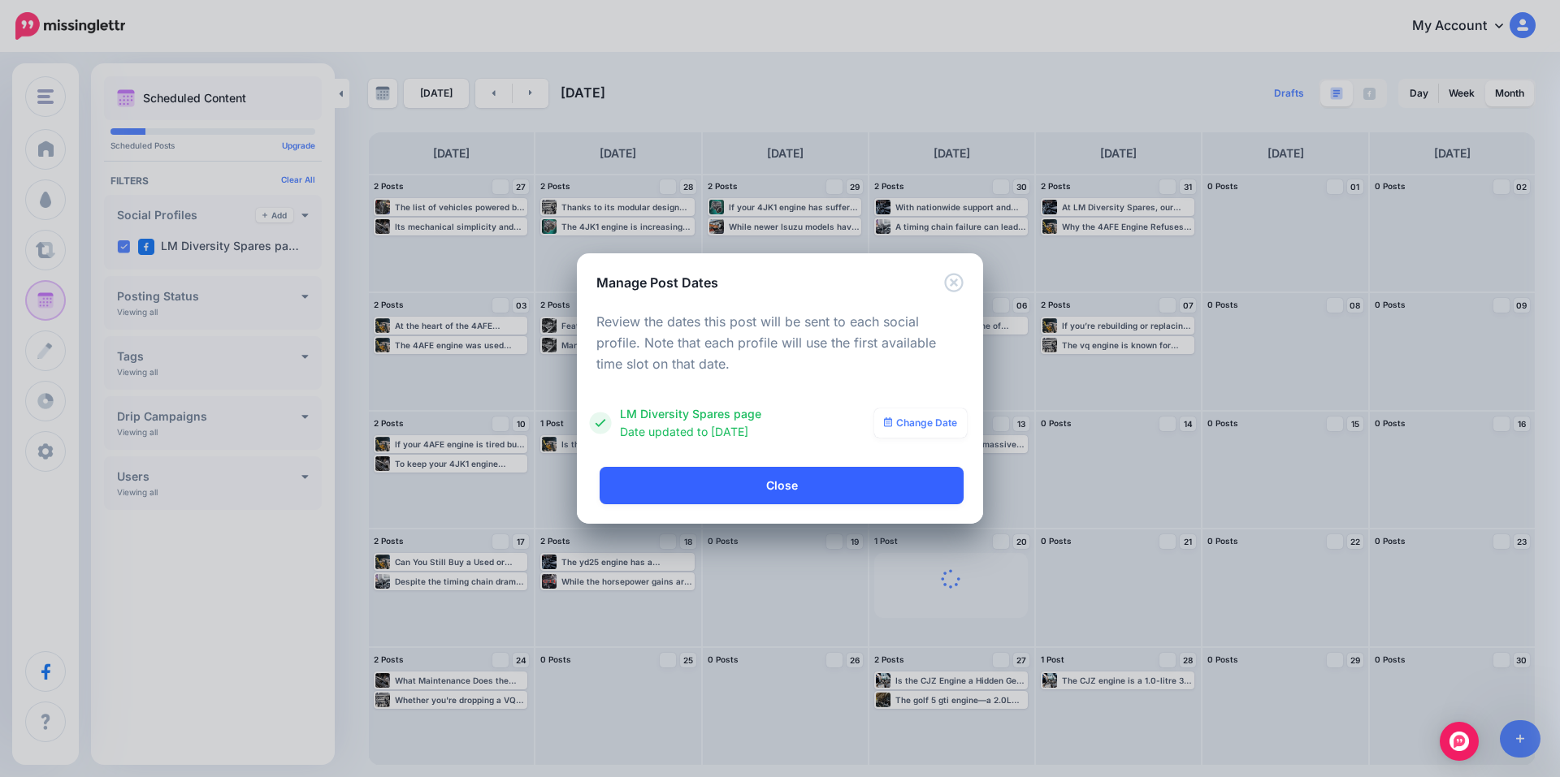
click at [852, 488] on link "Close" at bounding box center [781, 485] width 364 height 37
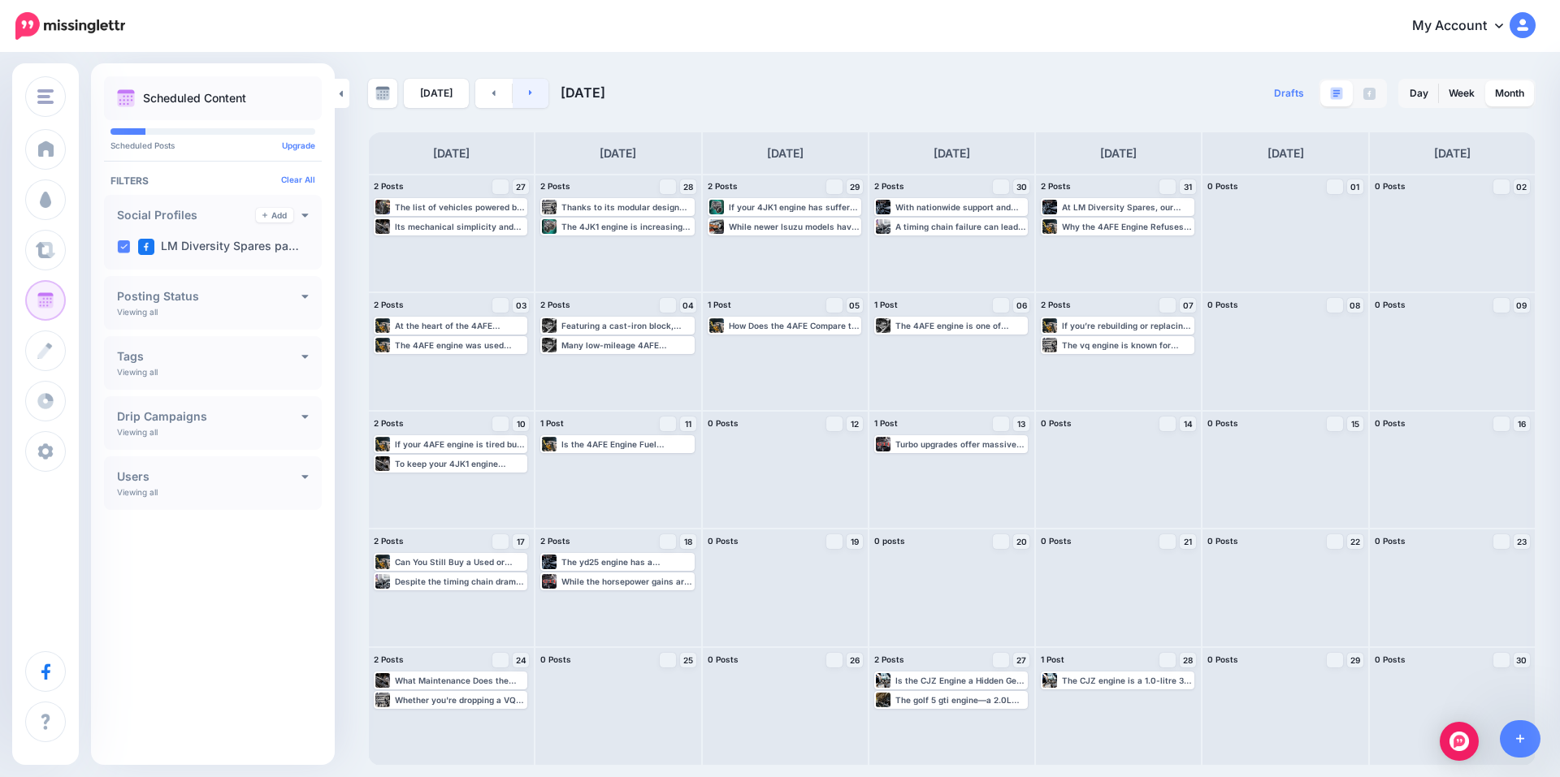
click at [529, 97] on icon at bounding box center [531, 93] width 4 height 10
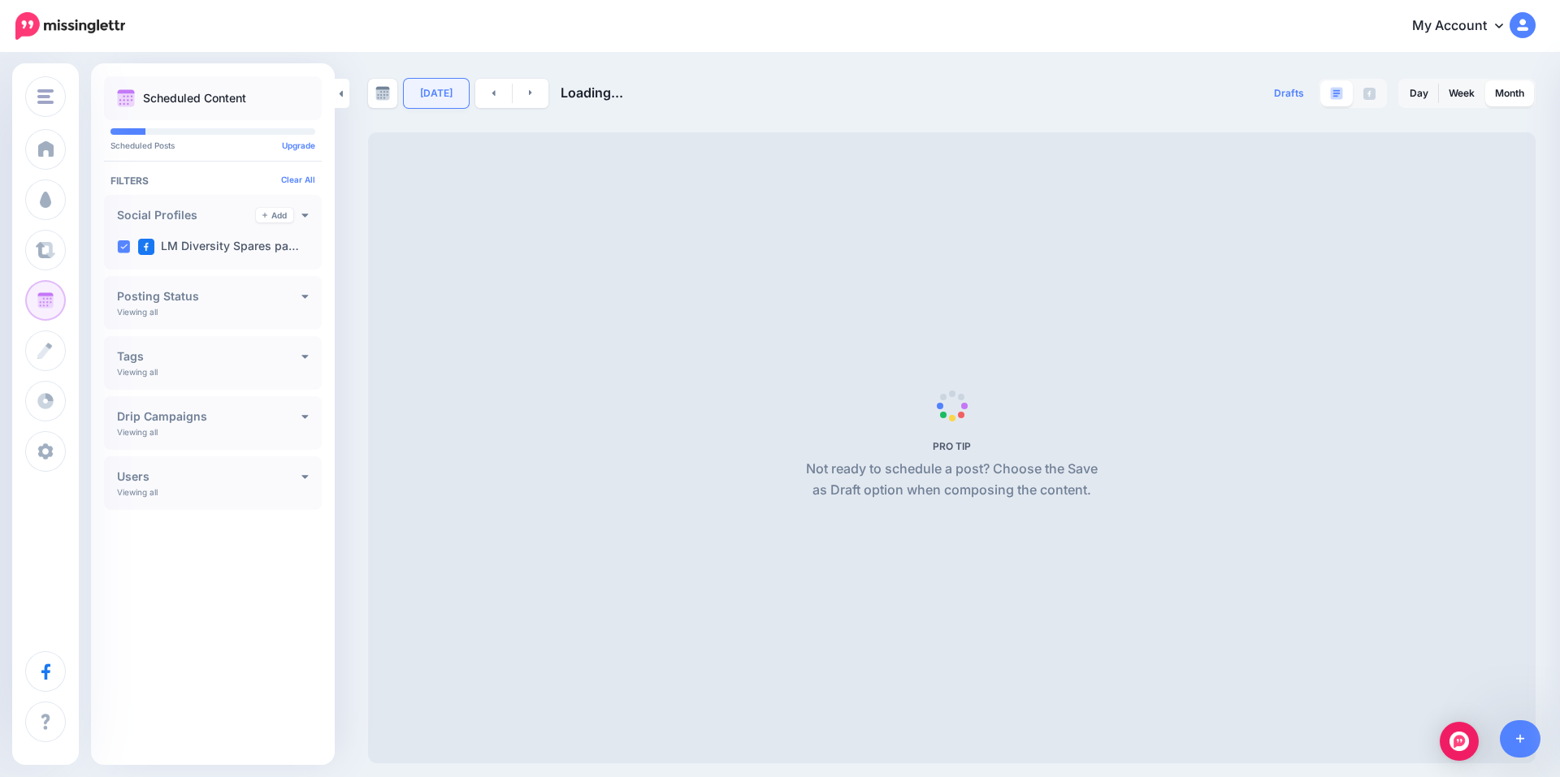
click at [436, 91] on link "Today" at bounding box center [436, 93] width 65 height 29
click at [422, 90] on link "Today" at bounding box center [436, 93] width 65 height 29
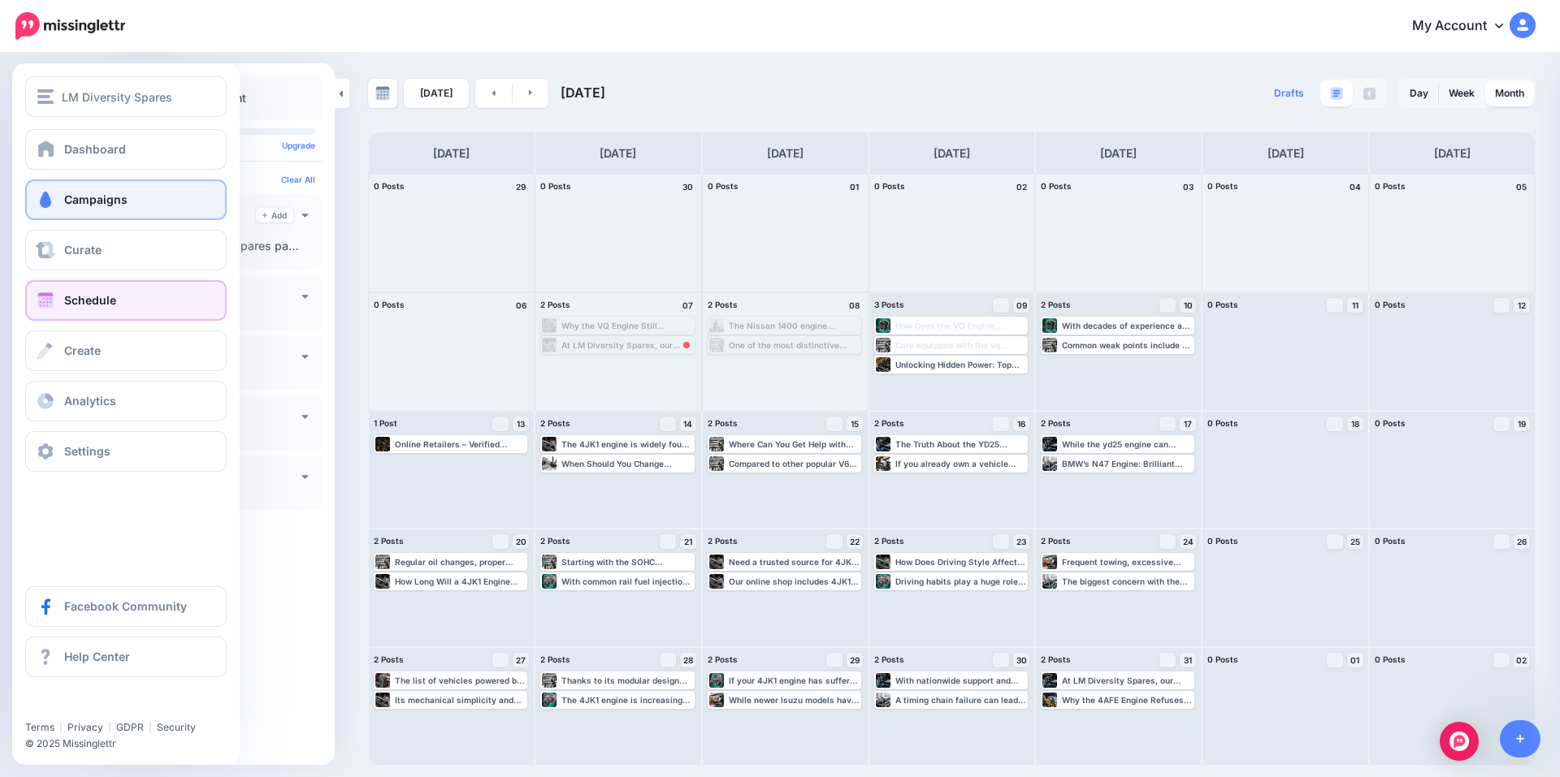
click at [76, 196] on span "Campaigns" at bounding box center [95, 200] width 63 height 14
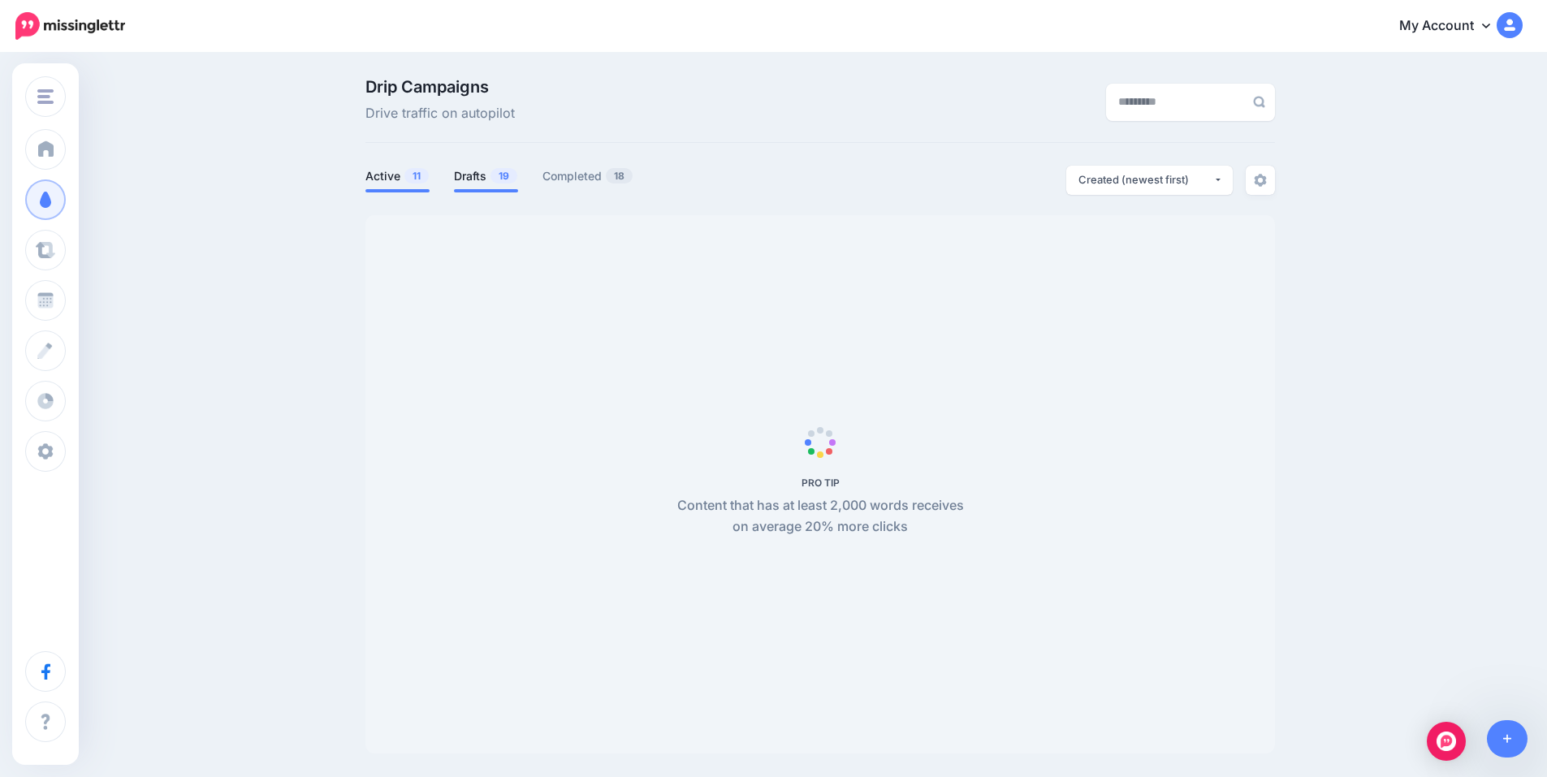
click at [488, 180] on link "Drafts 19" at bounding box center [486, 176] width 64 height 19
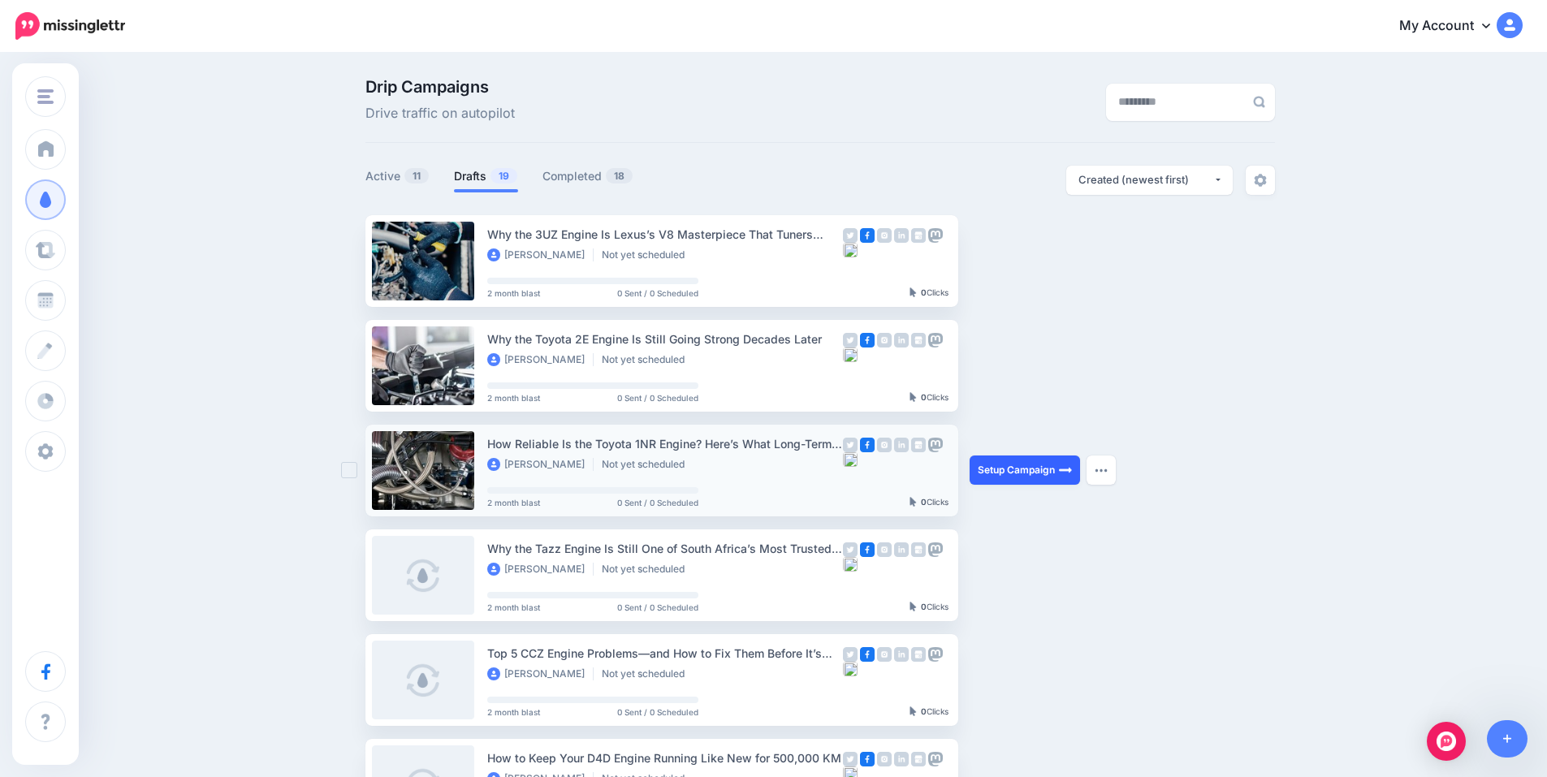
click at [1048, 469] on link "Setup Campaign" at bounding box center [1025, 470] width 110 height 29
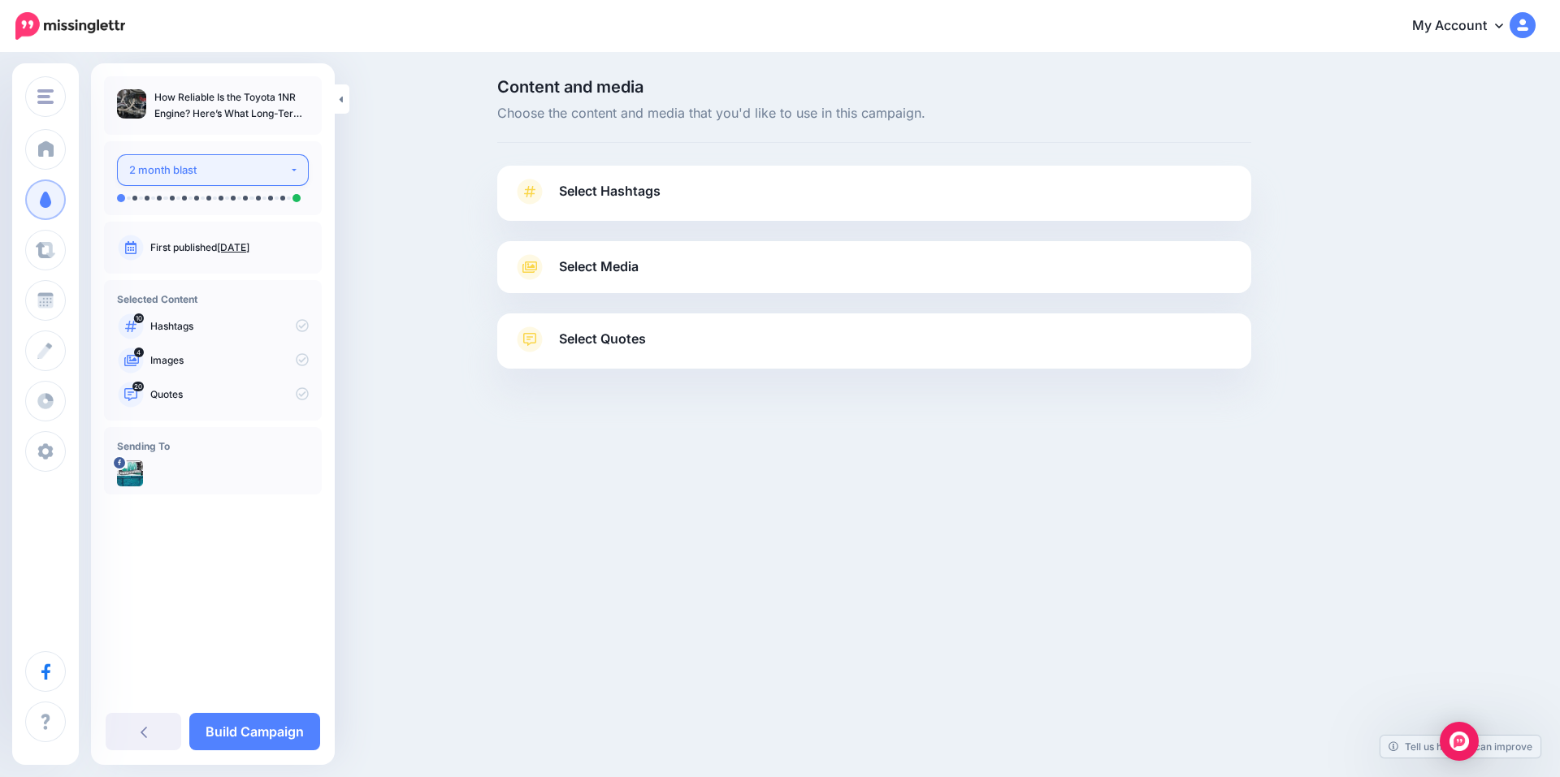
click at [218, 172] on div "2 month blast" at bounding box center [209, 170] width 160 height 19
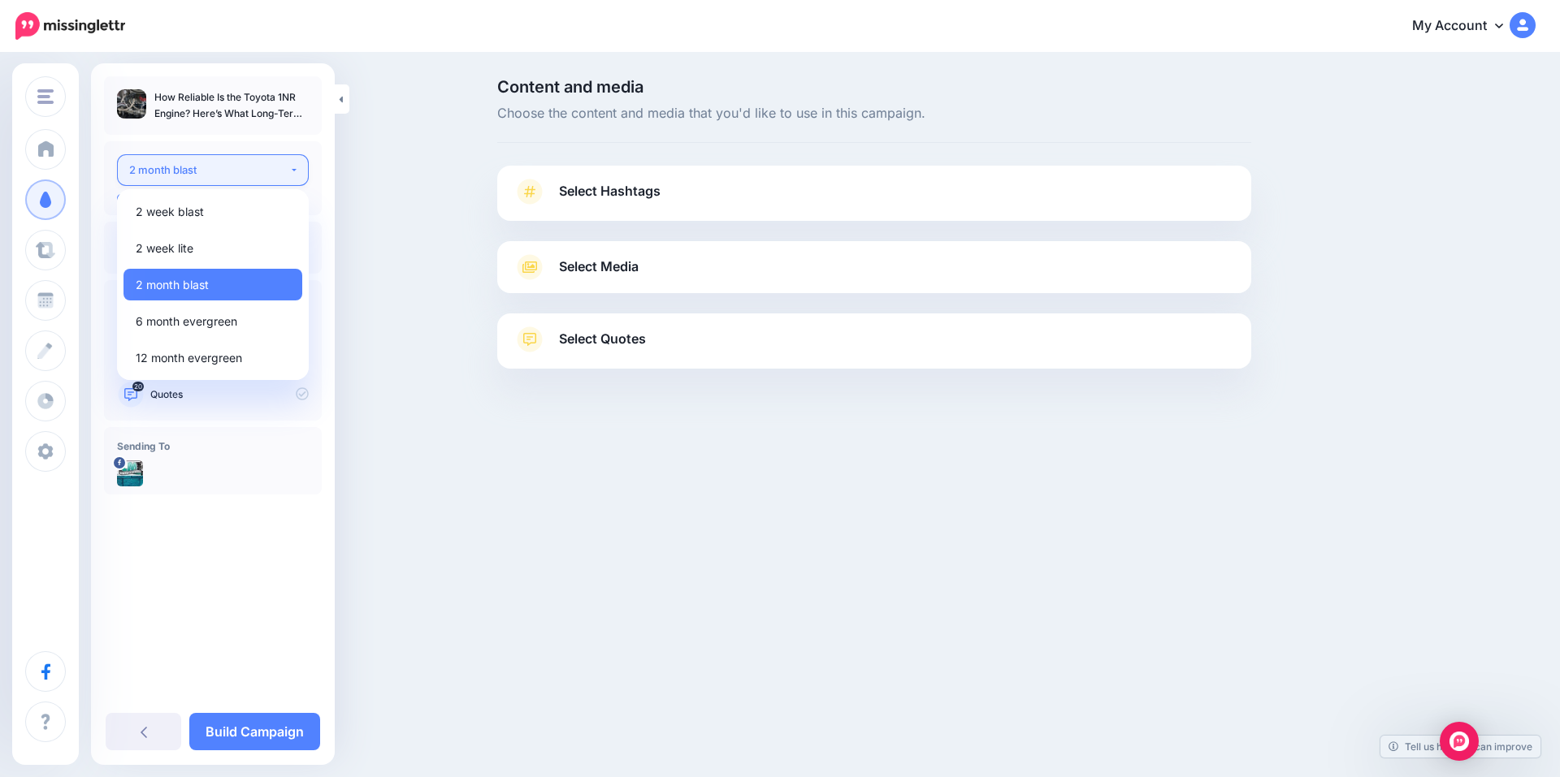
click at [217, 167] on div "2 month blast" at bounding box center [209, 170] width 160 height 19
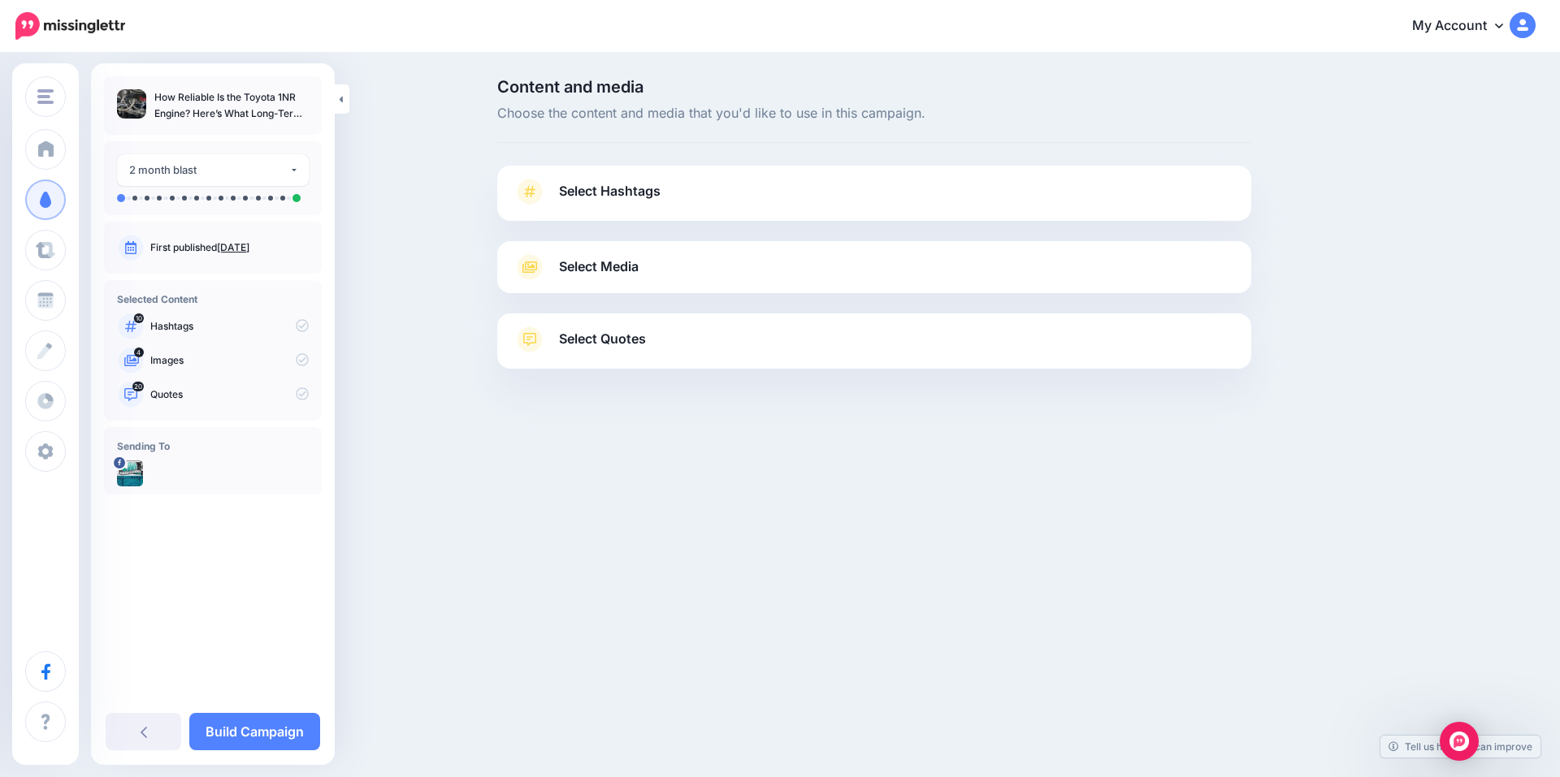
click at [615, 186] on span "Select Hashtags" at bounding box center [610, 191] width 102 height 22
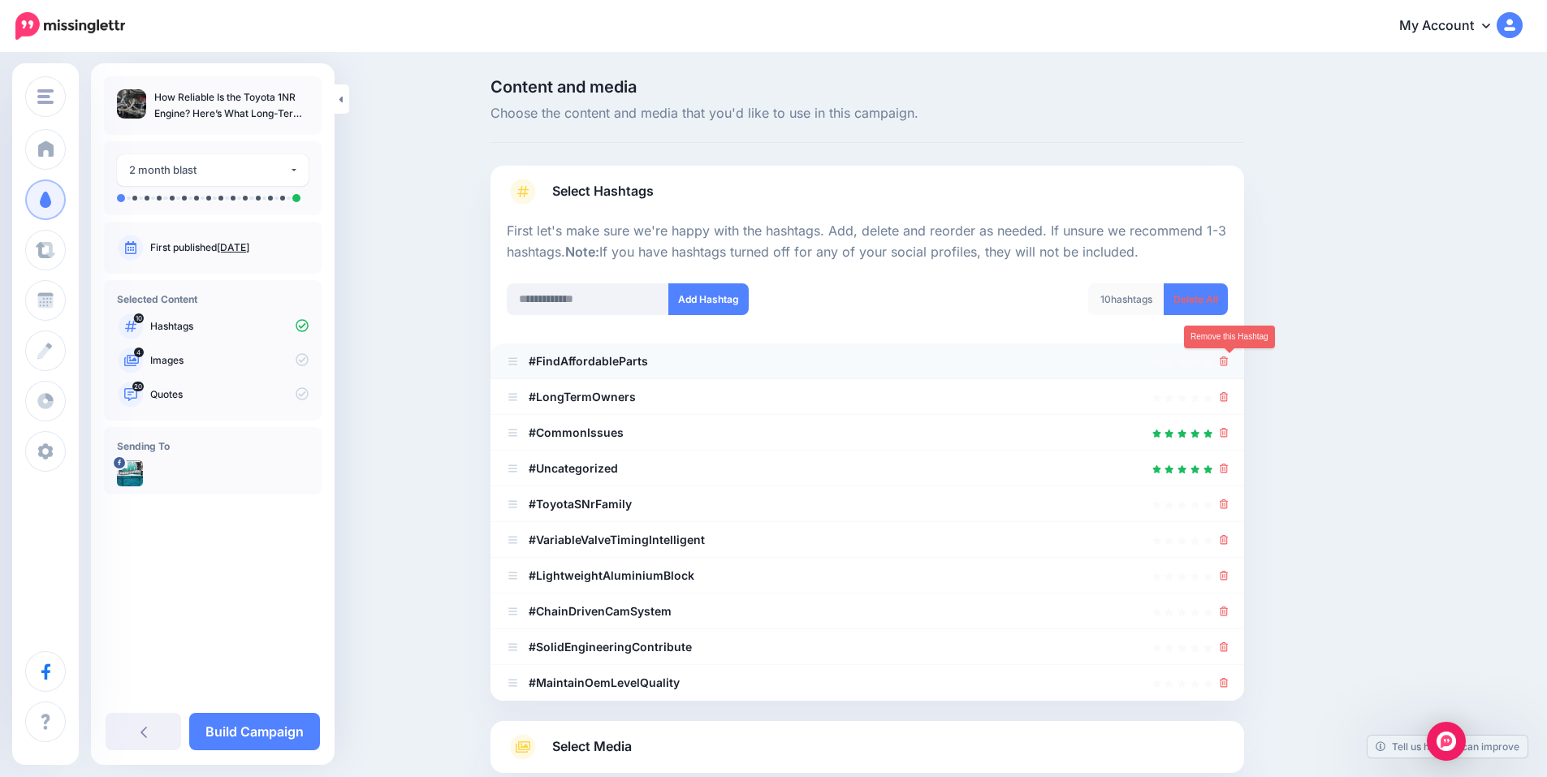
click at [1229, 358] on icon at bounding box center [1224, 362] width 9 height 10
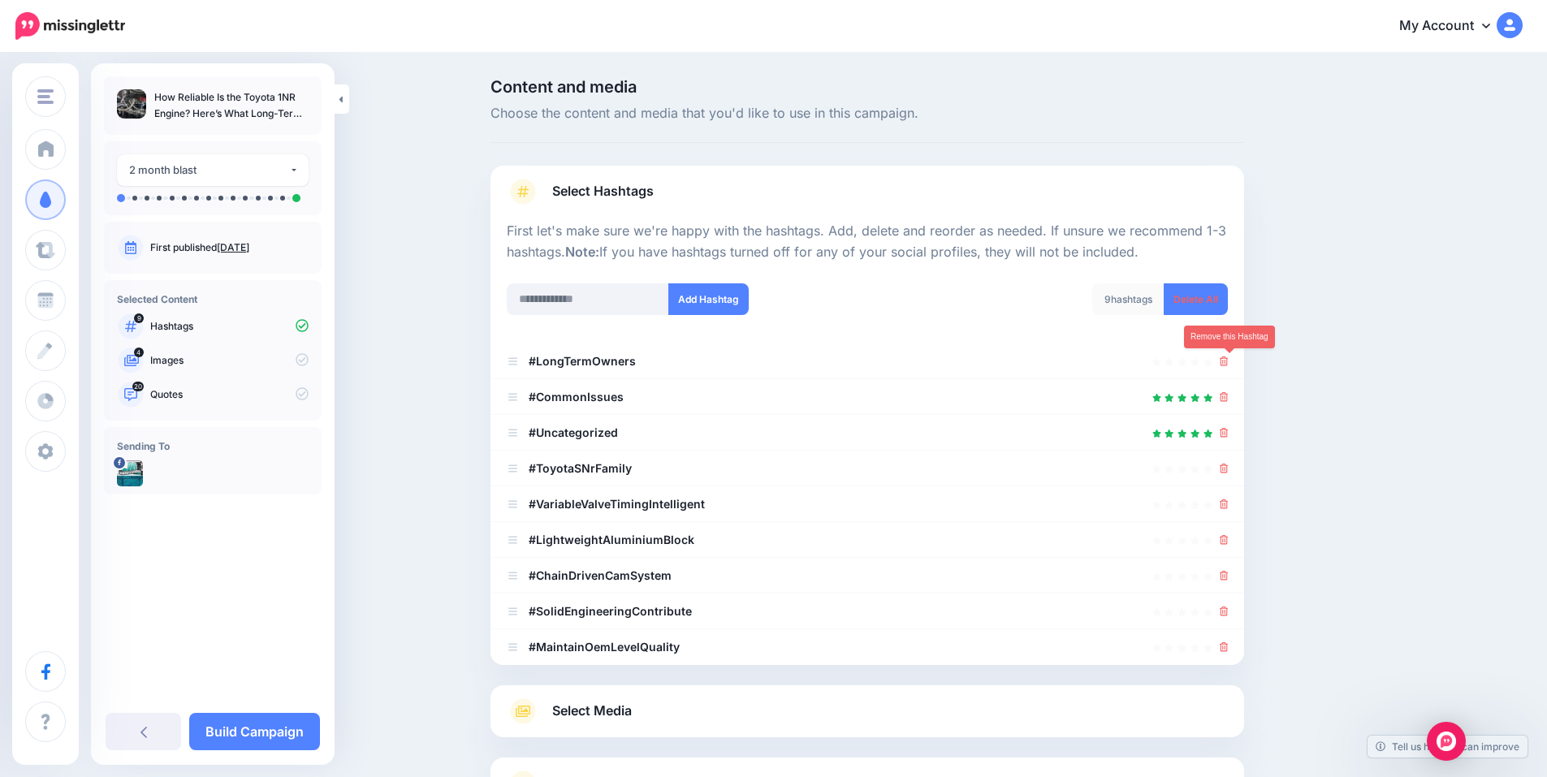
click at [1229, 358] on icon at bounding box center [1224, 362] width 9 height 10
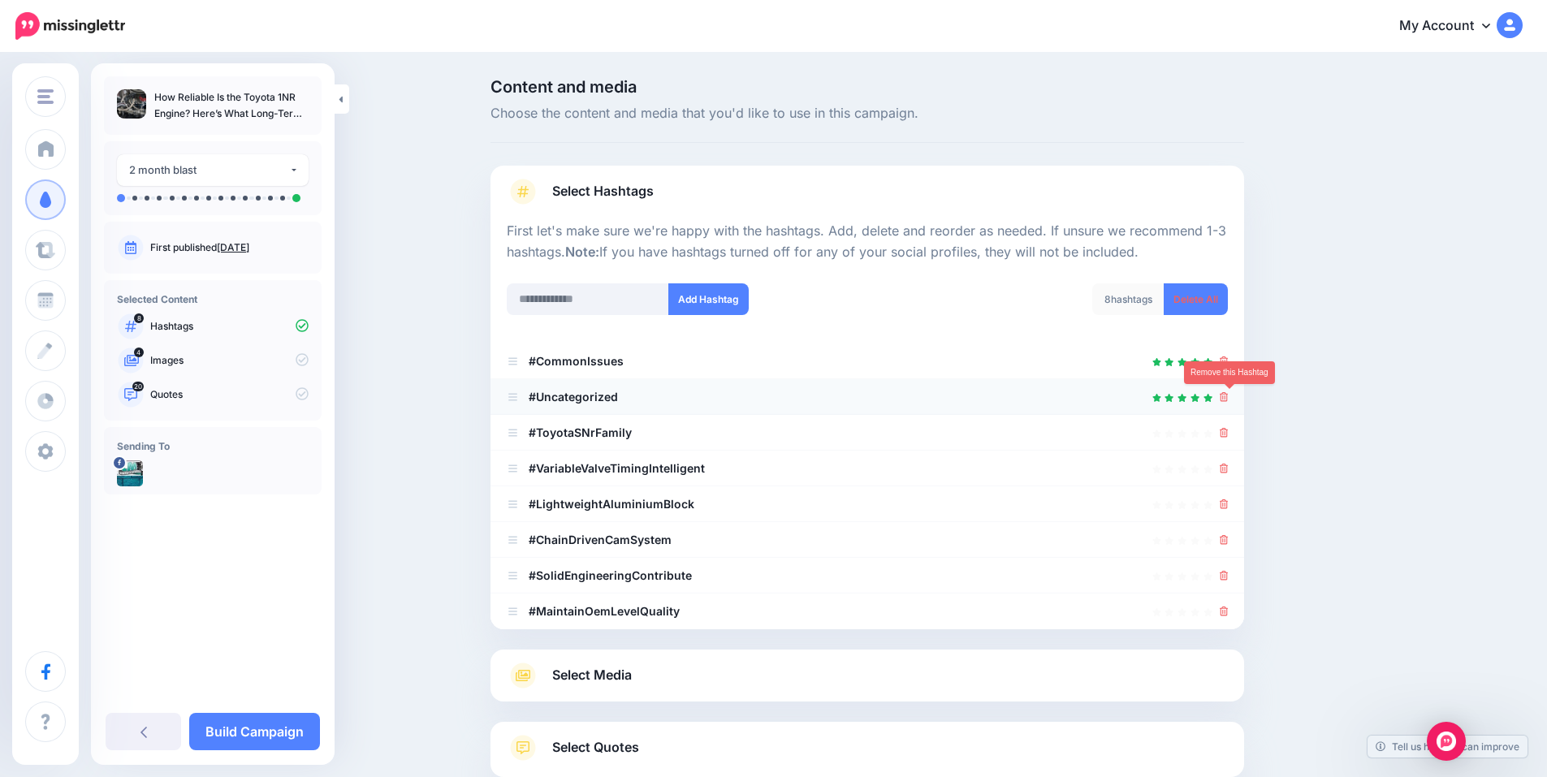
click at [1228, 397] on icon at bounding box center [1224, 397] width 9 height 10
click at [1228, 431] on icon at bounding box center [1224, 433] width 9 height 10
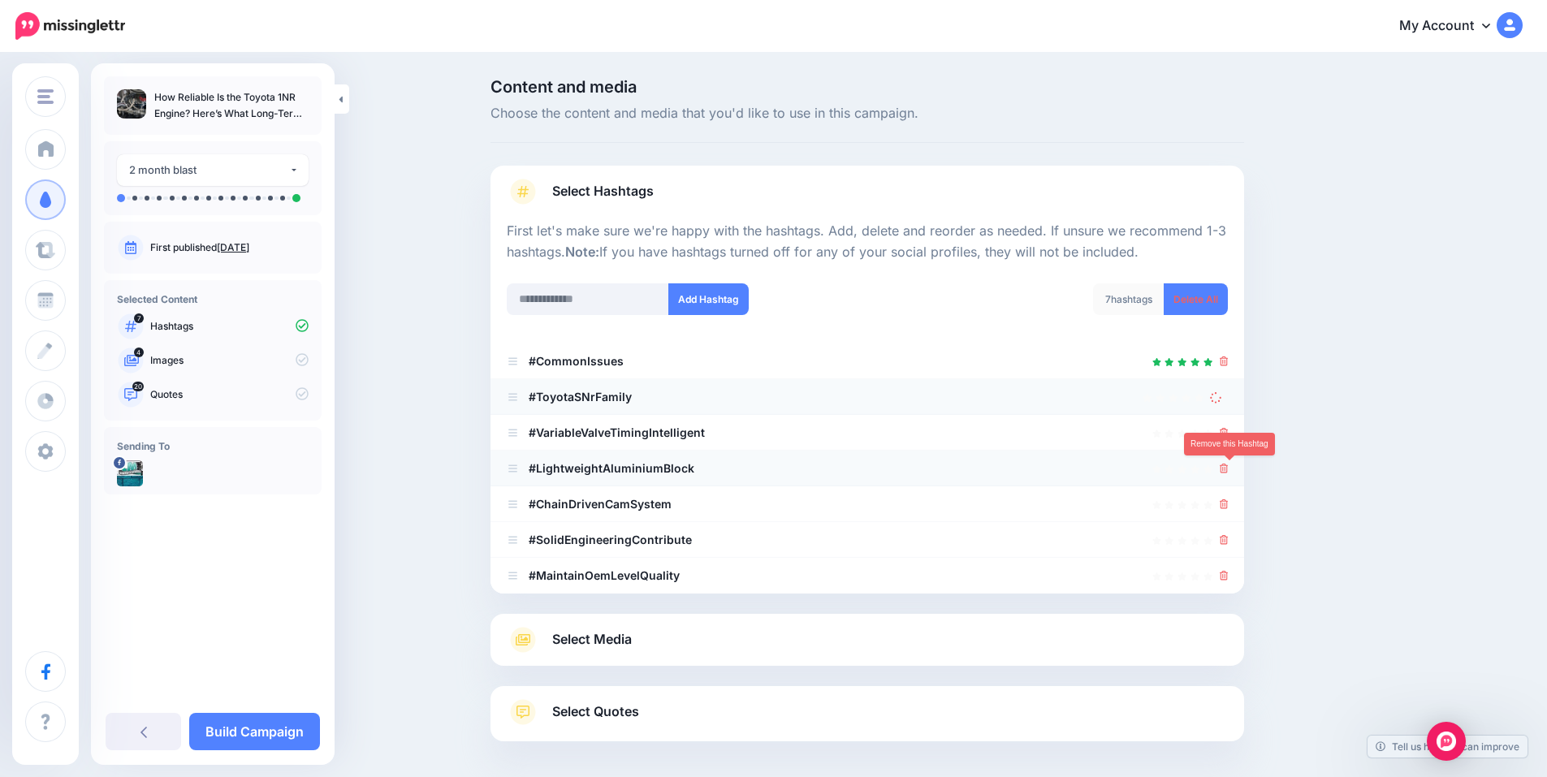
click at [1229, 468] on icon at bounding box center [1224, 469] width 9 height 10
click at [1229, 571] on icon at bounding box center [1224, 576] width 9 height 10
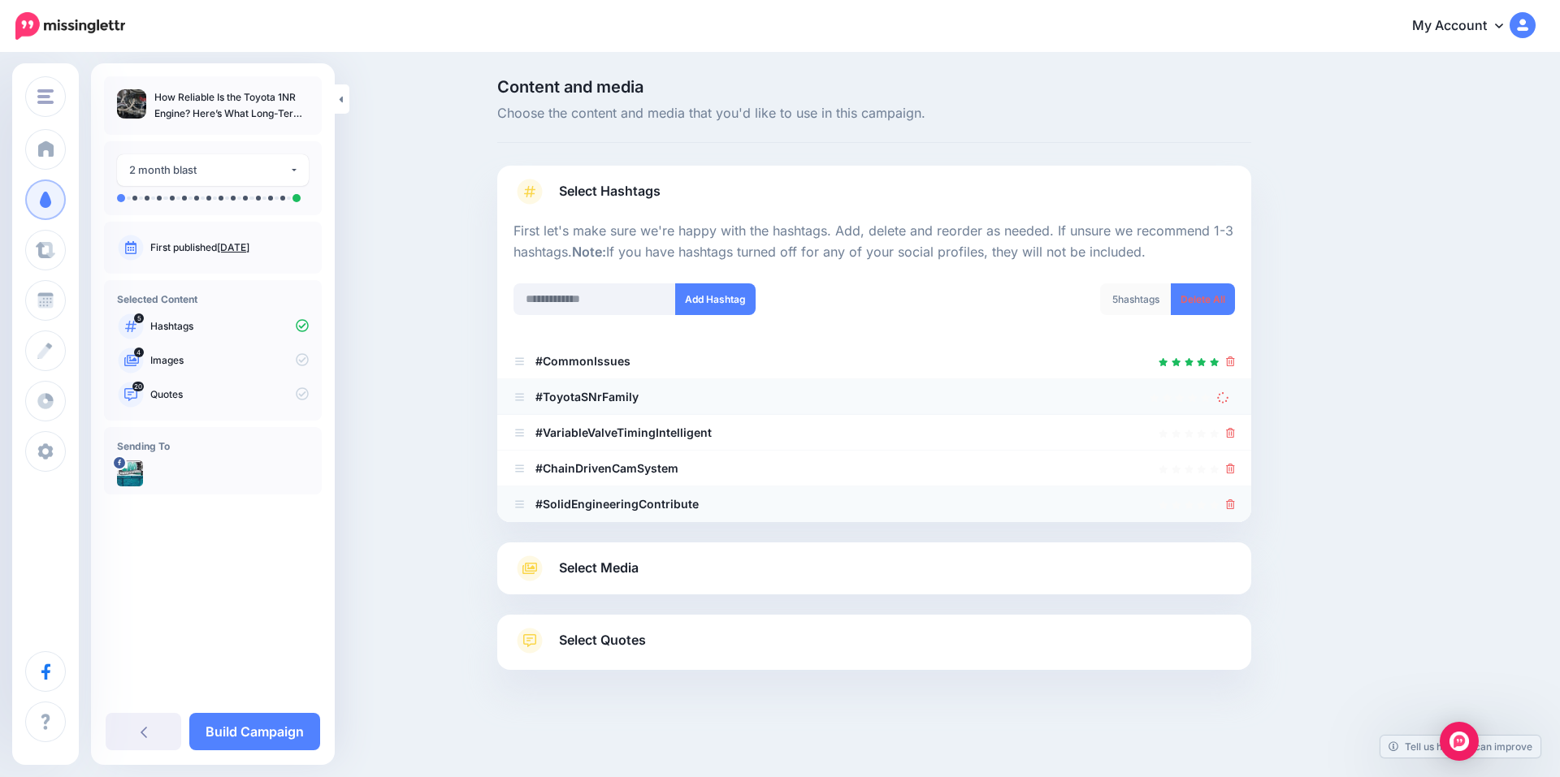
click at [1227, 503] on icon at bounding box center [1230, 505] width 9 height 10
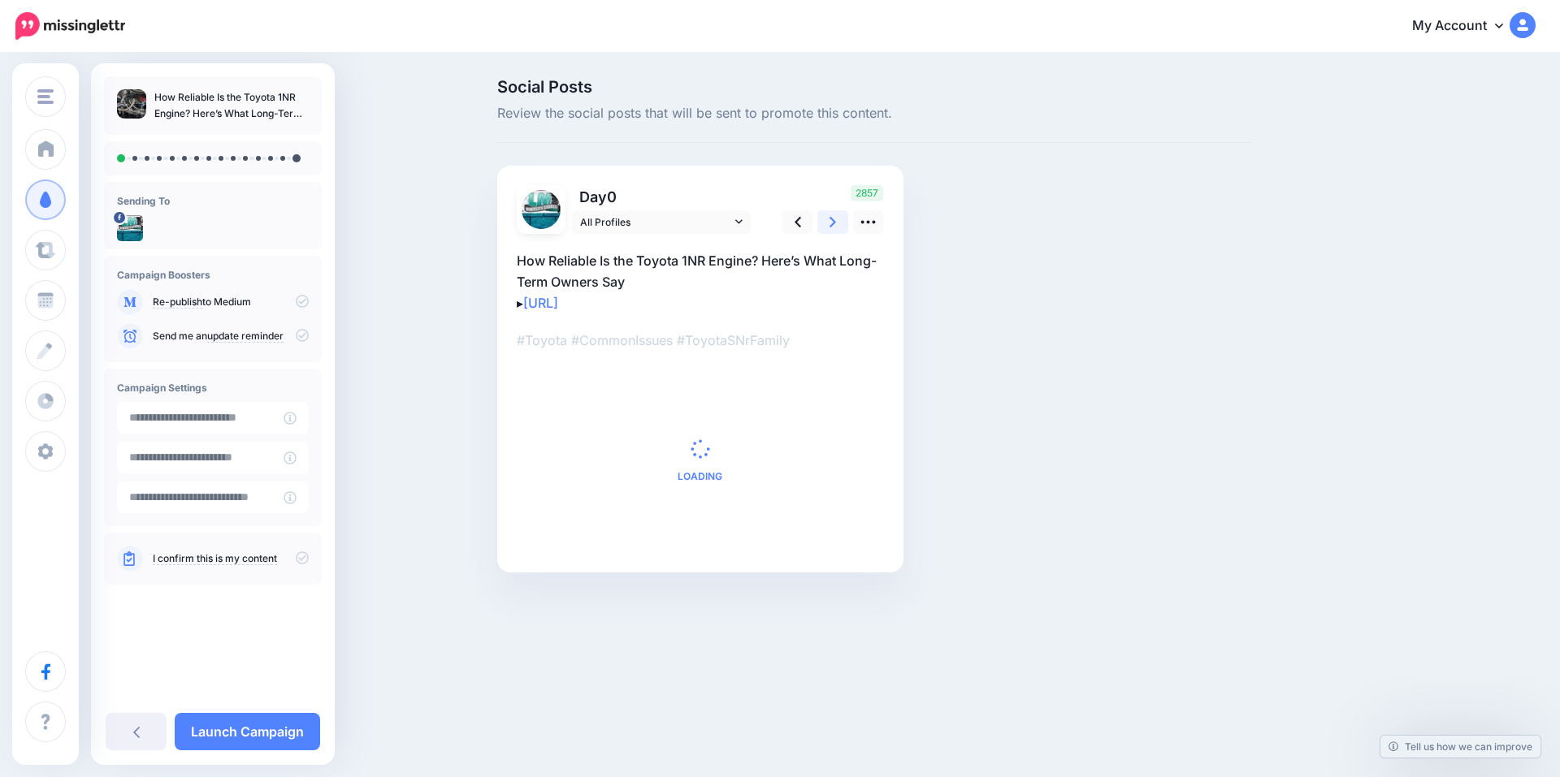
click at [821, 221] on link at bounding box center [832, 222] width 31 height 24
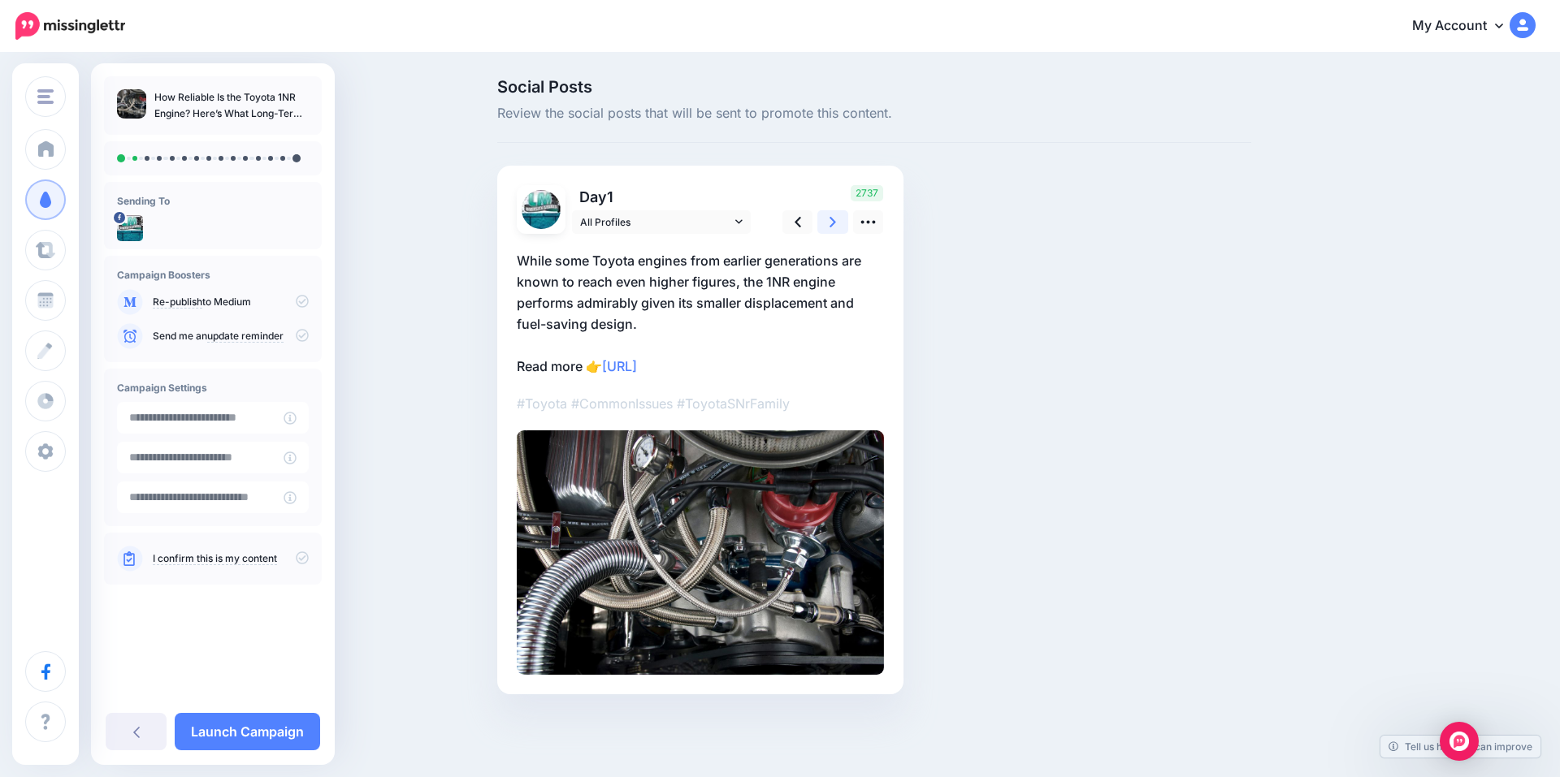
click at [821, 221] on link at bounding box center [832, 222] width 31 height 24
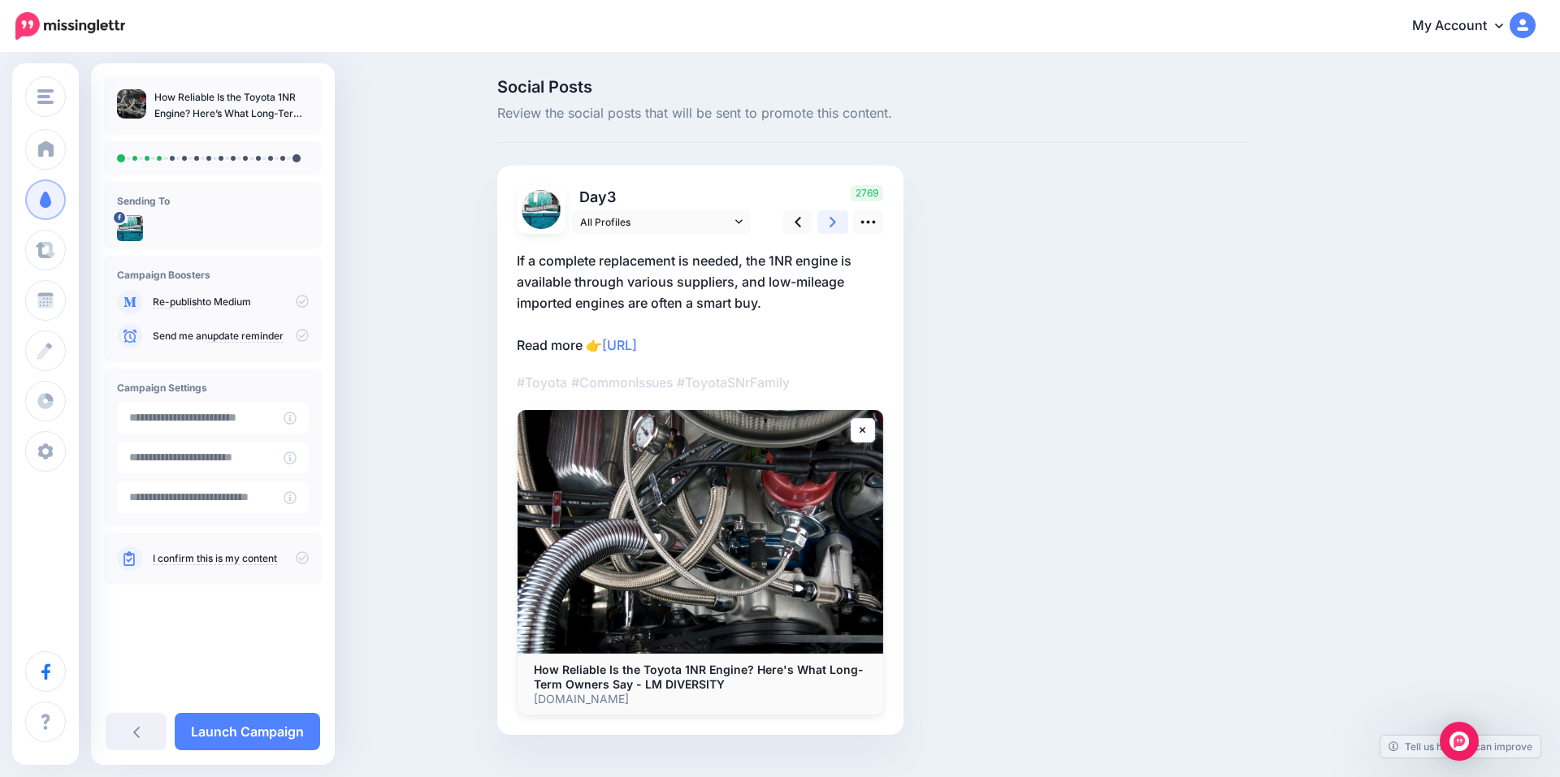
click at [821, 221] on link at bounding box center [832, 222] width 31 height 24
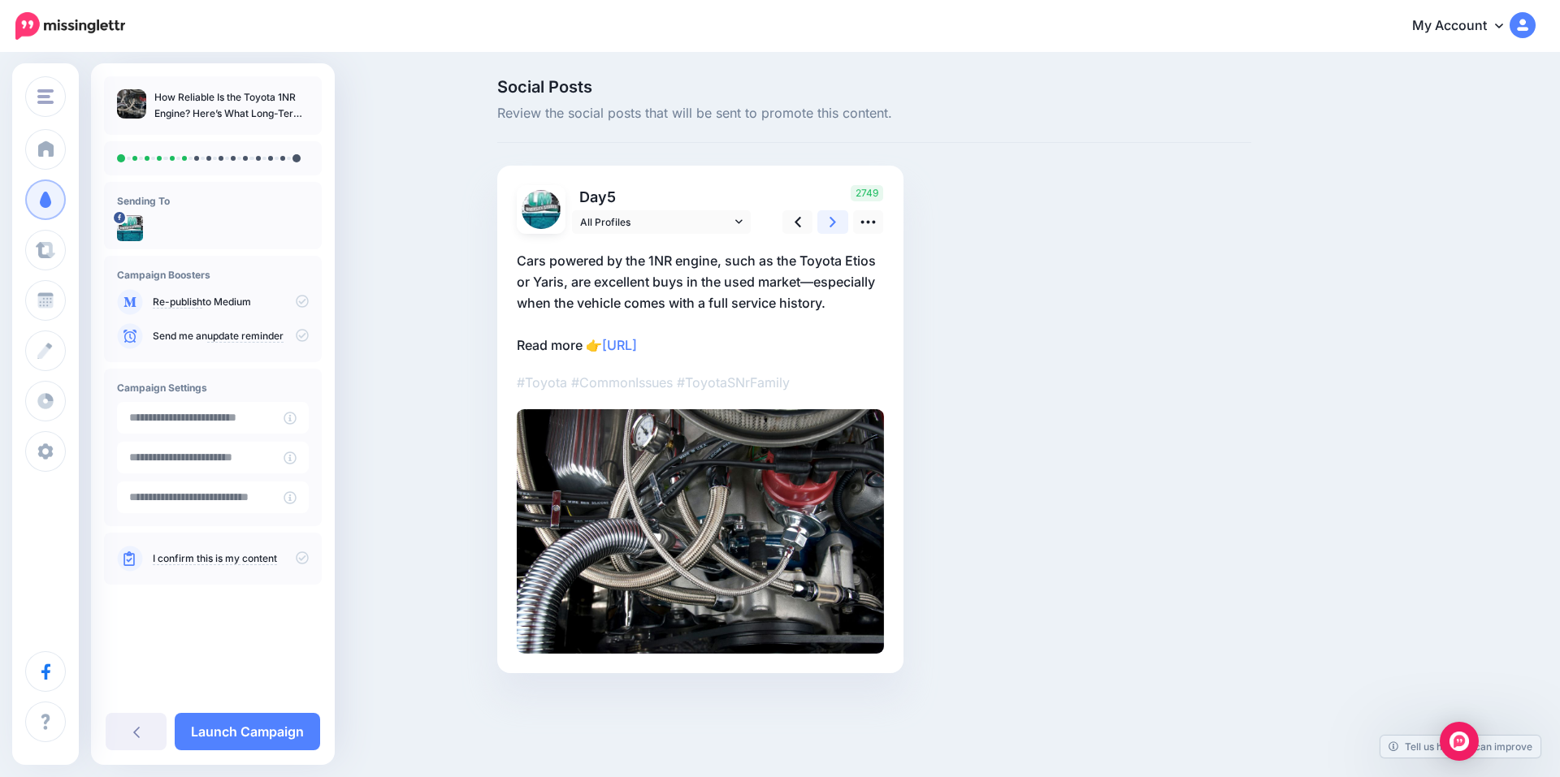
click at [821, 221] on link at bounding box center [832, 222] width 31 height 24
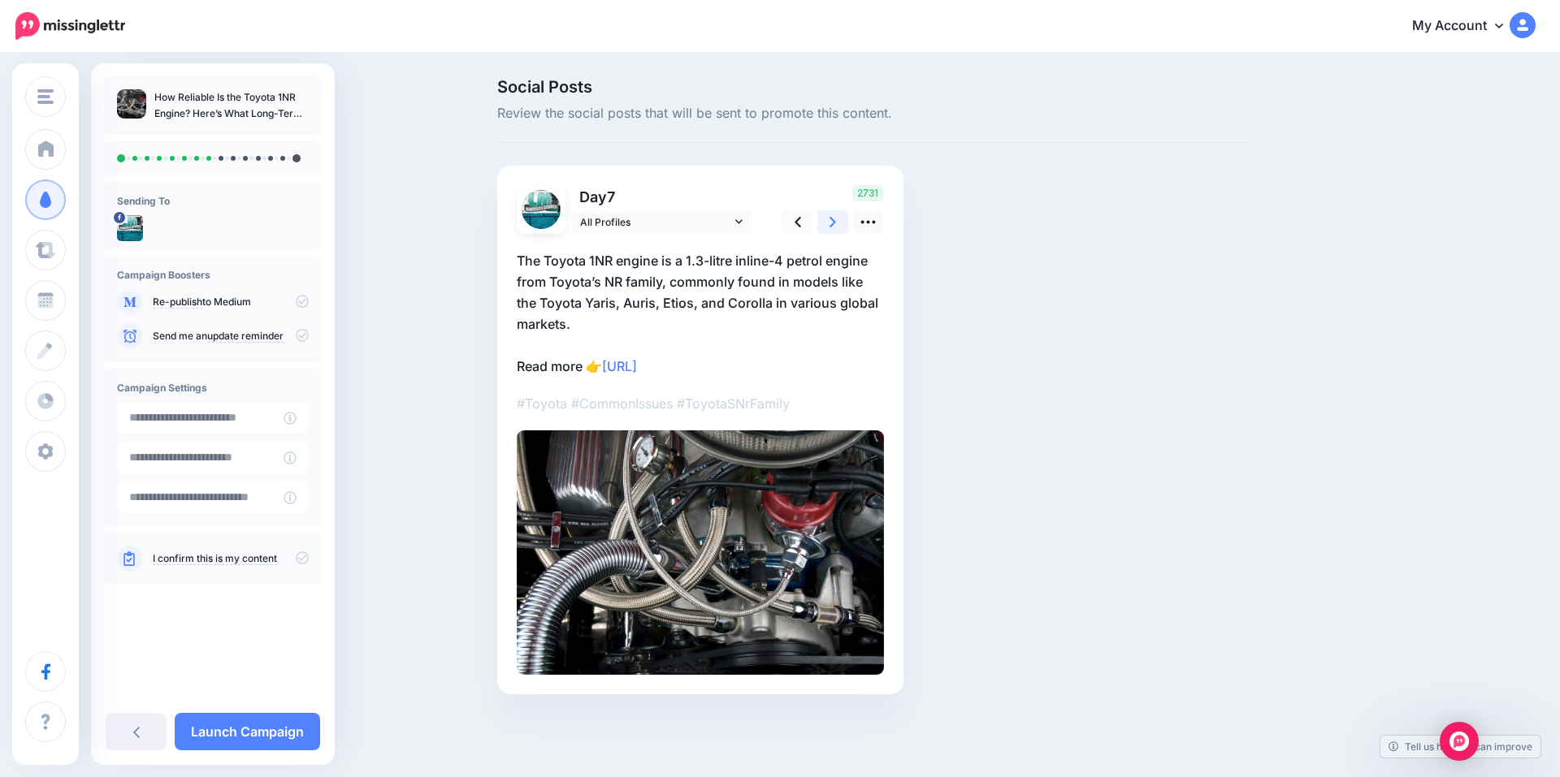
click at [821, 221] on link at bounding box center [832, 222] width 31 height 24
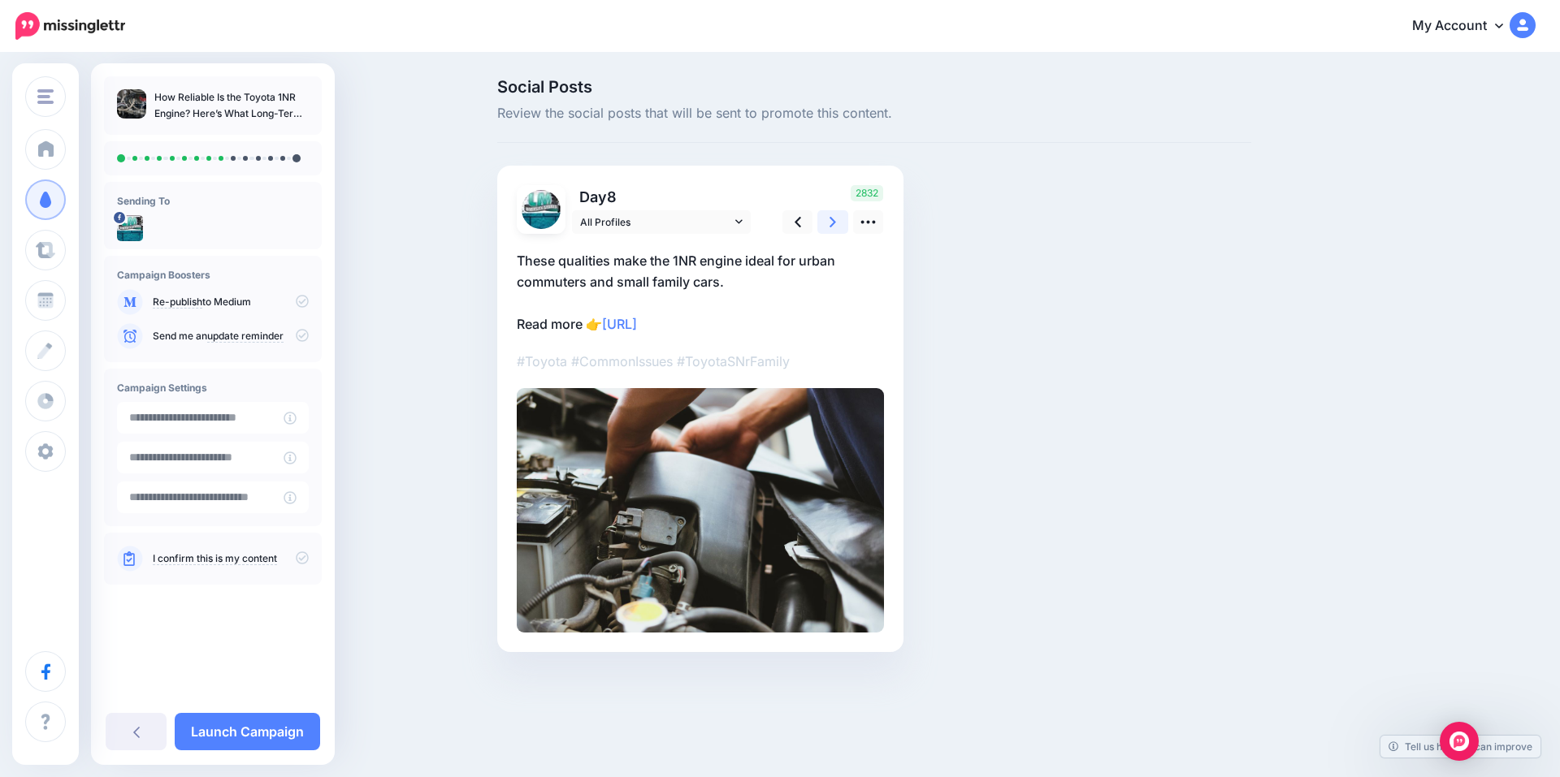
click at [821, 221] on link at bounding box center [832, 222] width 31 height 24
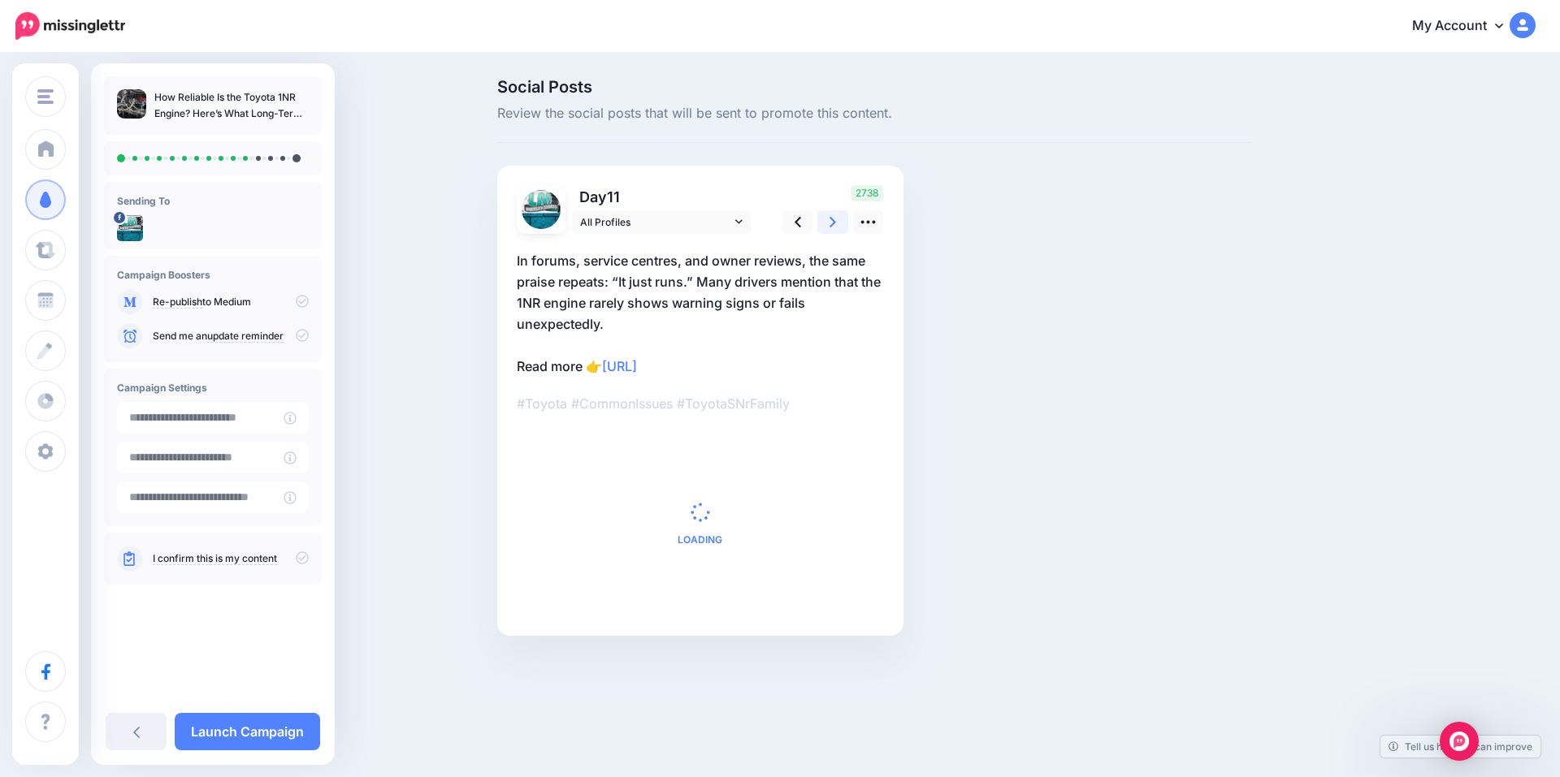
click at [821, 221] on link at bounding box center [832, 222] width 31 height 24
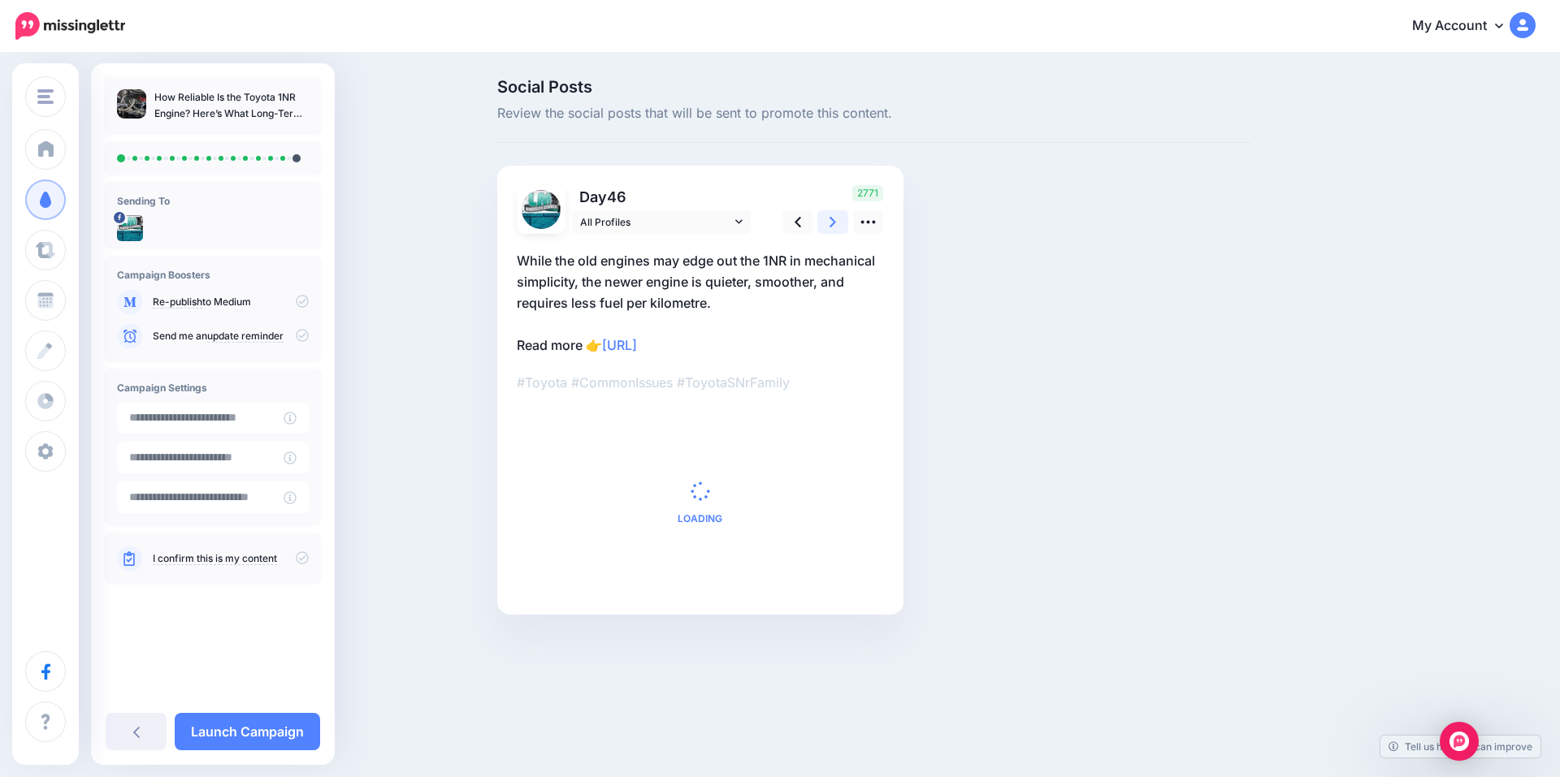
click at [821, 221] on link at bounding box center [832, 222] width 31 height 24
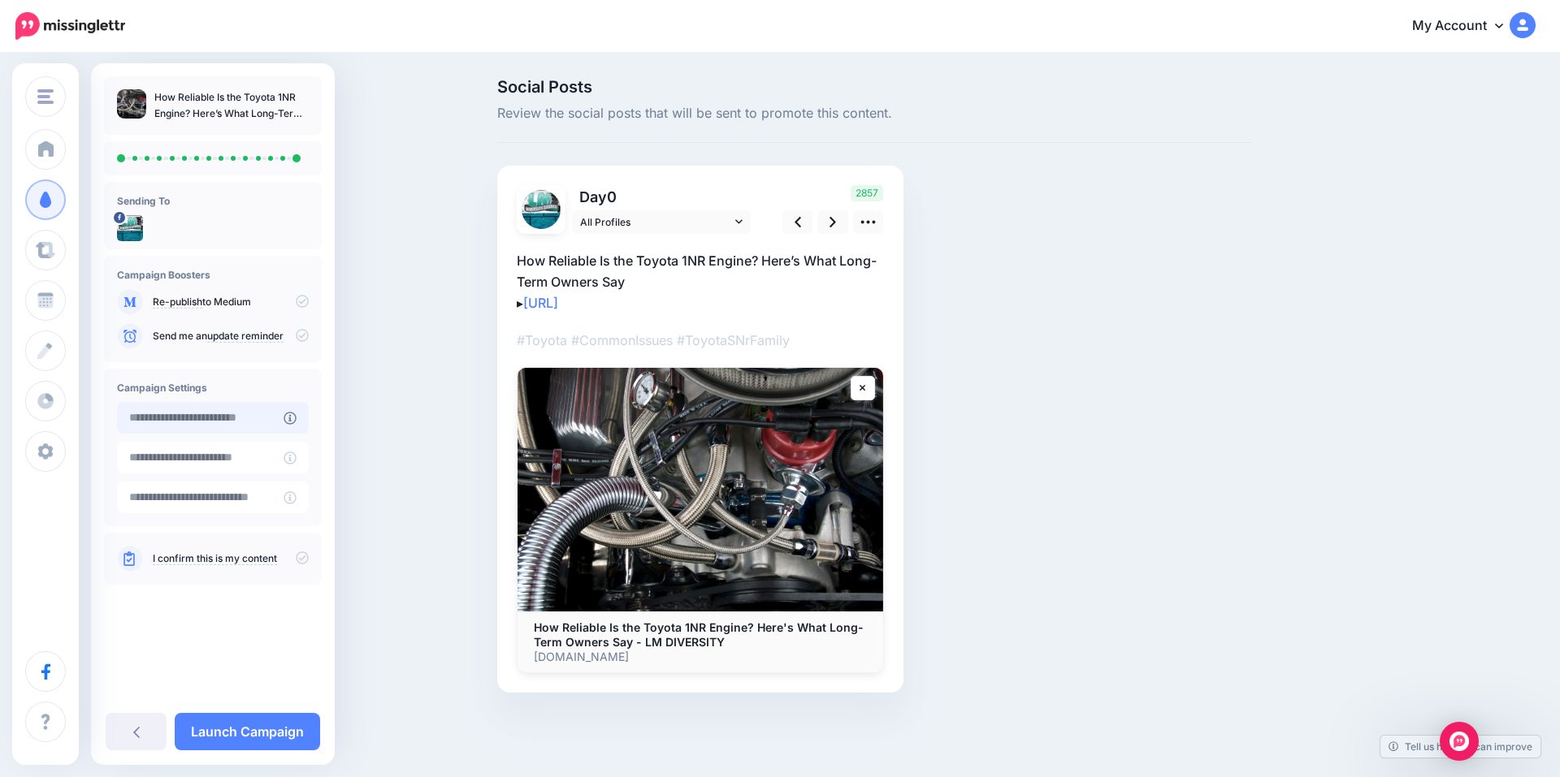
type input "**********"
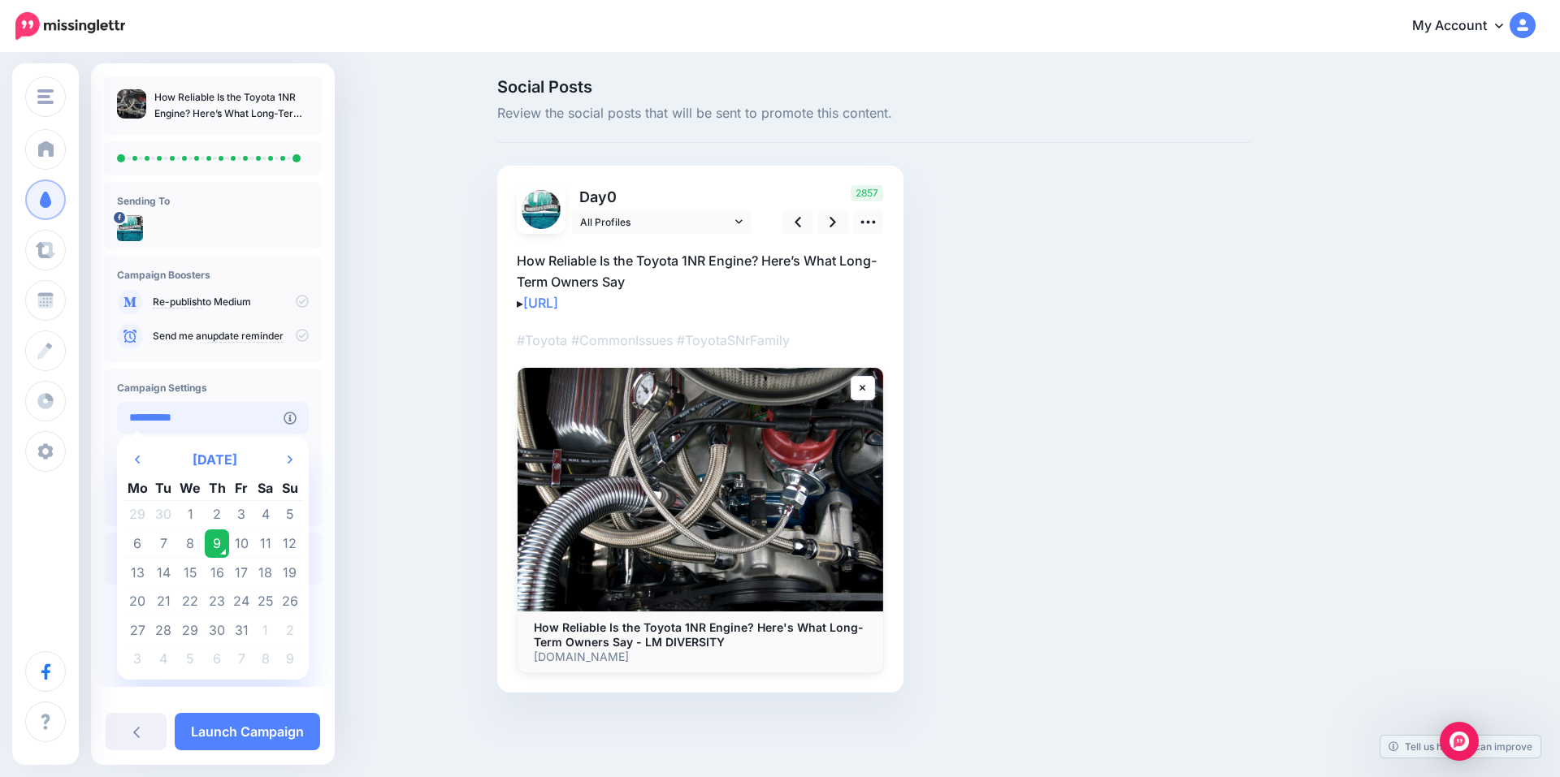
click at [244, 418] on input "**********" at bounding box center [200, 418] width 167 height 32
click at [216, 547] on td "9" at bounding box center [217, 544] width 25 height 29
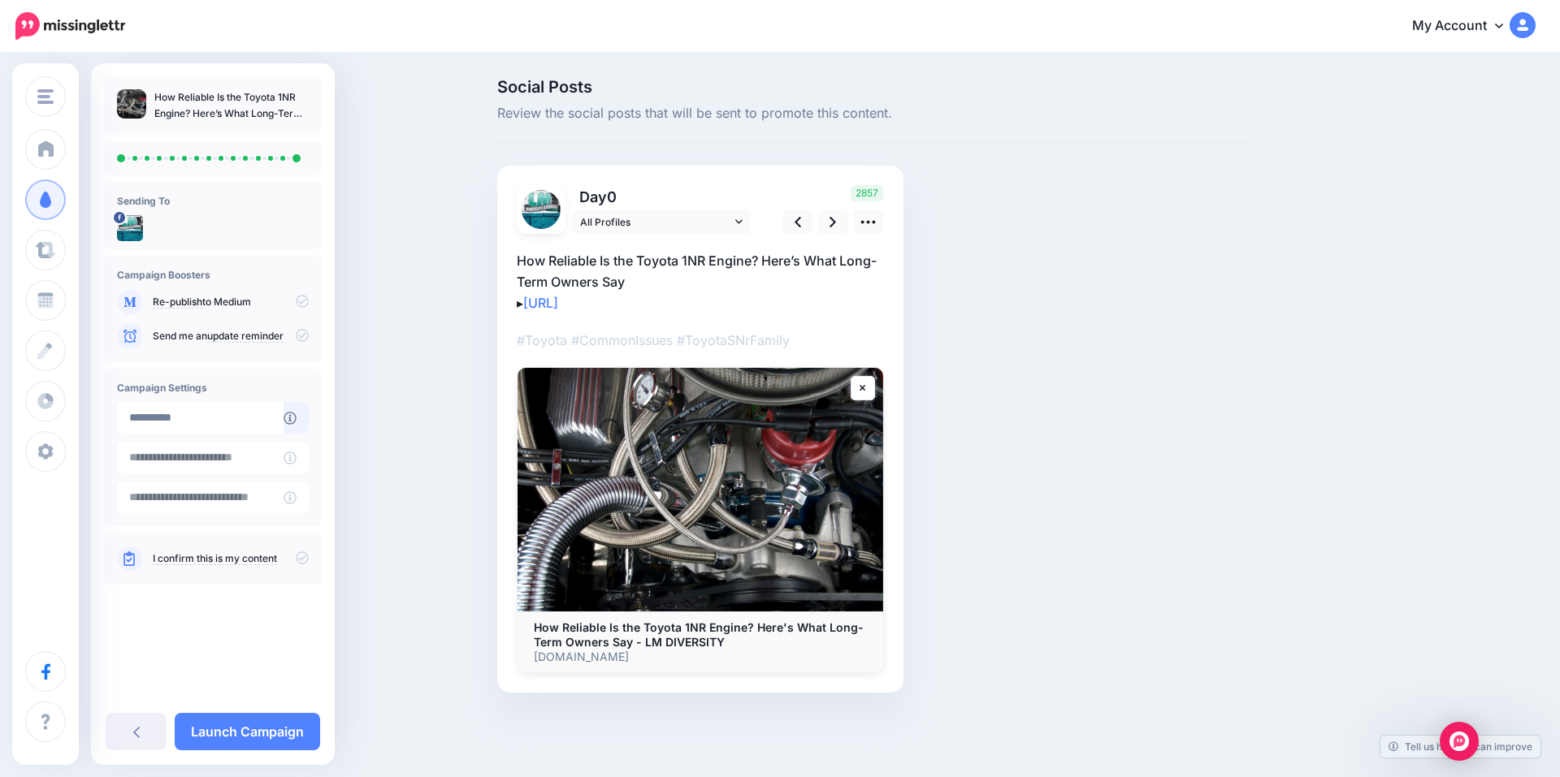
click at [240, 557] on link "I confirm this is my content" at bounding box center [215, 558] width 124 height 13
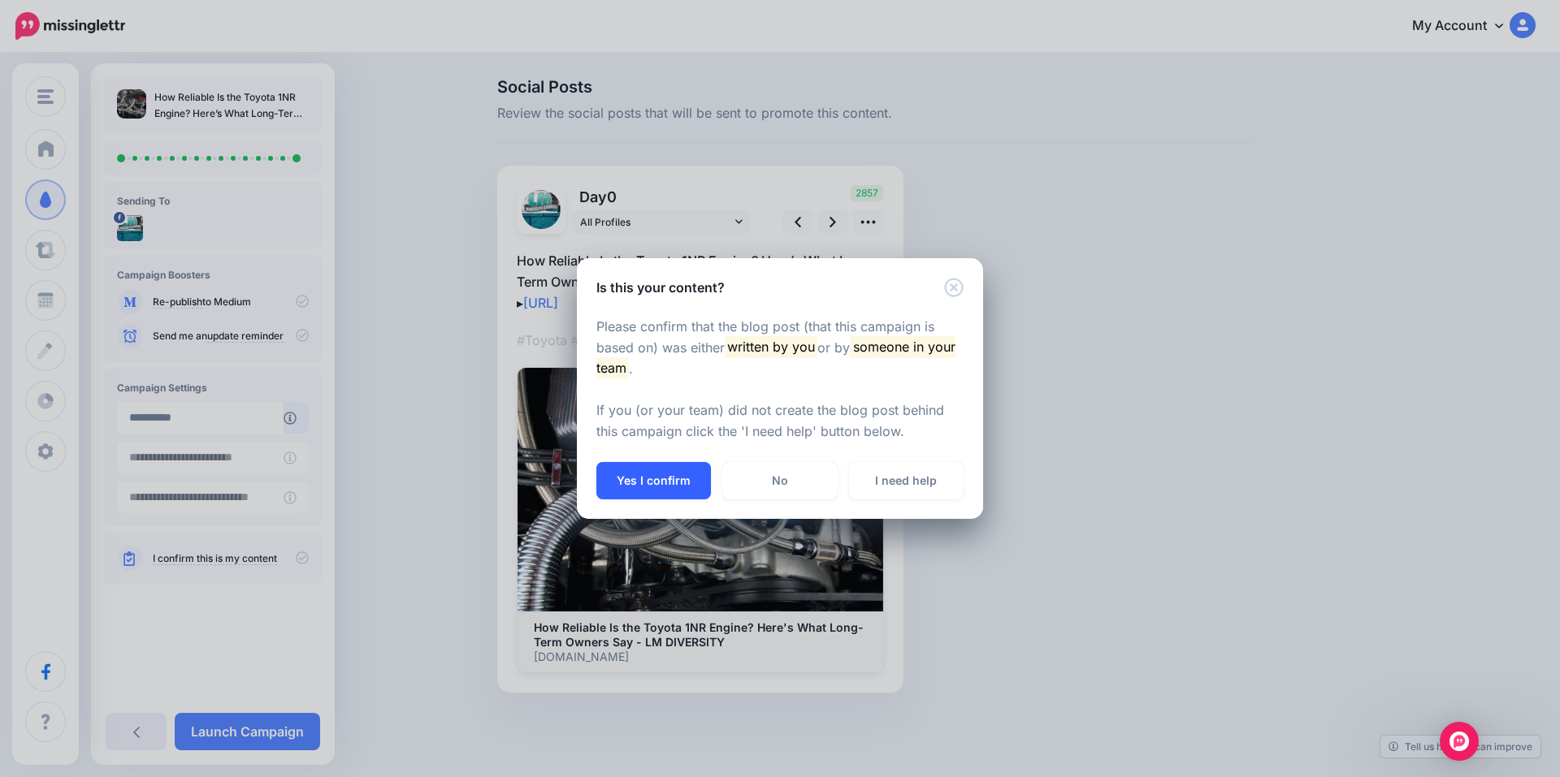
click at [655, 478] on button "Yes I confirm" at bounding box center [653, 480] width 115 height 37
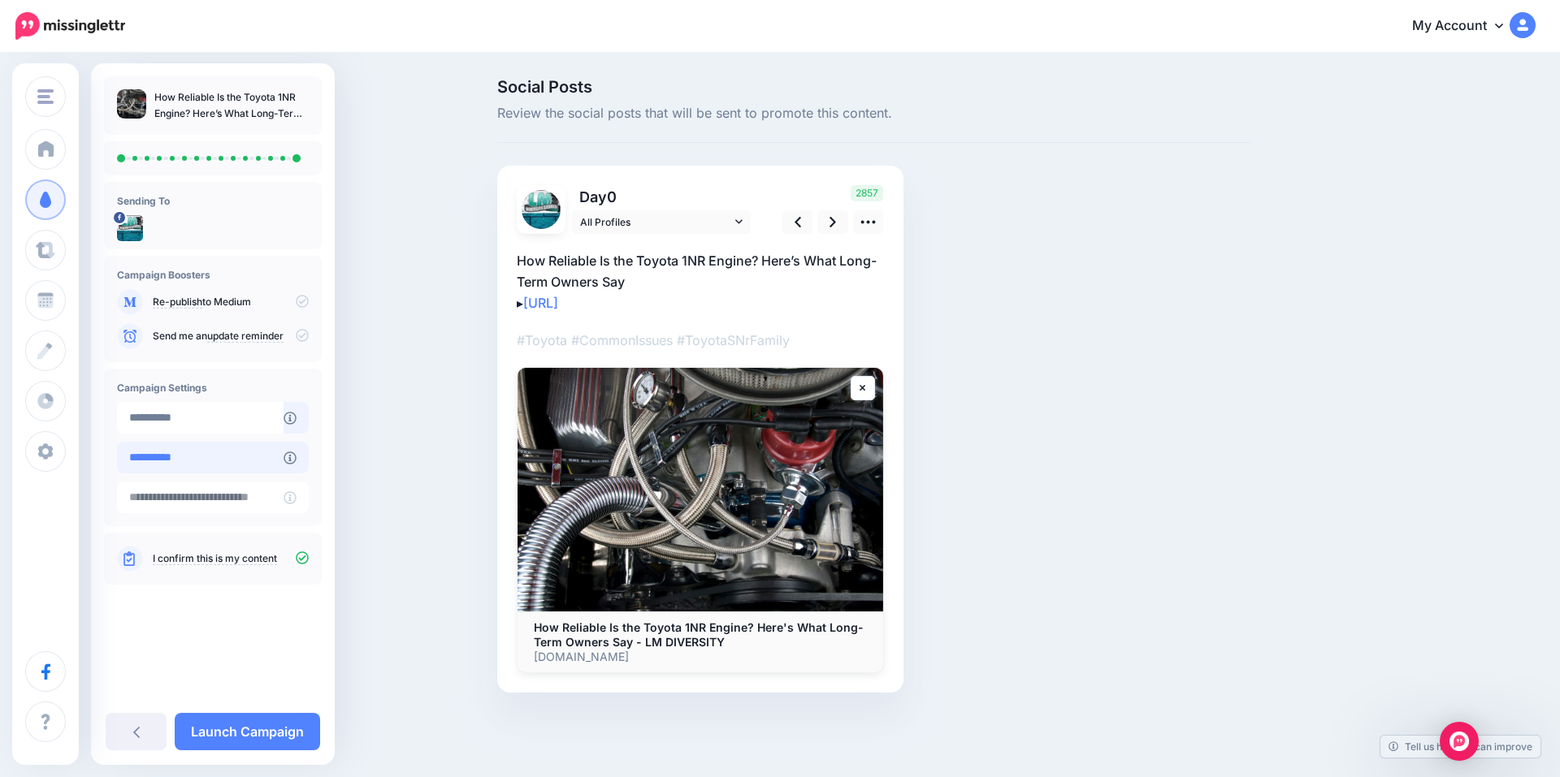
click at [203, 461] on input "**********" at bounding box center [200, 458] width 167 height 32
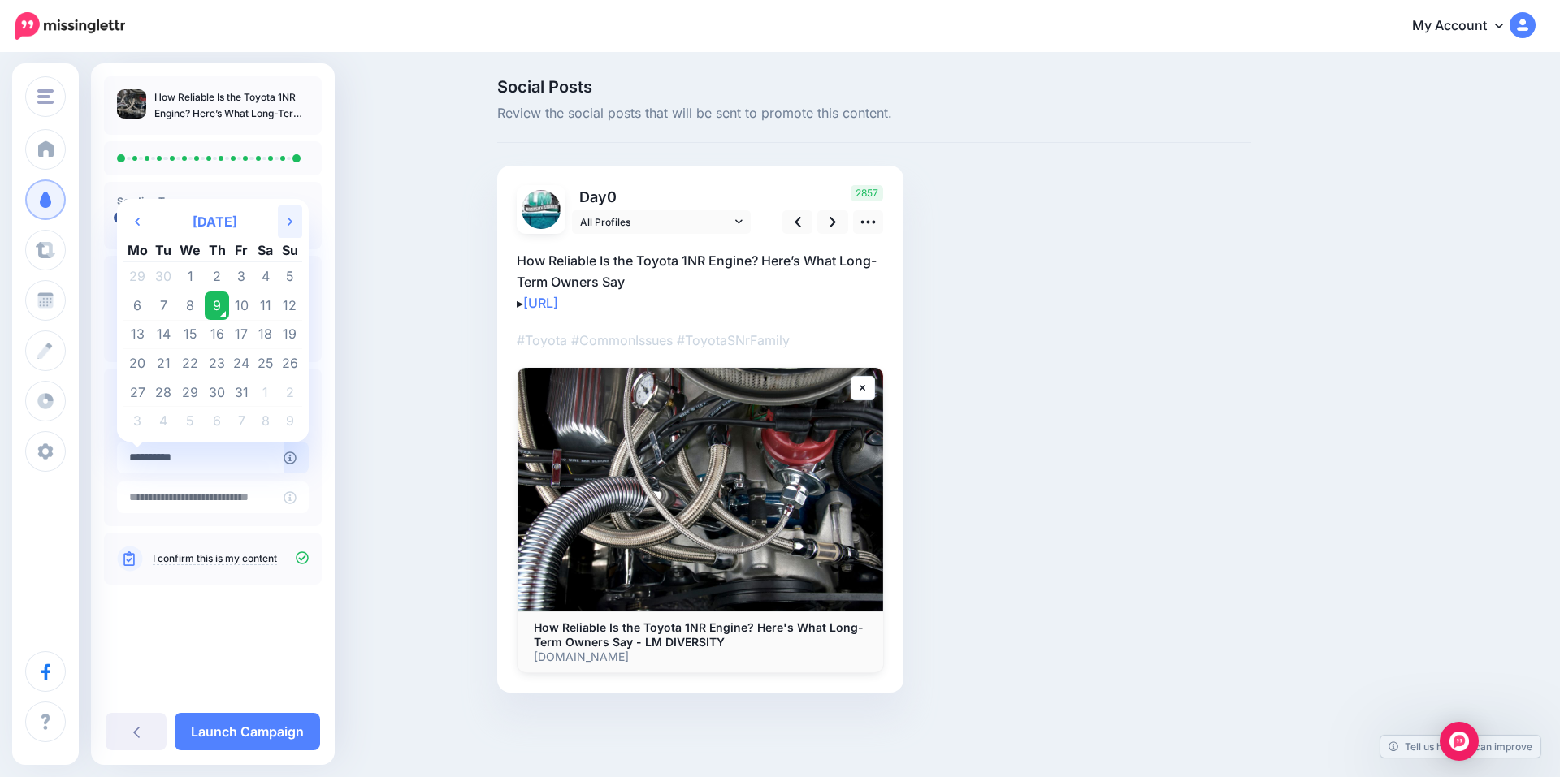
click at [292, 230] on th "Next Month" at bounding box center [290, 222] width 24 height 32
click at [264, 276] on td "1" at bounding box center [265, 276] width 24 height 29
type input "**********"
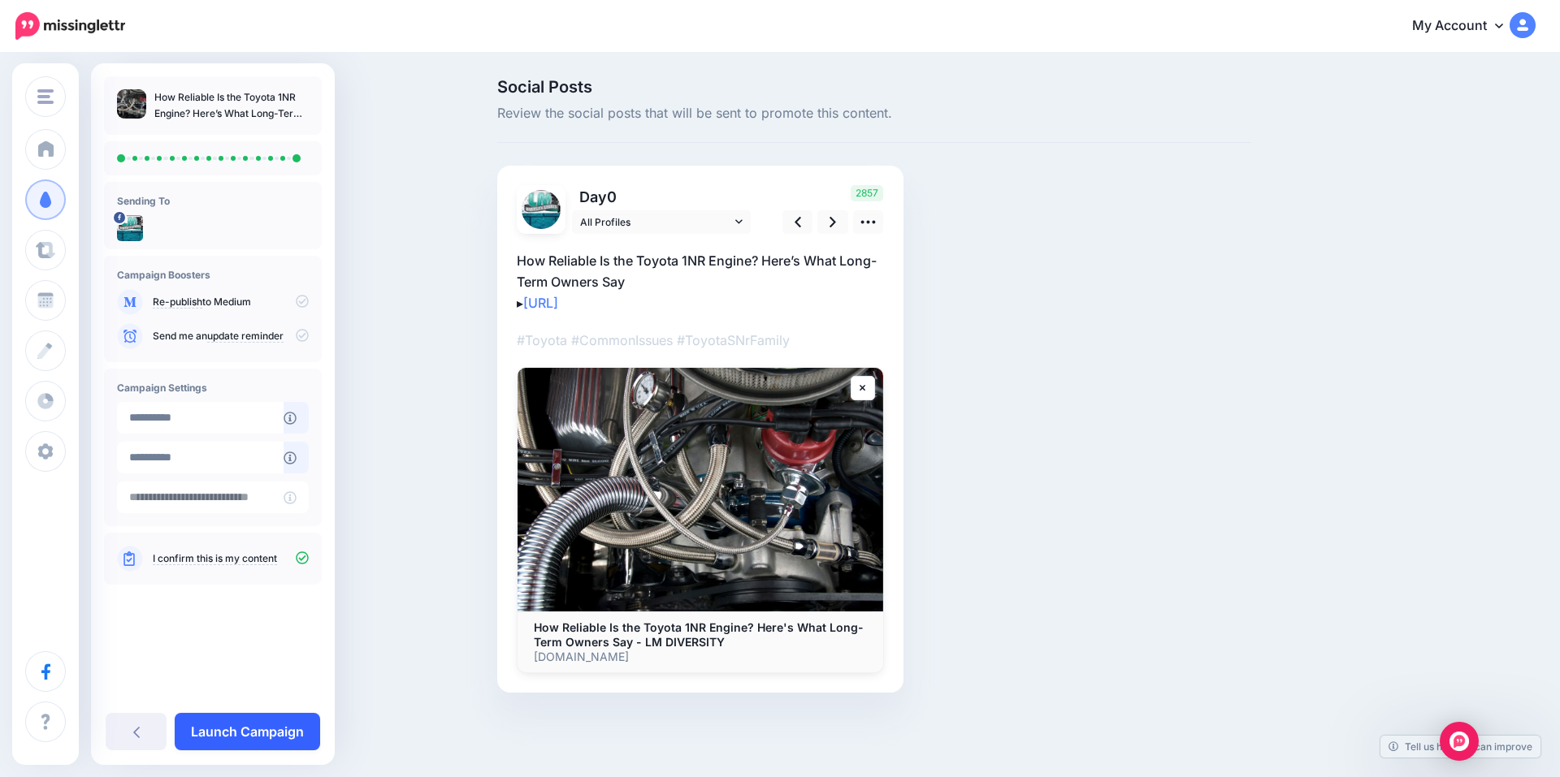
click at [276, 738] on link "Launch Campaign" at bounding box center [247, 731] width 145 height 37
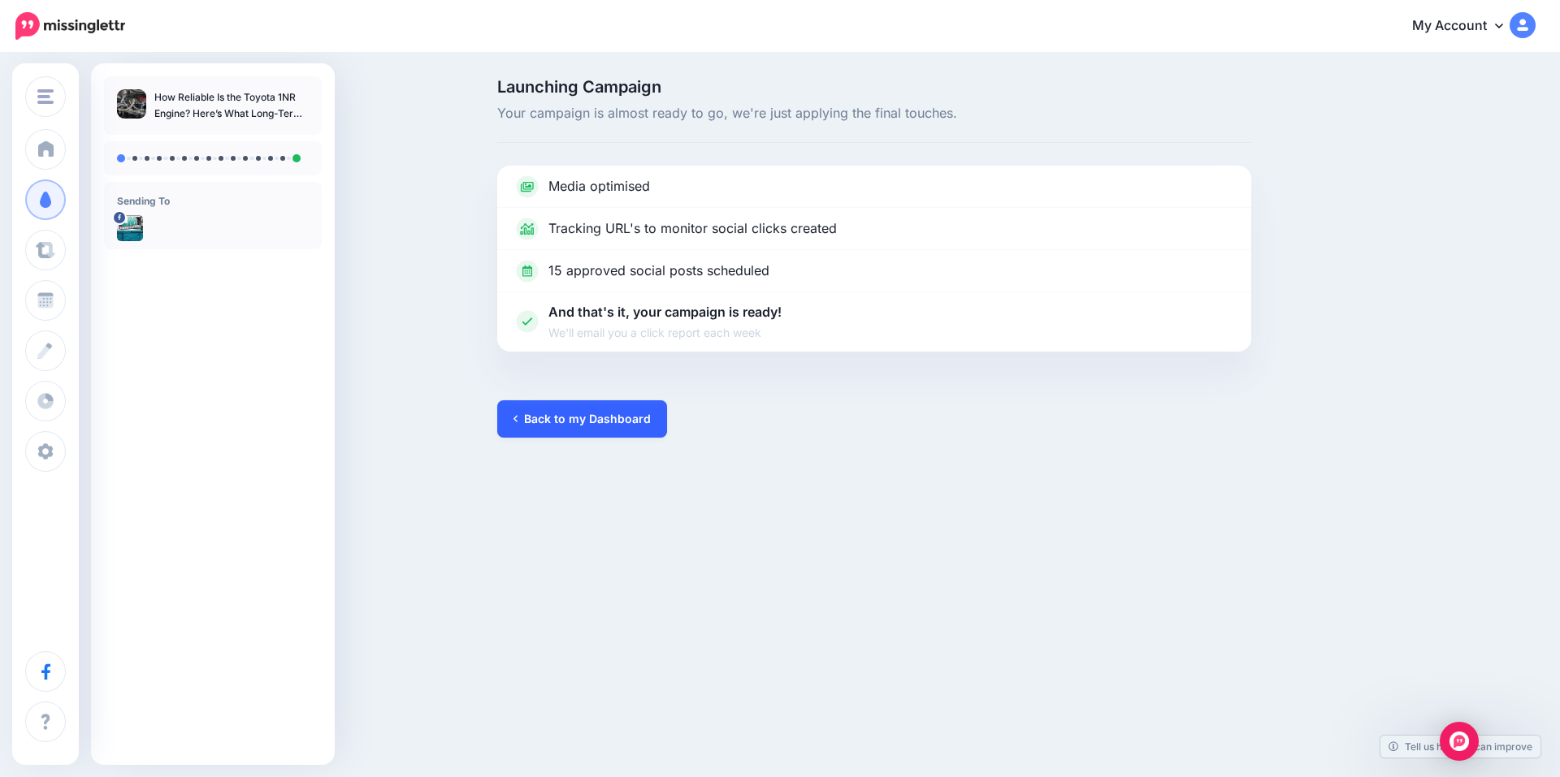
click at [607, 418] on link "Back to my Dashboard" at bounding box center [582, 418] width 170 height 37
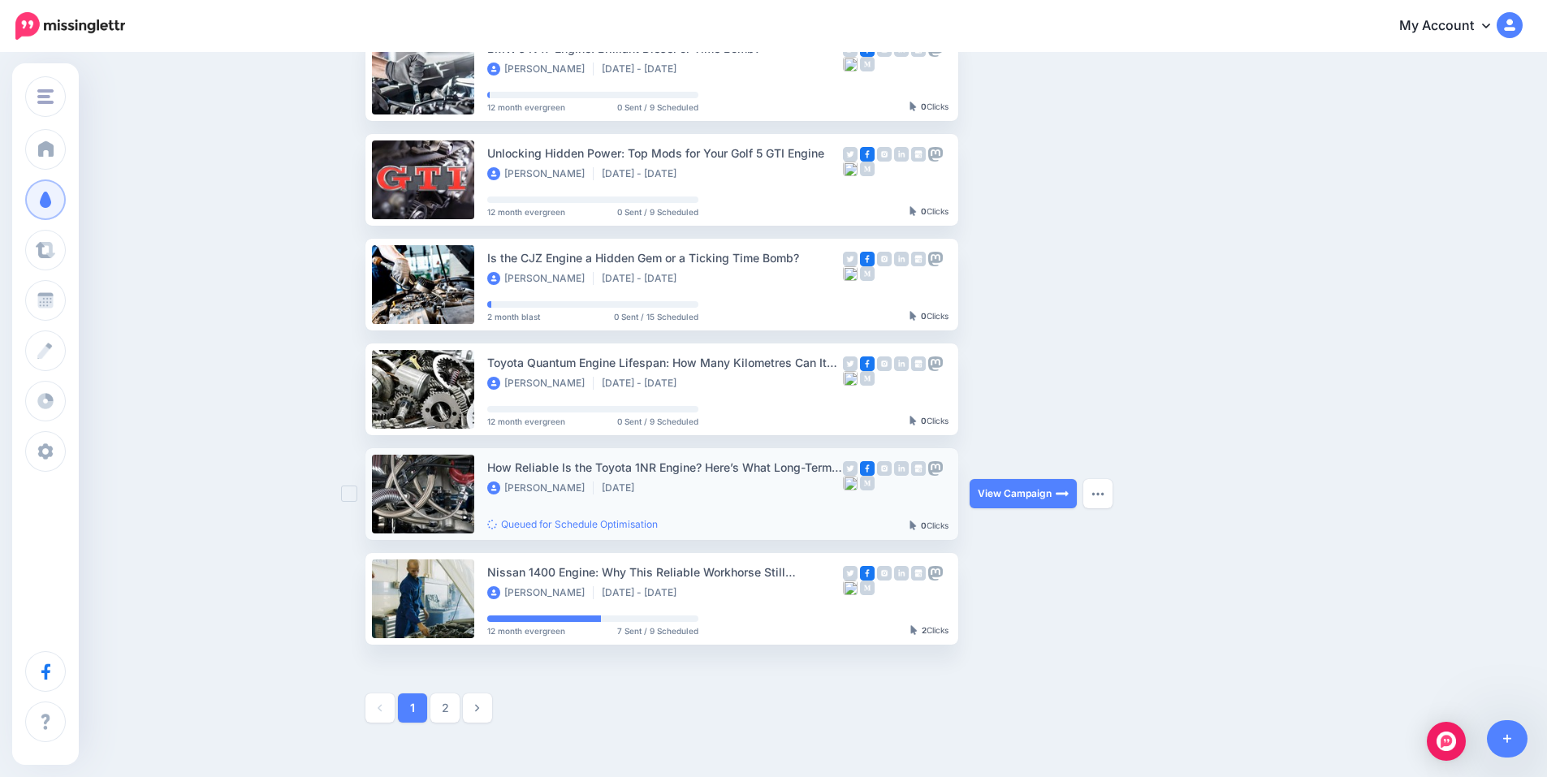
scroll to position [487, 0]
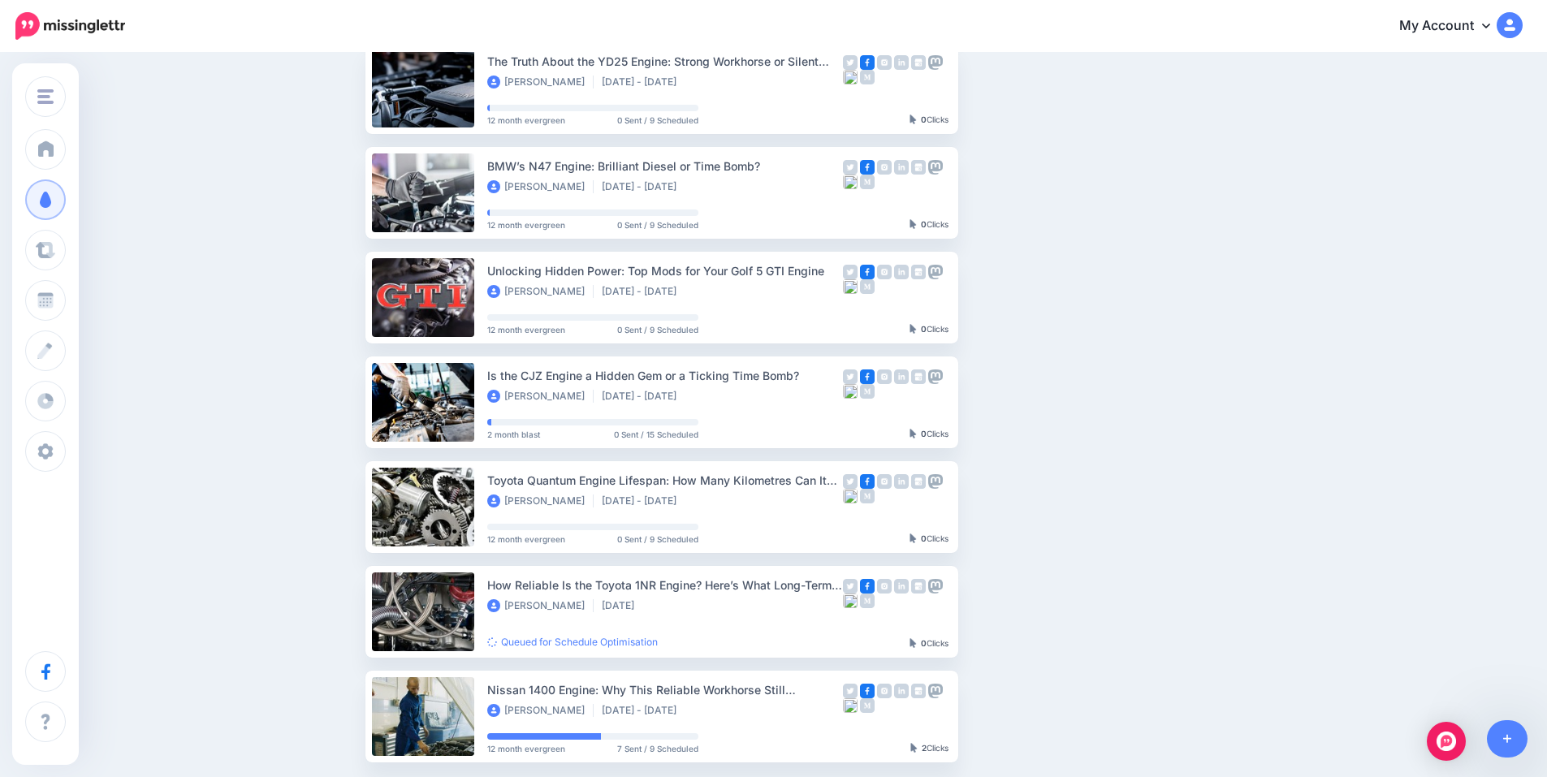
click at [1180, 592] on ul "Why the VQ Engine Still Dominates After Two Decades of Evolution [PERSON_NAME] …" at bounding box center [821, 245] width 910 height 1035
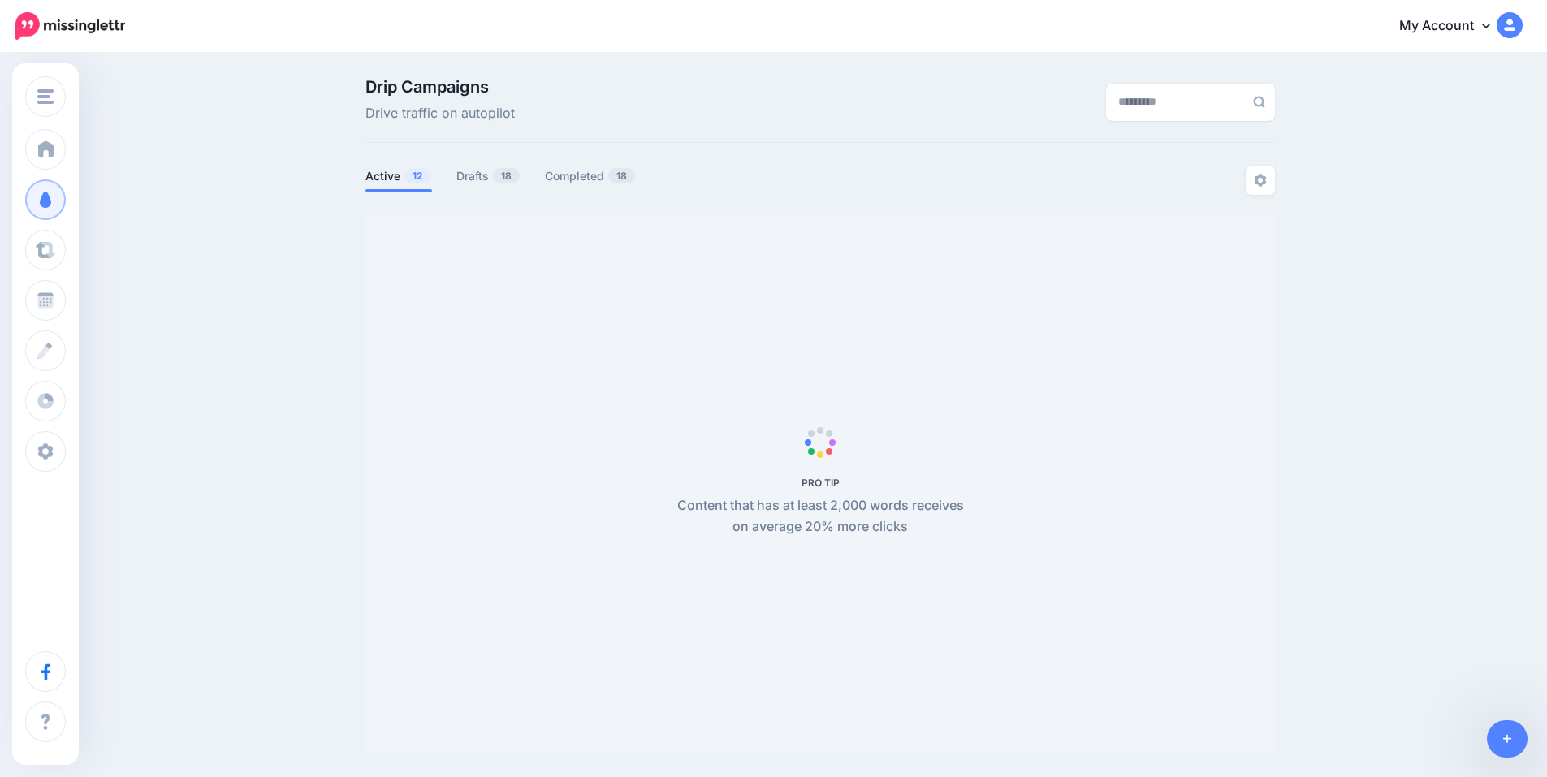
scroll to position [140, 0]
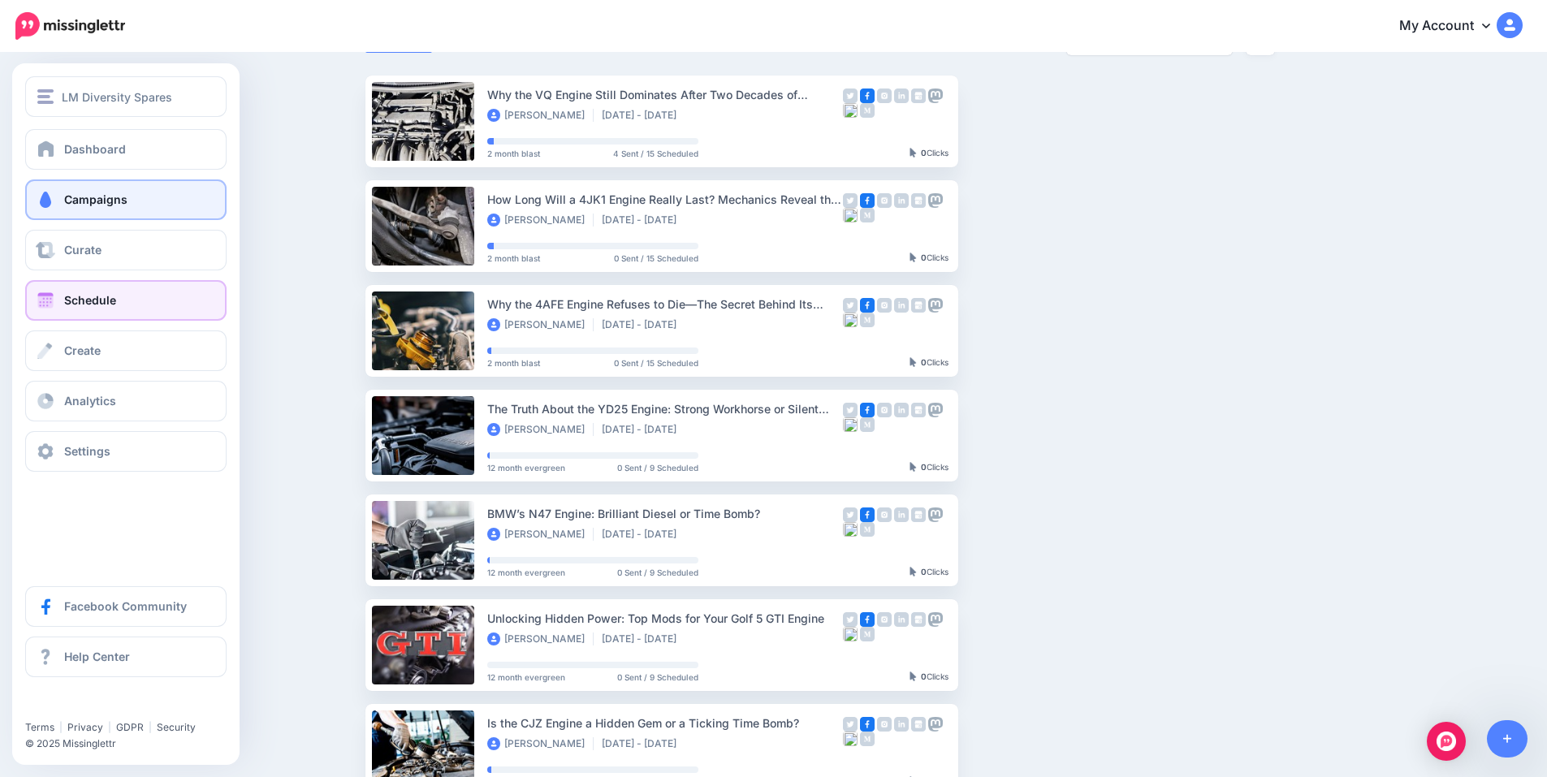
click at [54, 297] on span at bounding box center [45, 300] width 21 height 16
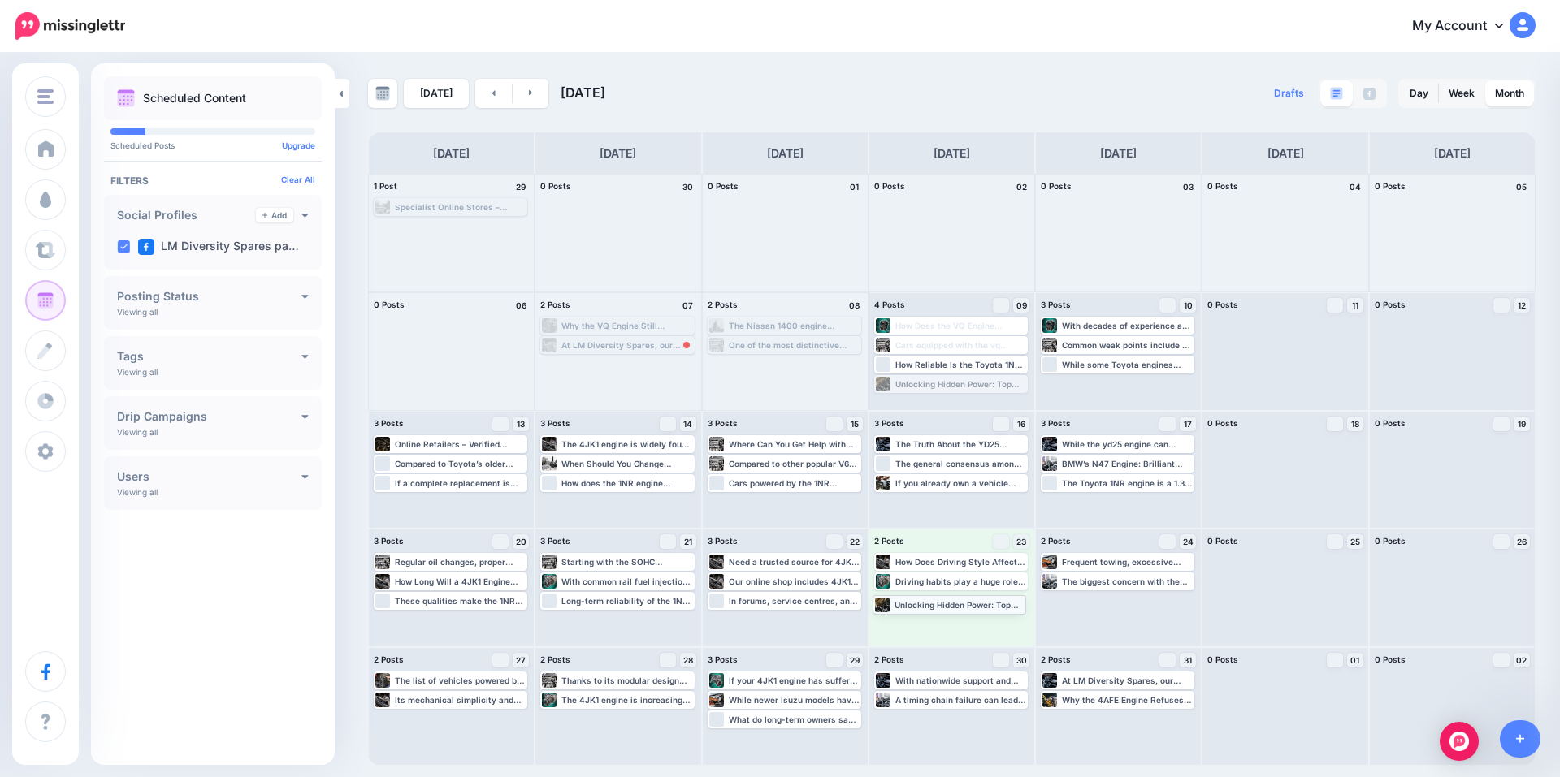
drag, startPoint x: 986, startPoint y: 384, endPoint x: 984, endPoint y: 604, distance: 220.1
drag, startPoint x: 761, startPoint y: 721, endPoint x: 1104, endPoint y: 599, distance: 363.8
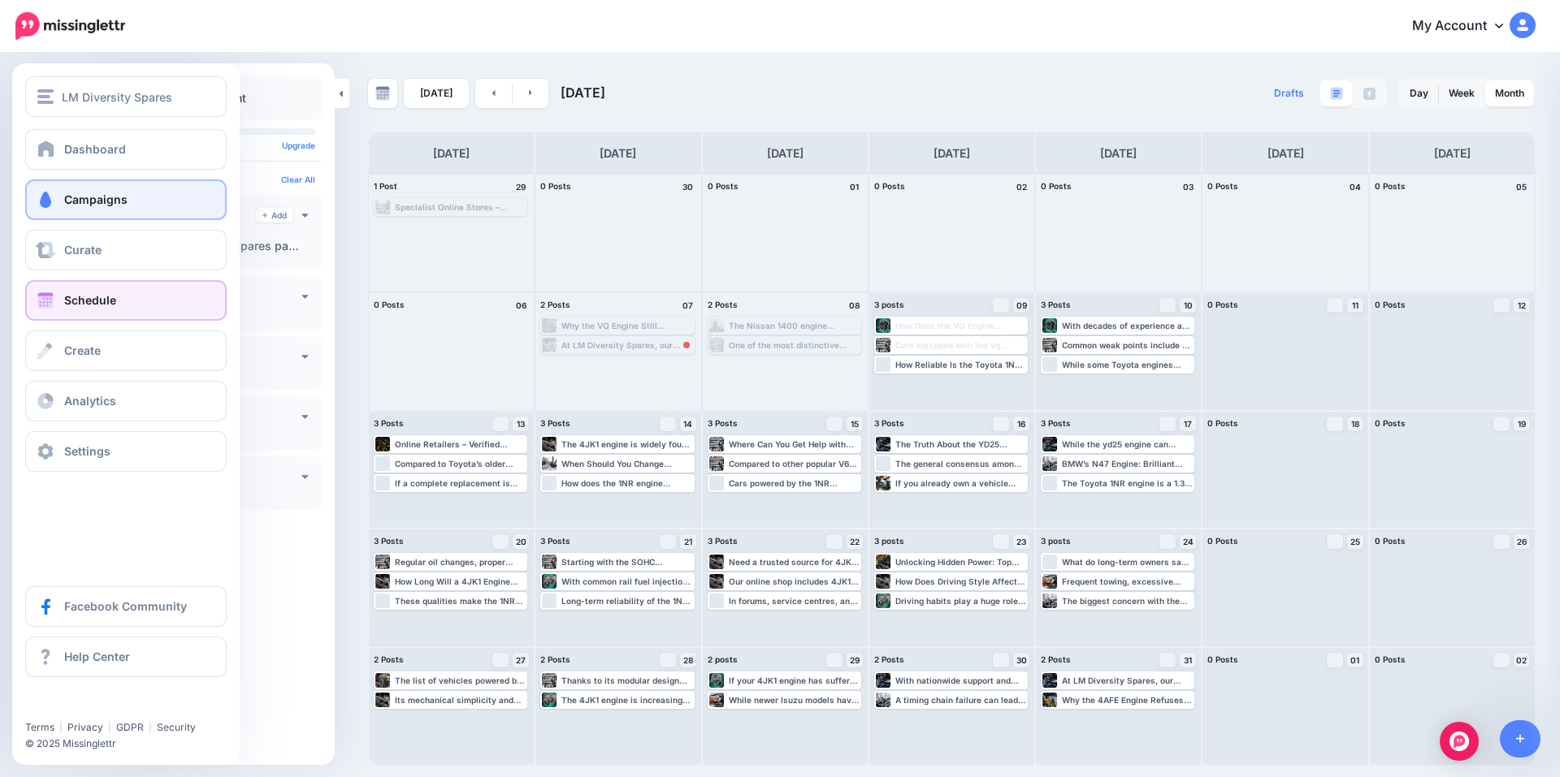
click at [74, 201] on span "Campaigns" at bounding box center [95, 200] width 63 height 14
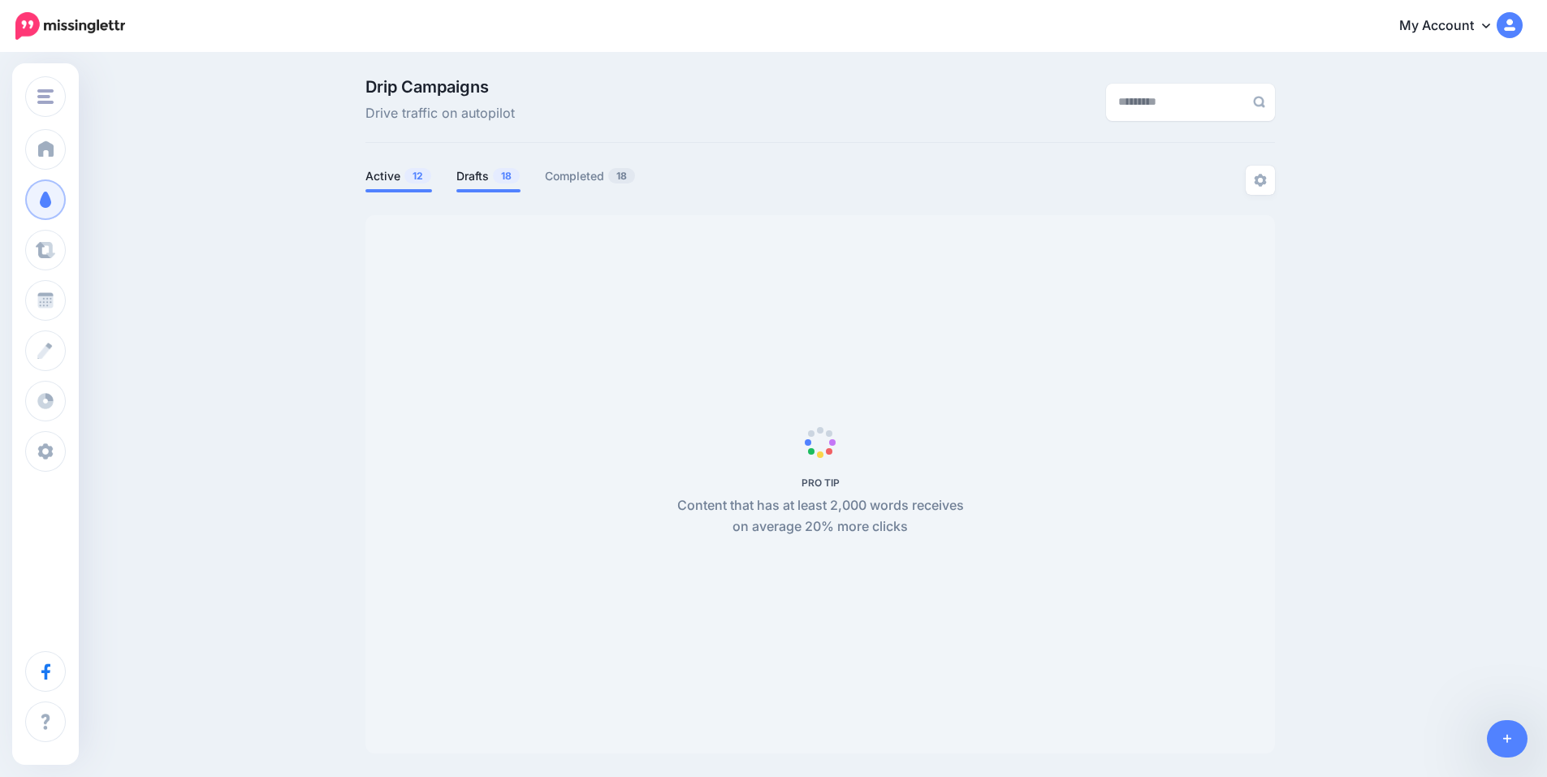
click at [479, 171] on link "Drafts 18" at bounding box center [488, 176] width 64 height 19
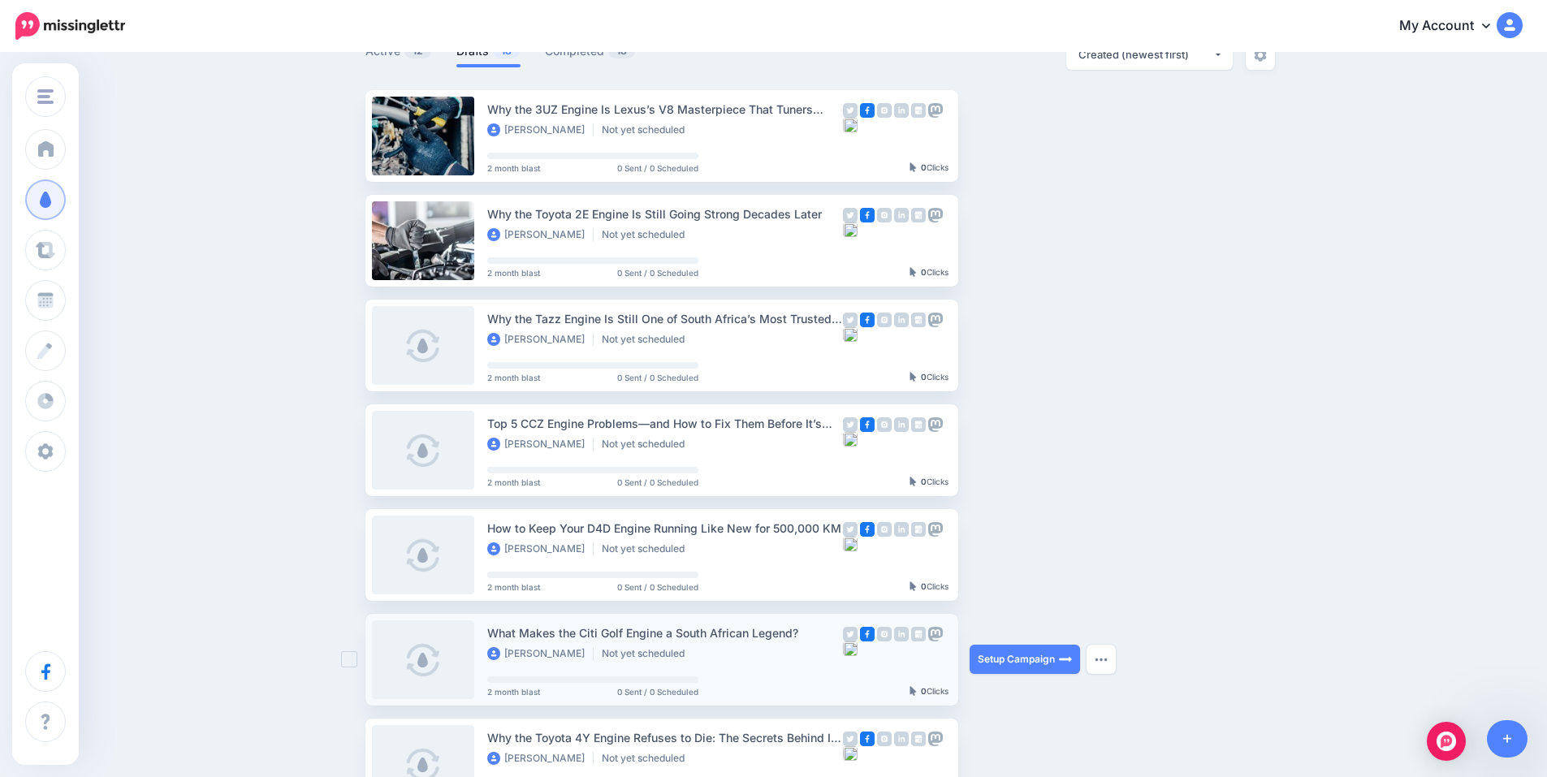
scroll to position [54, 0]
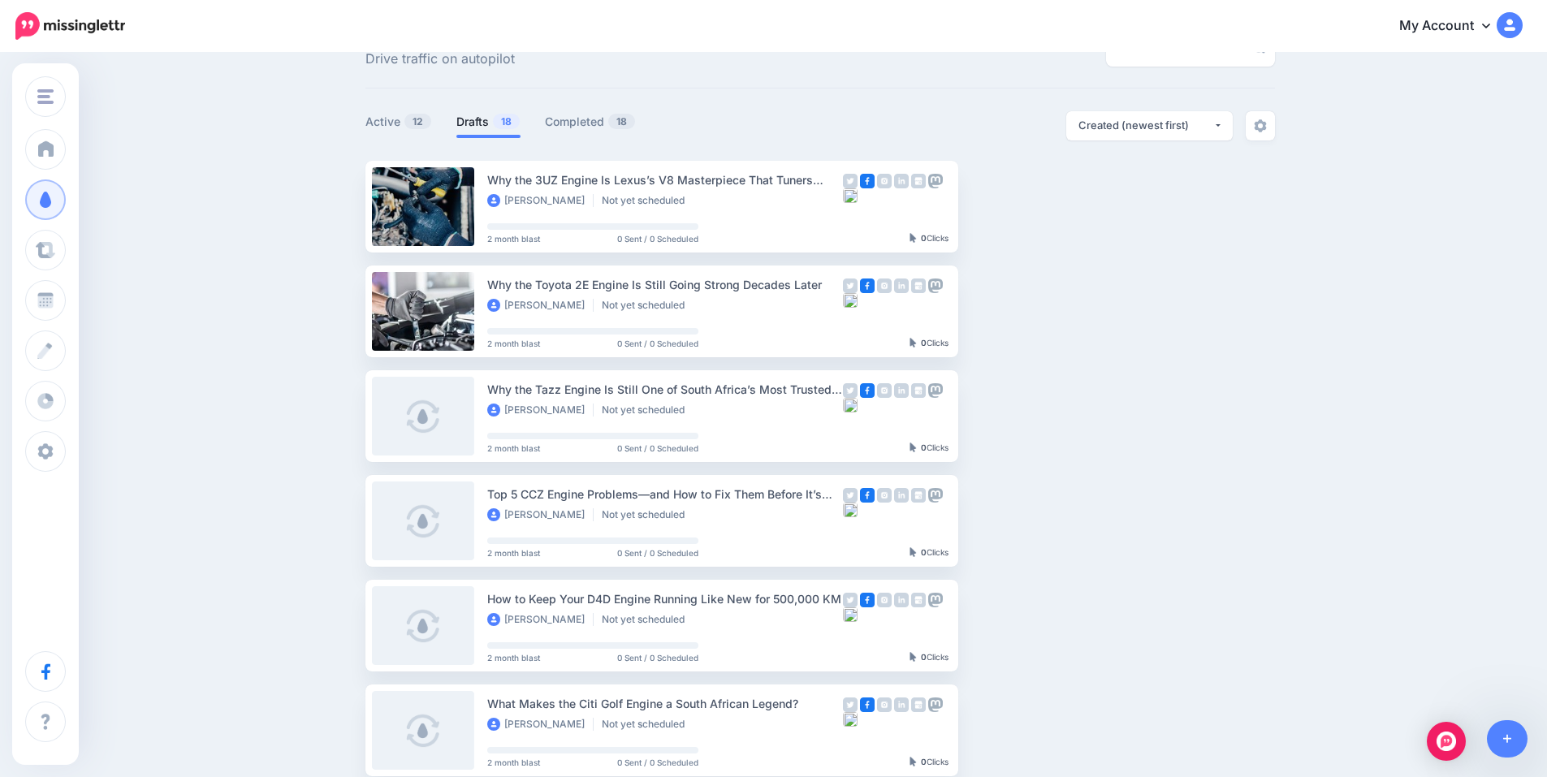
click at [494, 128] on link "Drafts 18" at bounding box center [488, 121] width 64 height 19
click at [1015, 202] on link "Setup Campaign" at bounding box center [1025, 206] width 110 height 29
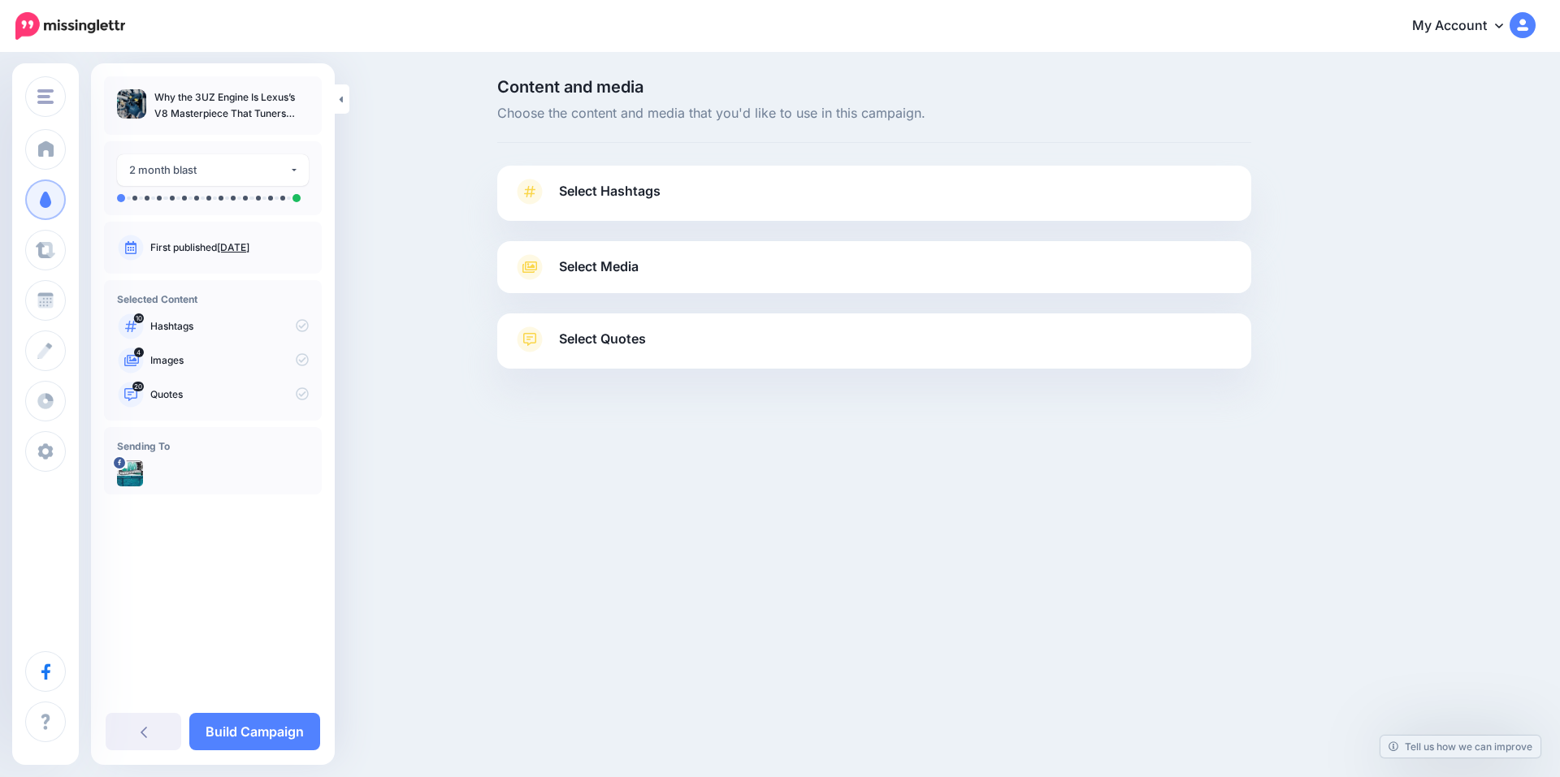
click at [633, 206] on link "Select Hashtags" at bounding box center [873, 200] width 721 height 42
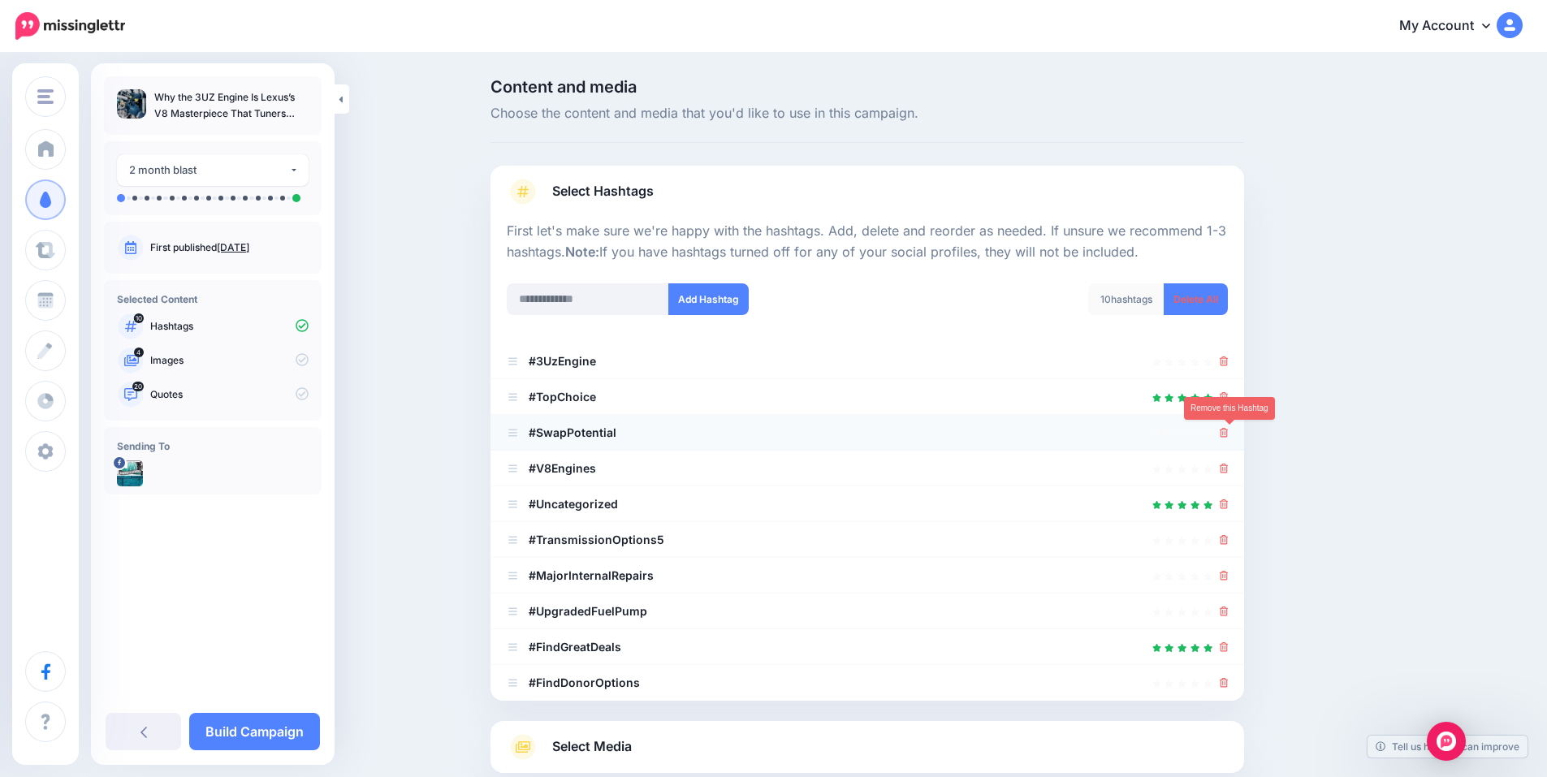
click at [1229, 428] on icon at bounding box center [1224, 433] width 9 height 10
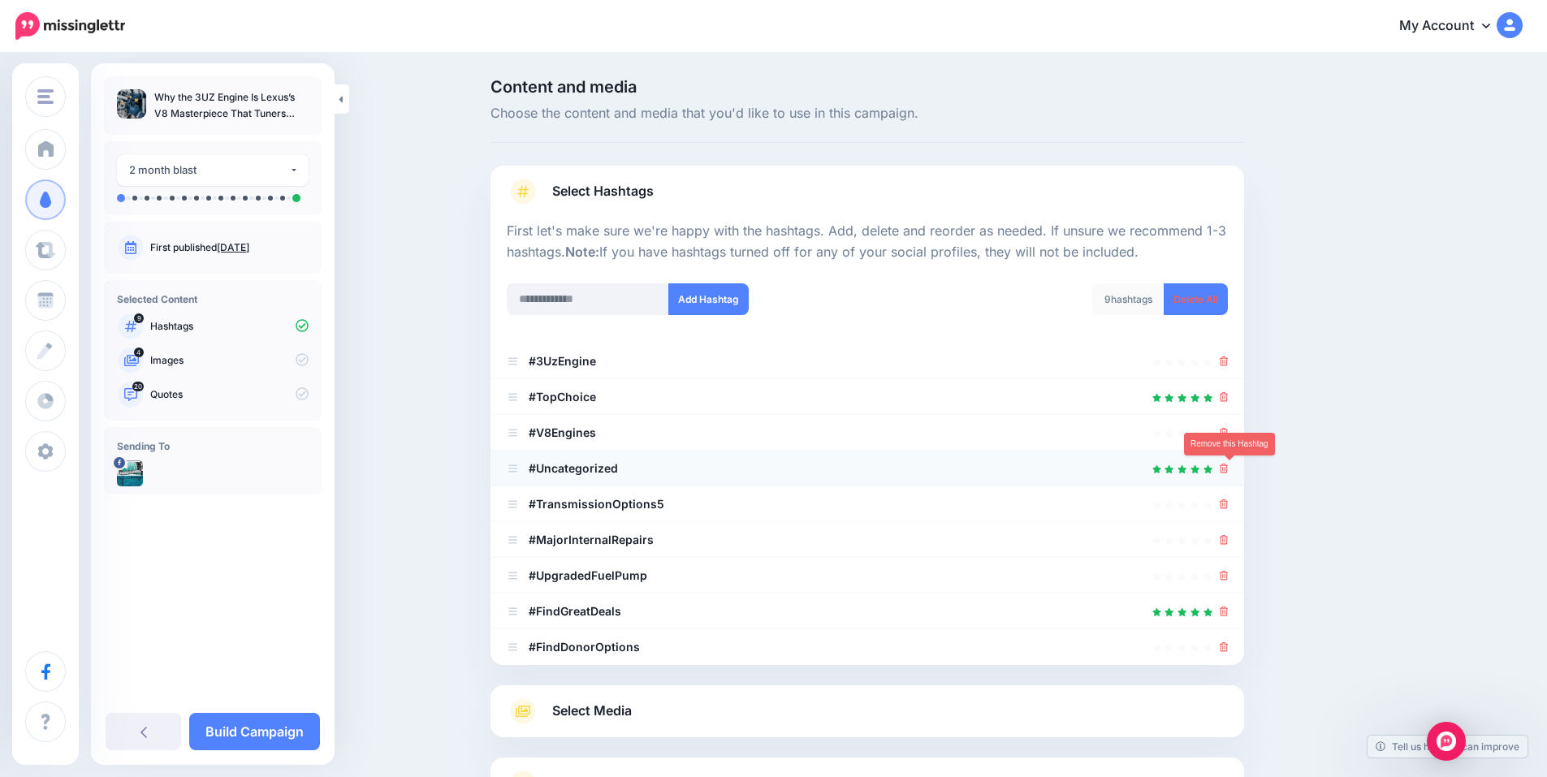
drag, startPoint x: 1226, startPoint y: 471, endPoint x: 1227, endPoint y: 483, distance: 12.3
click at [1227, 471] on icon at bounding box center [1224, 469] width 9 height 10
click at [1228, 506] on icon at bounding box center [1224, 505] width 9 height 10
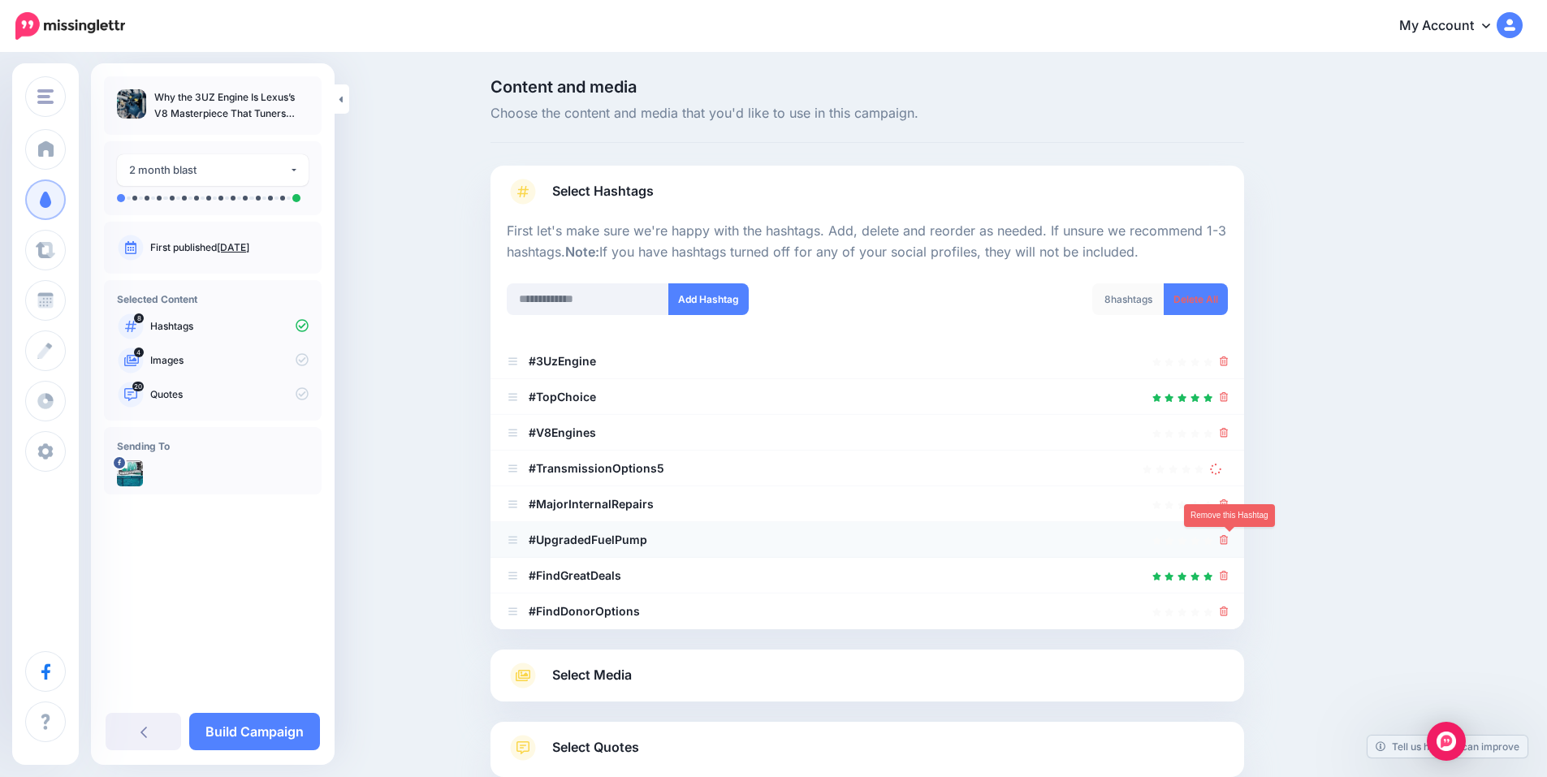
click at [1229, 541] on icon at bounding box center [1224, 540] width 9 height 10
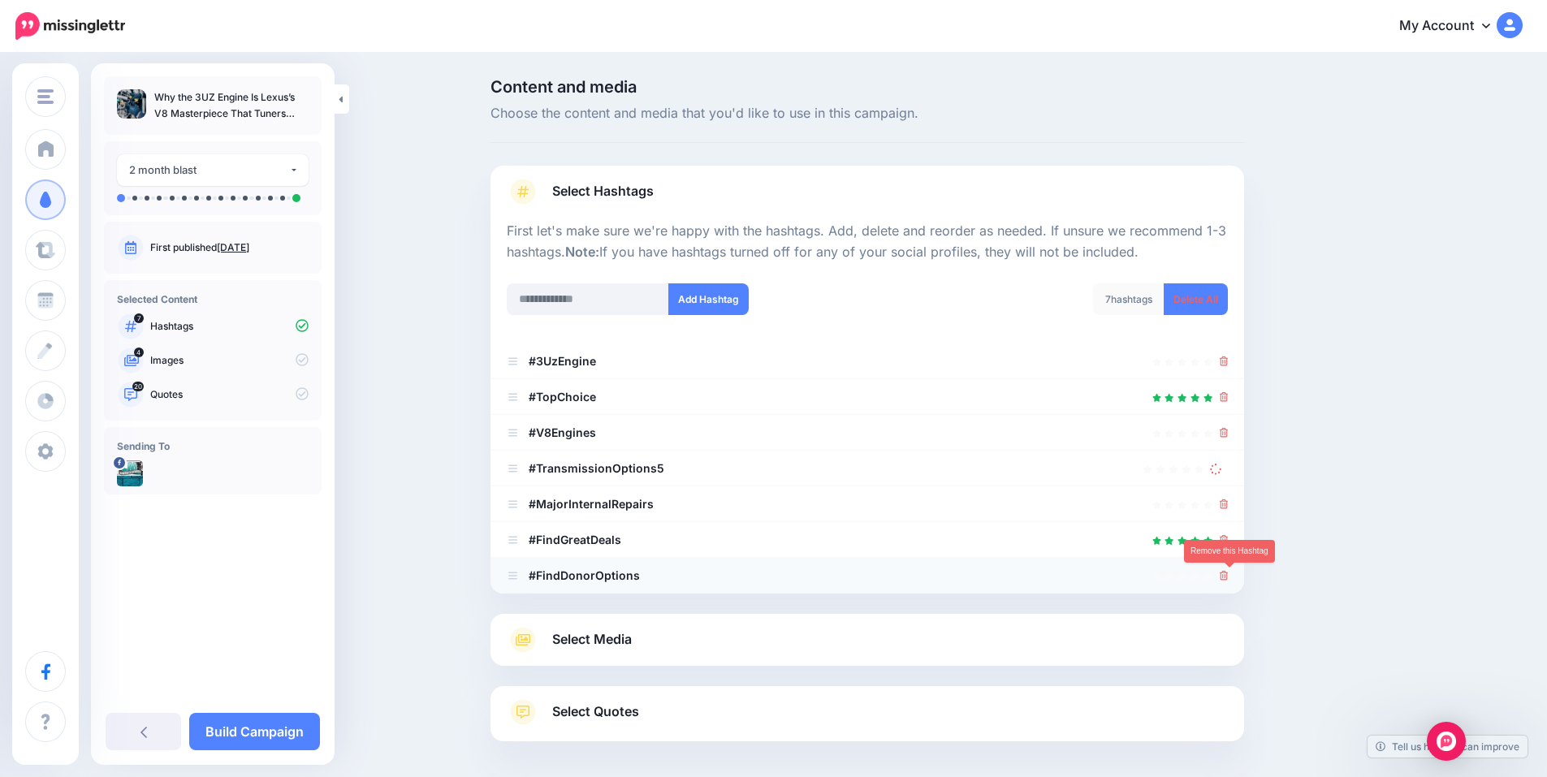
click at [1227, 578] on icon at bounding box center [1224, 576] width 9 height 10
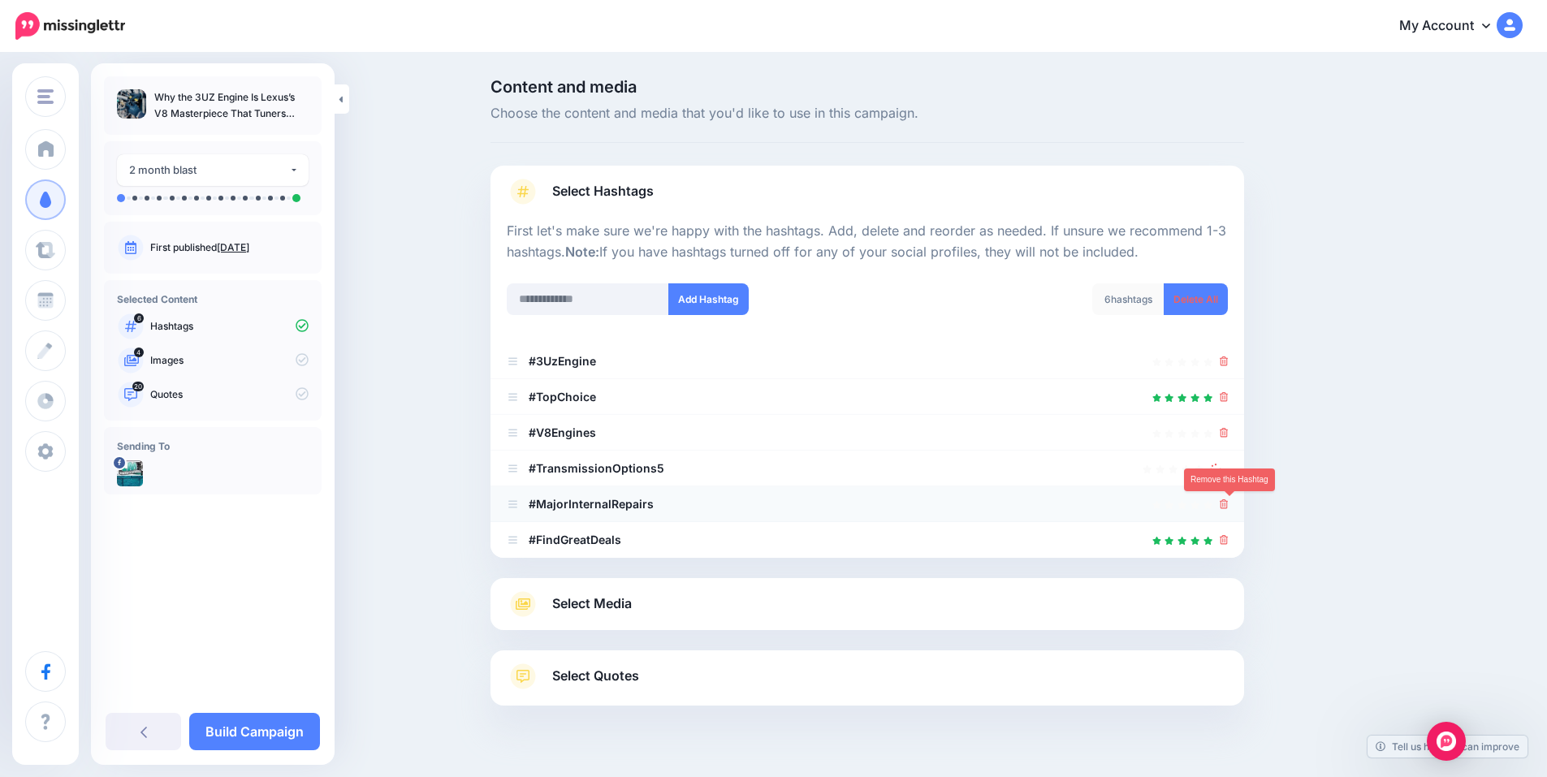
click at [1229, 506] on icon at bounding box center [1224, 505] width 9 height 10
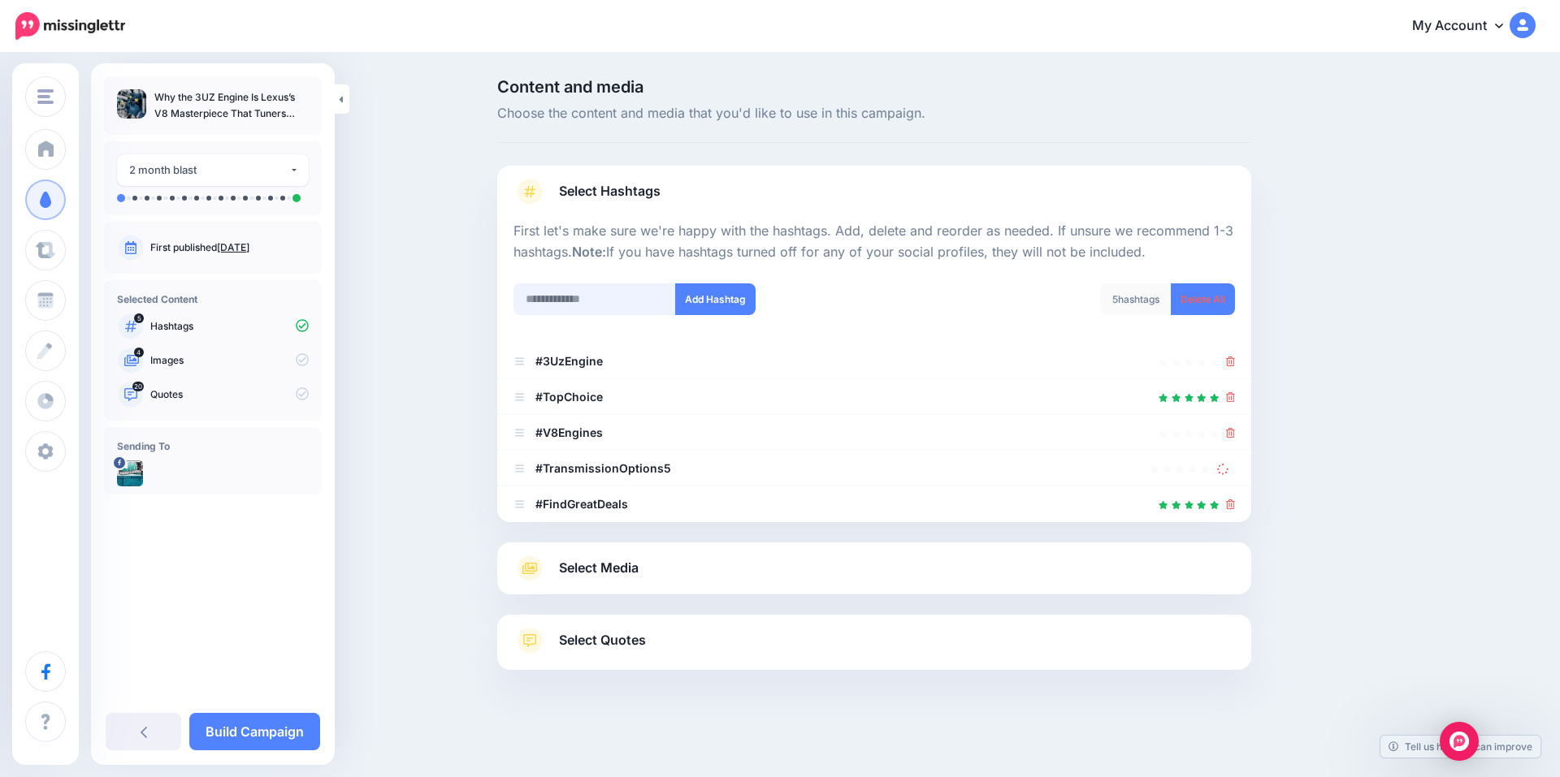
click at [578, 296] on input "text" at bounding box center [594, 299] width 162 height 32
type input "*****"
click at [712, 299] on button "Add Hashtag" at bounding box center [715, 299] width 80 height 32
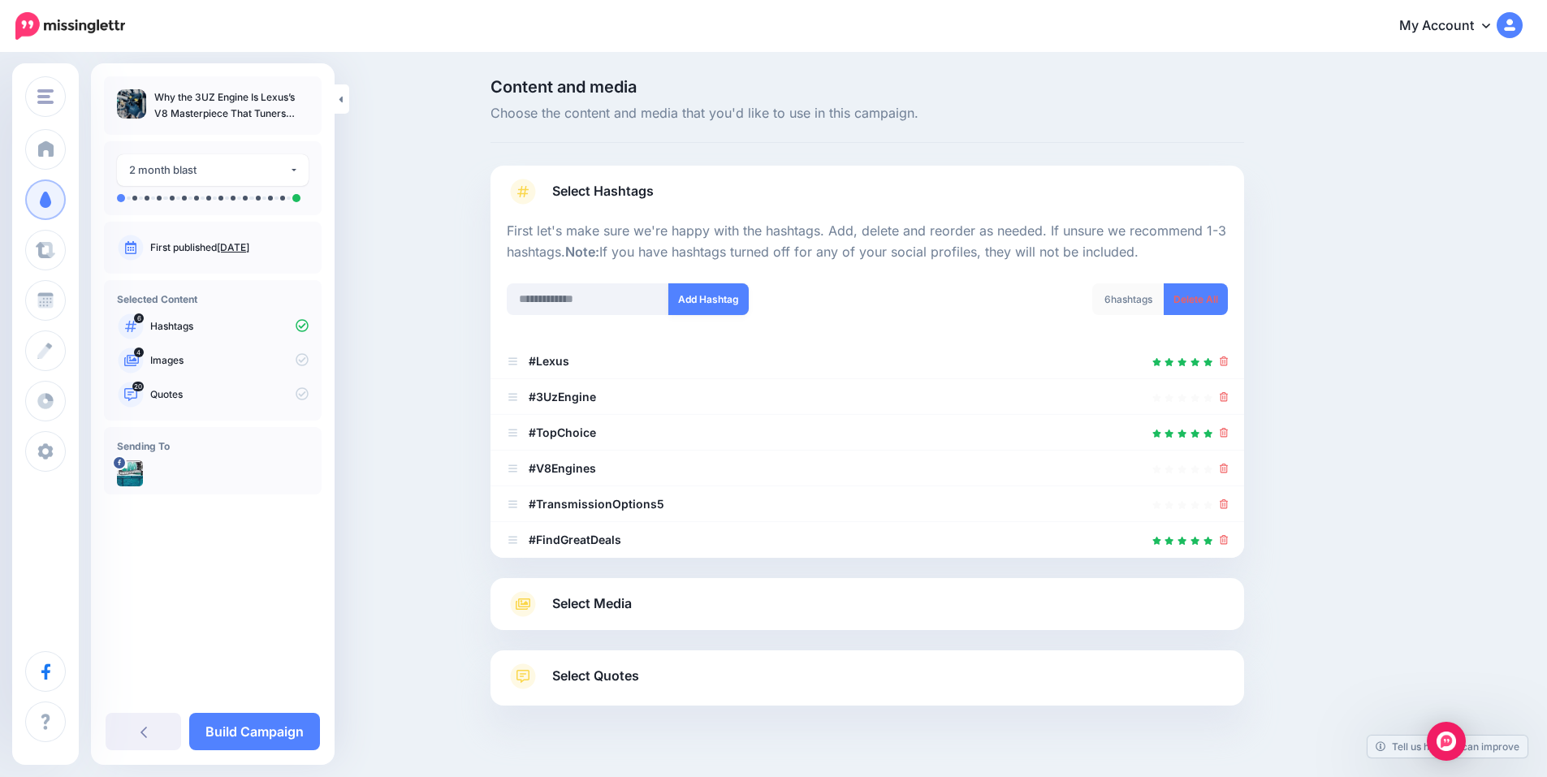
scroll to position [34, 0]
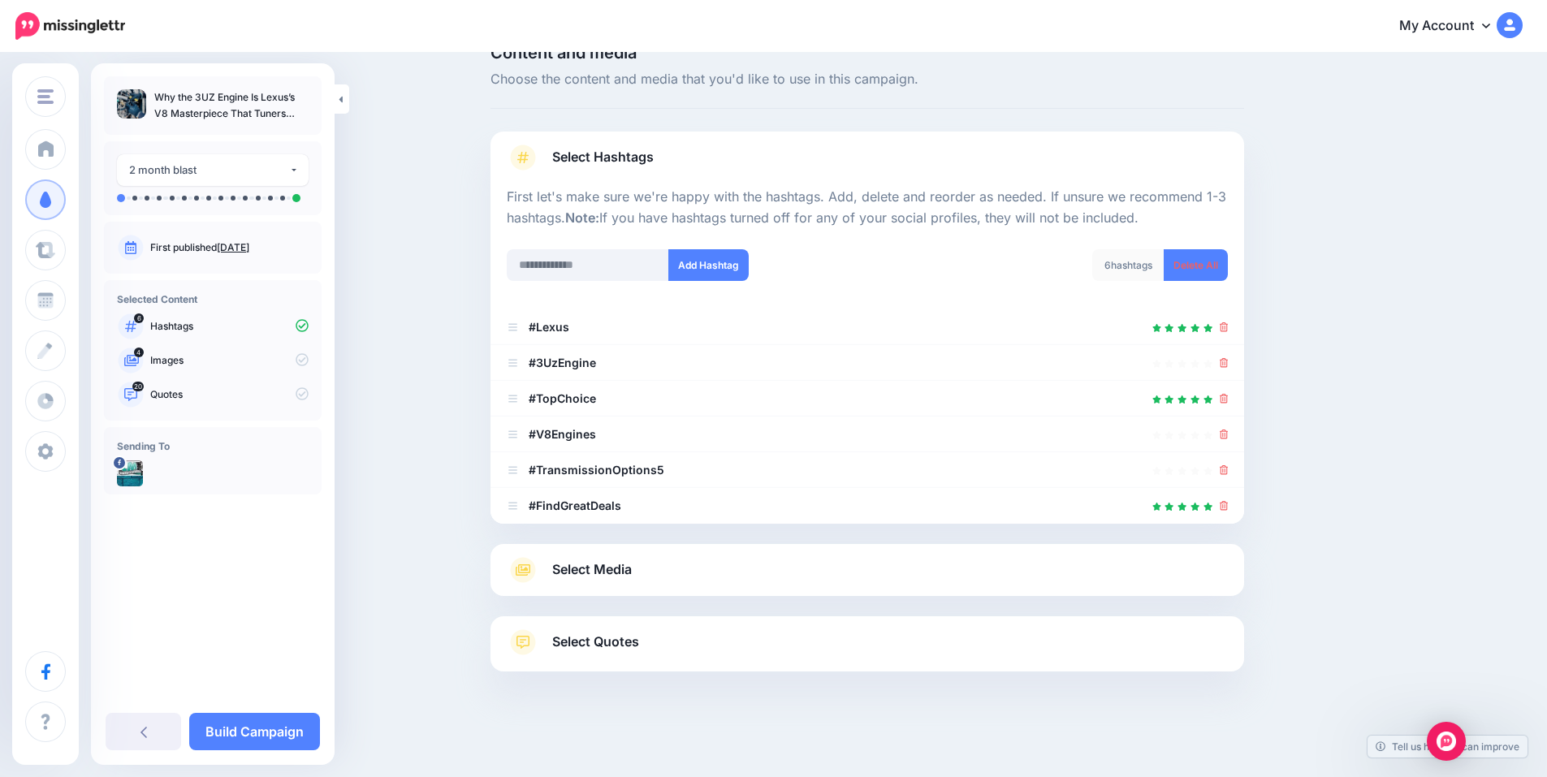
click at [704, 560] on link "Select Media" at bounding box center [867, 570] width 721 height 26
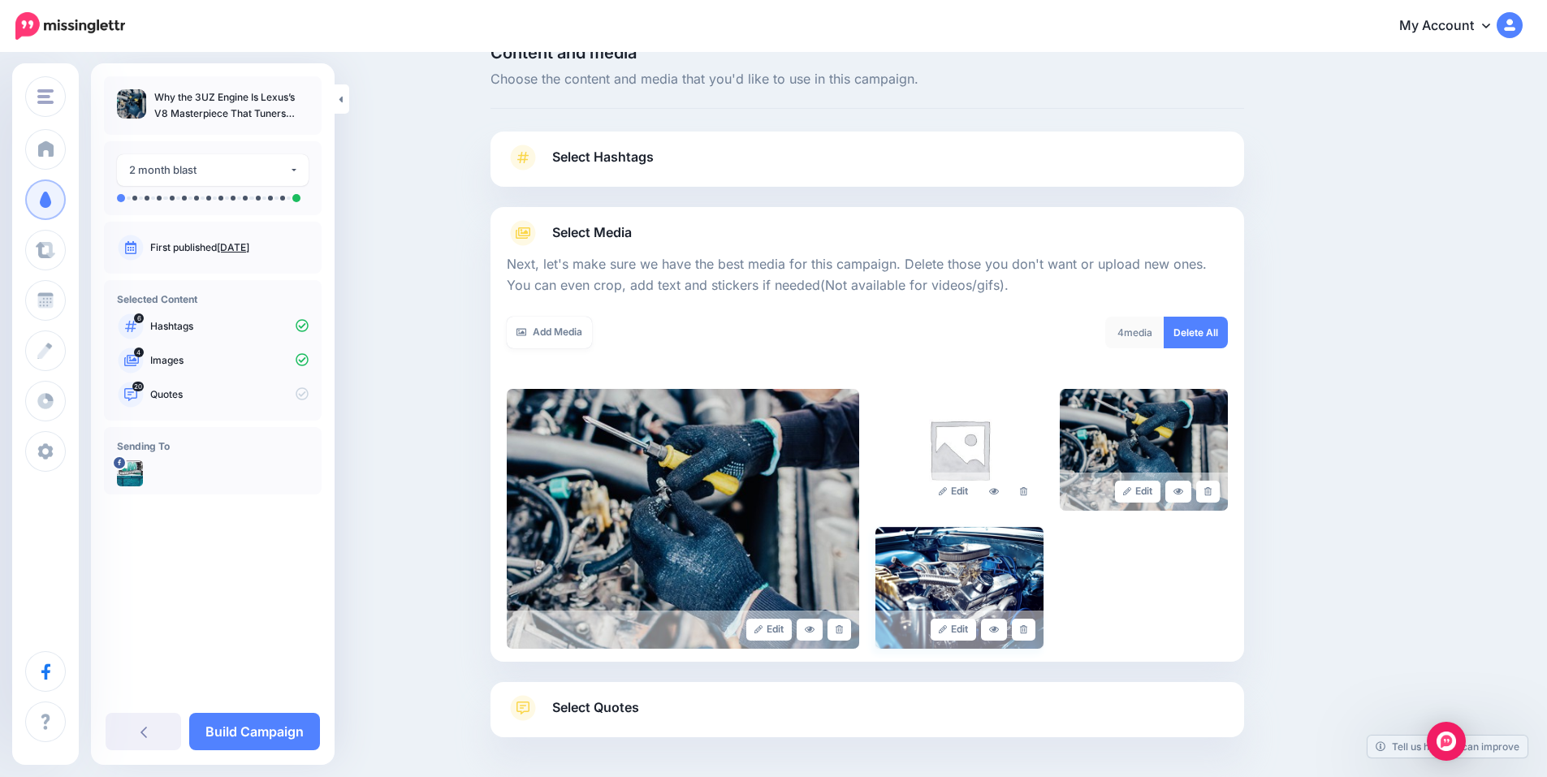
scroll to position [100, 0]
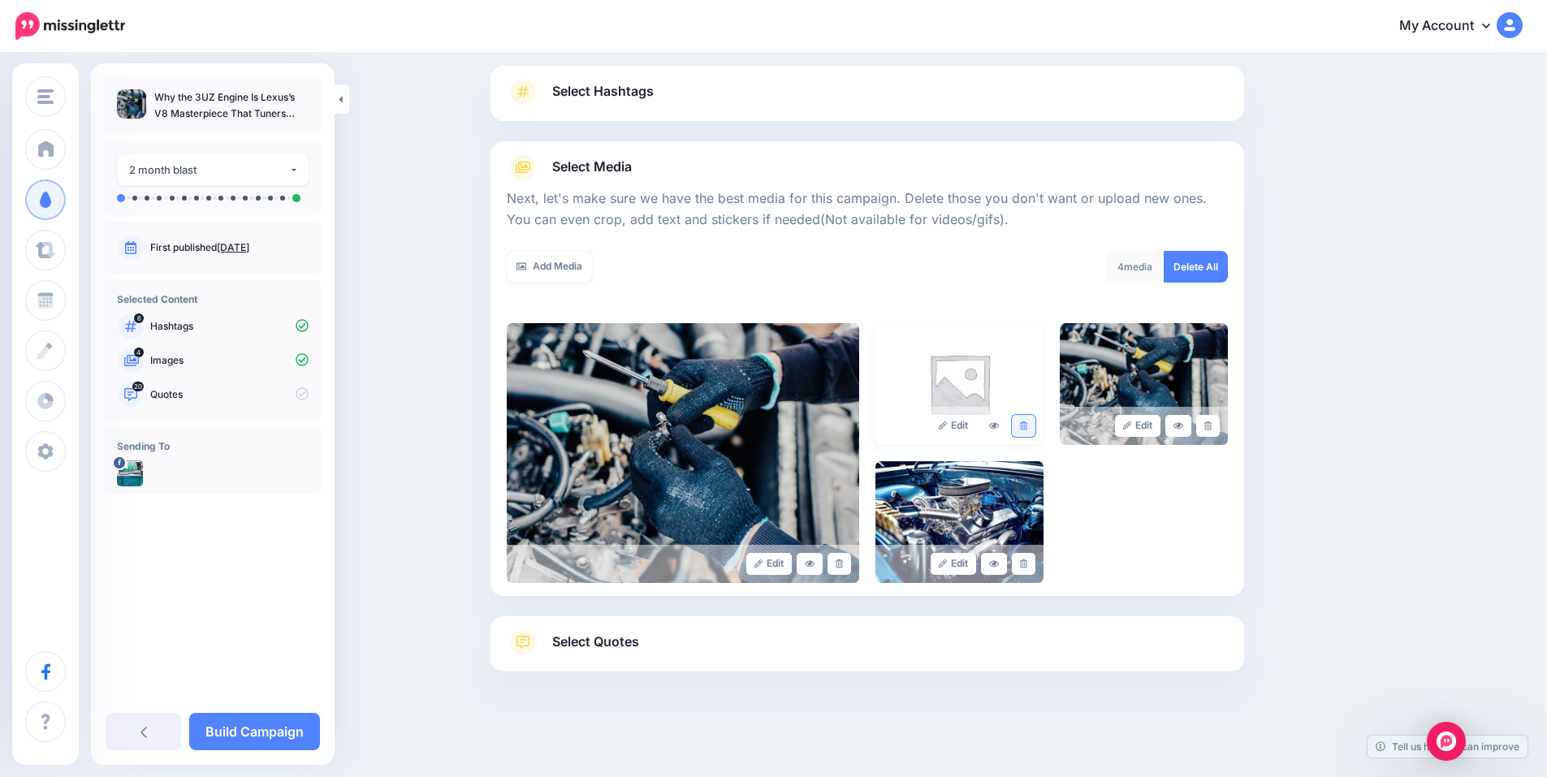
click at [1028, 425] on icon at bounding box center [1023, 426] width 7 height 9
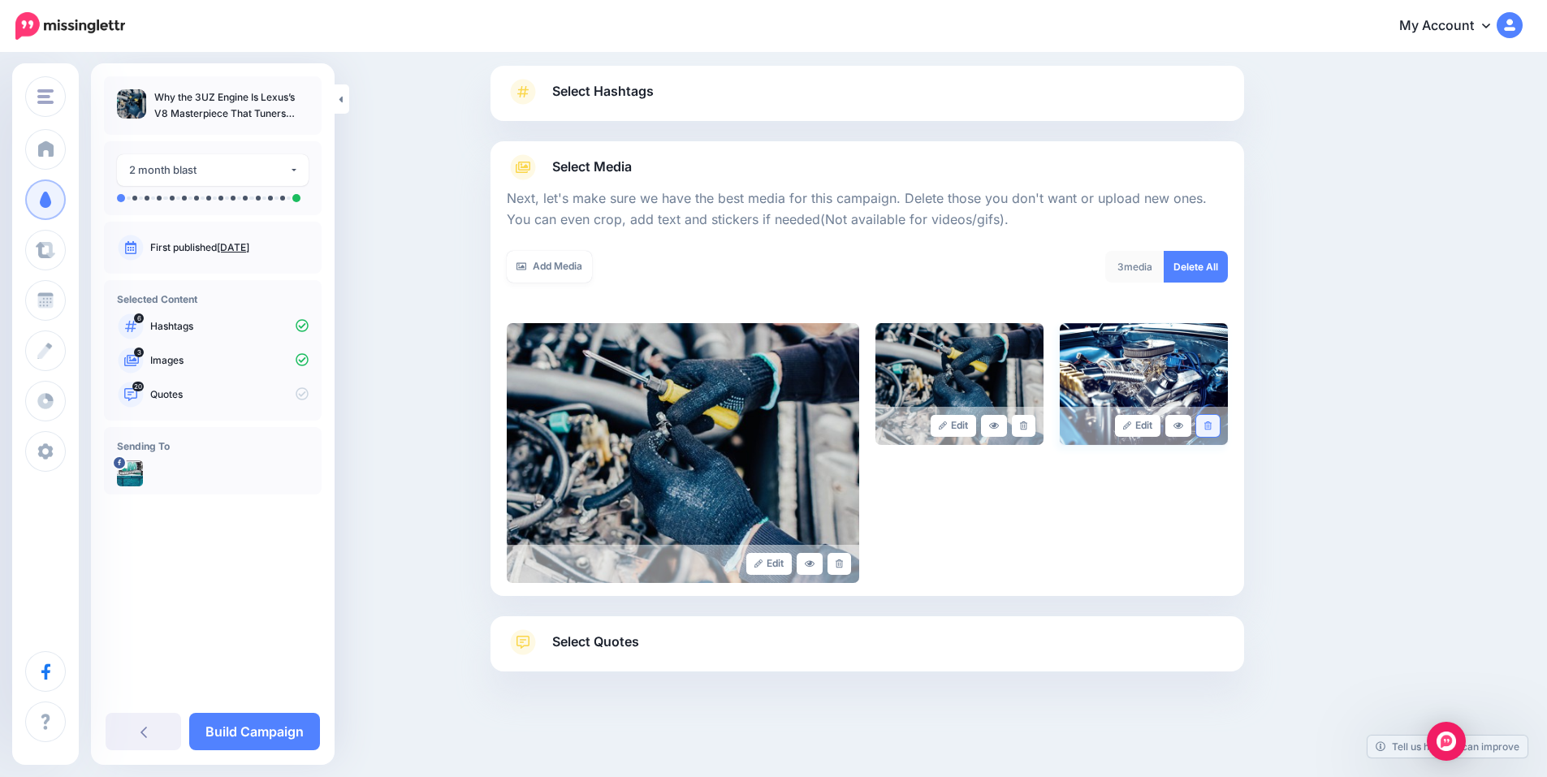
click at [1212, 428] on icon at bounding box center [1208, 426] width 7 height 9
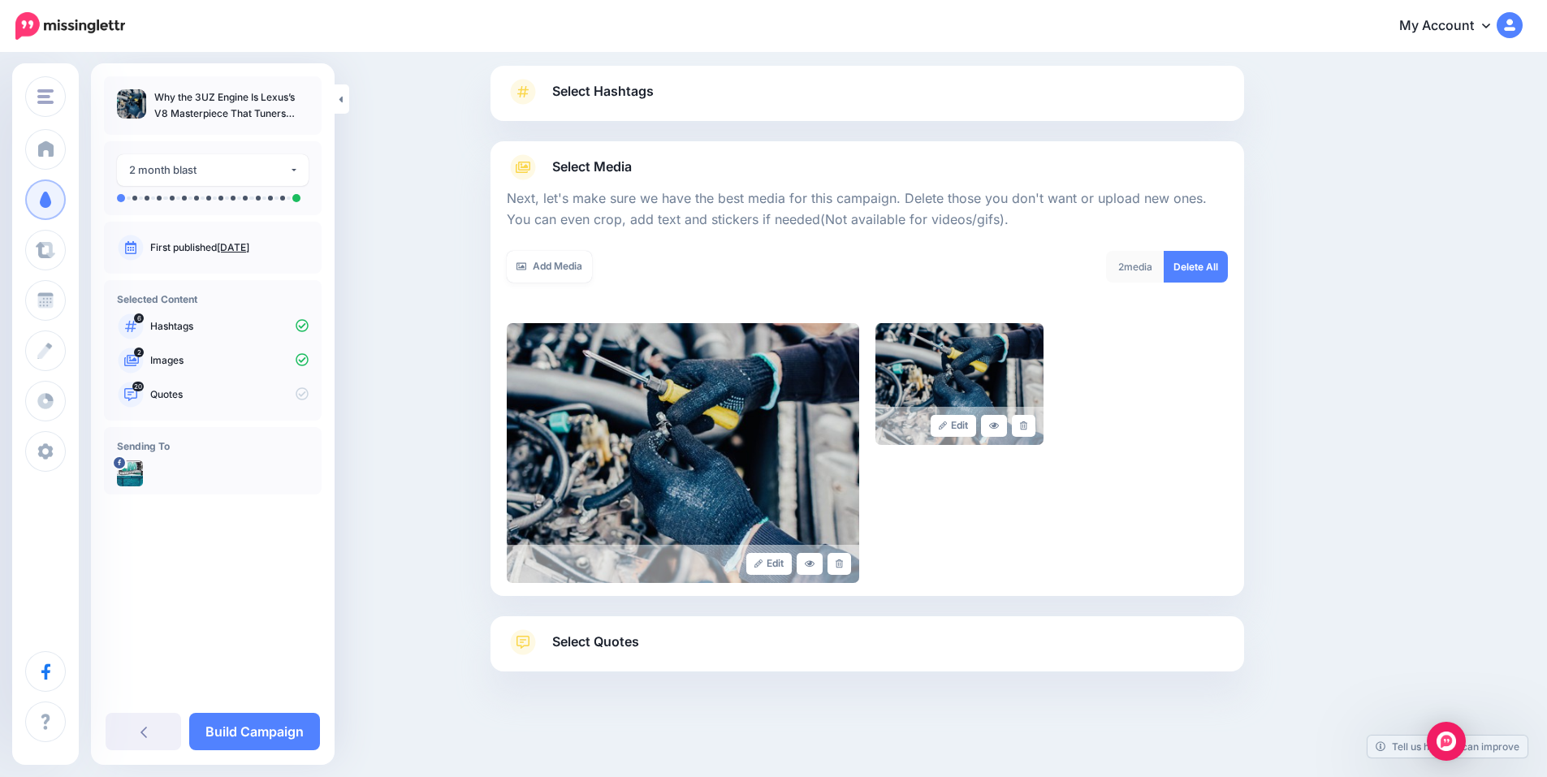
click at [613, 635] on span "Select Quotes" at bounding box center [595, 642] width 87 height 22
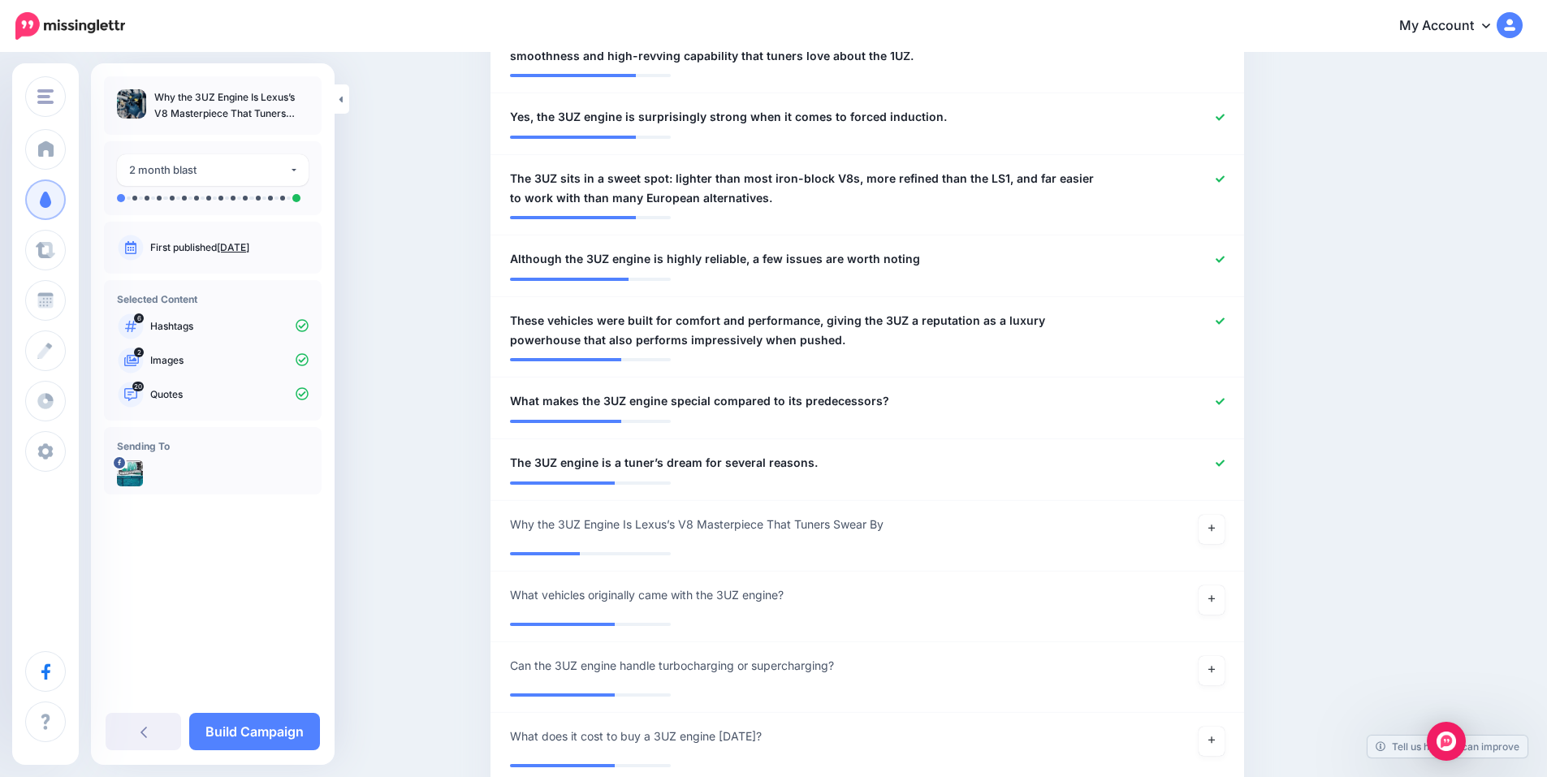
scroll to position [1887, 0]
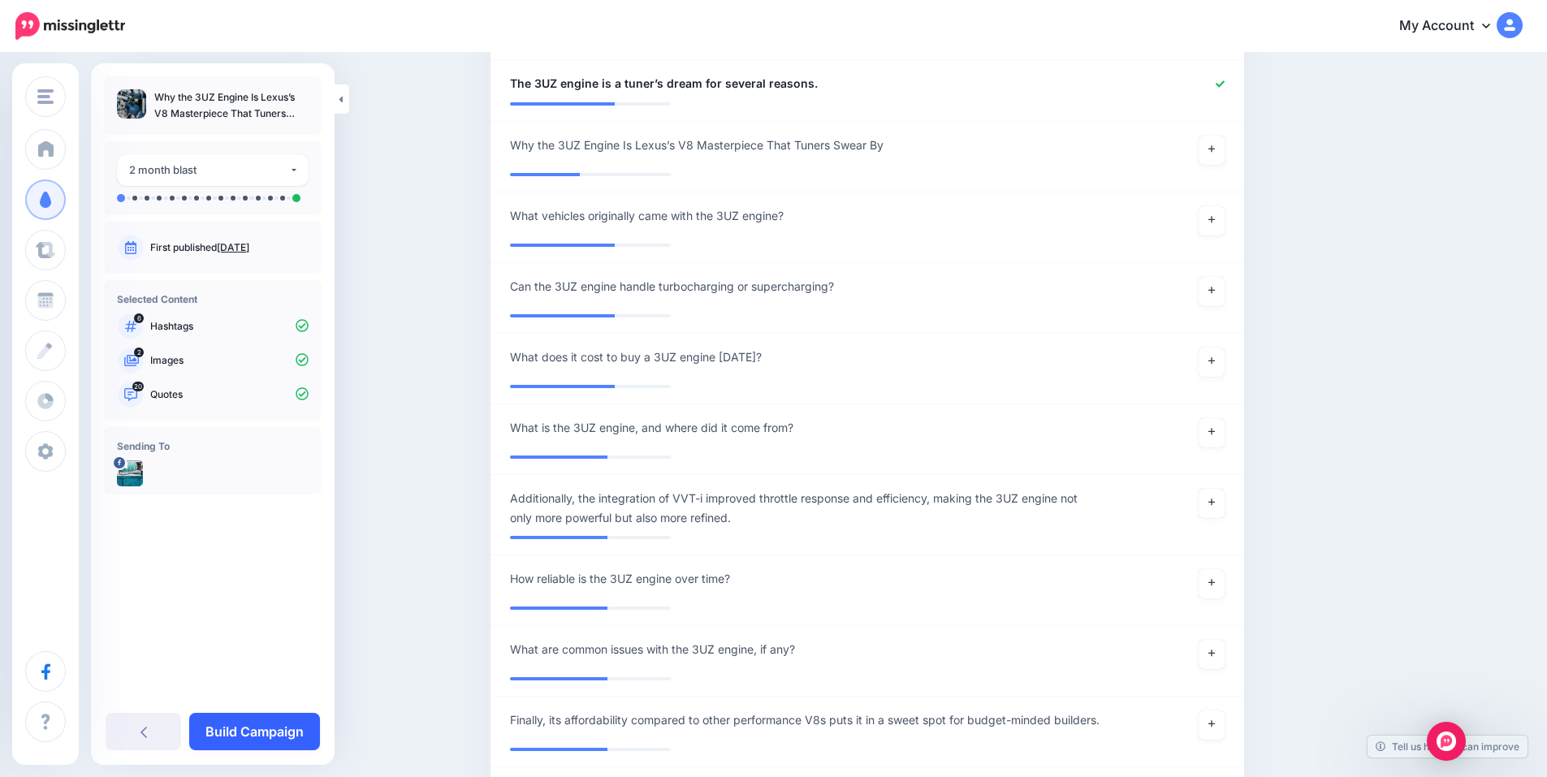
click at [256, 735] on link "Build Campaign" at bounding box center [254, 731] width 131 height 37
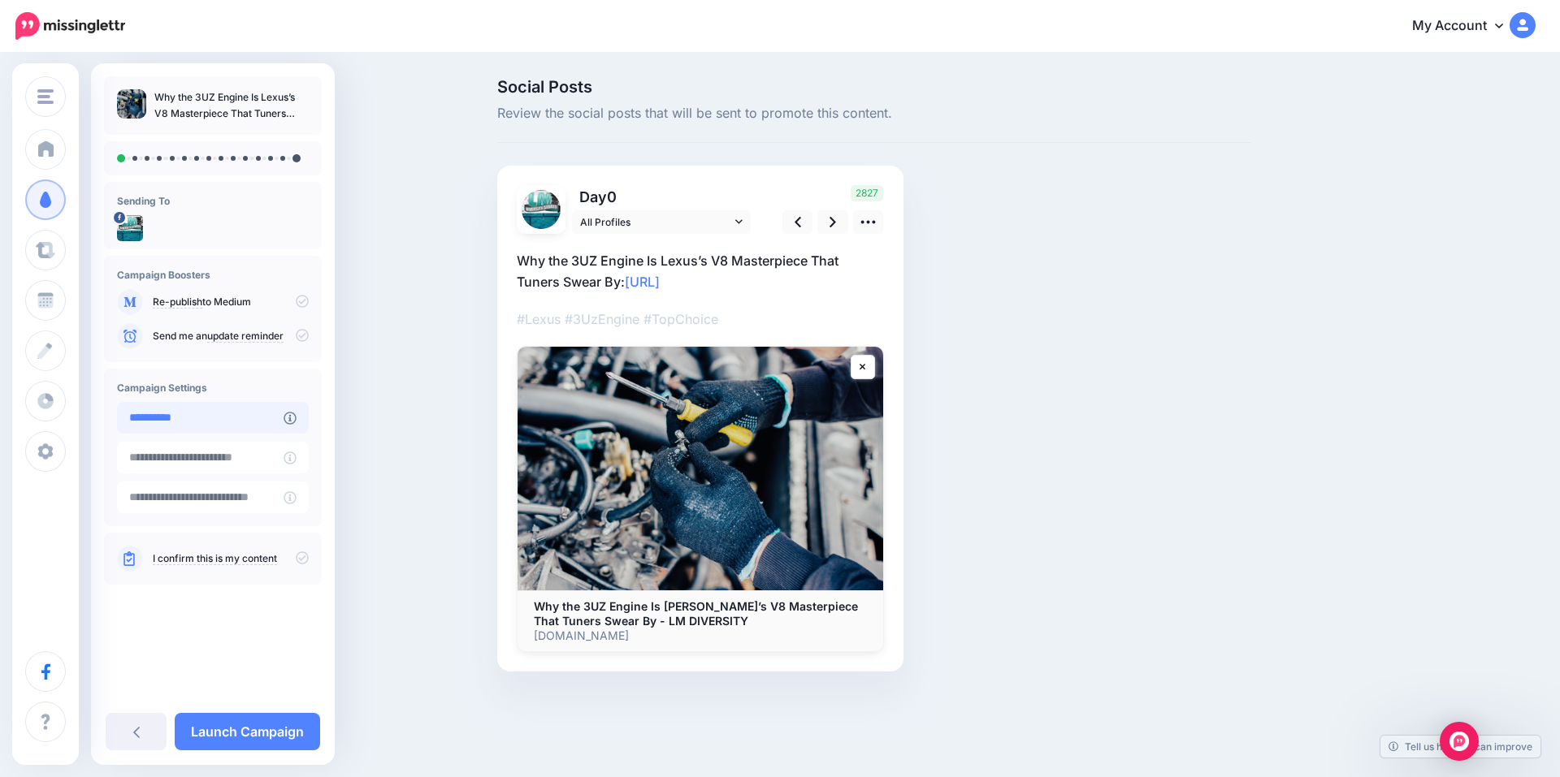
click at [266, 419] on input "**********" at bounding box center [200, 418] width 167 height 32
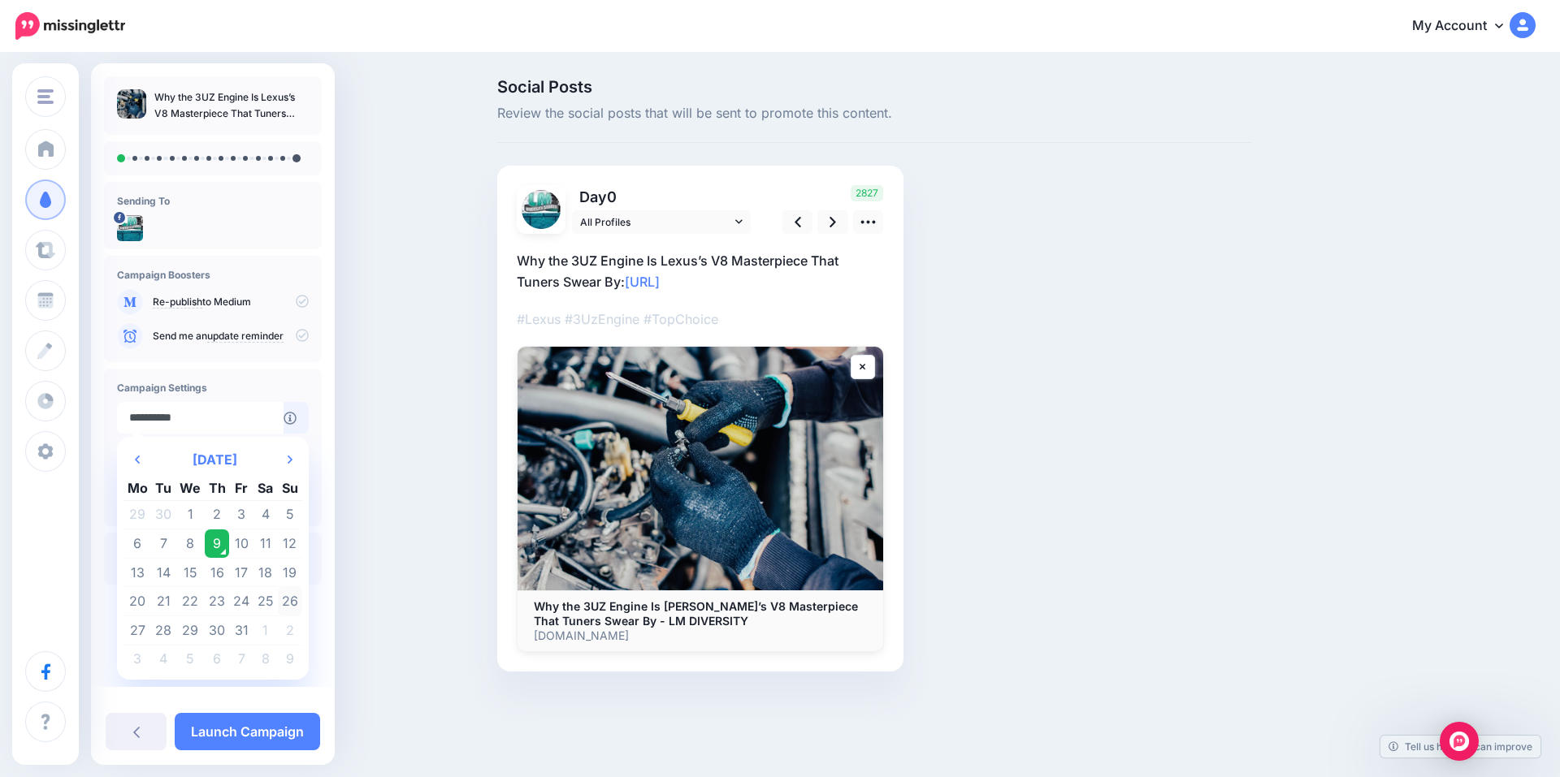
click at [286, 599] on td "26" at bounding box center [290, 601] width 24 height 29
type input "**********"
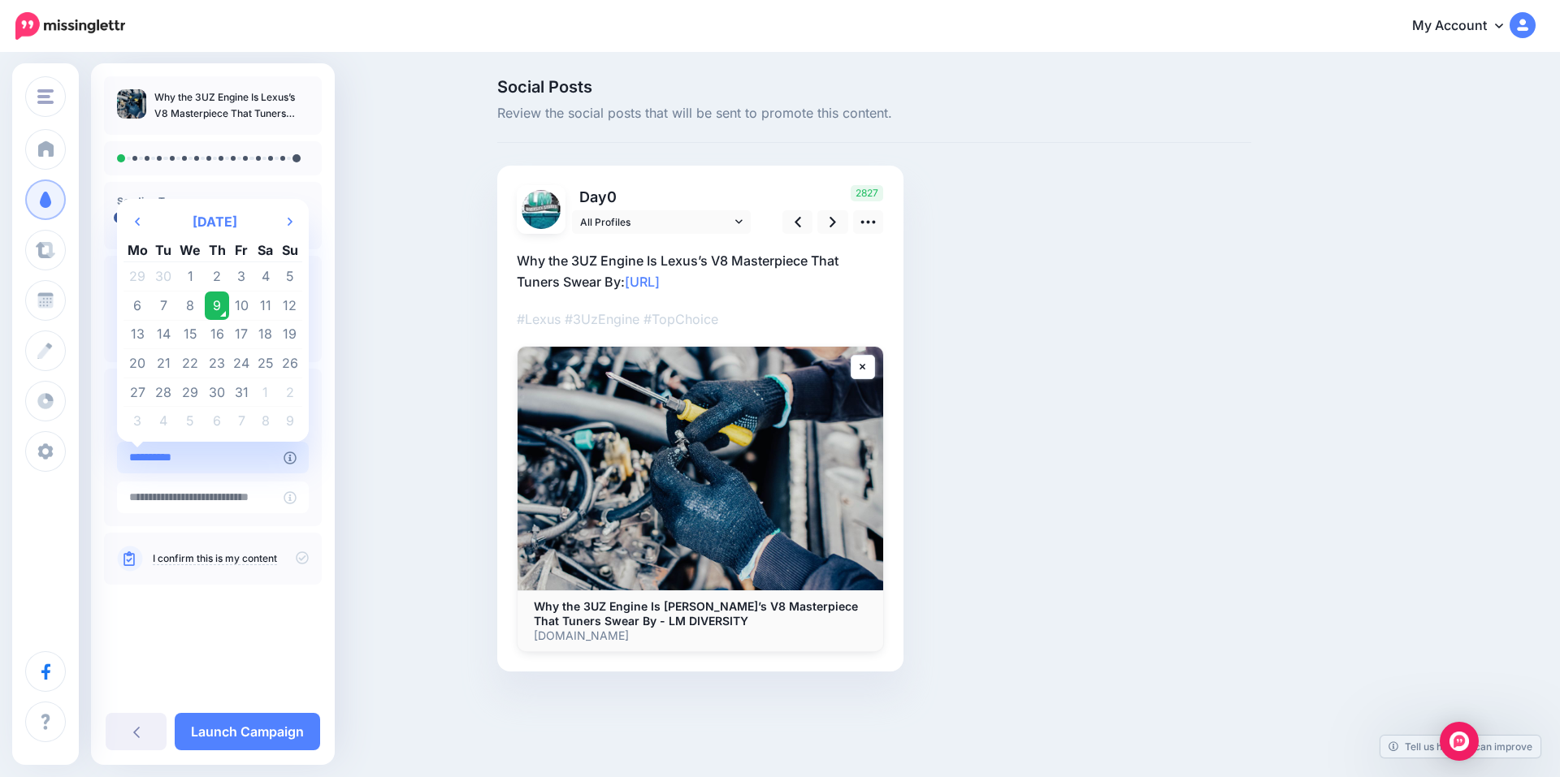
click at [187, 470] on input "**********" at bounding box center [200, 458] width 167 height 32
click at [285, 226] on th "Next Month" at bounding box center [290, 222] width 24 height 32
click at [263, 280] on td "1" at bounding box center [265, 276] width 24 height 29
type input "**********"
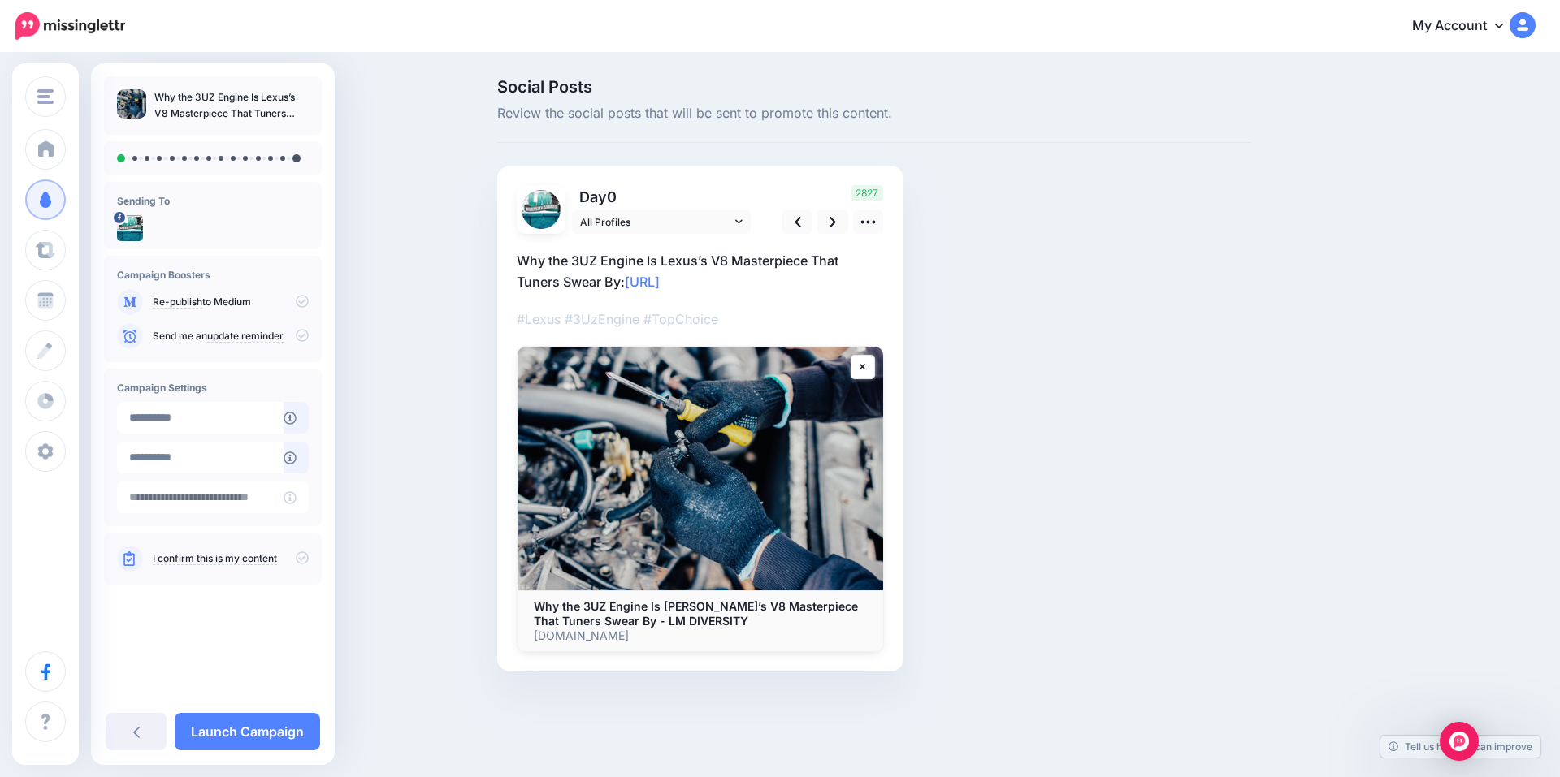
click at [221, 558] on link "I confirm this is my content" at bounding box center [215, 558] width 124 height 13
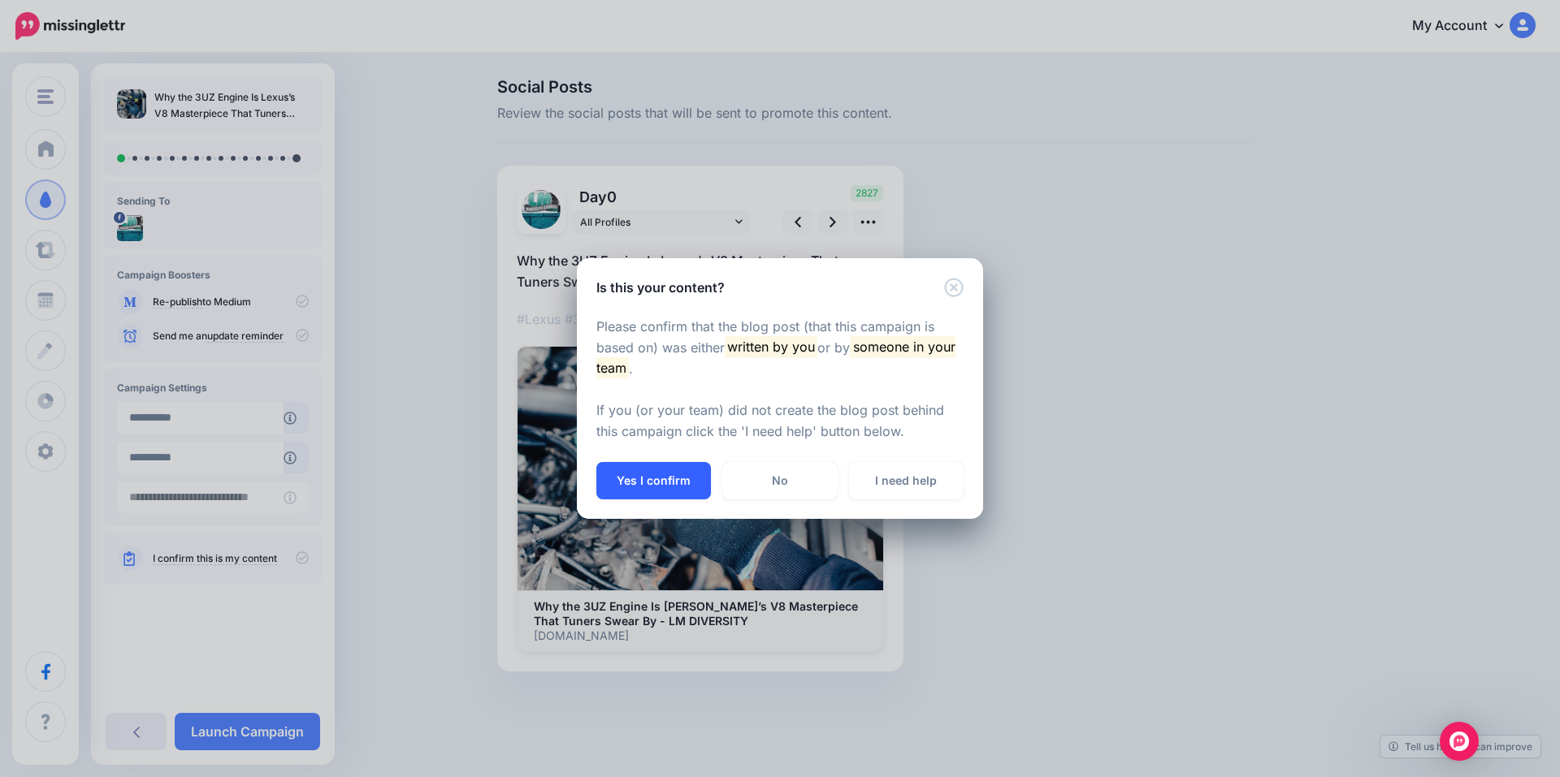
click at [651, 484] on button "Yes I confirm" at bounding box center [653, 480] width 115 height 37
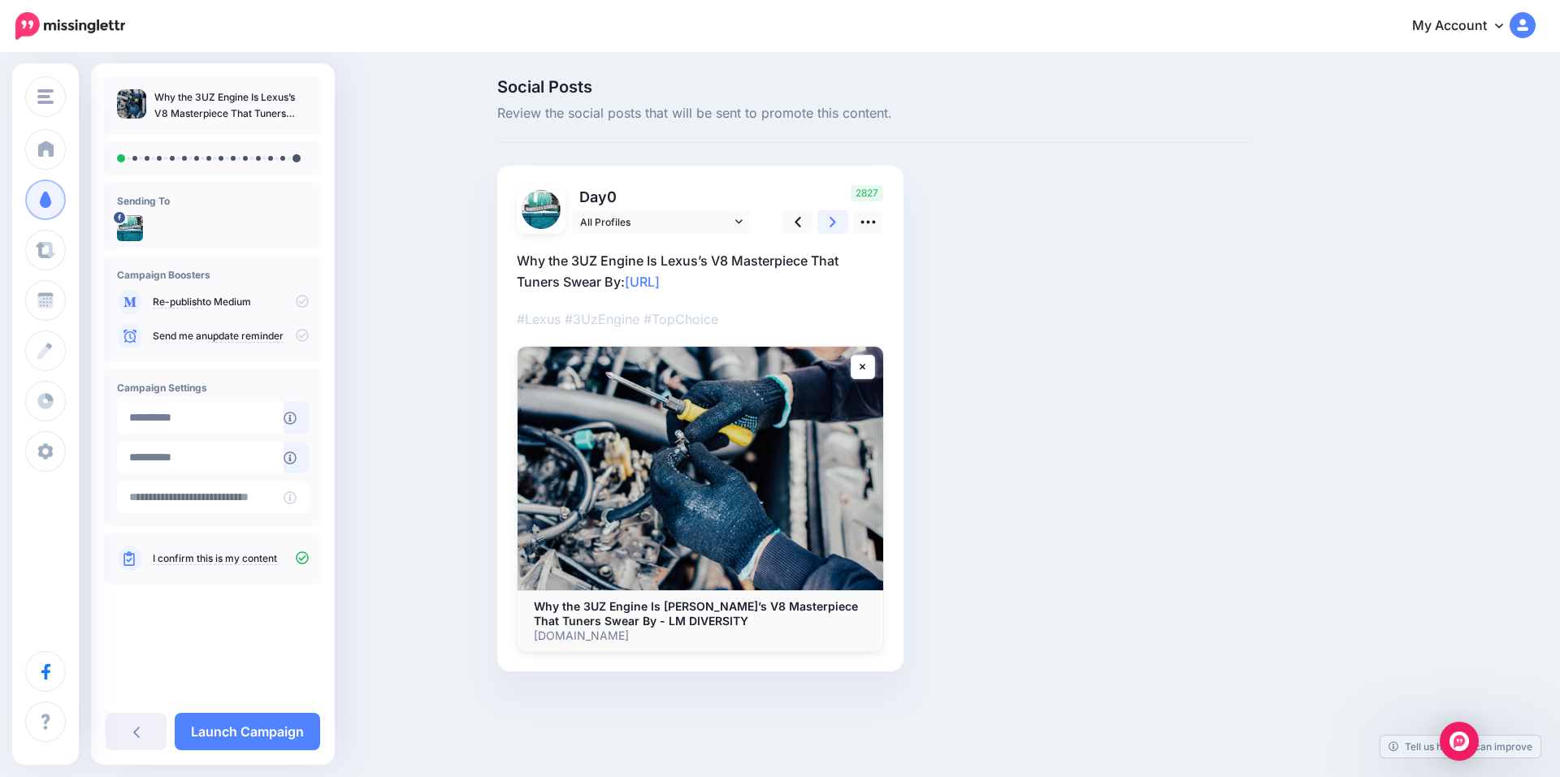
click at [829, 223] on icon at bounding box center [832, 222] width 6 height 17
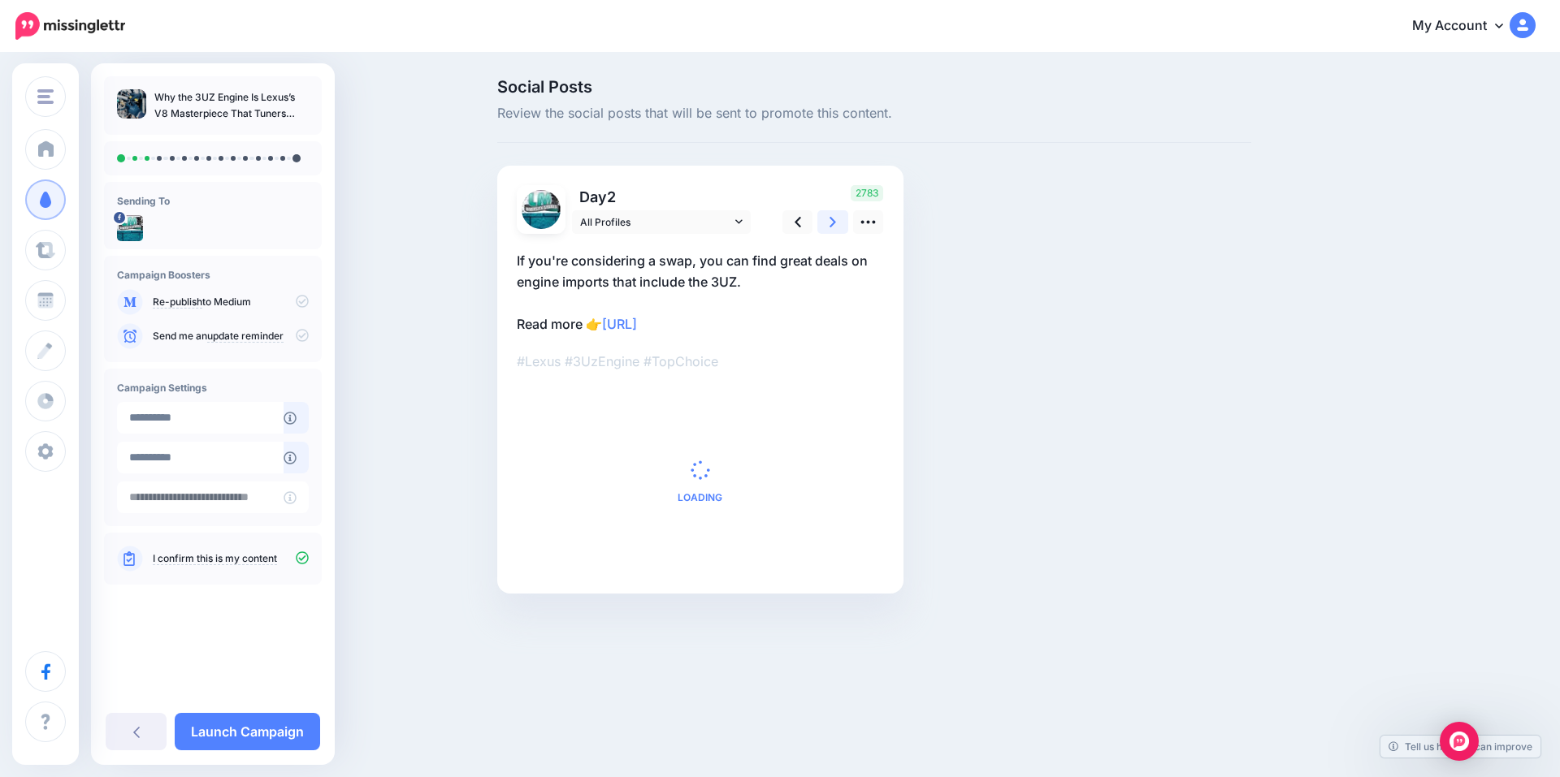
click at [829, 223] on icon at bounding box center [832, 222] width 6 height 17
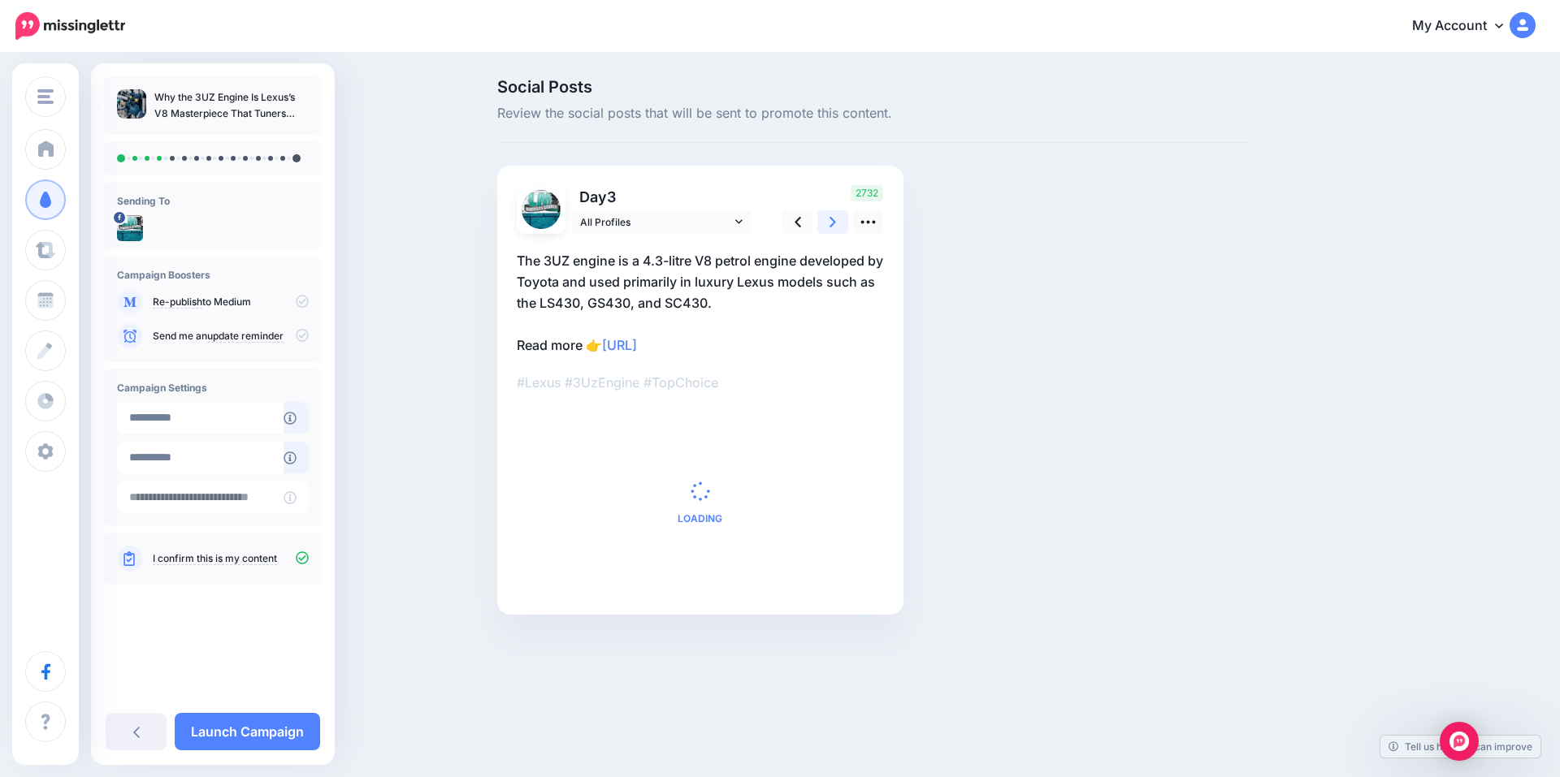
click at [829, 223] on icon at bounding box center [832, 222] width 6 height 17
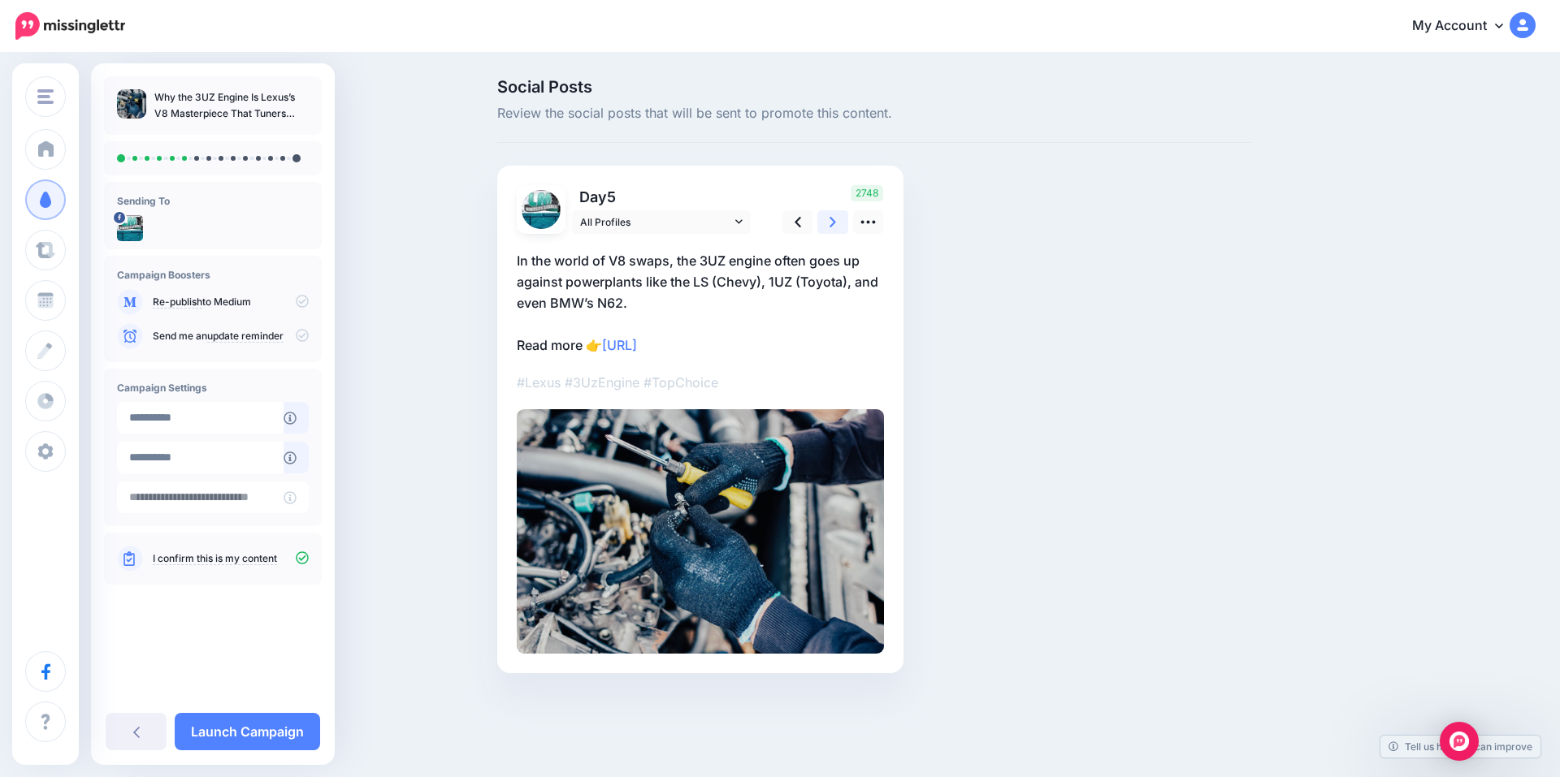
click at [829, 223] on icon at bounding box center [832, 222] width 6 height 17
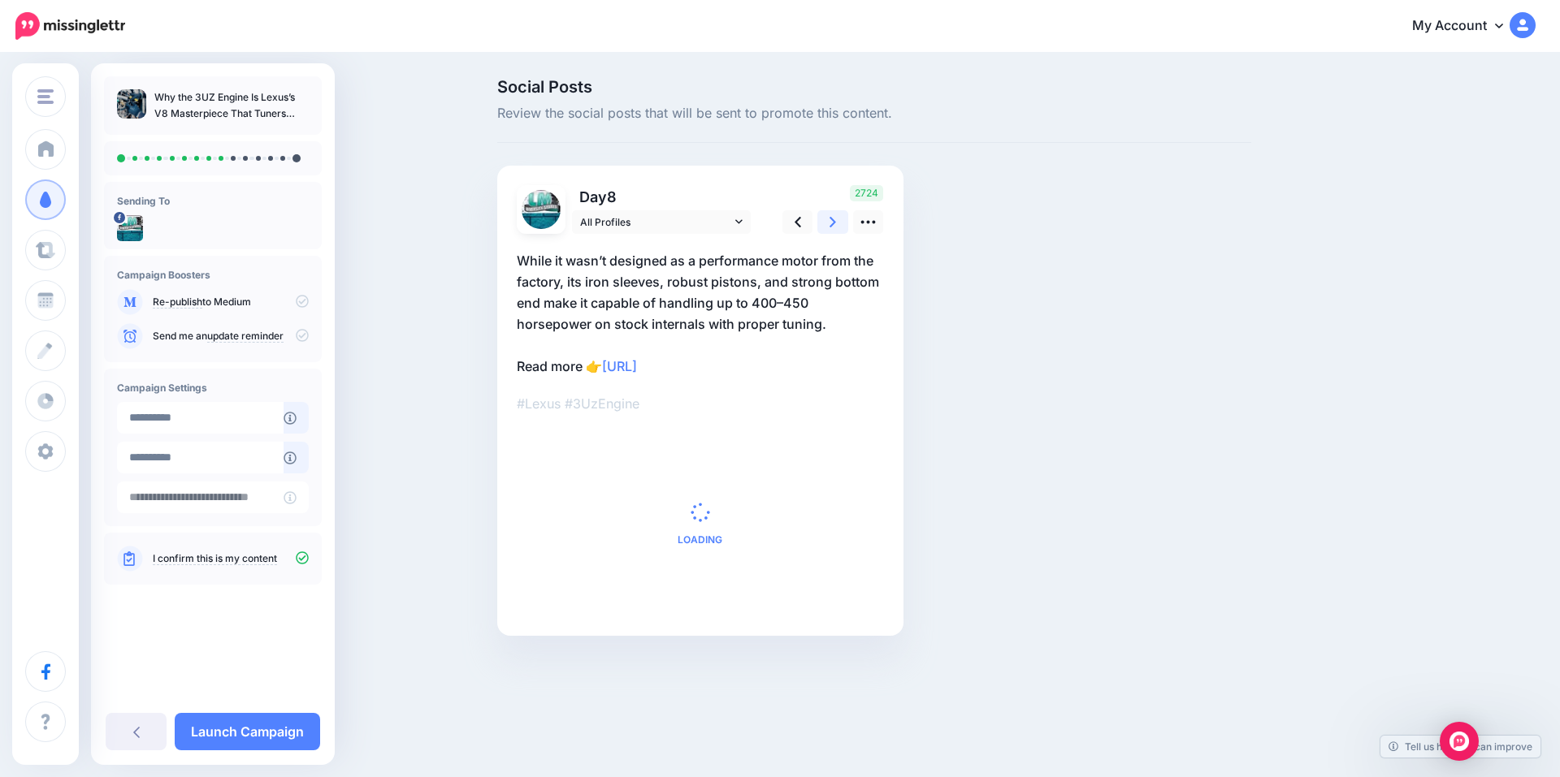
click at [829, 223] on icon at bounding box center [832, 222] width 6 height 17
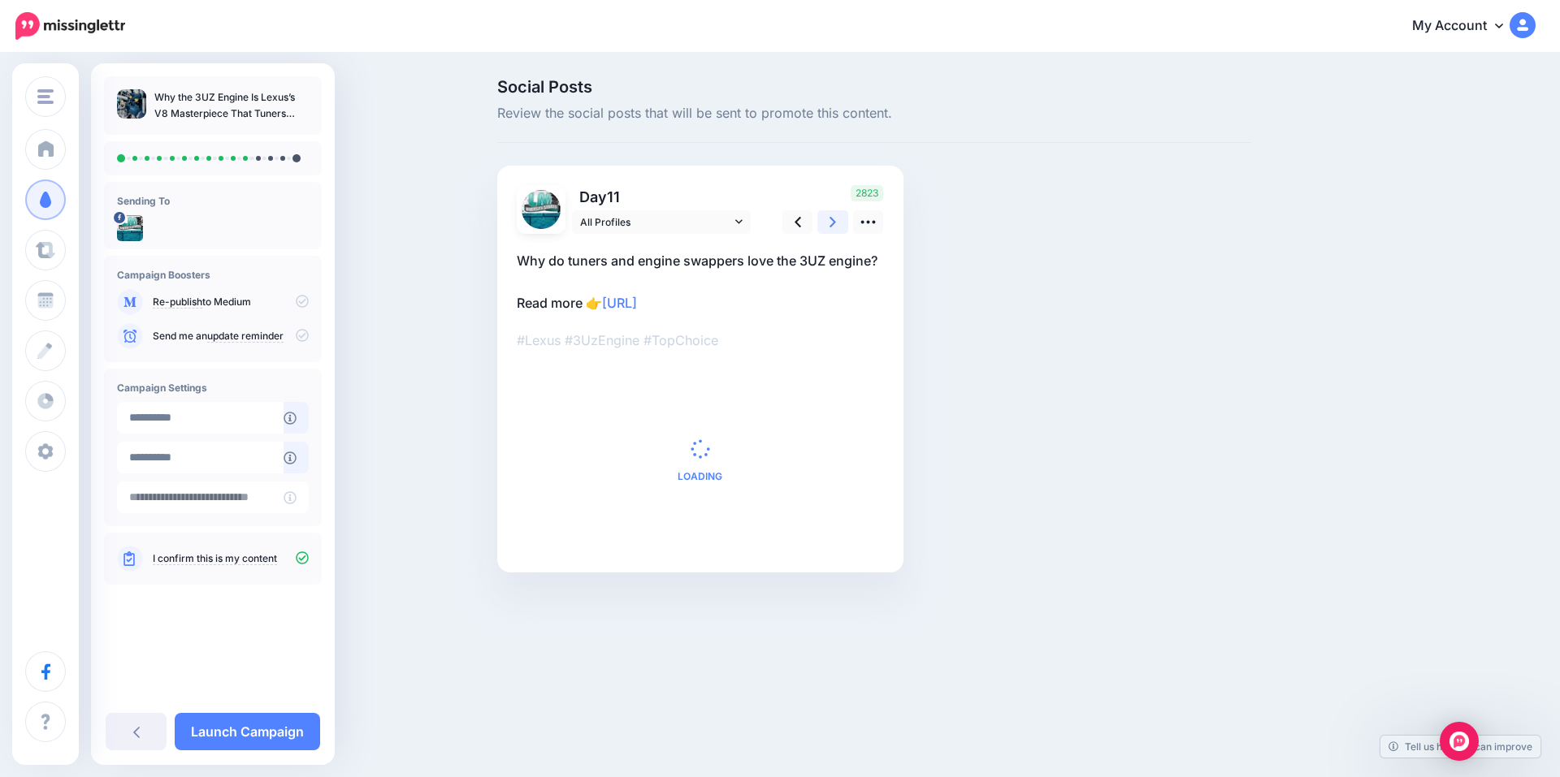
click at [829, 223] on icon at bounding box center [832, 222] width 6 height 17
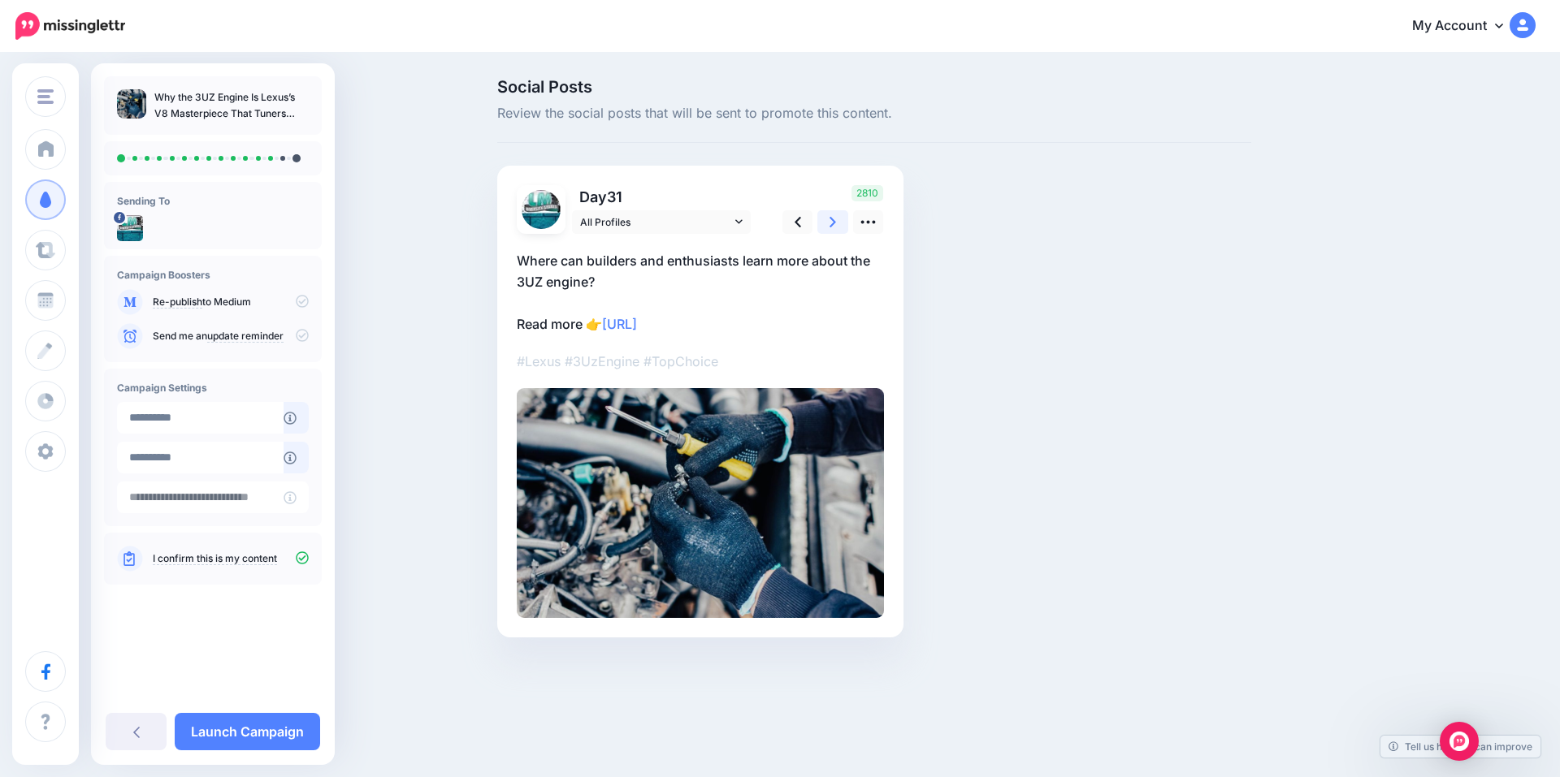
click at [829, 223] on icon at bounding box center [832, 222] width 6 height 17
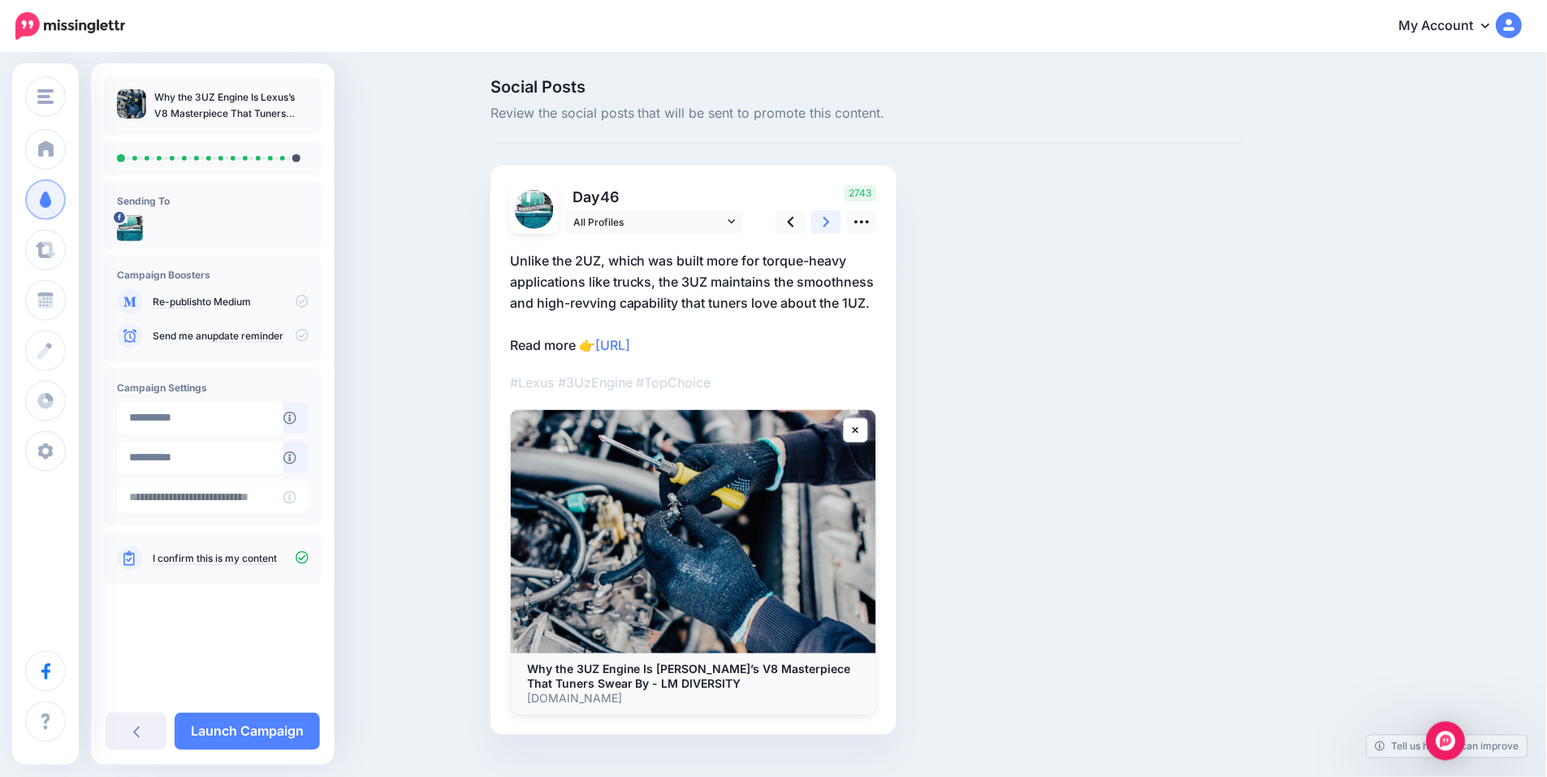
click at [829, 223] on icon at bounding box center [827, 222] width 6 height 17
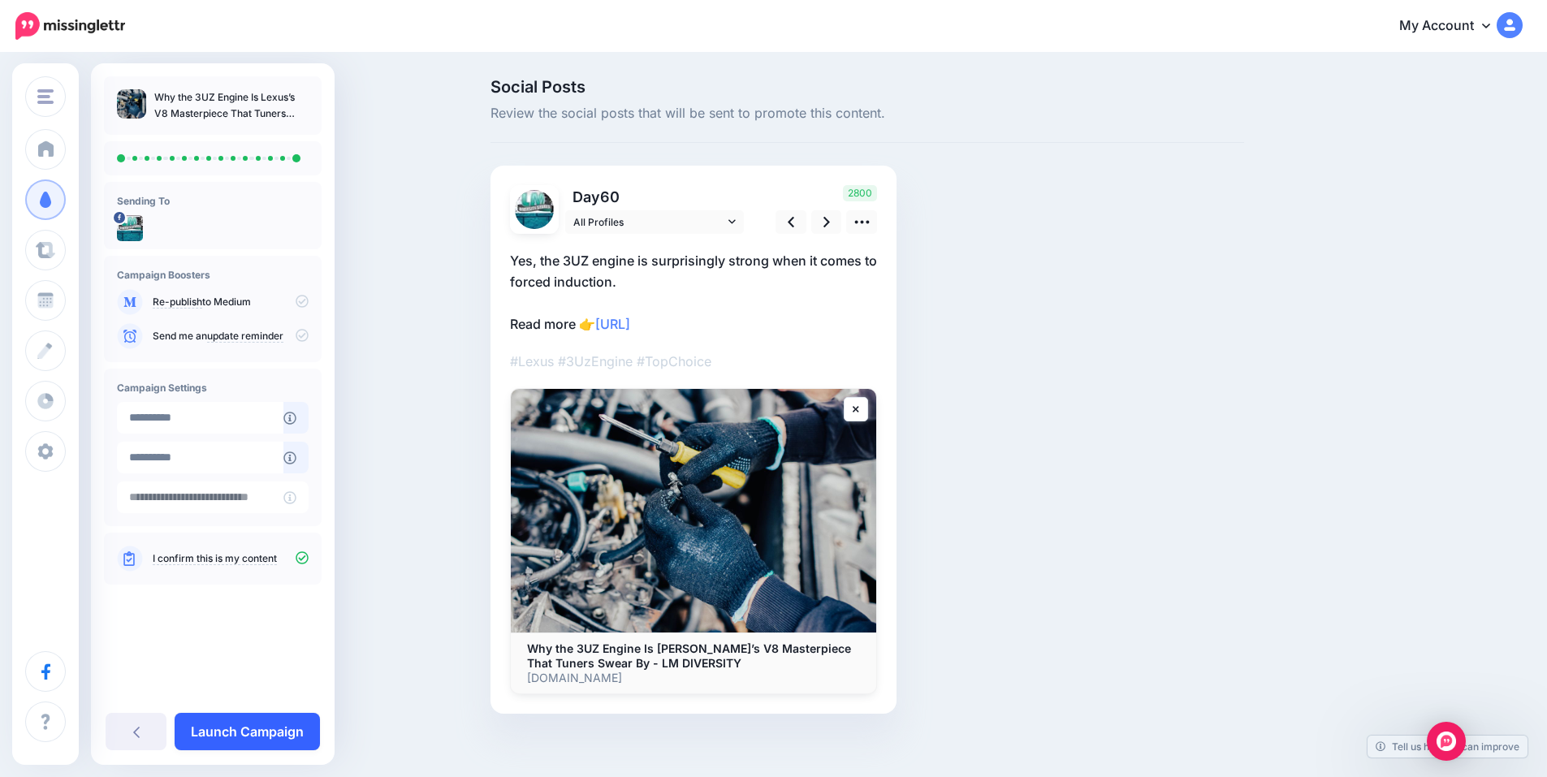
click at [258, 732] on link "Launch Campaign" at bounding box center [247, 731] width 145 height 37
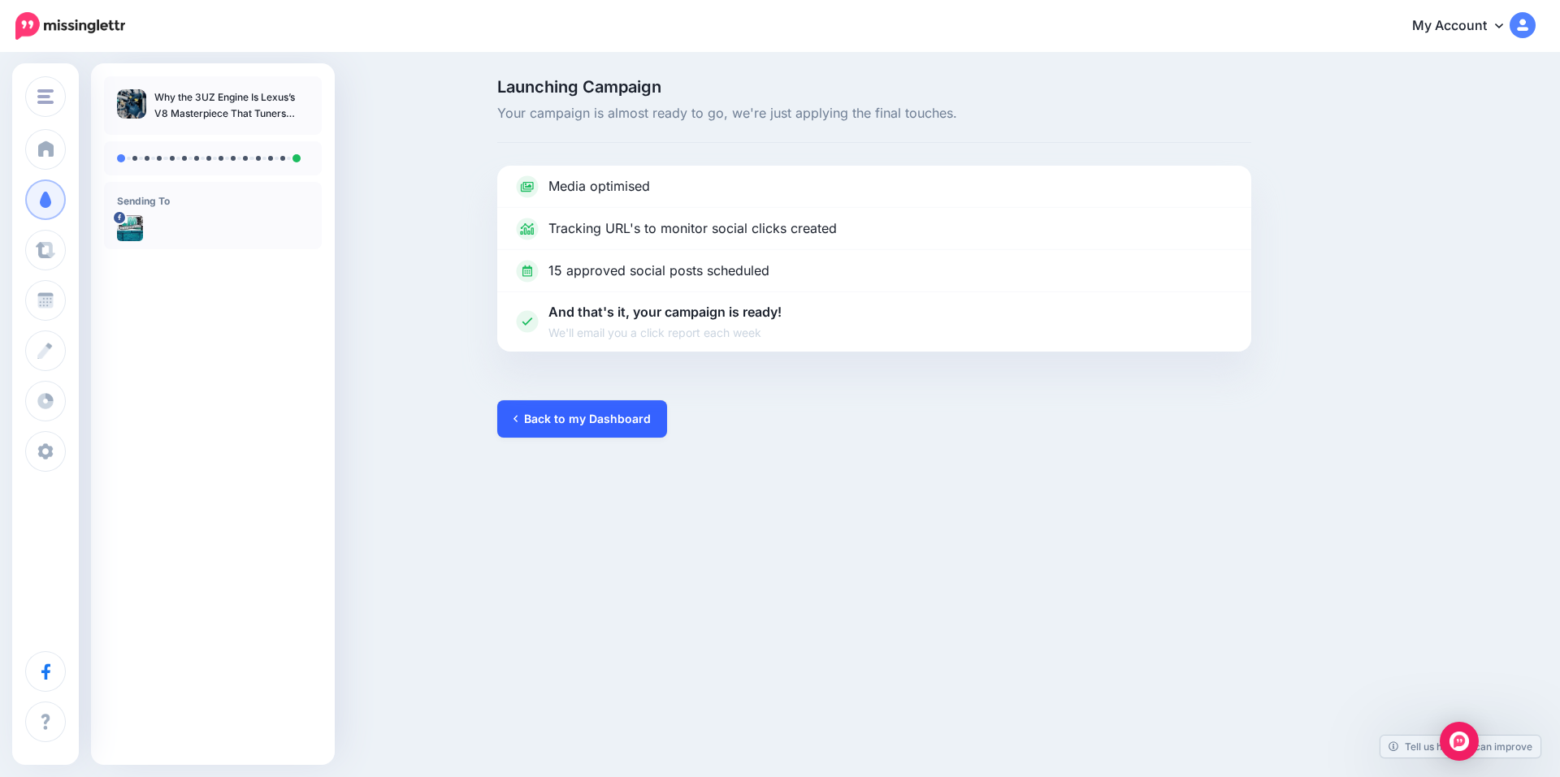
click at [533, 412] on link "Back to my Dashboard" at bounding box center [582, 418] width 170 height 37
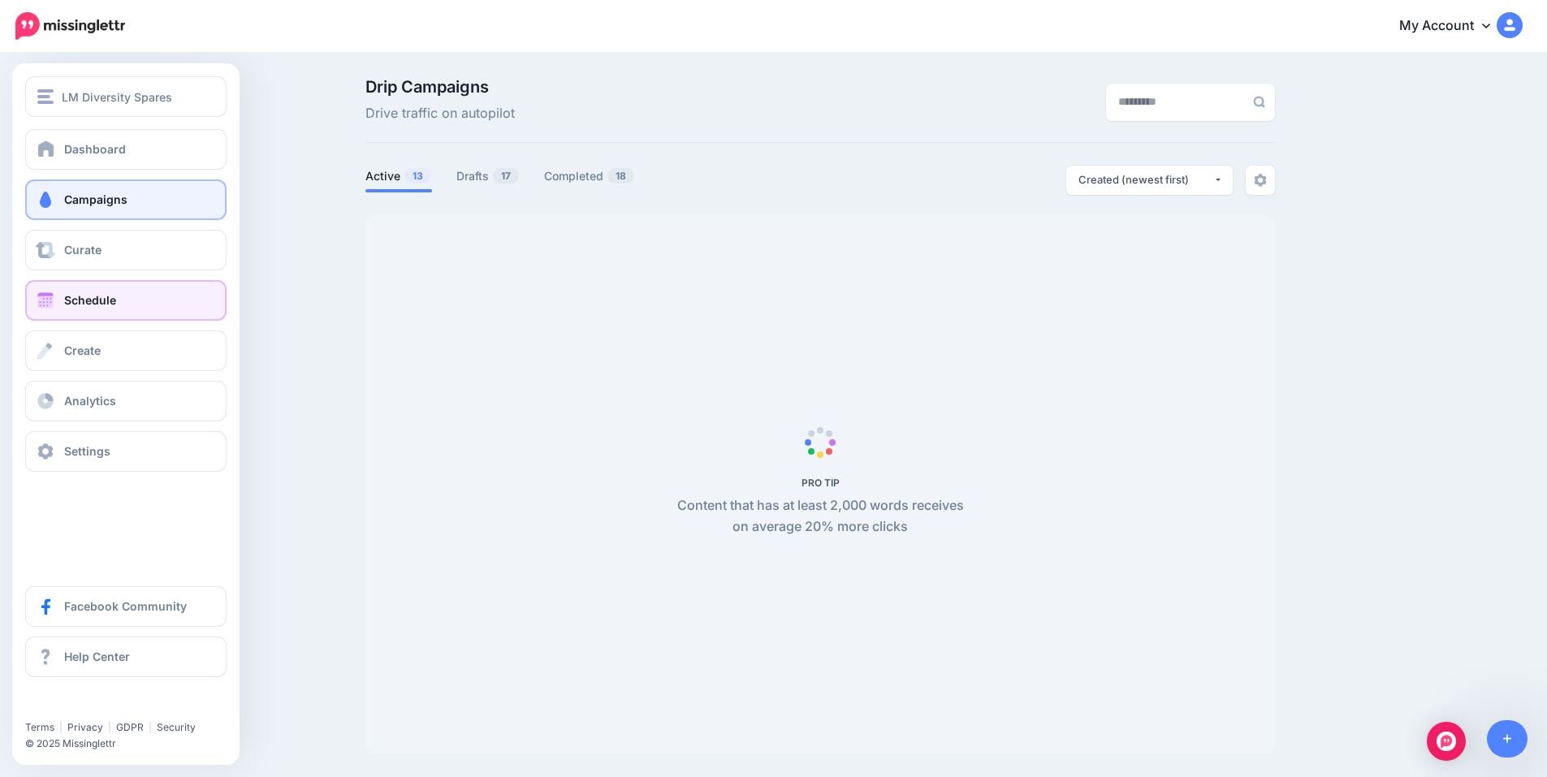
click at [84, 283] on link "Schedule" at bounding box center [125, 300] width 201 height 41
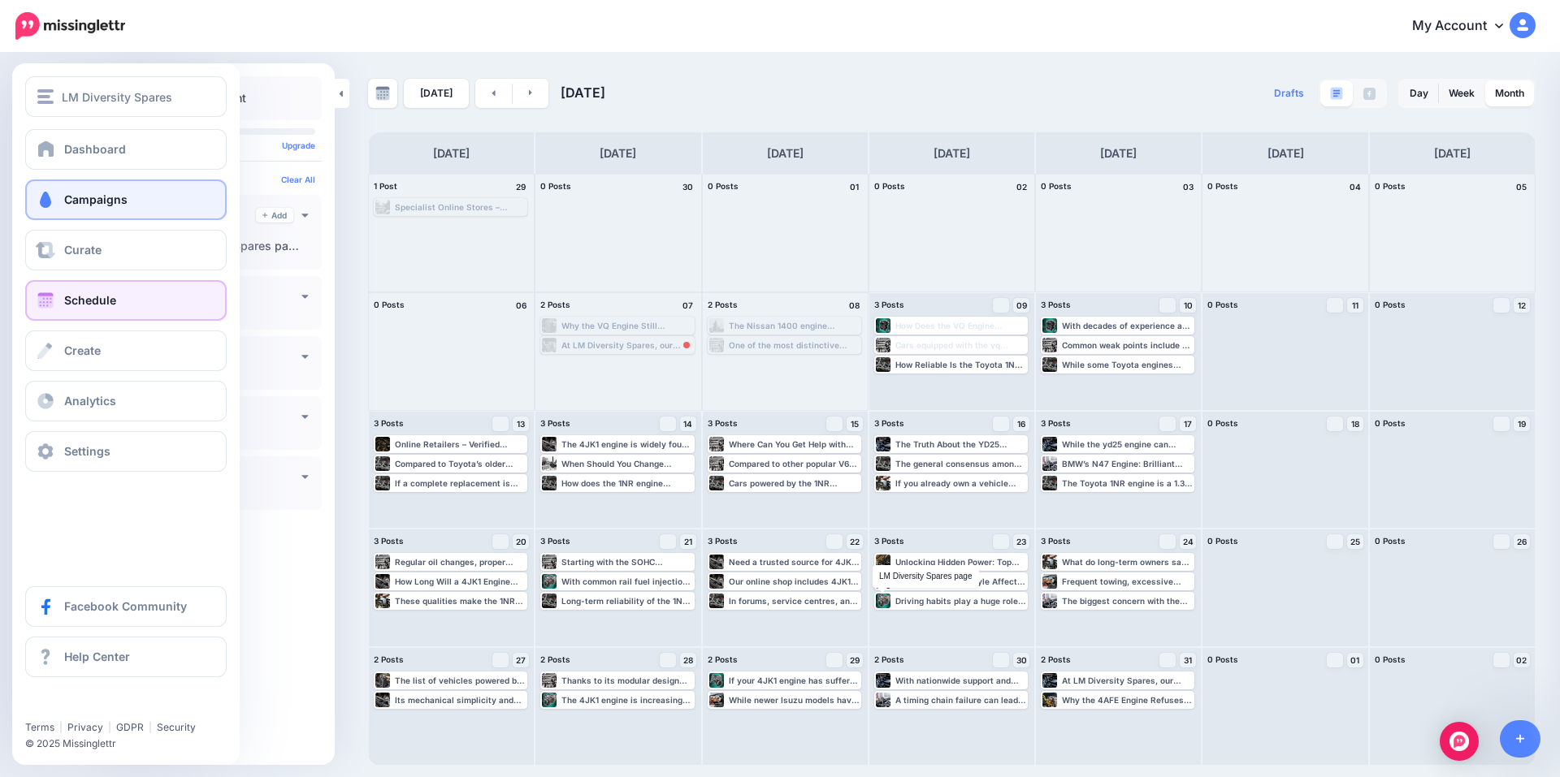
click at [83, 200] on span "Campaigns" at bounding box center [95, 200] width 63 height 14
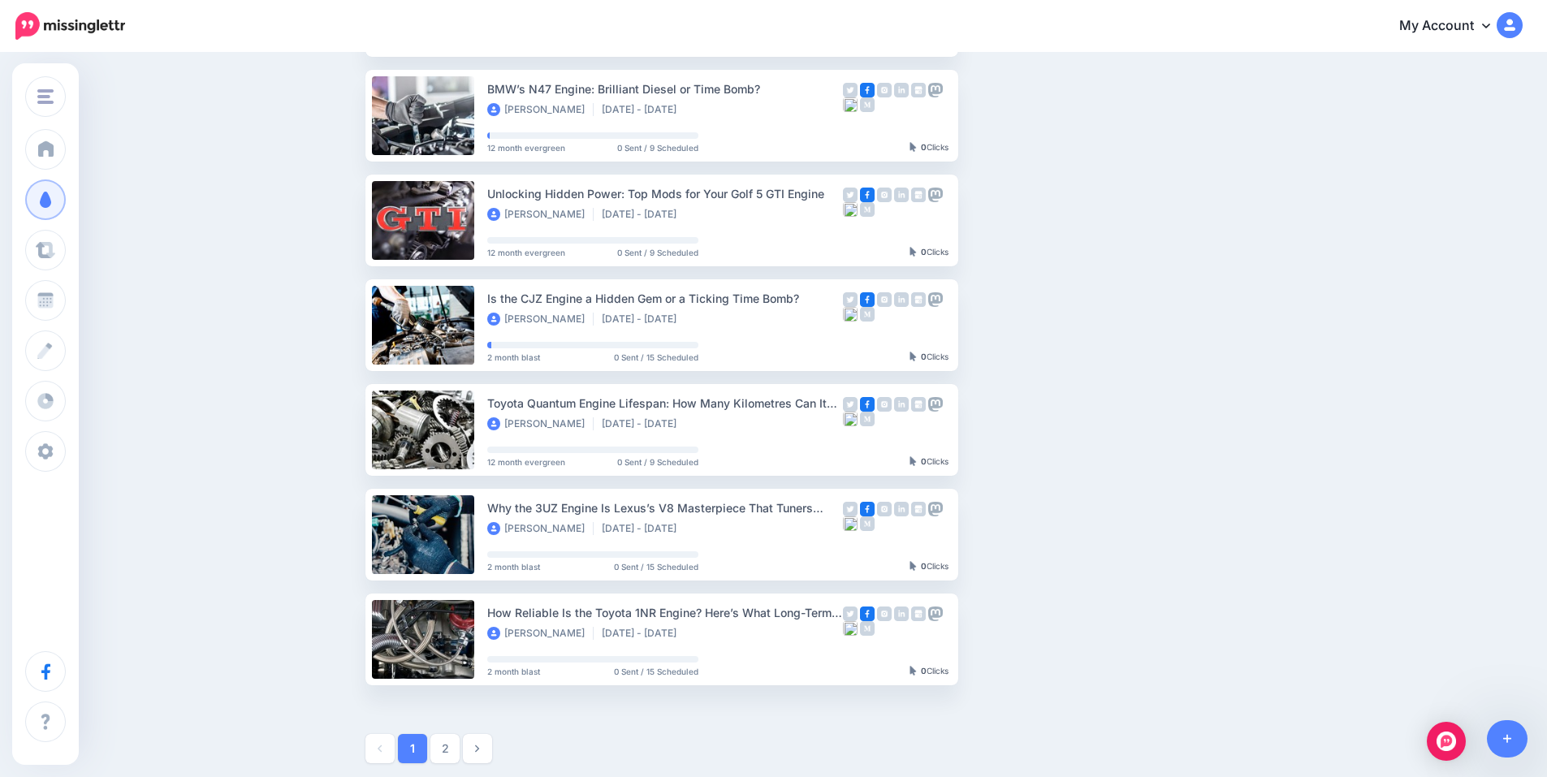
scroll to position [379, 0]
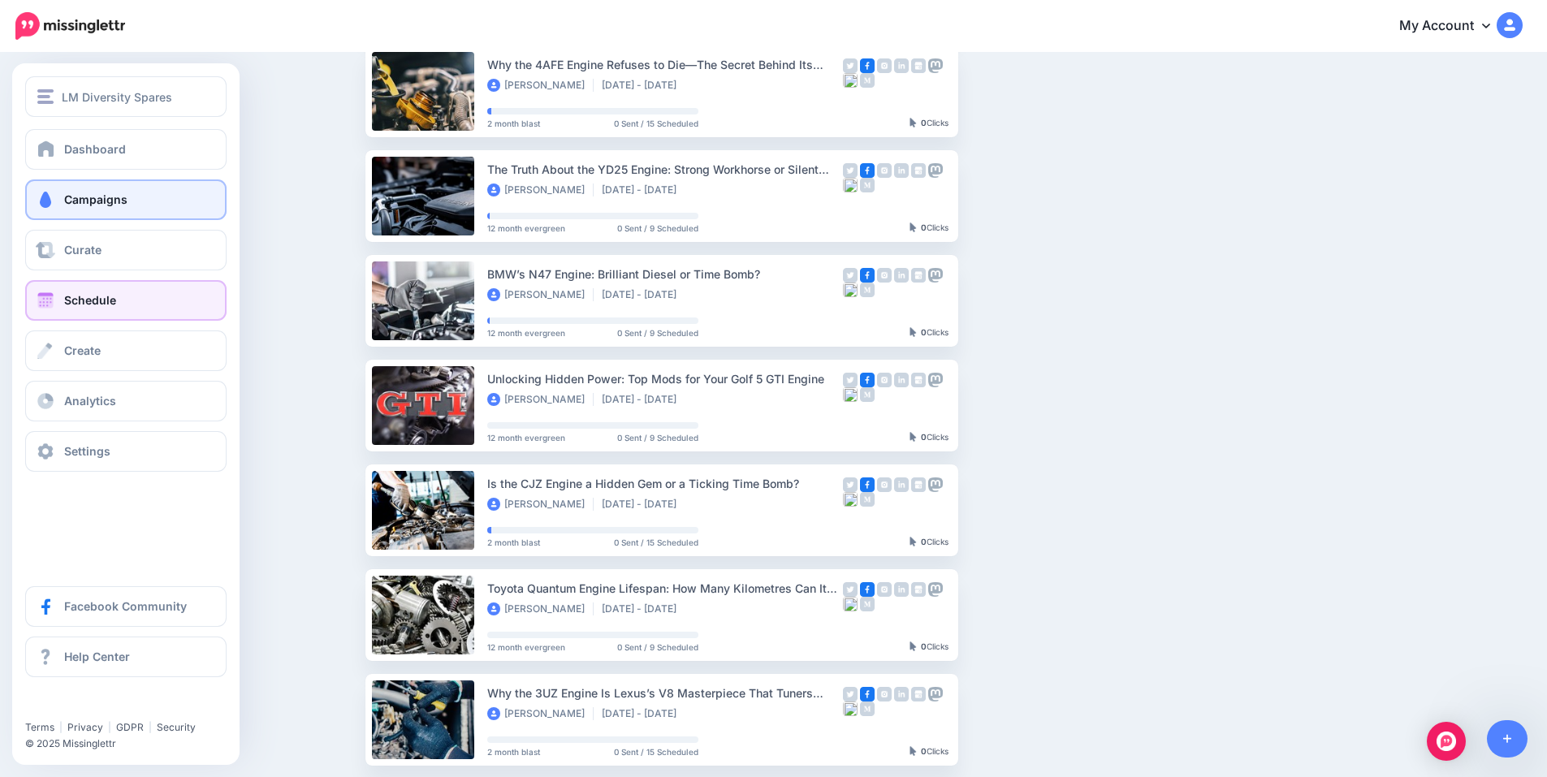
click at [136, 308] on link "Schedule" at bounding box center [125, 300] width 201 height 41
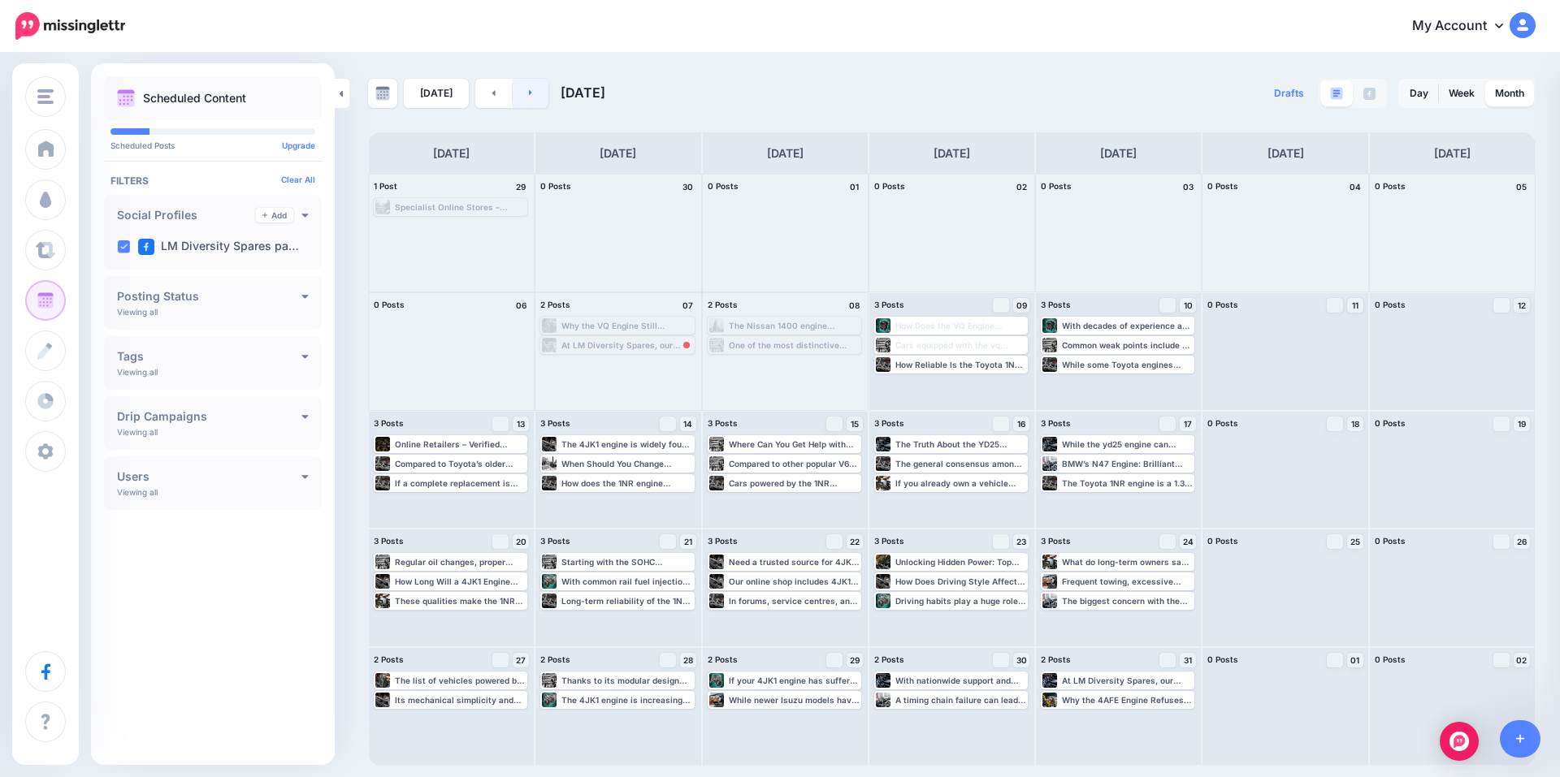
click at [523, 89] on link at bounding box center [531, 93] width 37 height 29
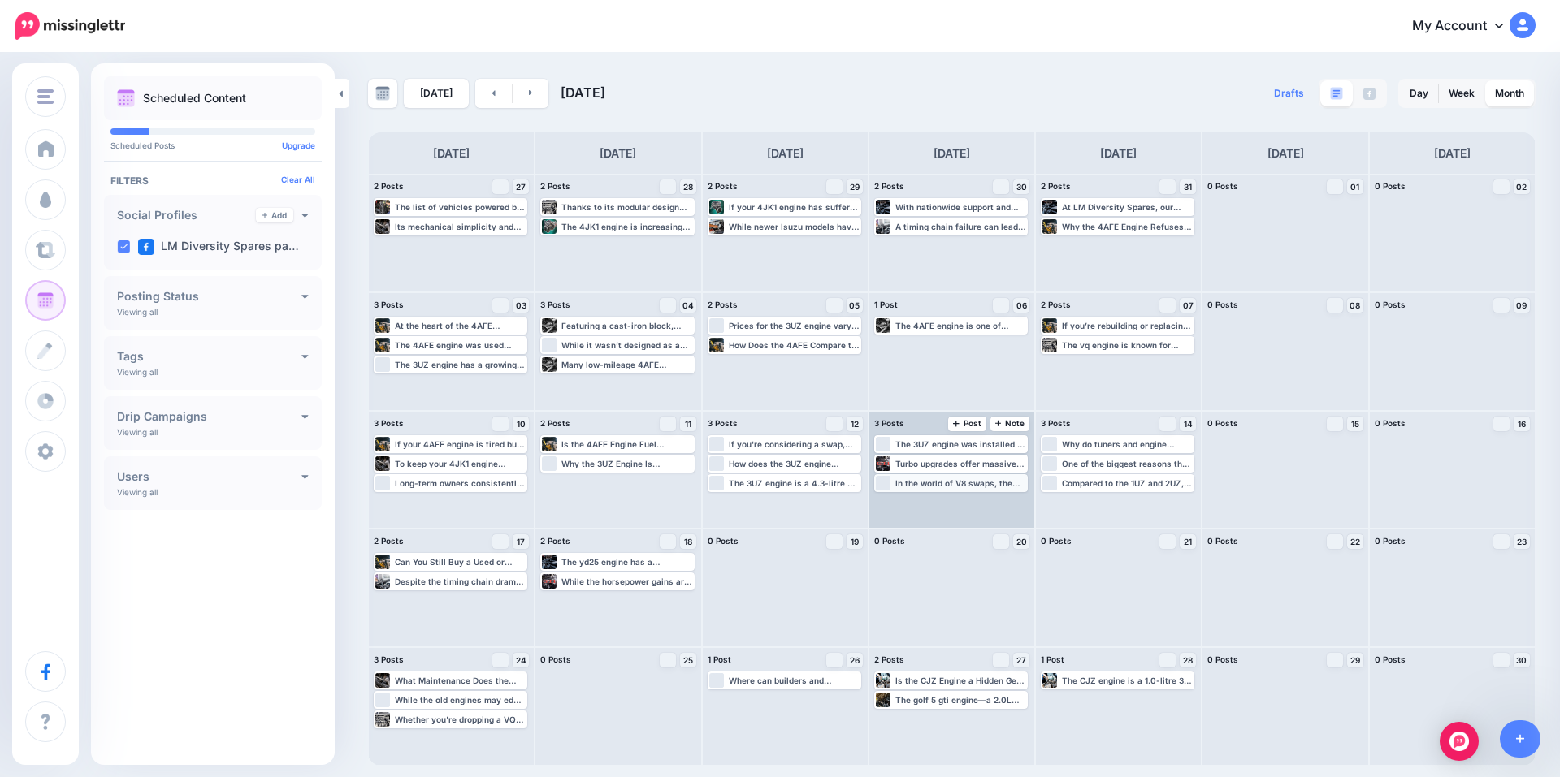
click at [954, 482] on div "In the world of V8 swaps, the 3UZ engine often goes up against powerplants like…" at bounding box center [960, 483] width 131 height 10
click at [986, 503] on img at bounding box center [990, 503] width 8 height 8
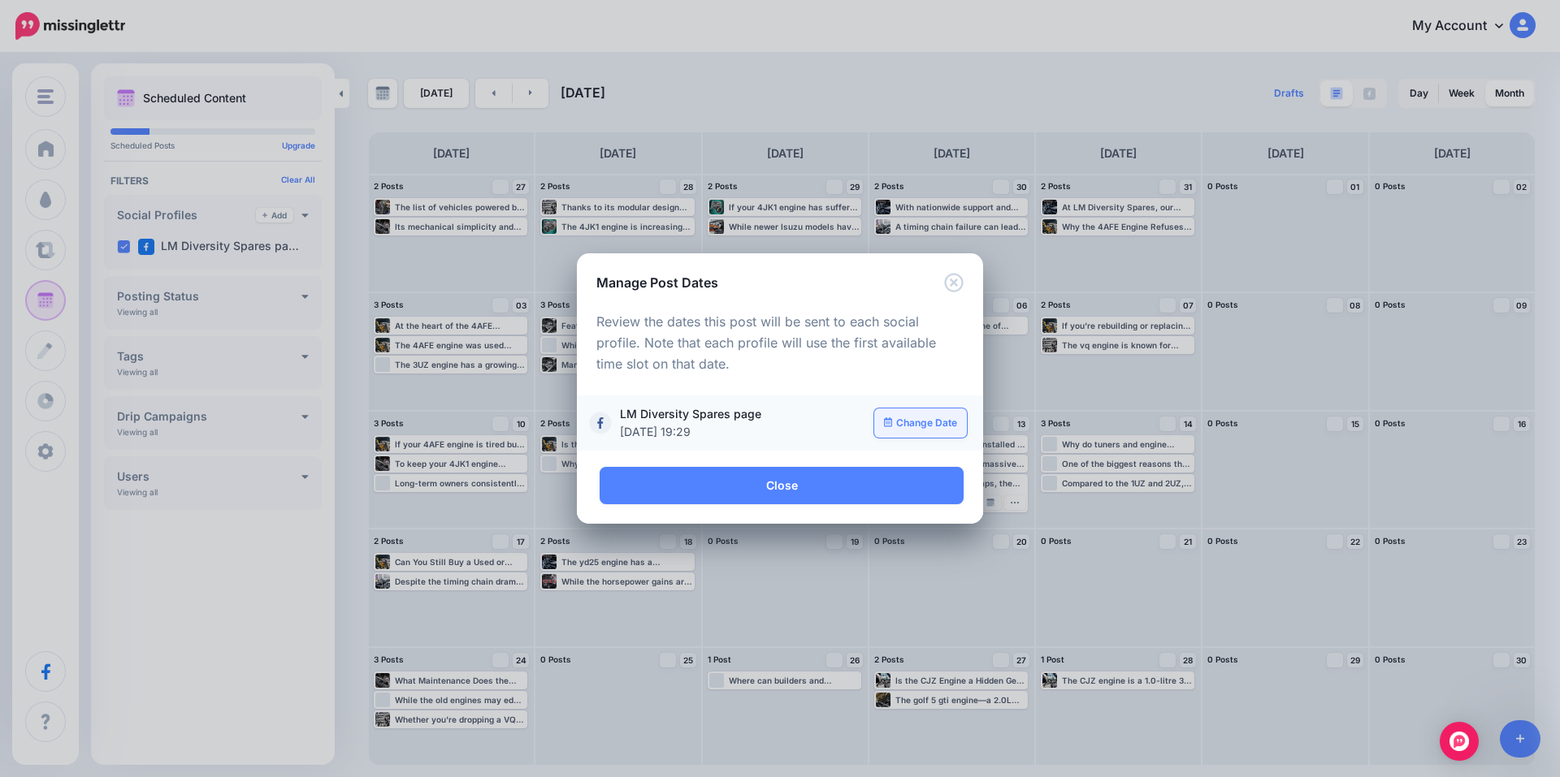
click at [915, 422] on link "Change Date" at bounding box center [920, 423] width 93 height 29
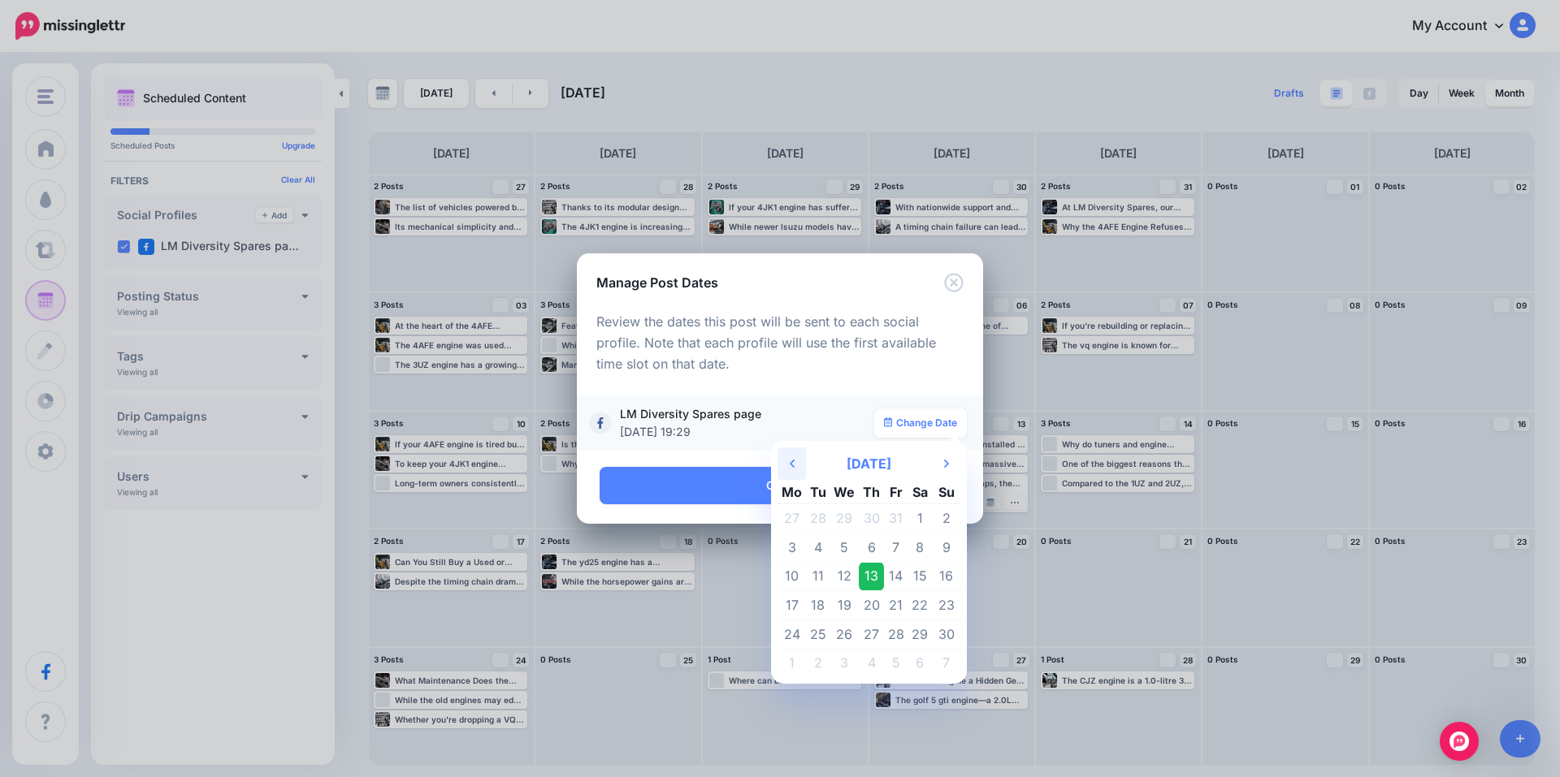
click at [790, 469] on th "Previous Month" at bounding box center [791, 464] width 28 height 32
click at [793, 630] on td "27" at bounding box center [791, 634] width 28 height 29
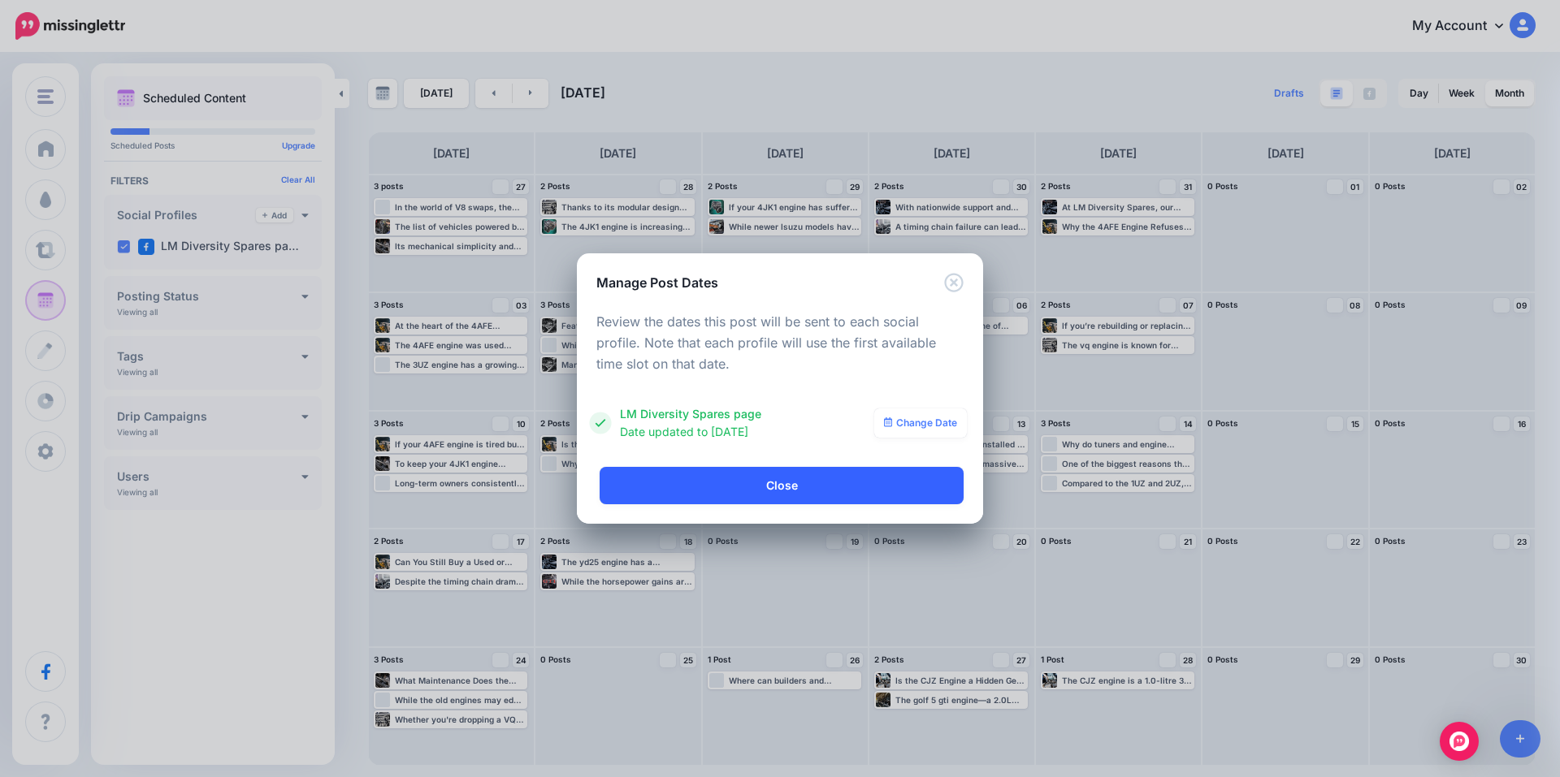
click at [829, 479] on link "Close" at bounding box center [781, 485] width 364 height 37
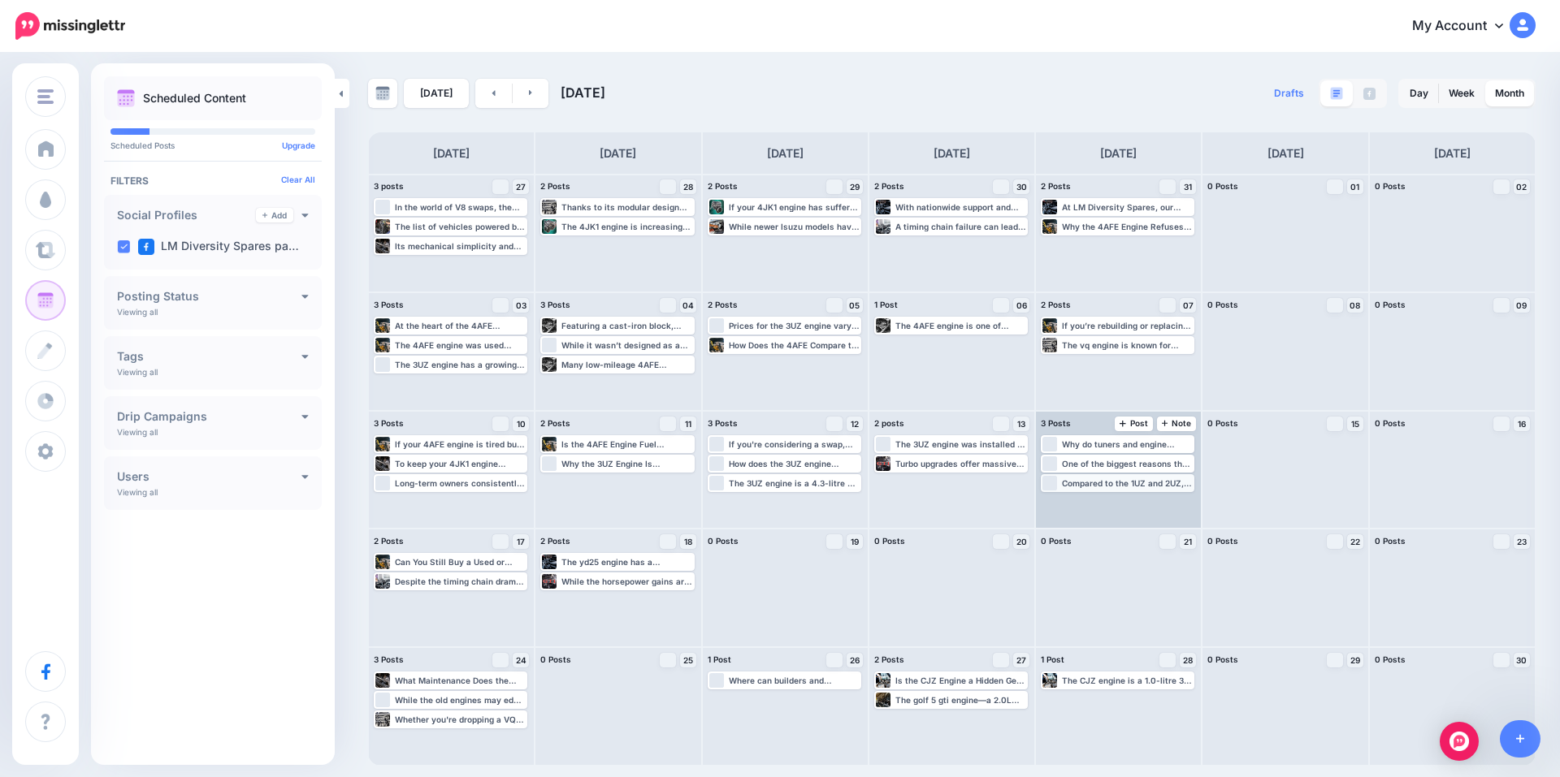
click at [1130, 482] on div "Compared to the 1UZ and 2UZ, the 3UZ engine brings improved displacement, bette…" at bounding box center [1127, 483] width 131 height 10
click at [1153, 499] on img at bounding box center [1157, 503] width 8 height 8
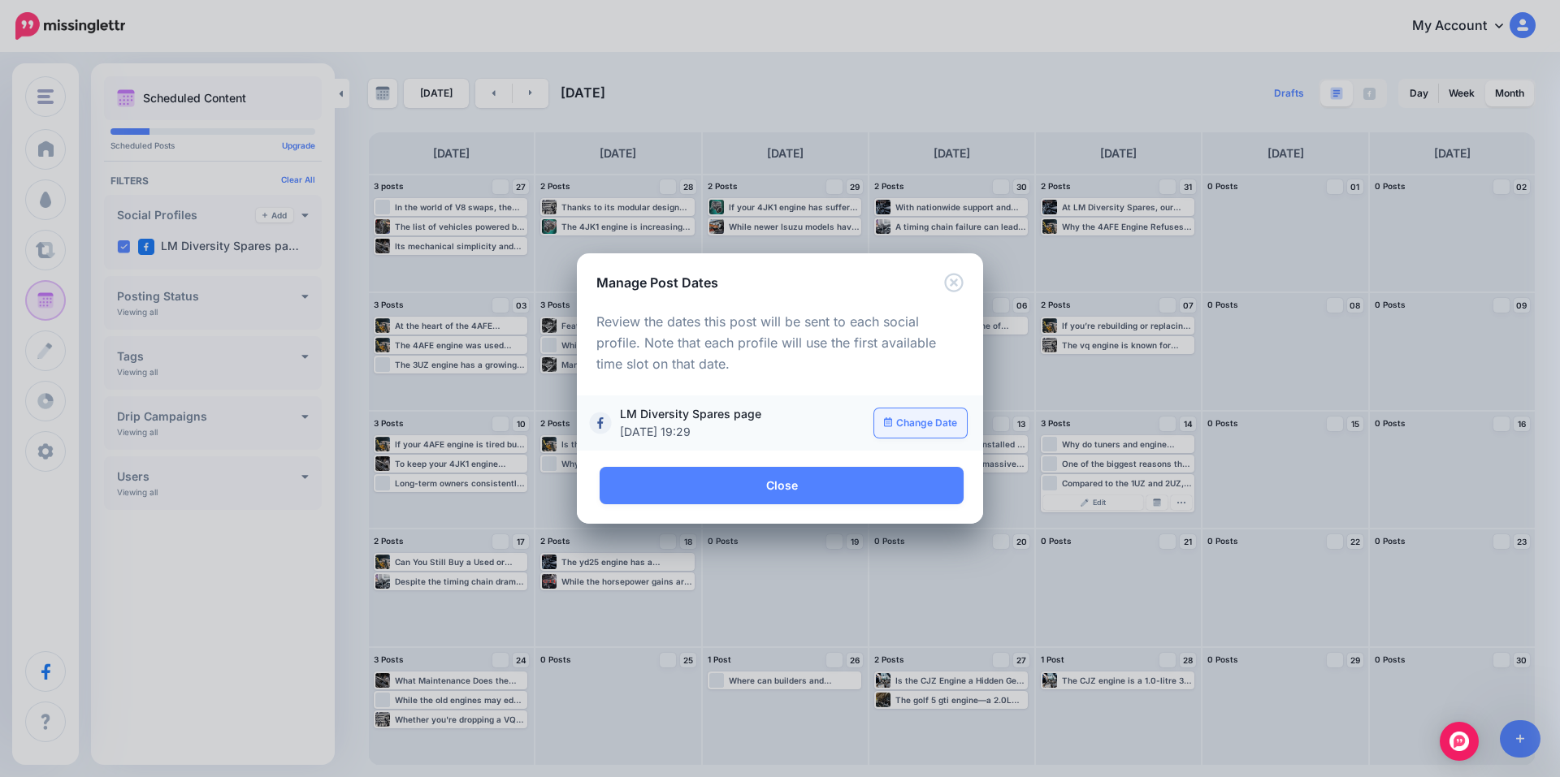
click at [906, 422] on link "Change Date" at bounding box center [920, 423] width 93 height 29
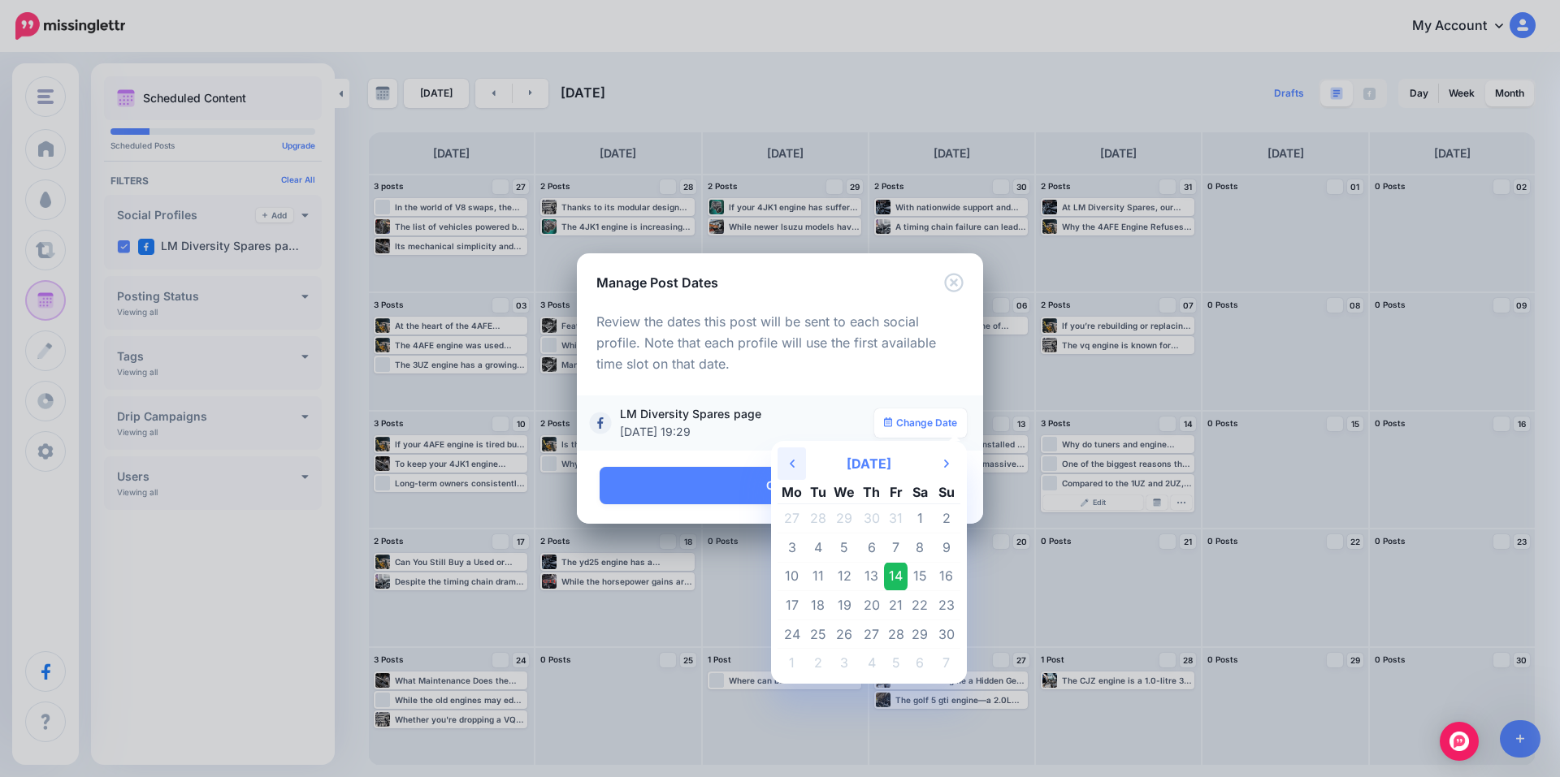
click at [794, 466] on icon at bounding box center [792, 464] width 5 height 8
click at [820, 632] on td "28" at bounding box center [818, 634] width 24 height 29
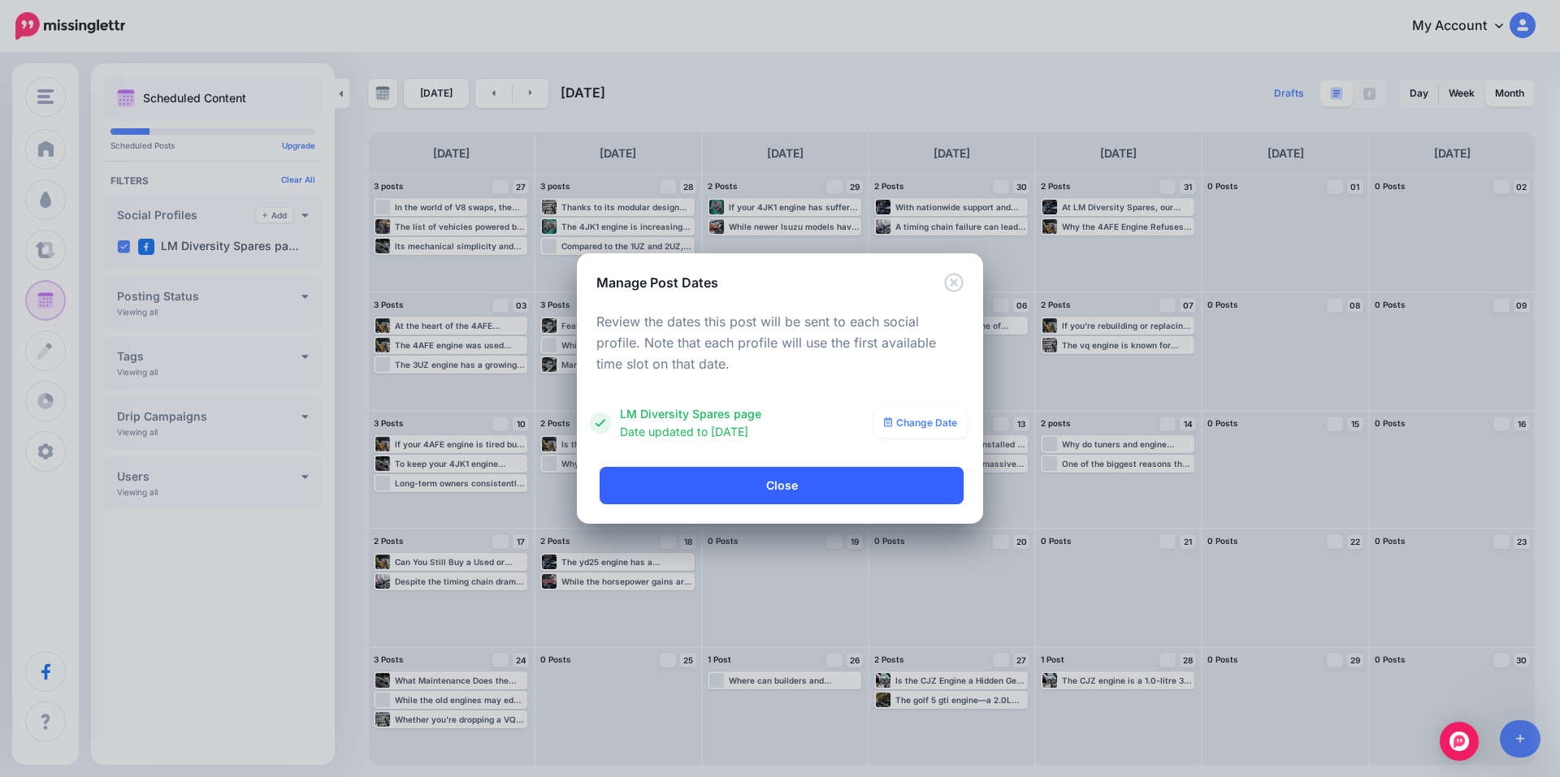
click at [791, 488] on link "Close" at bounding box center [781, 485] width 364 height 37
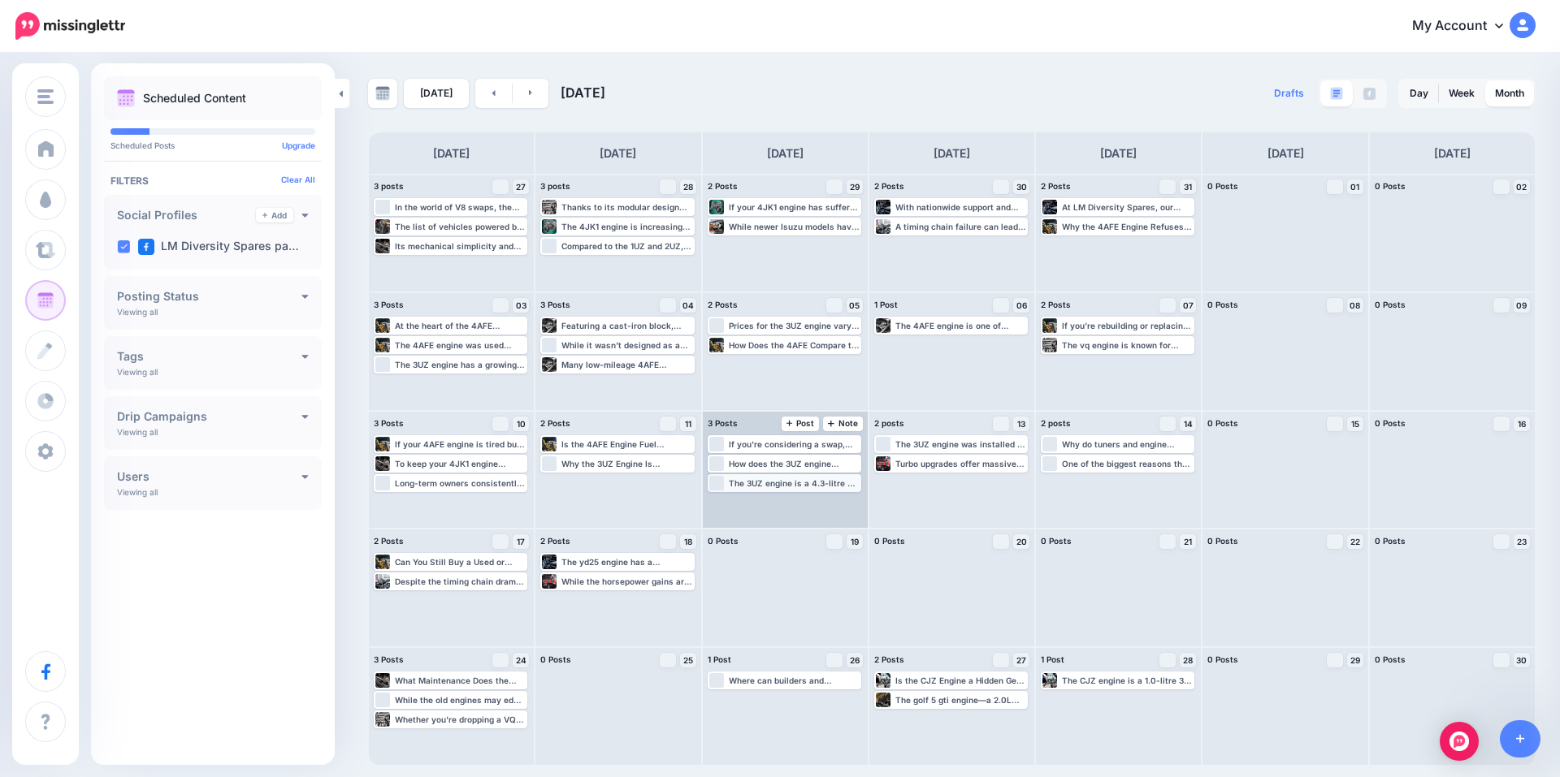
click at [802, 482] on div "The 3UZ engine is a 4.3-litre V8 petrol engine developed by Toyota and used pri…" at bounding box center [794, 483] width 131 height 10
click at [817, 501] on link "Manage Dates" at bounding box center [823, 502] width 21 height 15
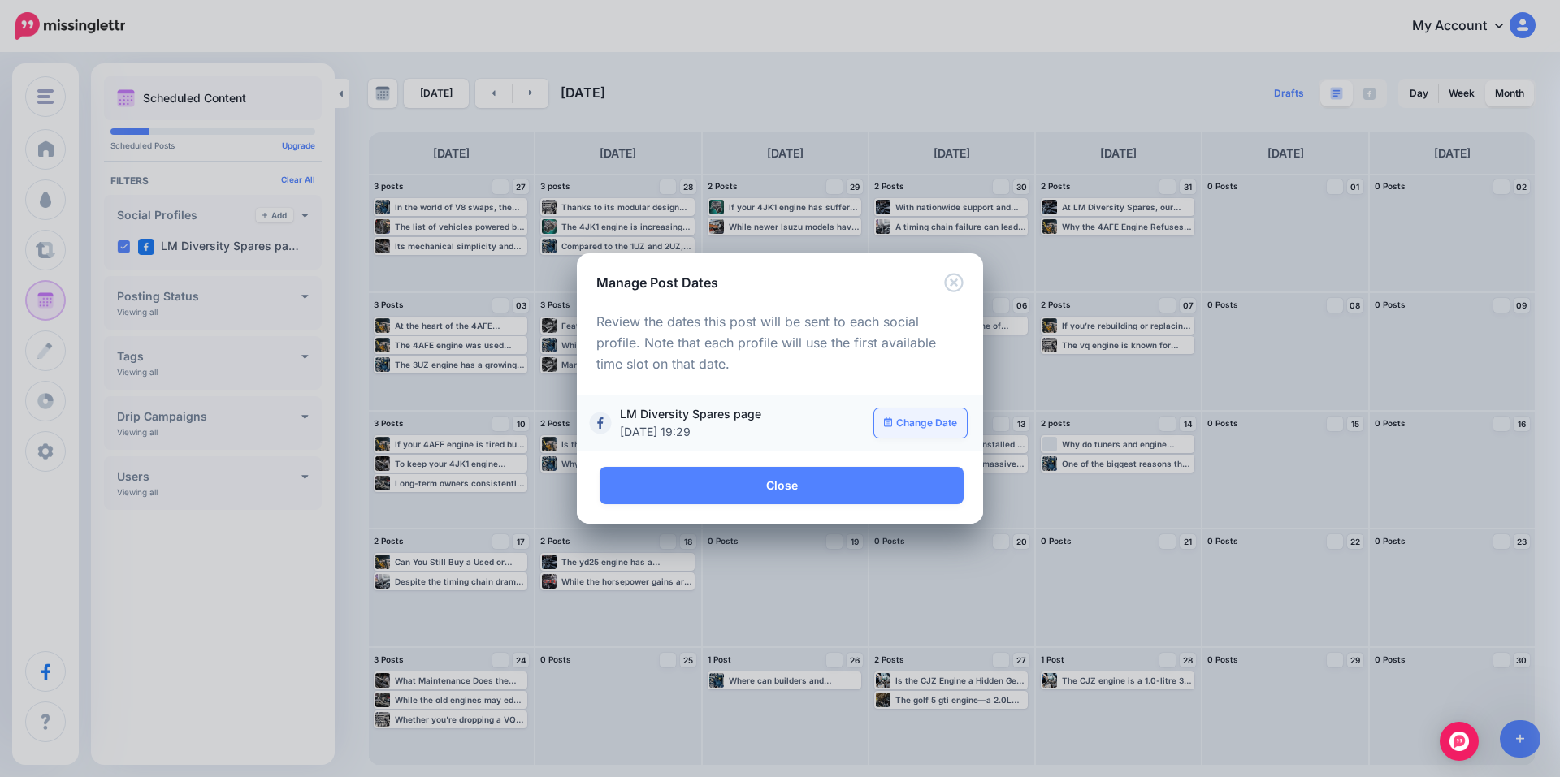
click at [893, 429] on link "Change Date" at bounding box center [920, 423] width 93 height 29
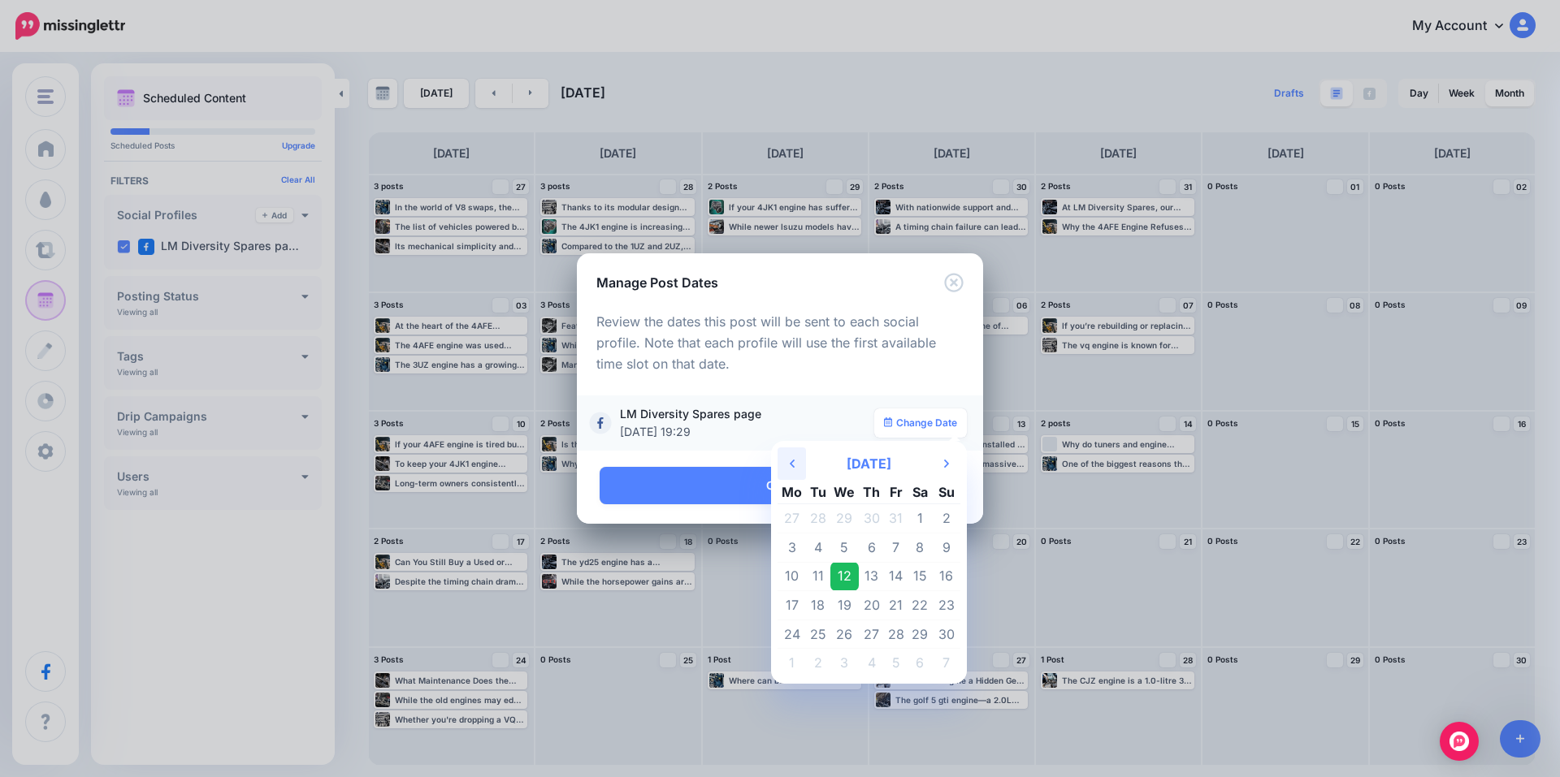
click at [796, 465] on th "Previous Month" at bounding box center [791, 464] width 28 height 32
click at [840, 634] on td "29" at bounding box center [844, 634] width 29 height 29
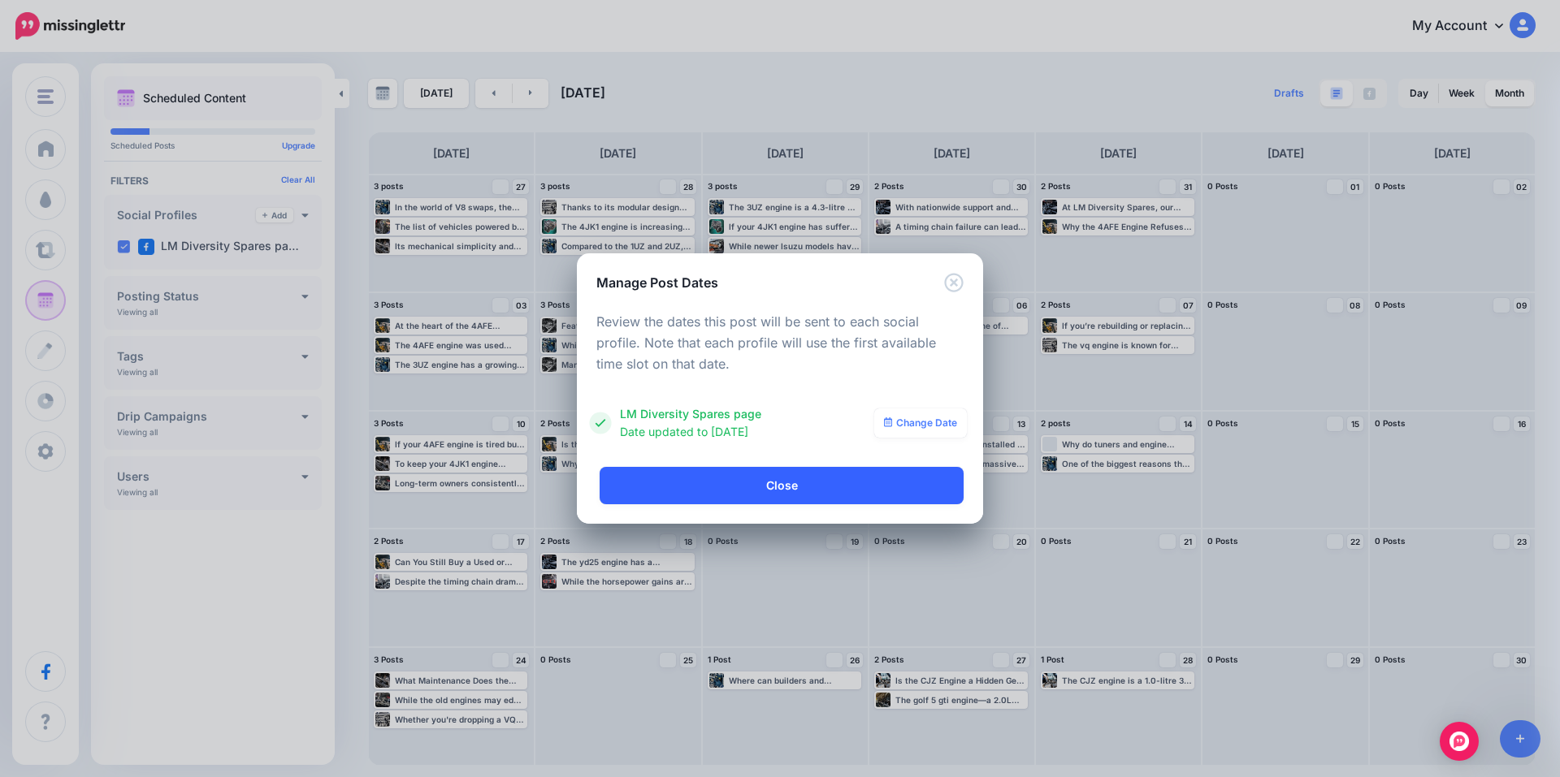
click at [788, 487] on link "Close" at bounding box center [781, 485] width 364 height 37
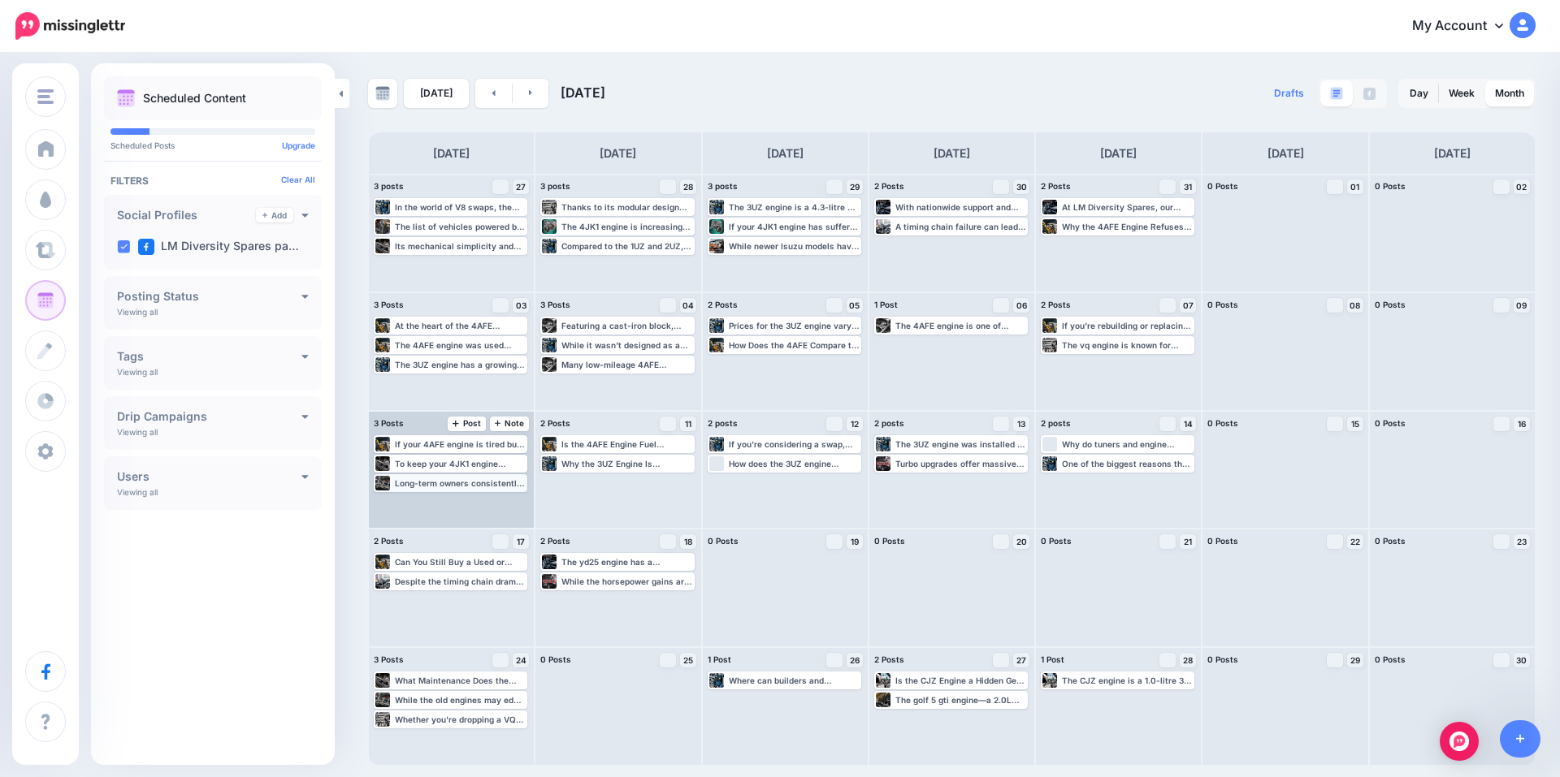
drag, startPoint x: 818, startPoint y: 464, endPoint x: 513, endPoint y: 482, distance: 305.9
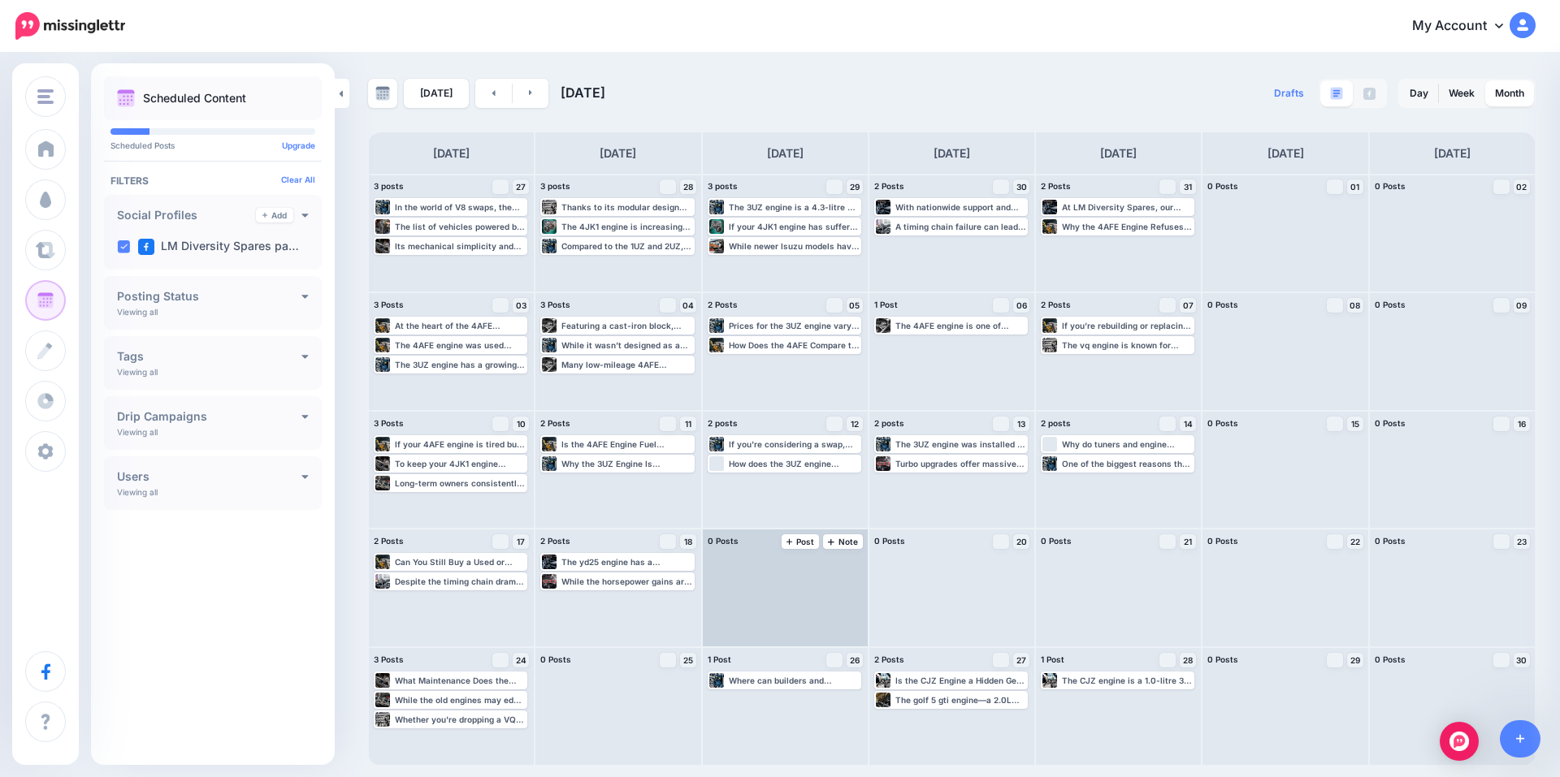
drag, startPoint x: 513, startPoint y: 482, endPoint x: 804, endPoint y: 587, distance: 310.1
click at [804, 587] on div at bounding box center [785, 588] width 165 height 117
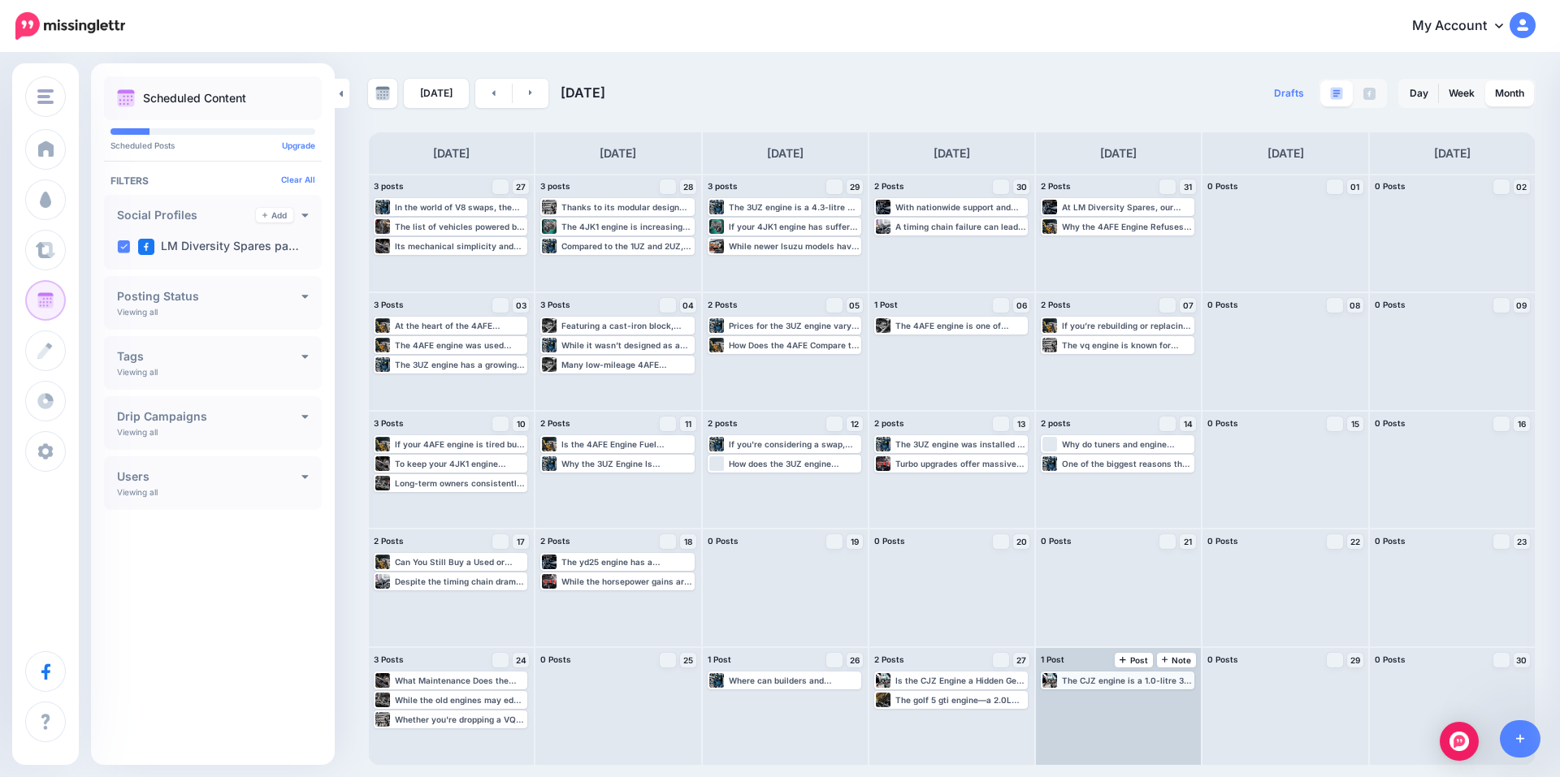
click at [1118, 678] on div "The CJZ engine is a 1.0-litre 3-cylinder petrol engine developed by the Volkswa…" at bounding box center [1127, 681] width 131 height 10
click at [1153, 703] on img at bounding box center [1157, 700] width 8 height 8
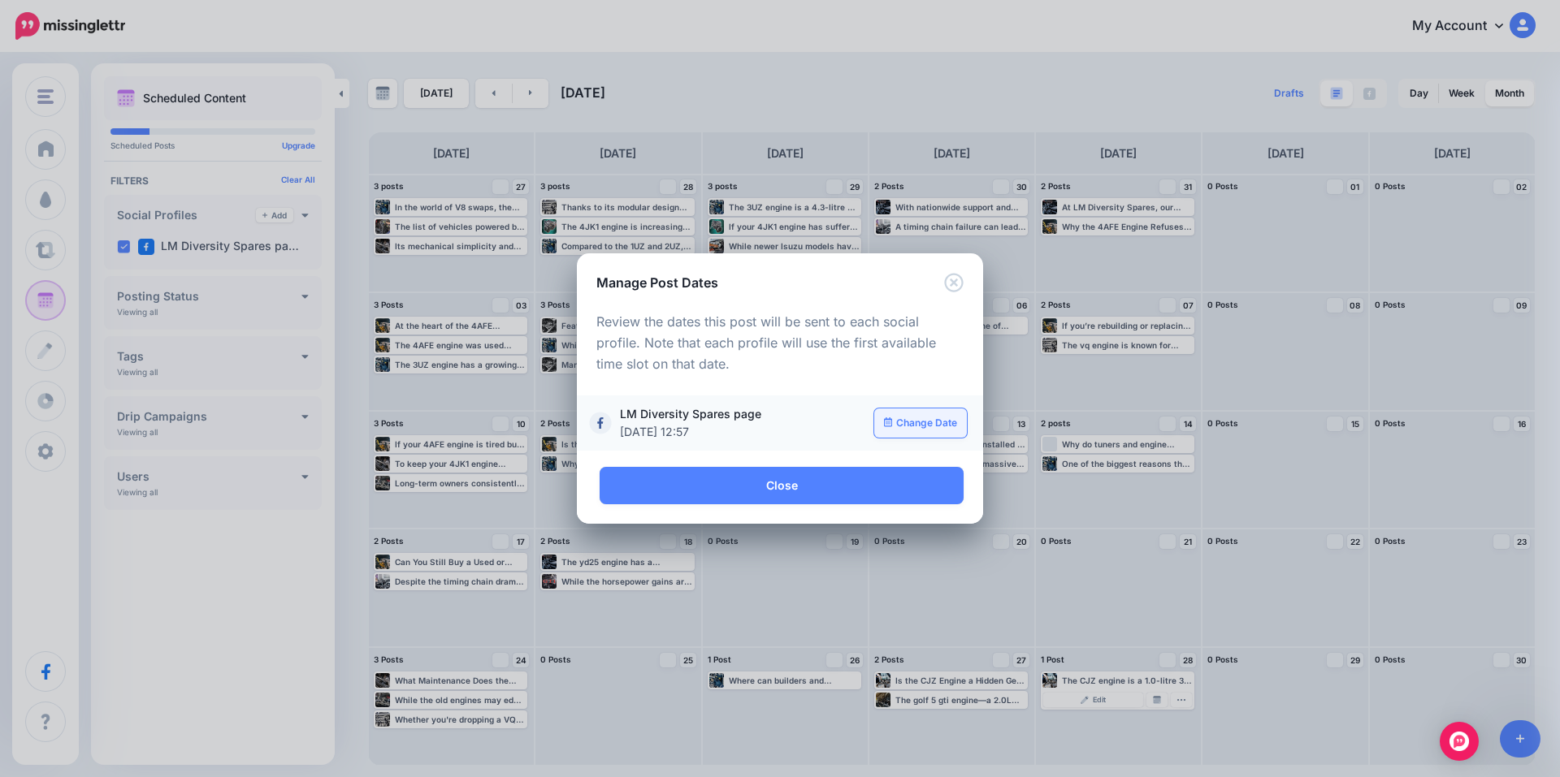
click at [911, 424] on link "Change Date" at bounding box center [920, 423] width 93 height 29
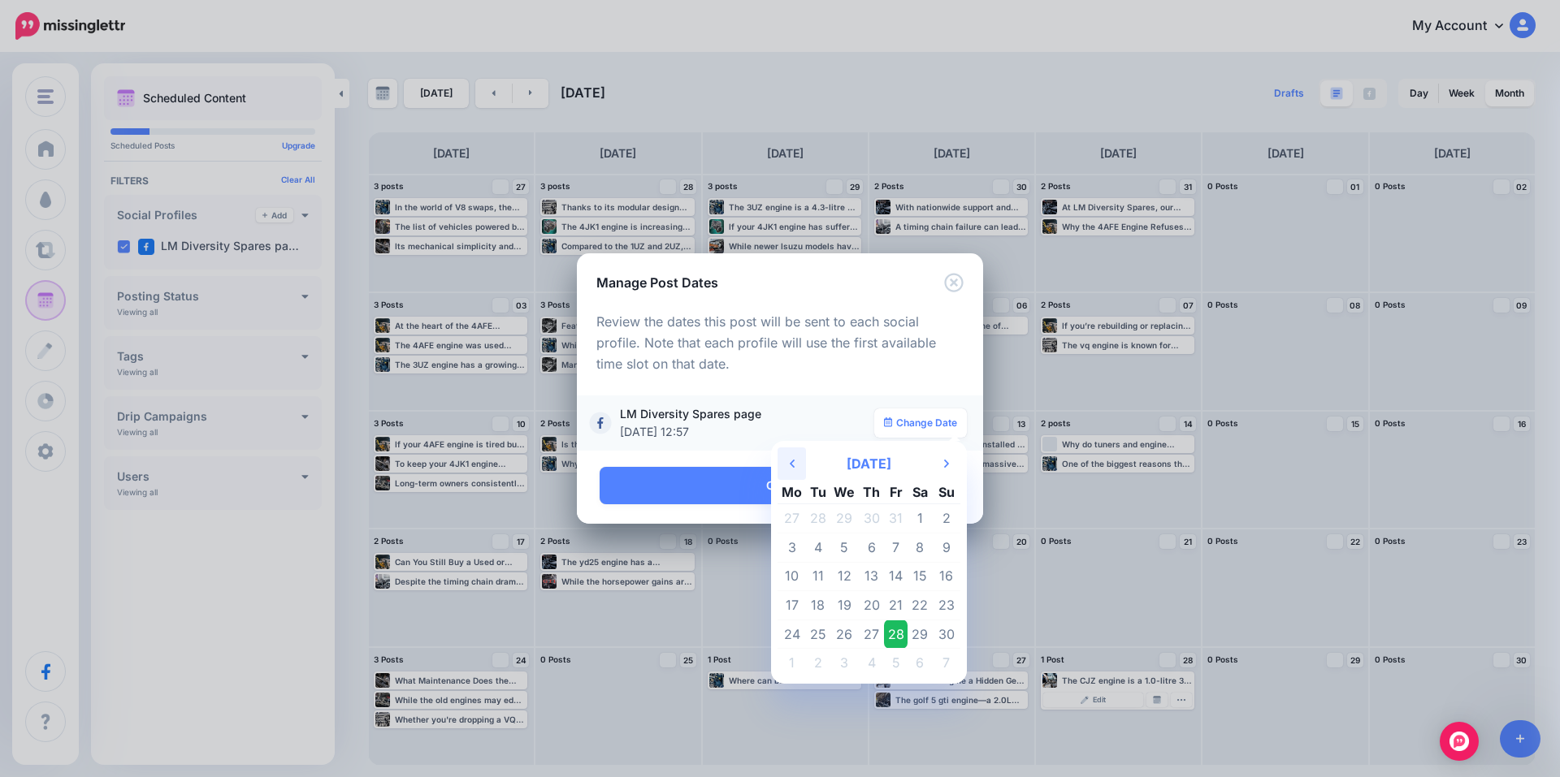
click at [798, 472] on th "Previous Month" at bounding box center [791, 464] width 28 height 32
click at [873, 631] on td "30" at bounding box center [871, 634] width 25 height 29
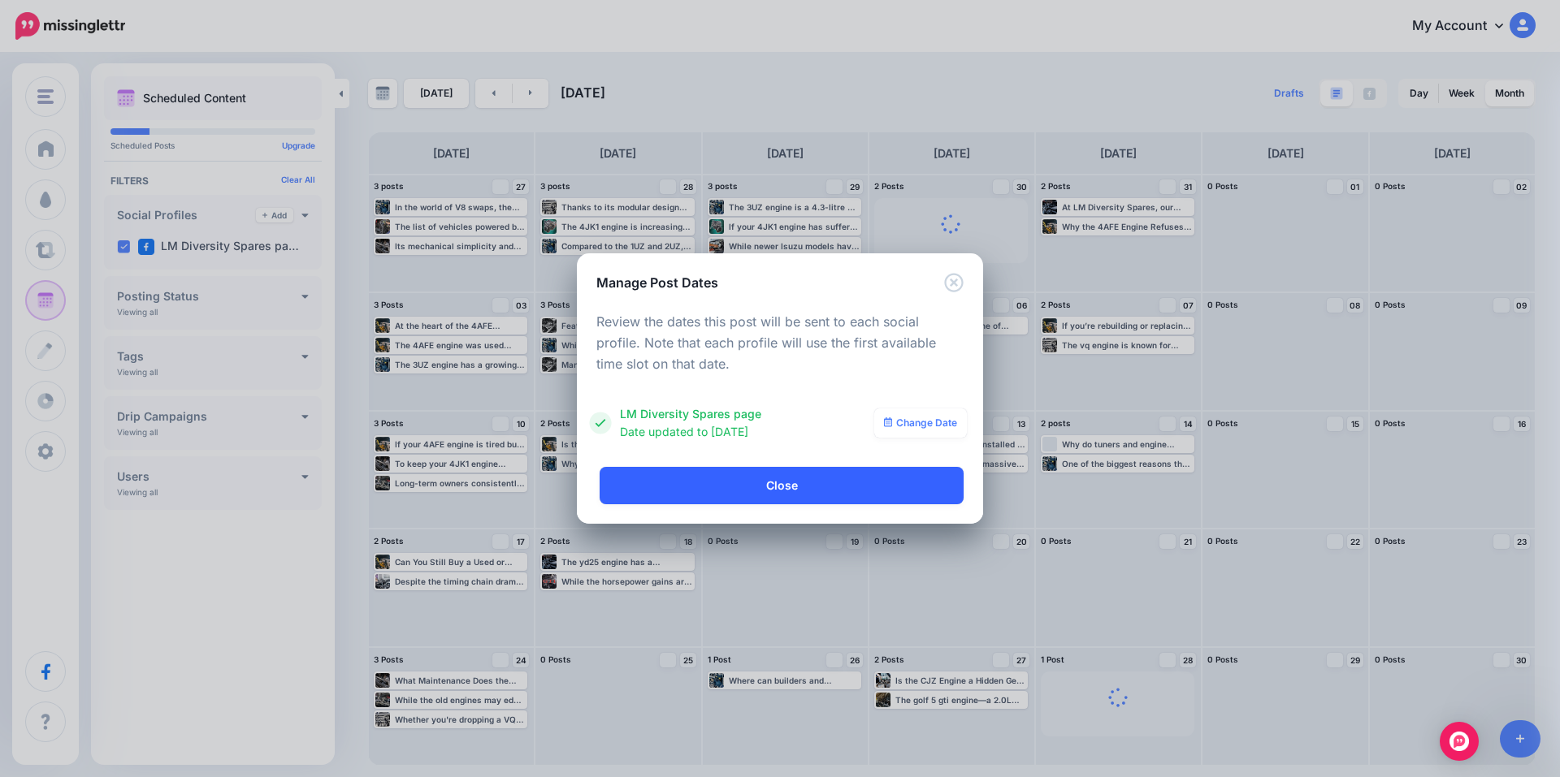
click at [811, 487] on link "Close" at bounding box center [781, 485] width 364 height 37
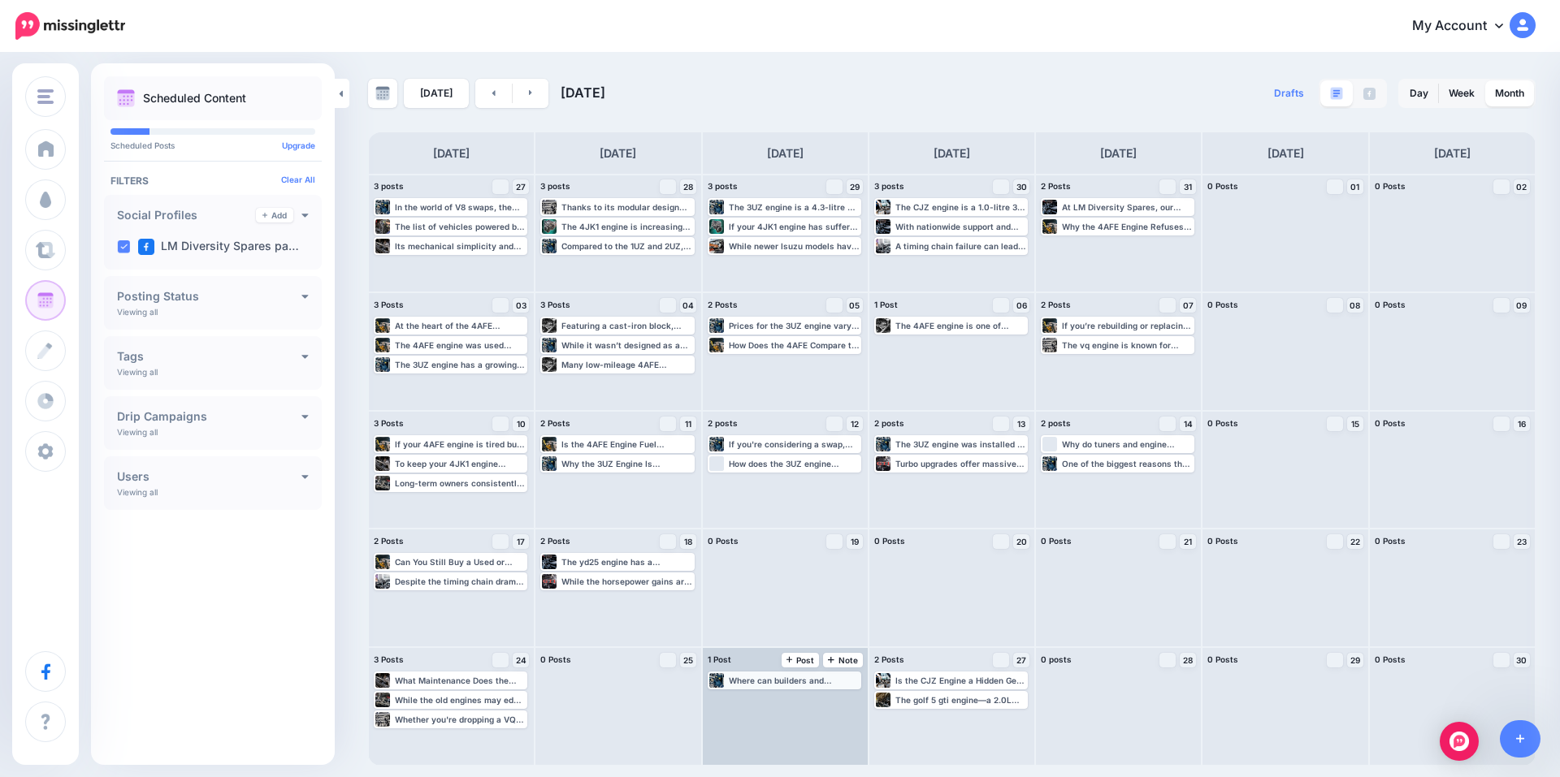
click at [776, 681] on div "Where can builders and enthusiasts learn more about the 3UZ engine? Read more 👉…" at bounding box center [794, 681] width 131 height 10
click at [824, 698] on img at bounding box center [824, 700] width 8 height 8
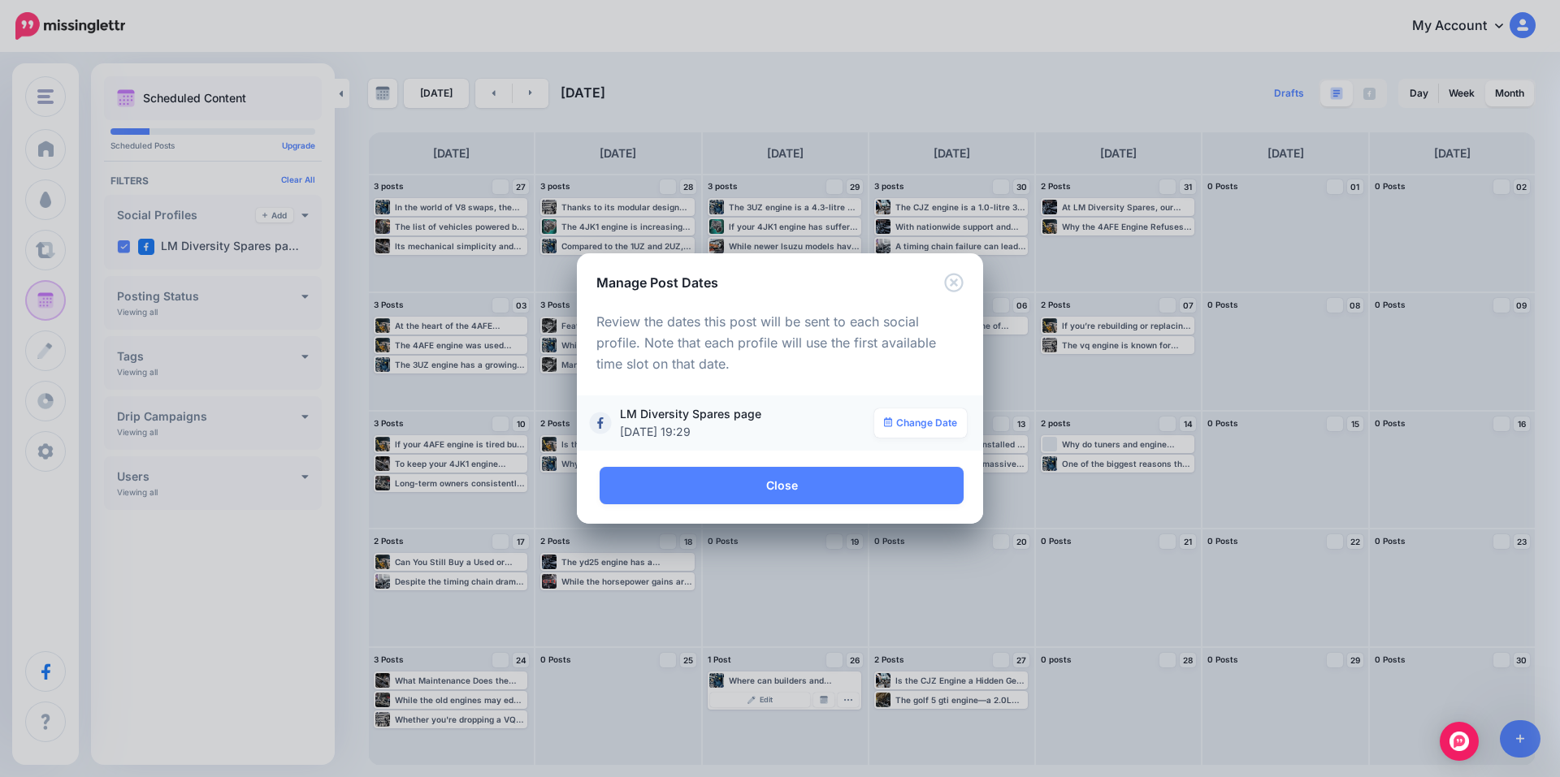
click at [785, 431] on span "26th Nov 19:29" at bounding box center [743, 432] width 246 height 18
click at [945, 432] on link "Change Date" at bounding box center [920, 423] width 93 height 29
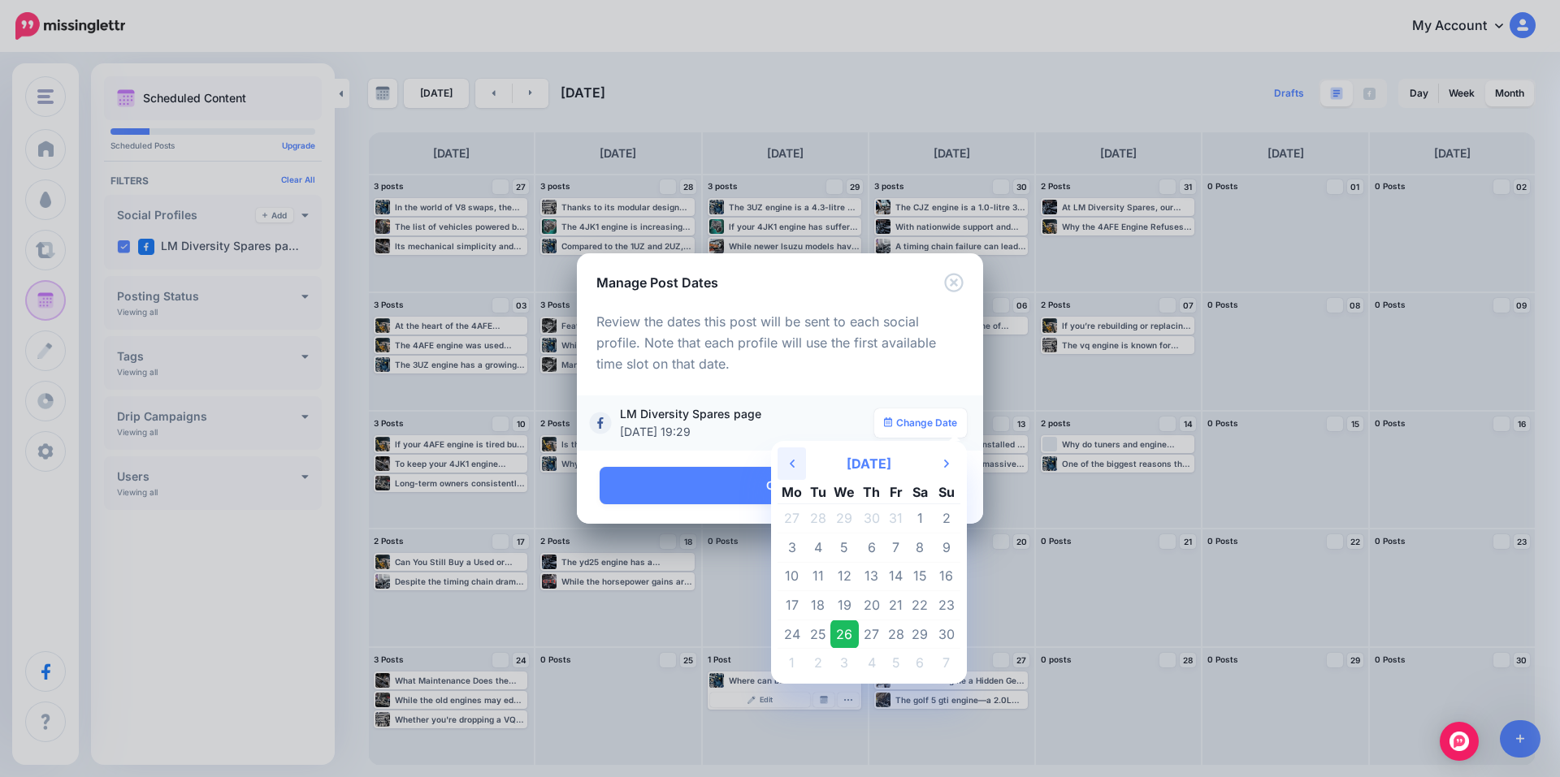
click at [799, 470] on th "Previous Month" at bounding box center [791, 464] width 28 height 32
click at [893, 636] on td "31" at bounding box center [896, 634] width 24 height 29
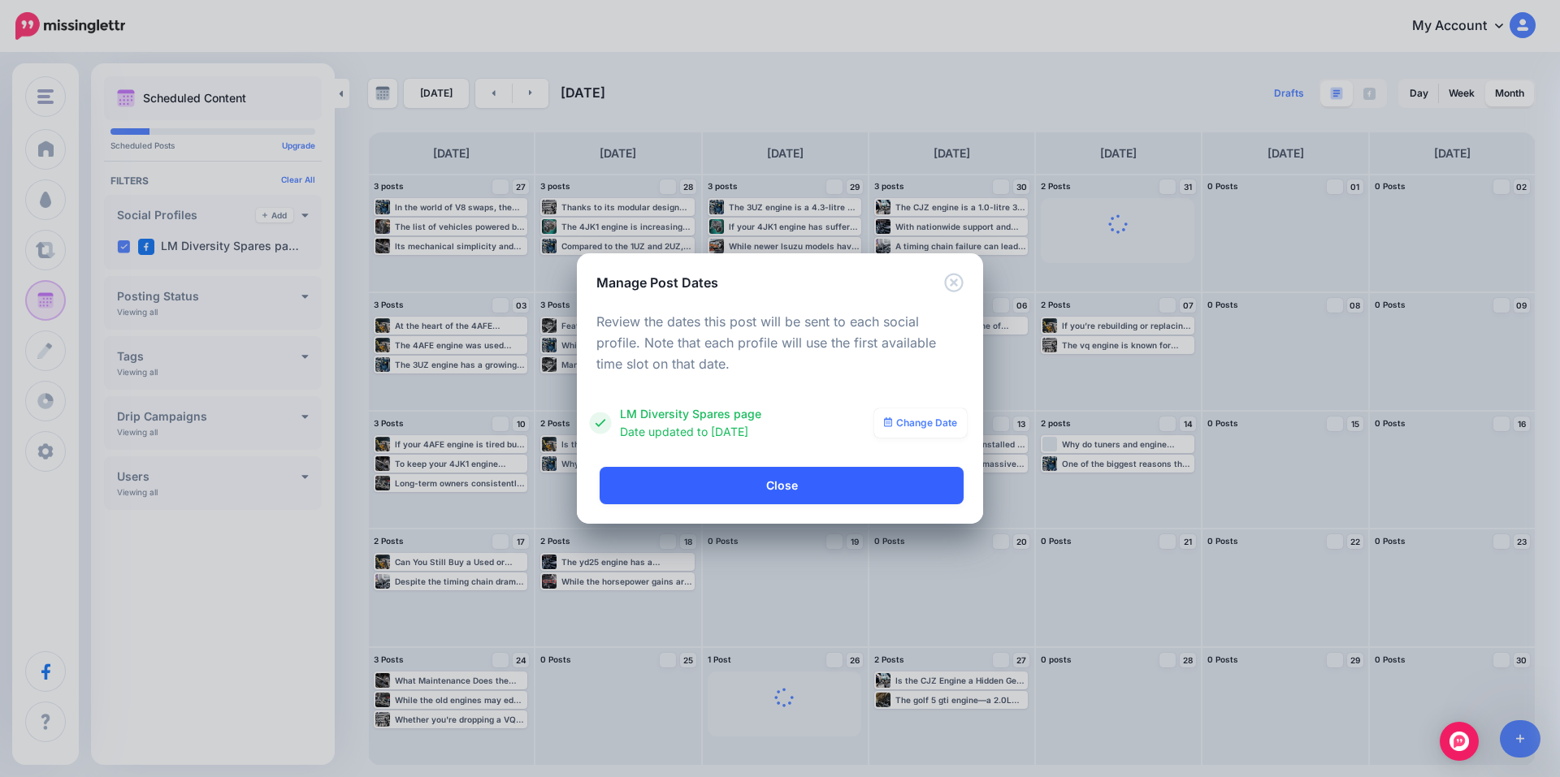
click at [826, 487] on link "Close" at bounding box center [781, 485] width 364 height 37
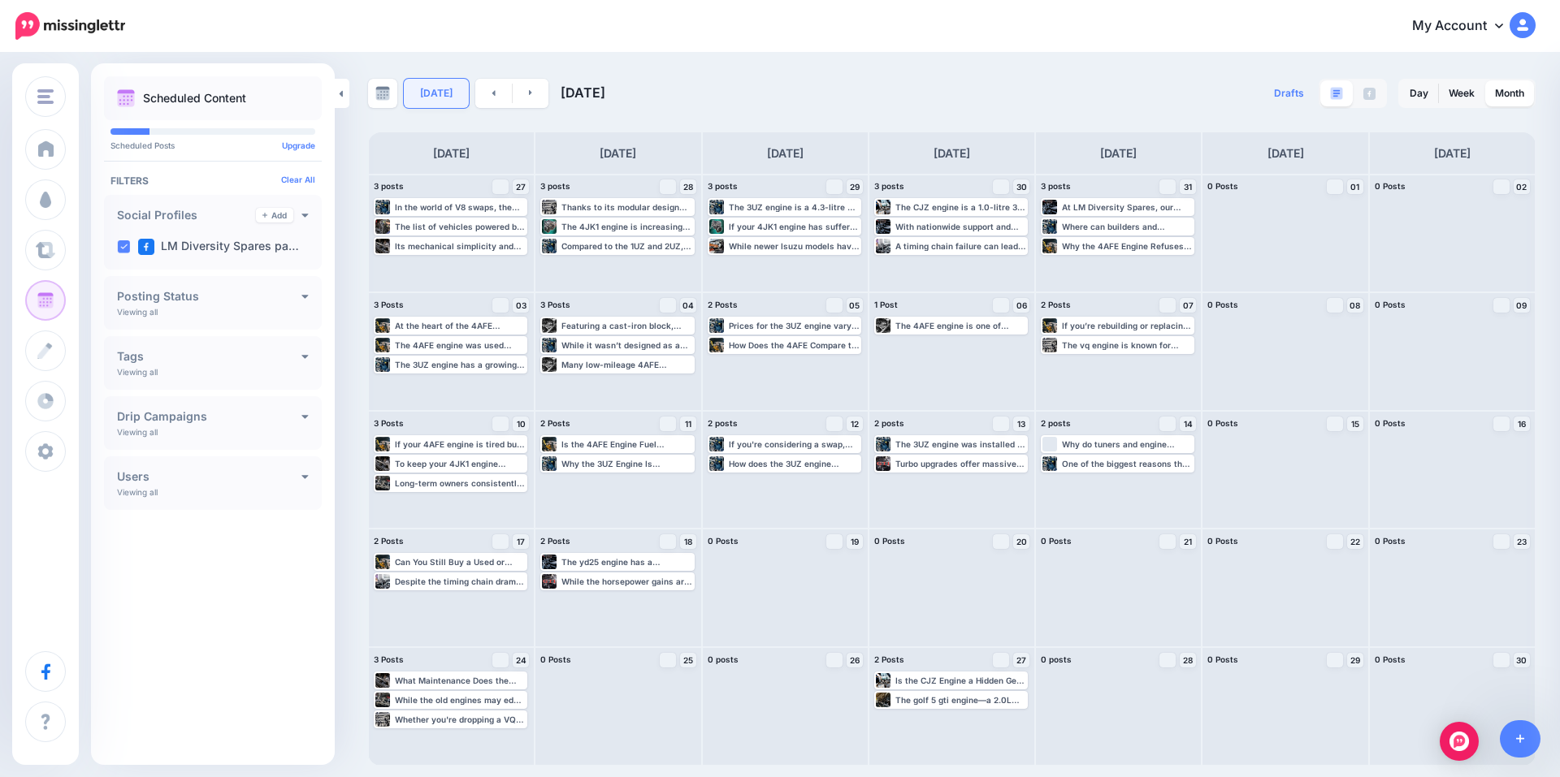
click at [424, 97] on link "Today" at bounding box center [436, 93] width 65 height 29
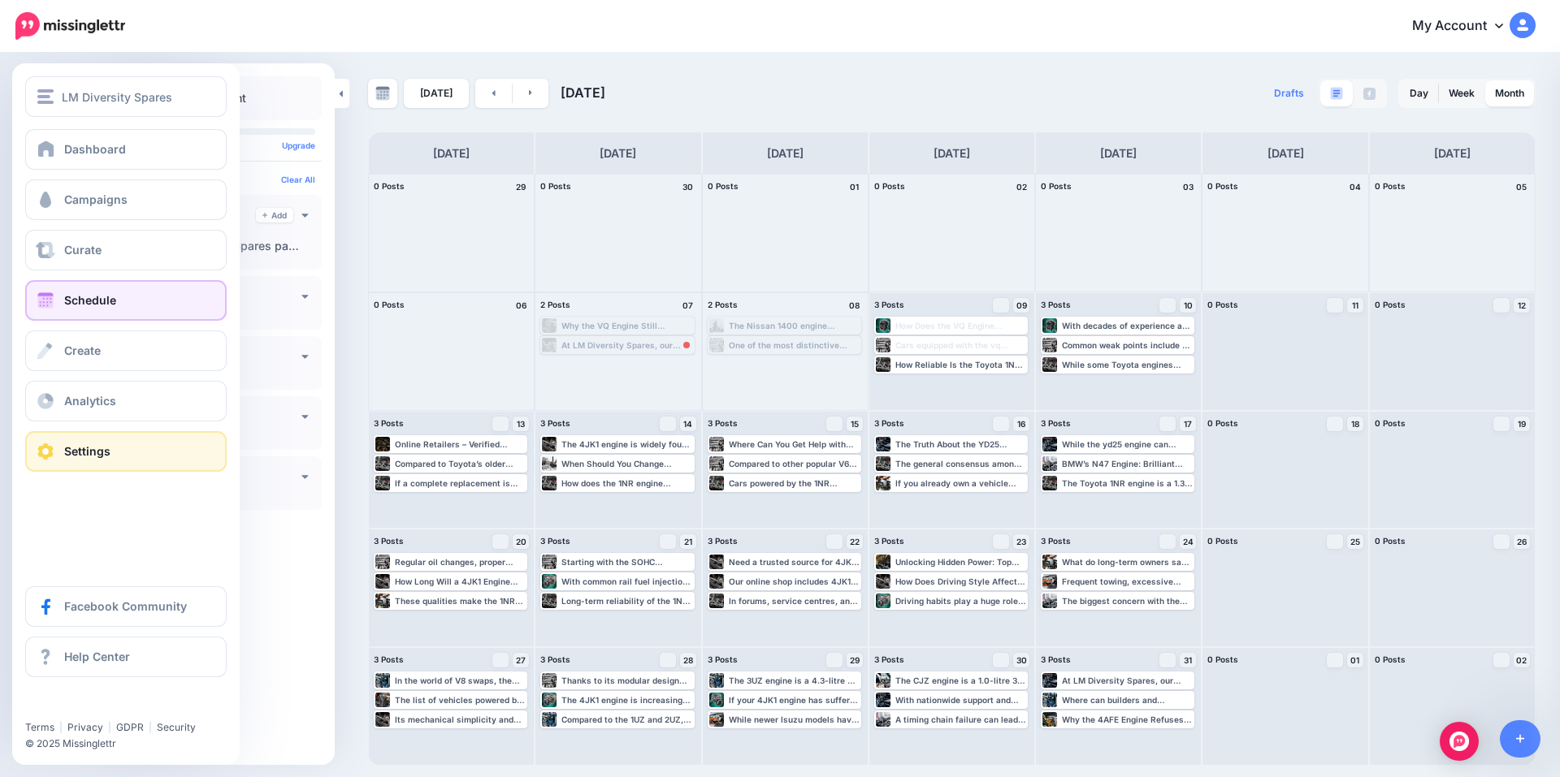
click at [116, 452] on link "Settings" at bounding box center [125, 451] width 201 height 41
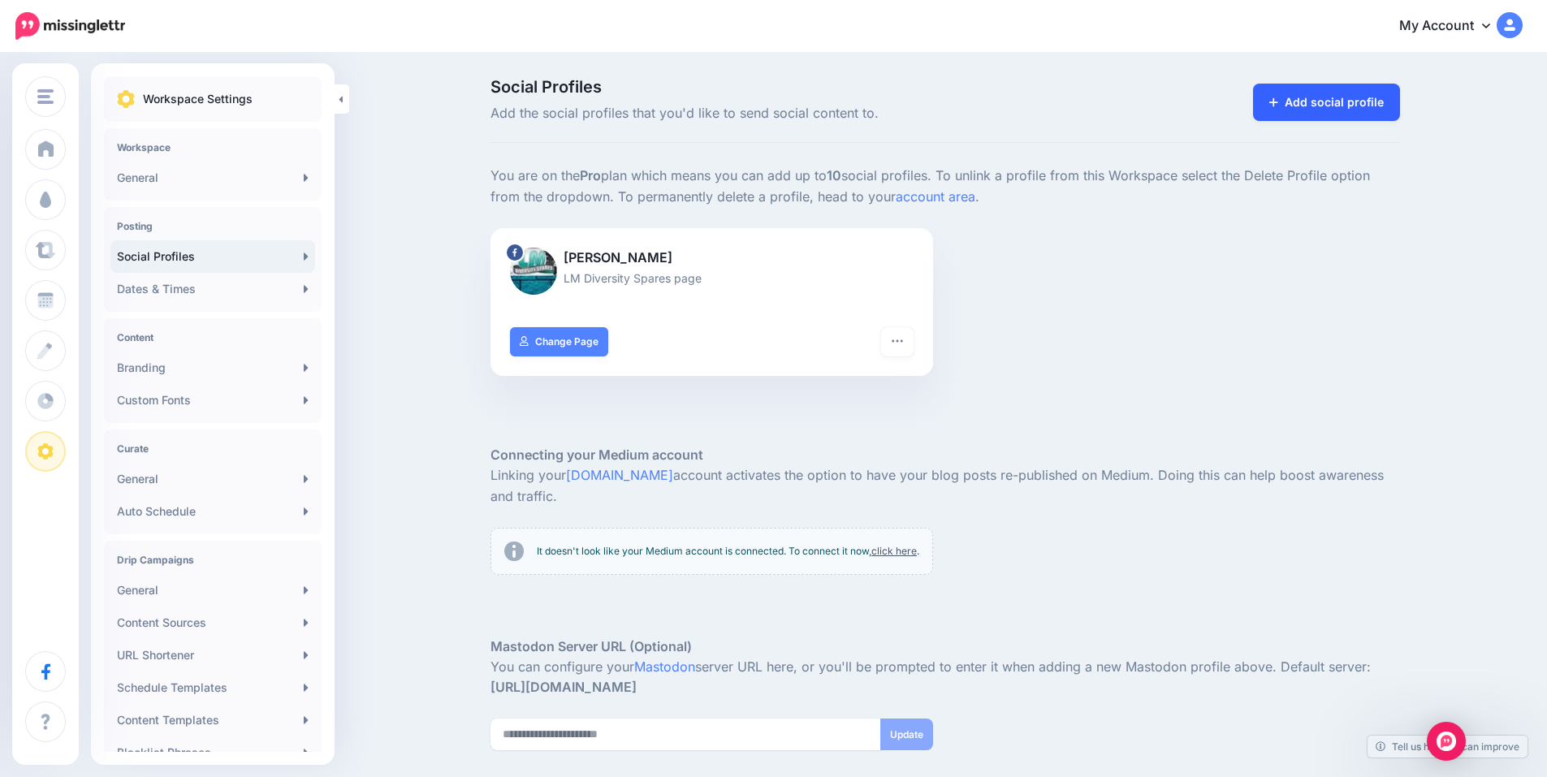
click at [1316, 107] on link "Add social profile" at bounding box center [1326, 102] width 147 height 37
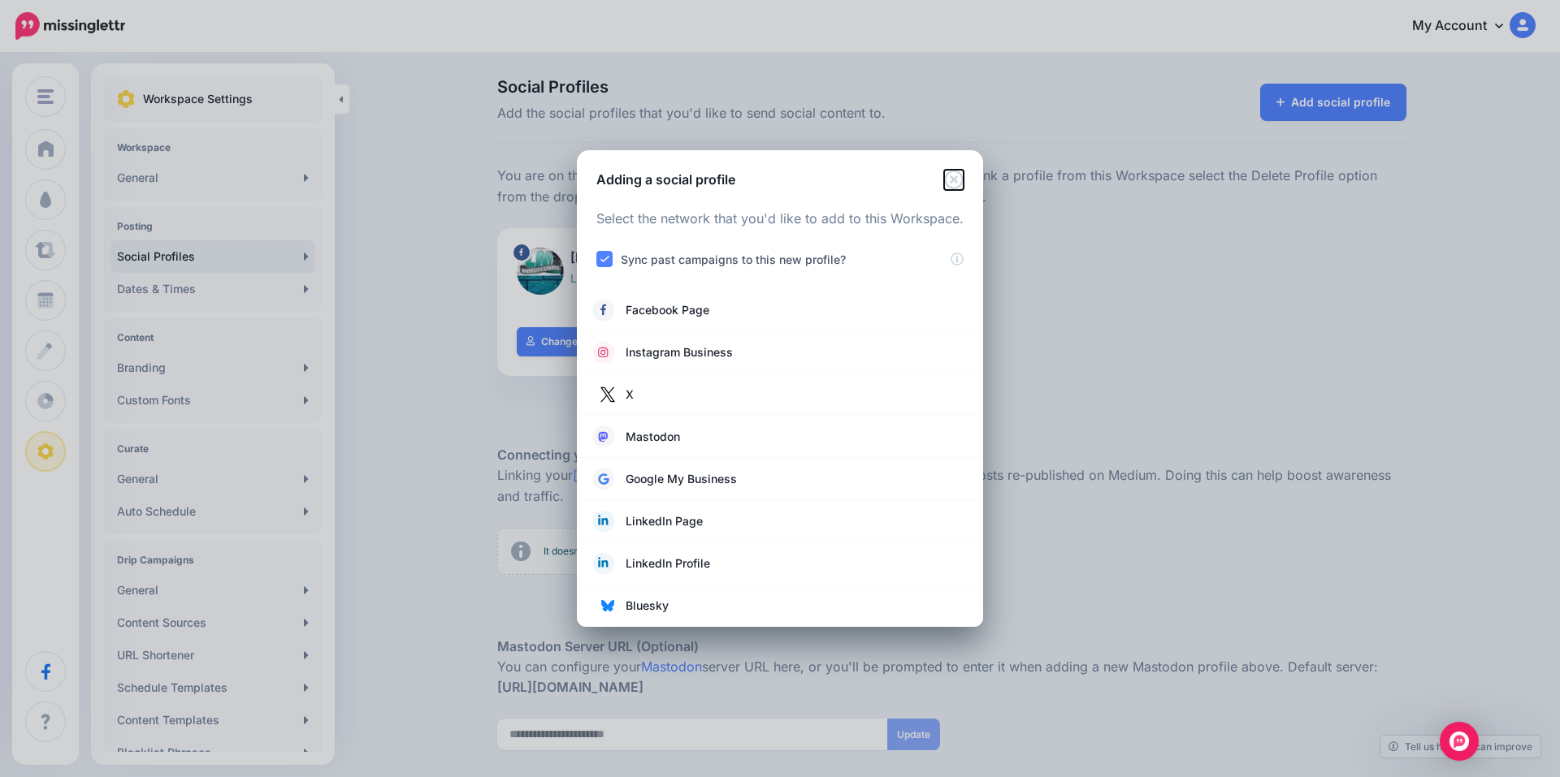
click at [950, 175] on icon "Close" at bounding box center [953, 179] width 19 height 19
